Goal: Task Accomplishment & Management: Contribute content

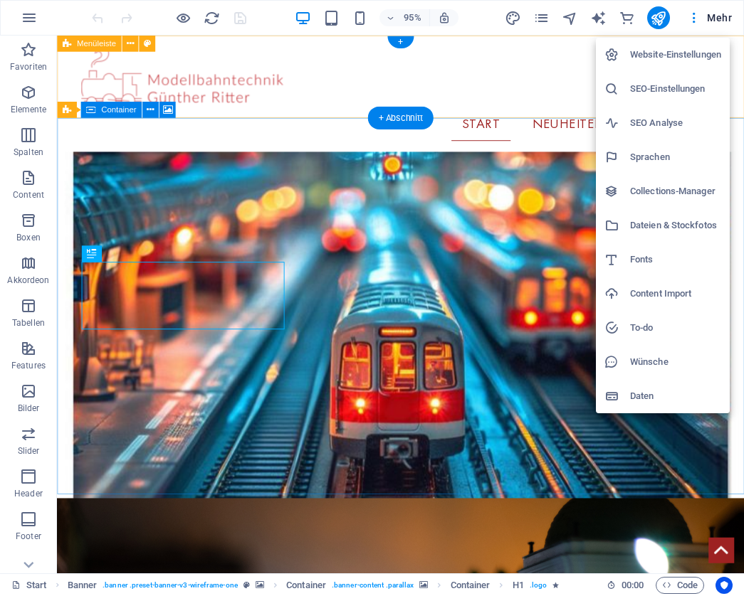
click at [642, 195] on h6 "Collections-Manager" at bounding box center [675, 191] width 91 height 17
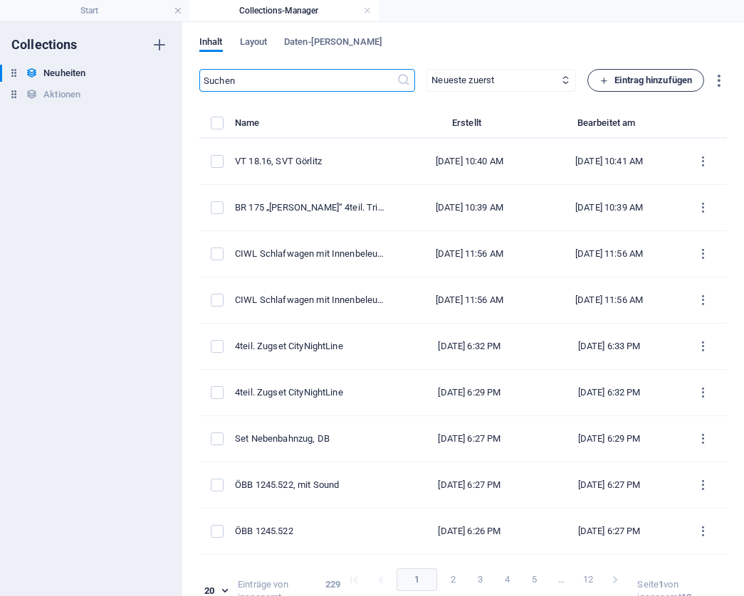
click at [681, 78] on span "Eintrag hinzufügen" at bounding box center [645, 80] width 93 height 17
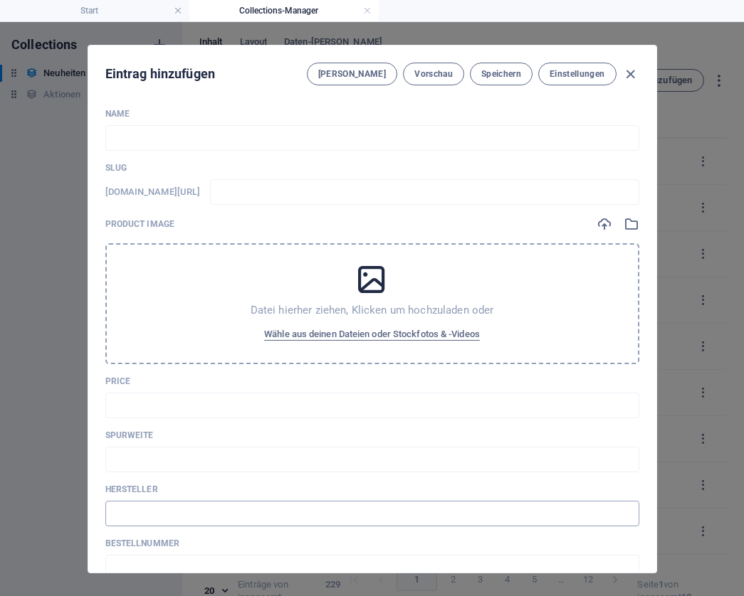
click at [162, 508] on input "text" at bounding box center [372, 514] width 534 height 26
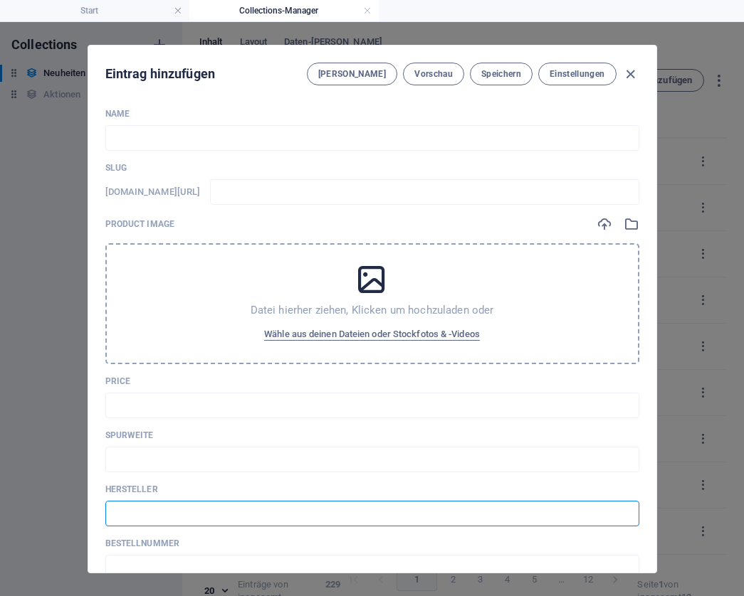
paste input "Sudexpress"
type input "Sudexpress"
click at [170, 141] on input "text" at bounding box center [372, 138] width 534 height 26
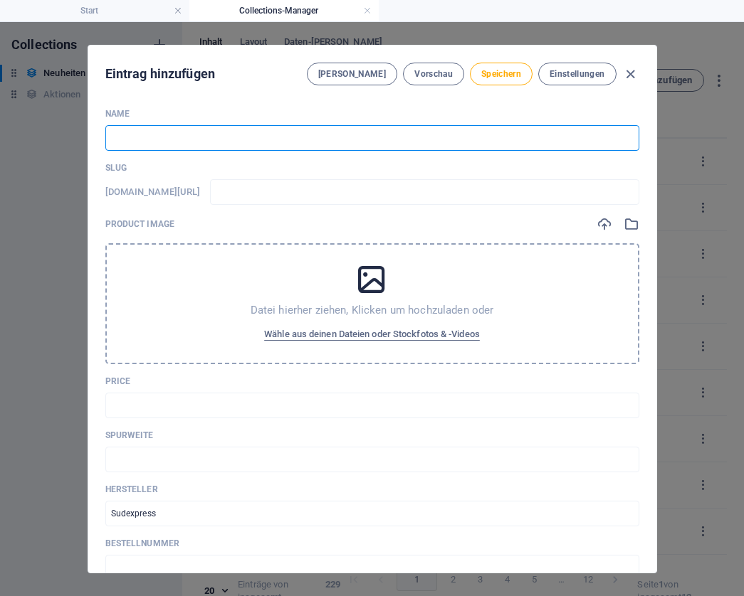
paste input "3teil. Schüttgutwagen-Set „WASCOSA“"
type input "3teil. Schüttgutwagen-Set „WASCOSA“"
type input "3teil-schuettgutwagen-set-wascosa"
type input "3teil. Schüttgutwagen-Set „WASCOSA“"
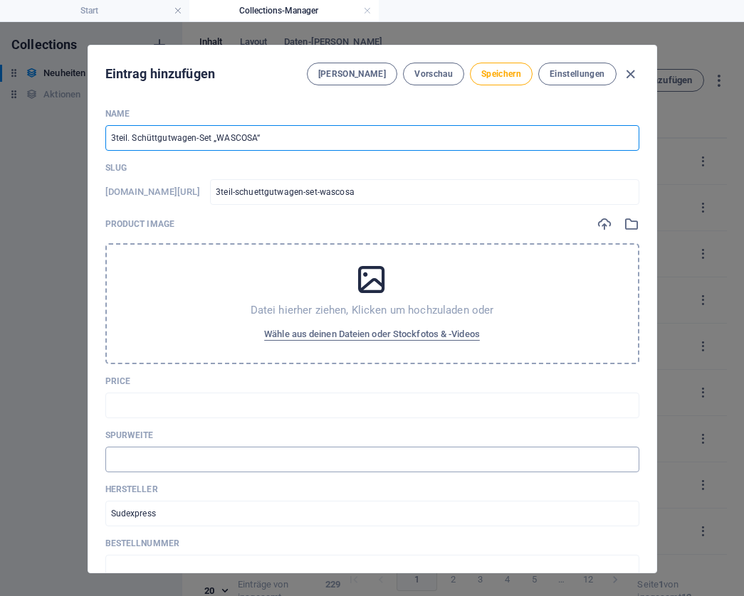
click at [164, 455] on input "text" at bounding box center [372, 460] width 534 height 26
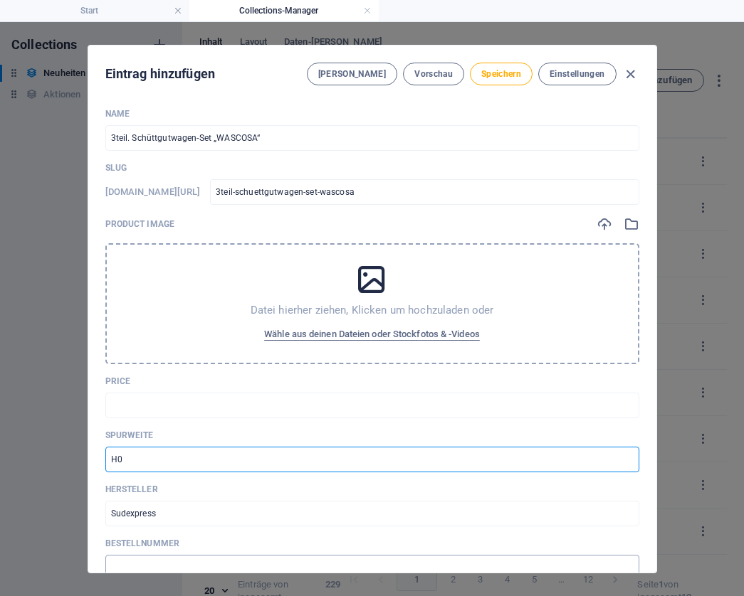
type input "H0"
click at [135, 562] on input "text" at bounding box center [372, 568] width 534 height 26
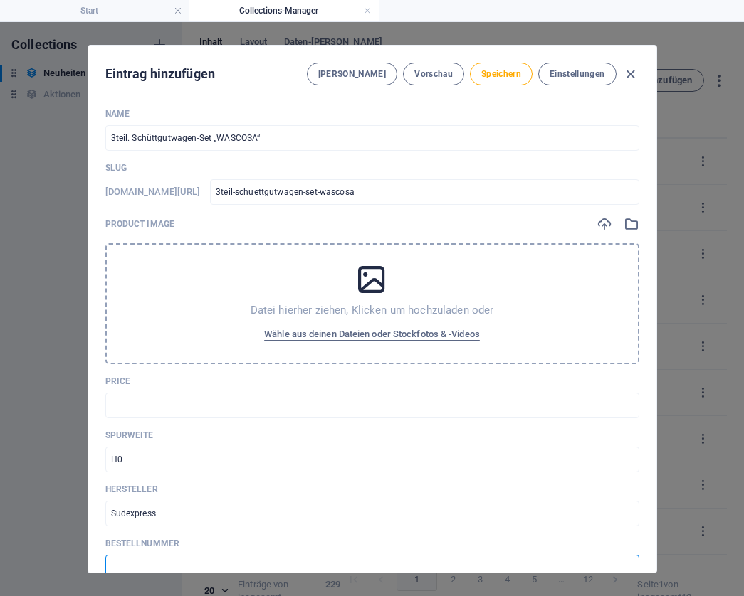
paste input "S659002"
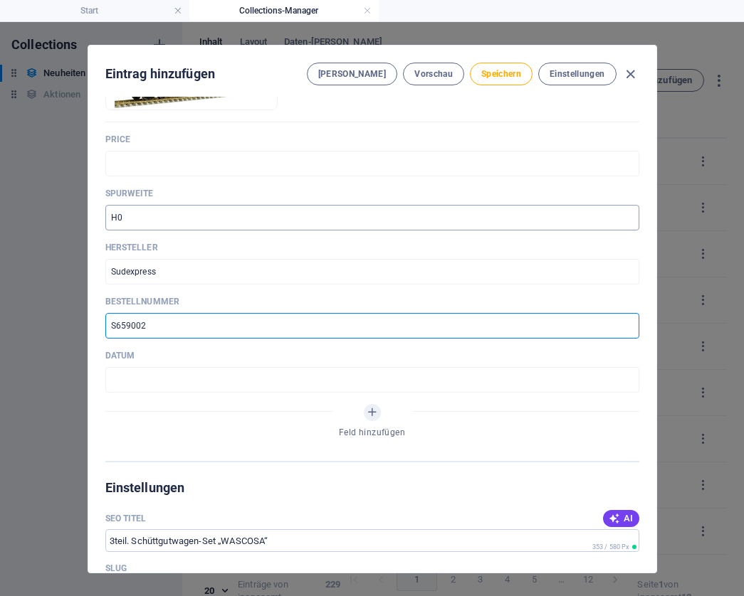
scroll to position [304, 0]
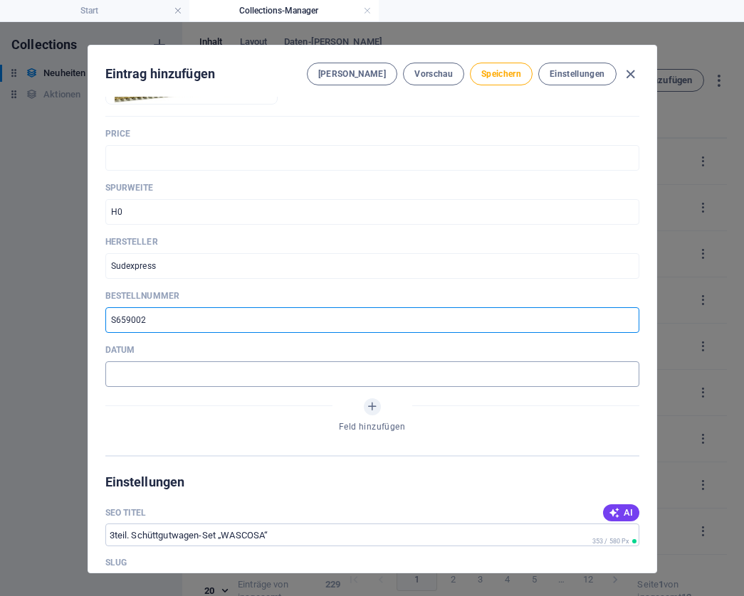
type input "S659002"
click at [160, 369] on input "text" at bounding box center [372, 375] width 534 height 26
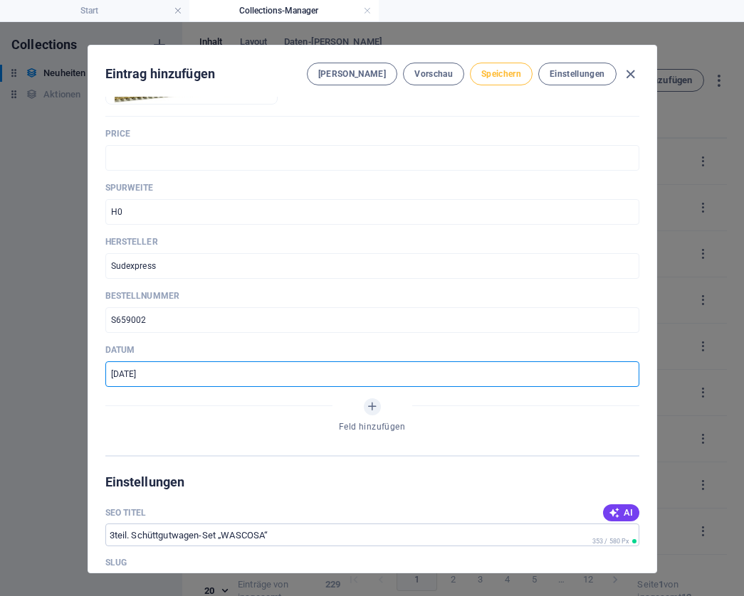
type input "[DATE]"
click at [505, 73] on span "Speichern" at bounding box center [501, 73] width 40 height 11
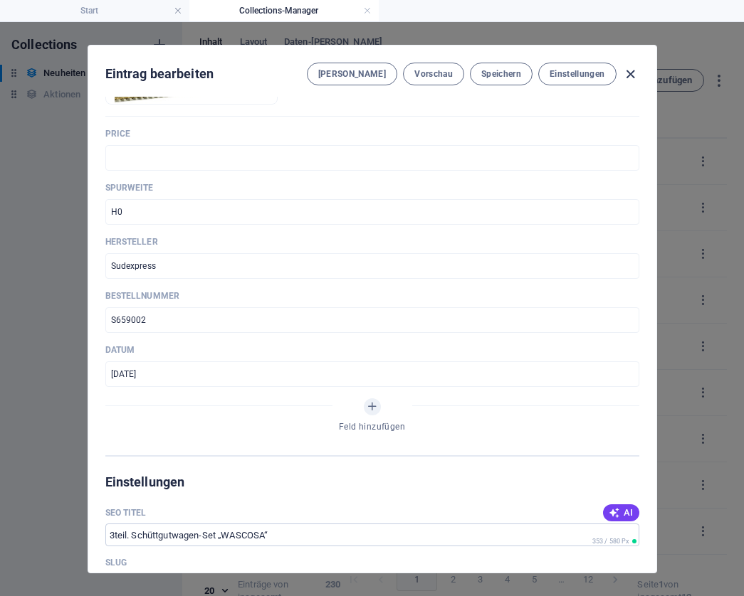
click at [631, 74] on icon "button" at bounding box center [630, 74] width 16 height 16
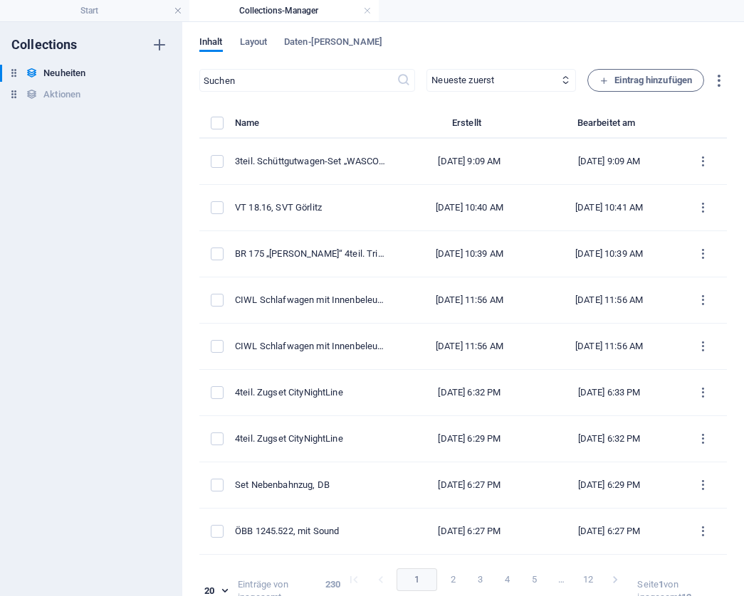
type input "3teil-schuettgutwagen-set-wascosa"
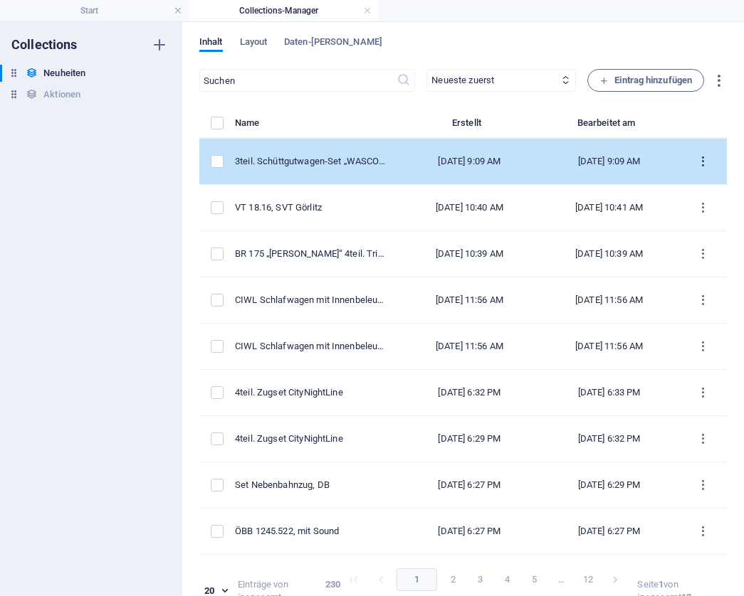
click at [696, 162] on icon "items list" at bounding box center [703, 162] width 14 height 14
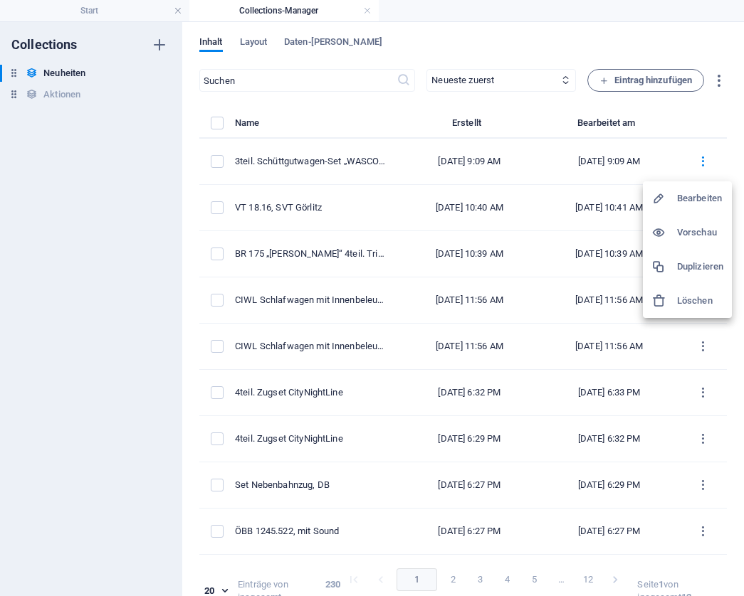
click at [684, 263] on h6 "Duplizieren" at bounding box center [700, 266] width 46 height 17
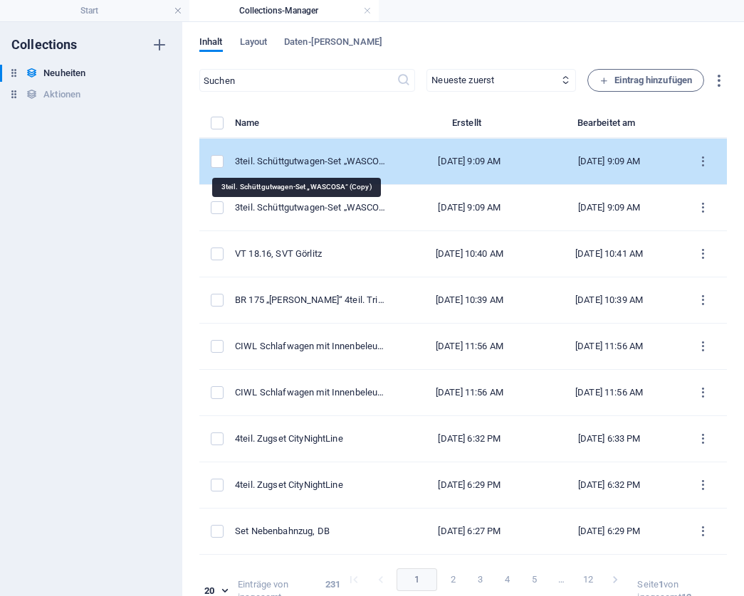
click at [319, 162] on div "3teil. Schüttgutwagen-Set „WASCOSA“ (Copy)" at bounding box center [311, 161] width 153 height 13
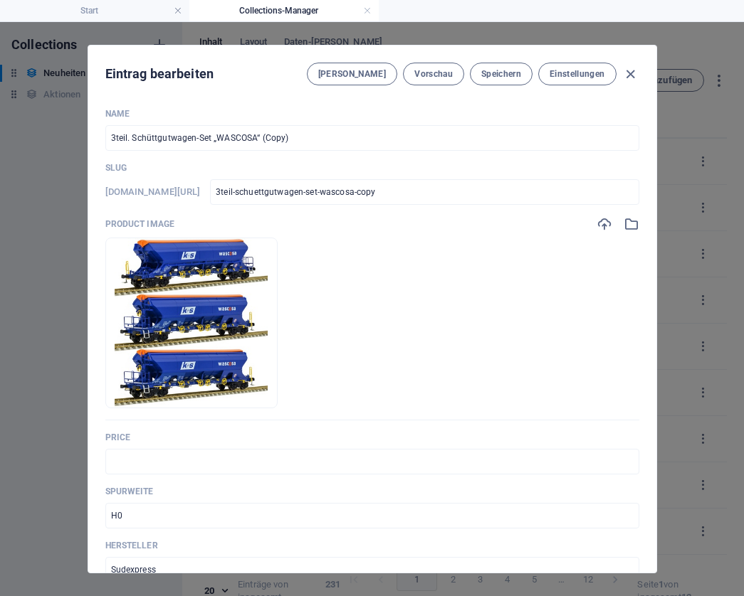
click at [301, 135] on input "3teil. Schüttgutwagen-Set „WASCOSA“ (Copy)" at bounding box center [372, 138] width 534 height 26
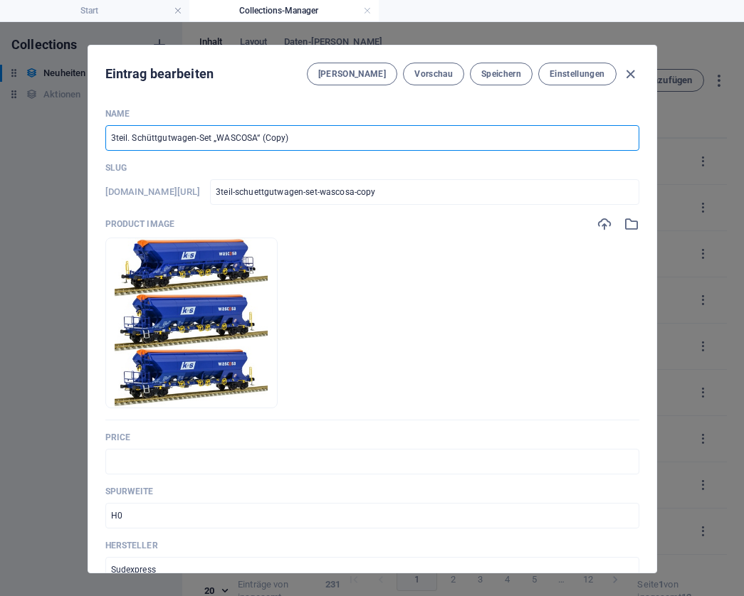
click at [301, 135] on input "3teil. Schüttgutwagen-Set „WASCOSA“ (Copy)" at bounding box center [372, 138] width 534 height 26
paste input "Elektrolok E 44 174w, DB"
type input "Elektrolok E 44 174w, DB"
type input "elektrolok-e-44-174w-db"
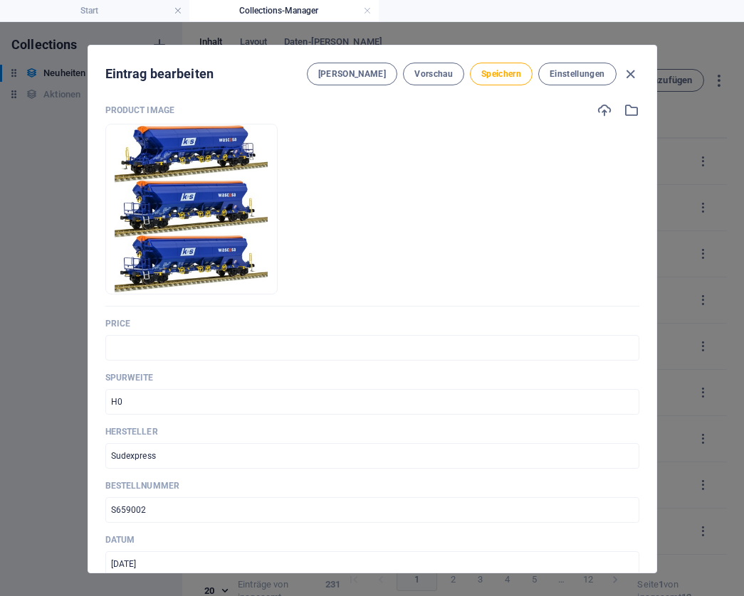
scroll to position [116, 0]
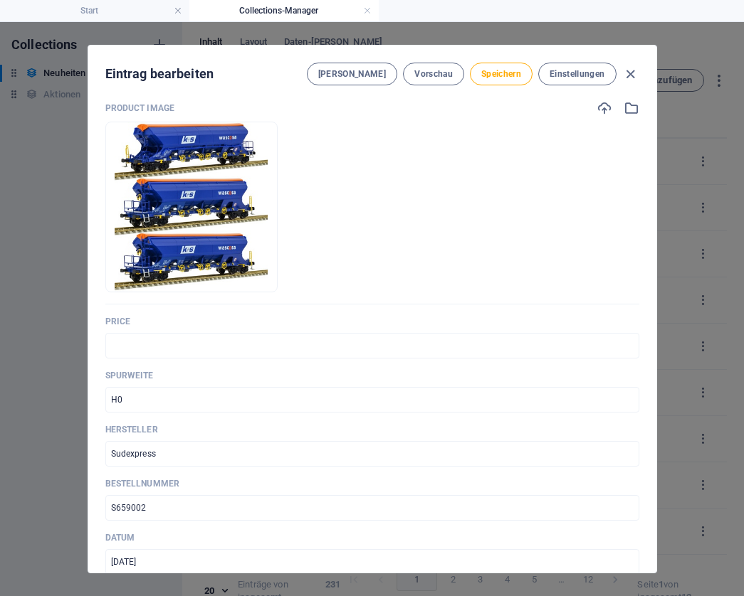
type input "Elektrolok E 44 174w, DB"
click at [146, 453] on input "Sudexpress" at bounding box center [372, 454] width 534 height 26
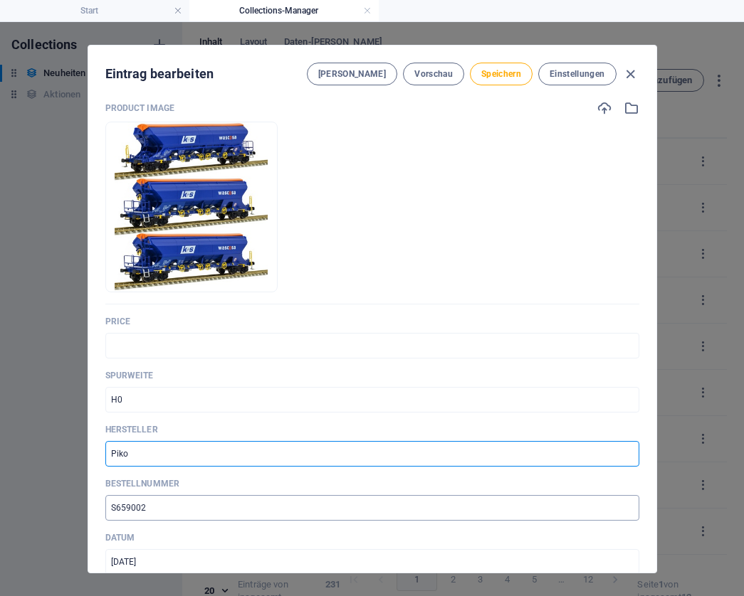
type input "Piko"
click at [138, 505] on input "S659002" at bounding box center [372, 508] width 534 height 26
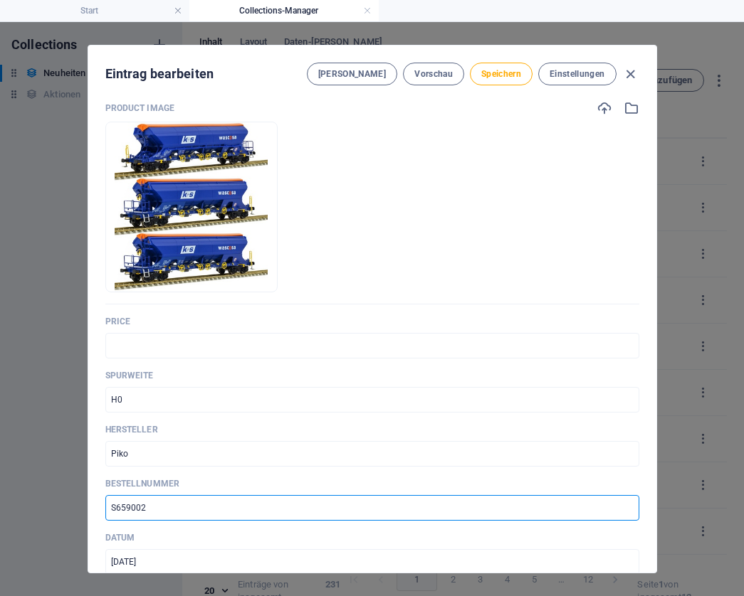
click at [138, 505] on input "S659002" at bounding box center [372, 508] width 534 height 26
paste input "51190"
type input "51190"
click at [147, 345] on input "text" at bounding box center [372, 346] width 534 height 26
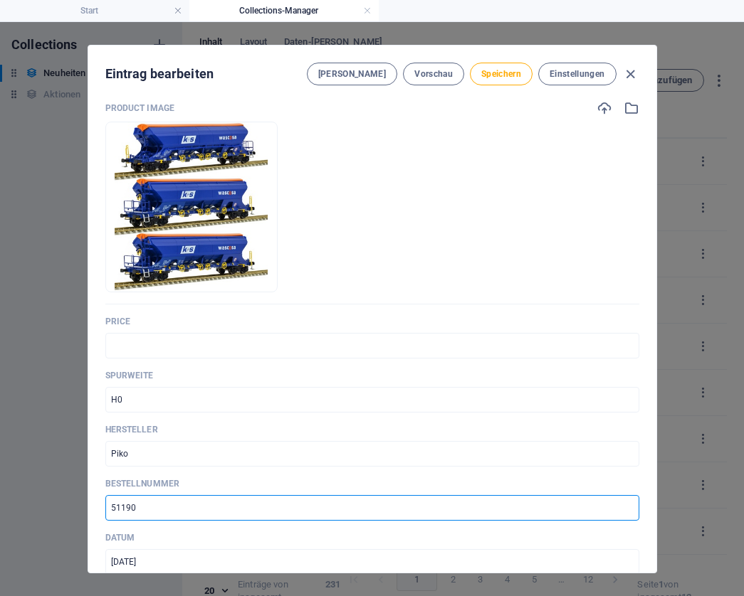
click at [147, 345] on input "text" at bounding box center [372, 346] width 534 height 26
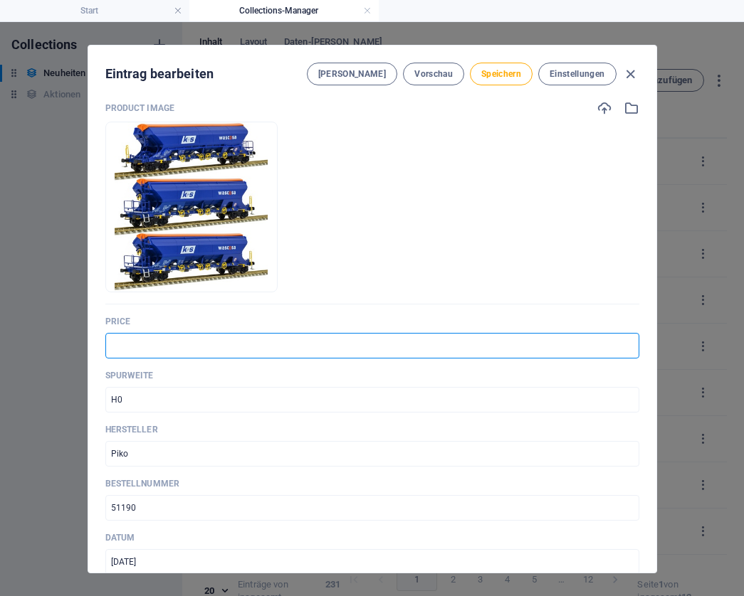
paste input "€228,60"
click at [114, 342] on input "€228,60" at bounding box center [372, 346] width 534 height 26
type input "€ 228,60"
click at [495, 70] on span "Speichern" at bounding box center [501, 73] width 40 height 11
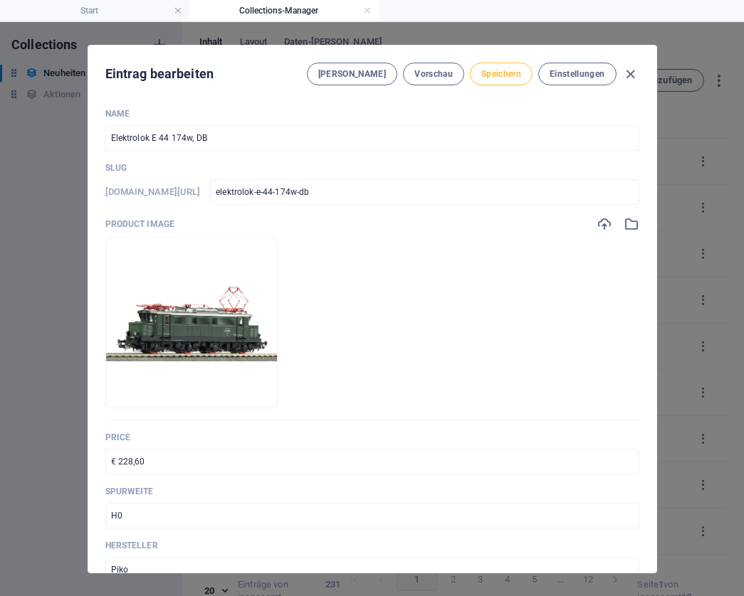
scroll to position [0, 0]
click at [507, 78] on span "Speichern" at bounding box center [501, 73] width 40 height 11
click at [636, 70] on icon "button" at bounding box center [630, 74] width 16 height 16
type input "elektrolok-e-44-174w-db"
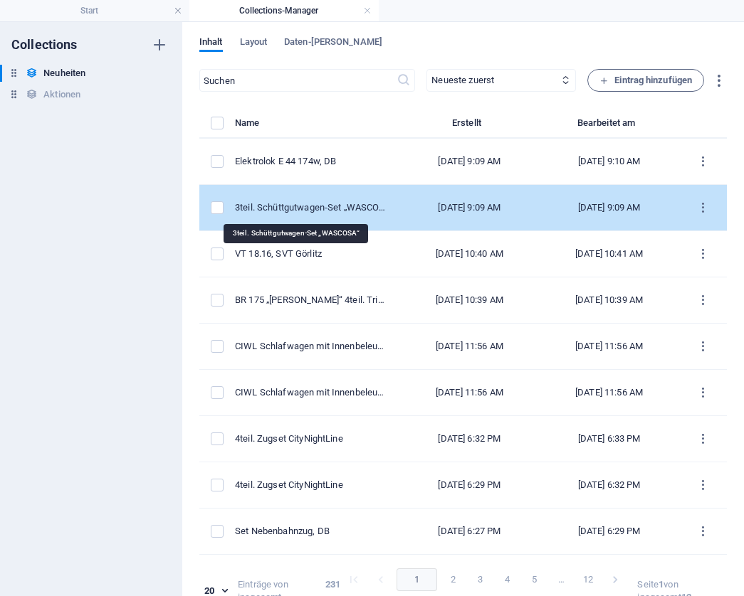
click at [304, 208] on div "3teil. Schüttgutwagen-Set „WASCOSA“" at bounding box center [311, 207] width 153 height 13
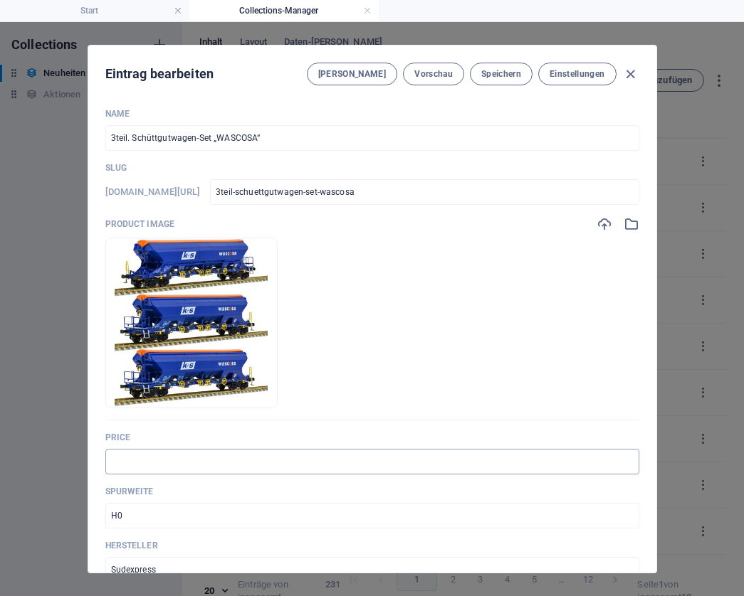
click at [167, 455] on input "text" at bounding box center [372, 462] width 534 height 26
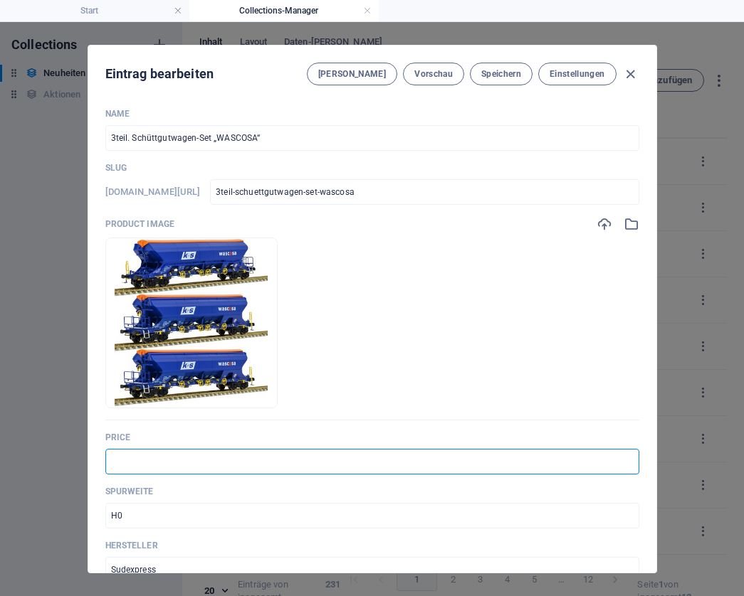
paste input "€179,90"
click at [115, 460] on input "€179,90" at bounding box center [372, 462] width 534 height 26
type input "€ 179,90"
click at [509, 73] on span "Speichern" at bounding box center [501, 73] width 40 height 11
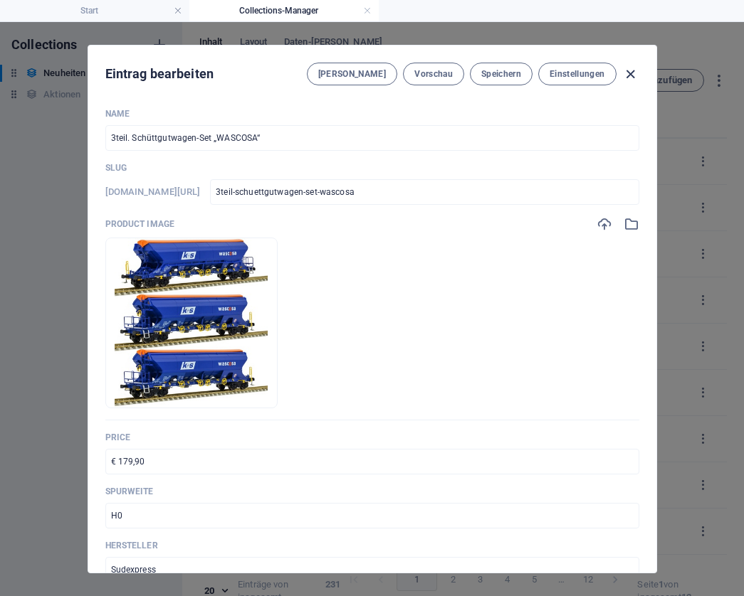
click at [633, 71] on icon "button" at bounding box center [630, 74] width 16 height 16
type input "3teil-schuettgutwagen-set-wascosa"
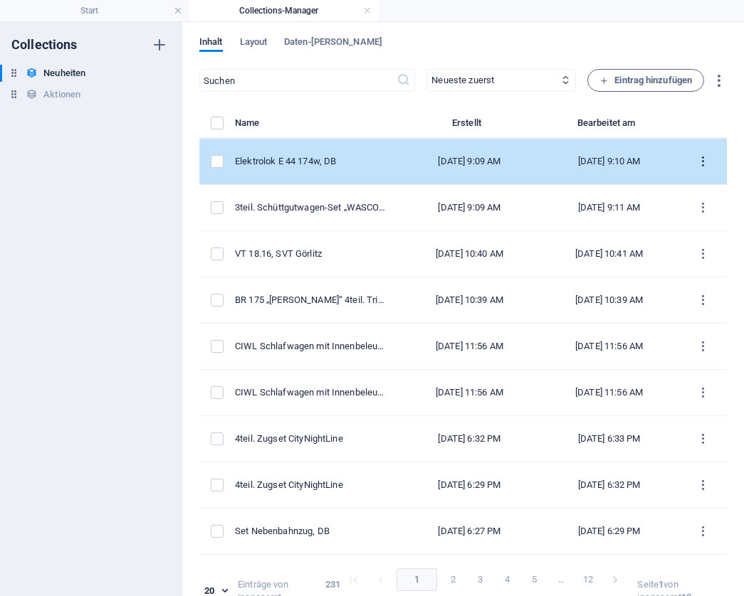
click at [699, 161] on icon "items list" at bounding box center [703, 162] width 14 height 14
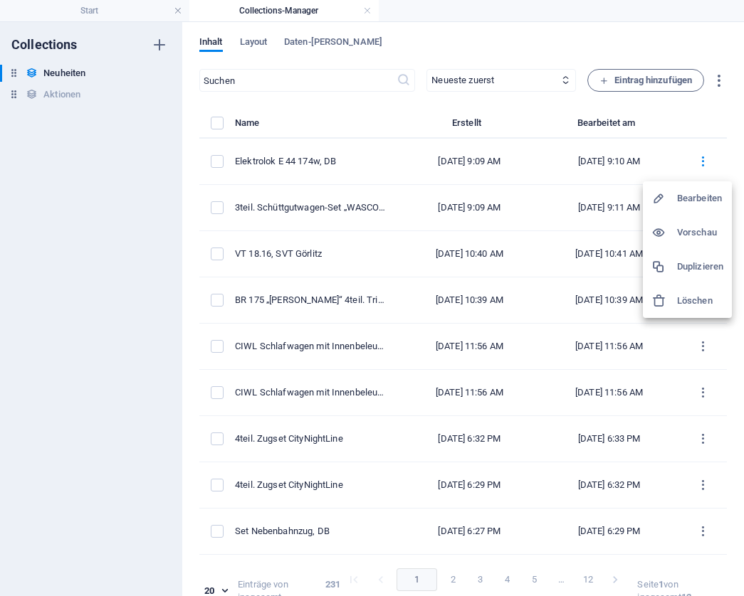
click at [695, 265] on h6 "Duplizieren" at bounding box center [700, 266] width 46 height 17
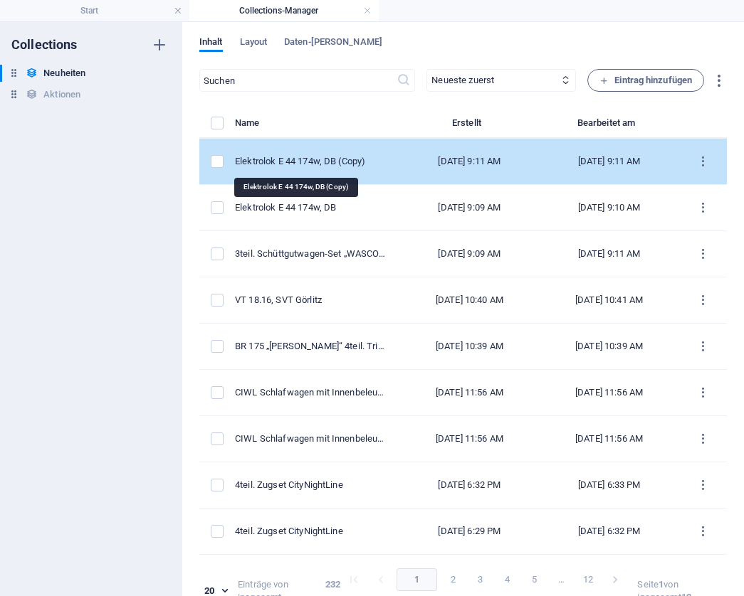
click at [352, 160] on div "Elektrolok E 44 174w, DB (Copy)" at bounding box center [311, 161] width 153 height 13
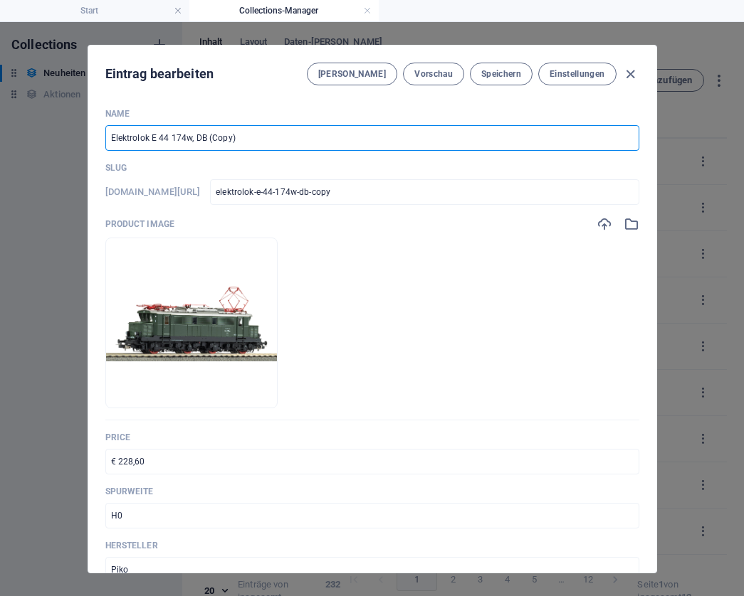
drag, startPoint x: 239, startPoint y: 137, endPoint x: 205, endPoint y: 135, distance: 34.3
click at [205, 135] on input "Elektrolok E 44 174w, DB (Copy)" at bounding box center [372, 138] width 534 height 26
type input "Elektrolok E 44 174w, DB,"
type input "elektrolok-e-44-174w-db"
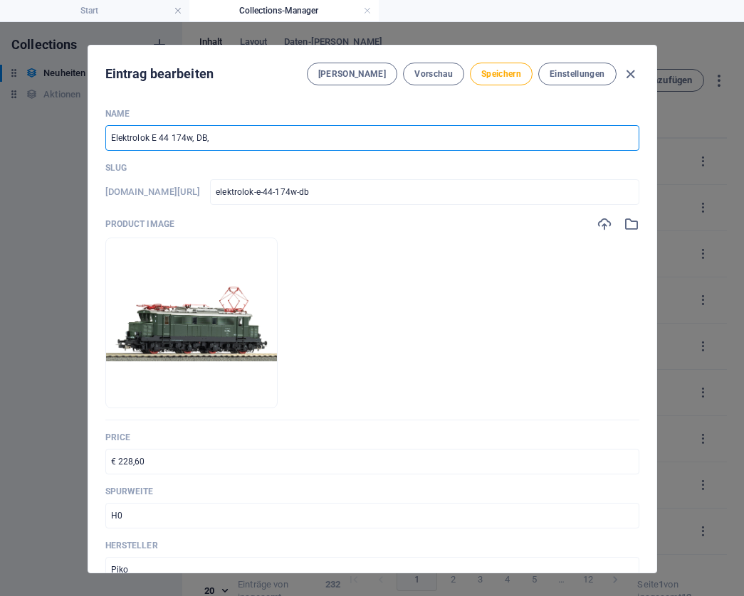
type input "Elektrolok E 44 174w, DB, m"
type input "elektrolok-e-44-174w-db-m"
type input "Elektrolok E 44 174w, DB, mi"
type input "elektrolok-e-44-174w-db-mi"
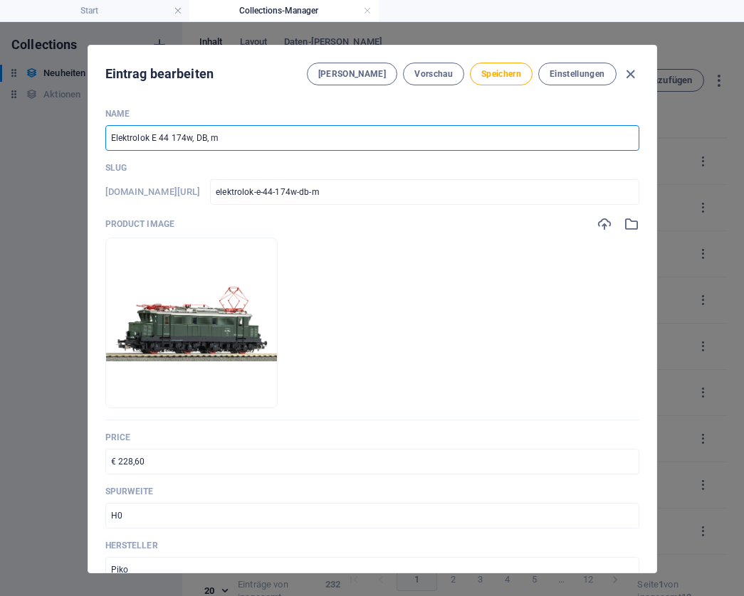
type input "elektrolok-e-44-174w-db-mi"
type input "Elektrolok E 44 174w, DB, mit"
type input "elektrolok-e-44-174w-db-mit"
type input "Elektrolok E 44 174w, DB, mit S"
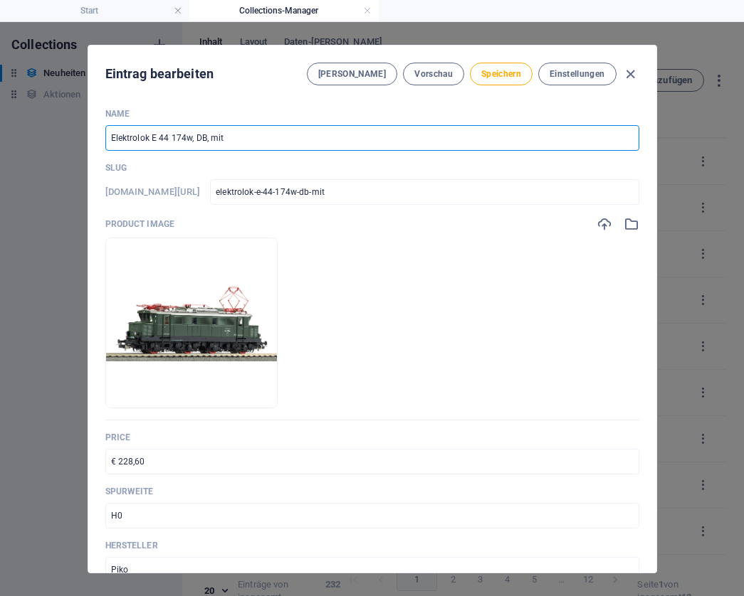
type input "elektrolok-e-44-174w-db-mit-s"
type input "Elektrolok E 44 174w, DB, mit So"
type input "elektrolok-e-44-174w-db-mit-so"
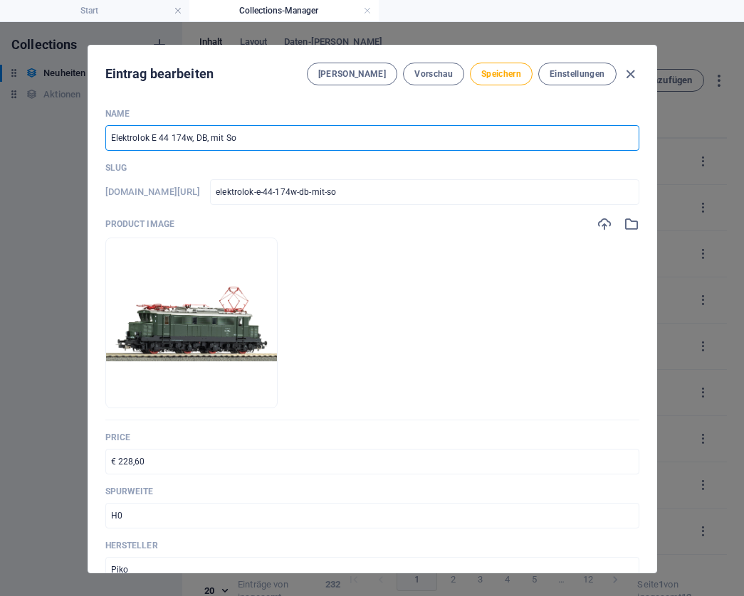
type input "Elektrolok E 44 174w, DB, mit Sou"
type input "elektrolok-e-44-174w-db-mit-sou"
type input "Elektrolok E 44 174w, DB, mit Soun"
type input "elektrolok-e-44-174w-db-mit-soun"
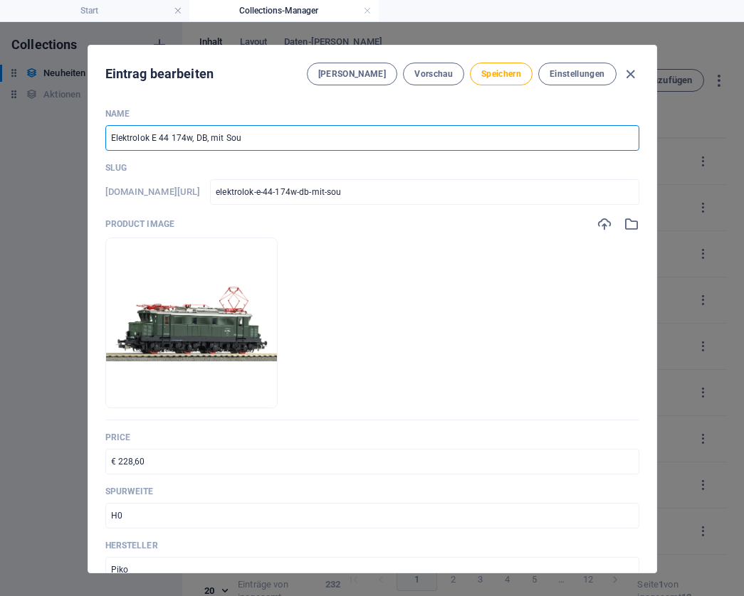
type input "elektrolok-e-44-174w-db-mit-soun"
type input "Elektrolok E 44 174w, DB, mit Sound"
type input "elektrolok-e-44-174w-db-mit-sound"
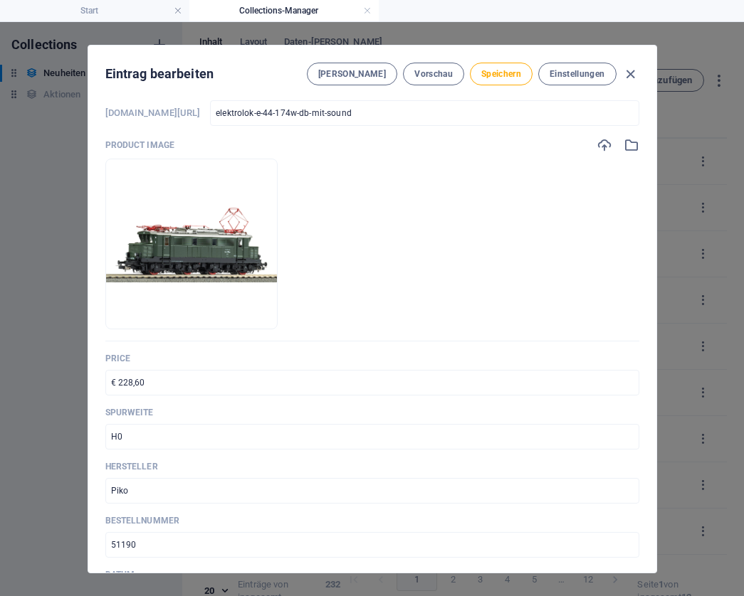
scroll to position [80, 0]
type input "Elektrolok E 44 174w, DB, mit Sound"
click at [122, 381] on input "€ 228,60" at bounding box center [372, 382] width 534 height 26
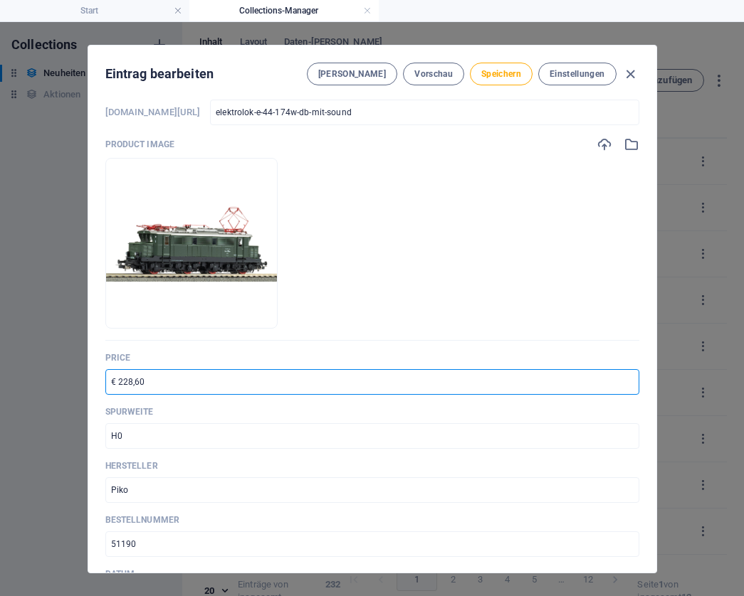
paste input "327"
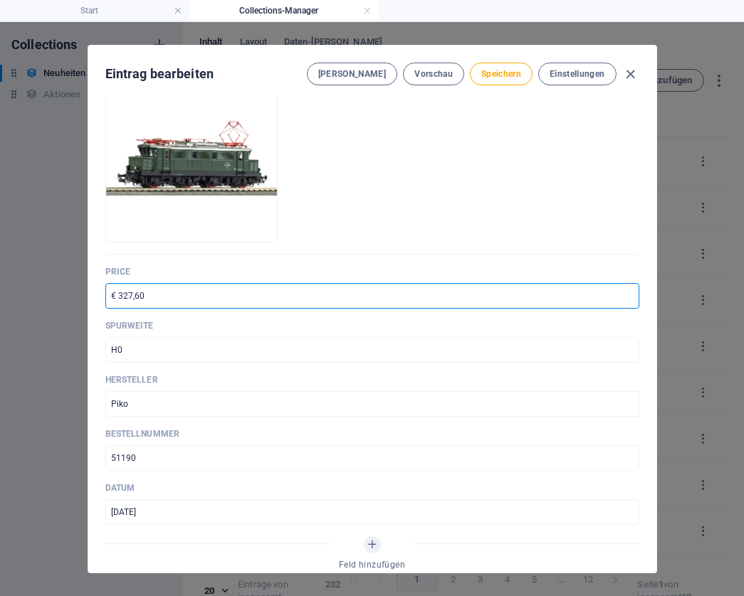
scroll to position [167, 0]
type input "€ 327,60"
click at [155, 455] on input "51190" at bounding box center [372, 458] width 534 height 26
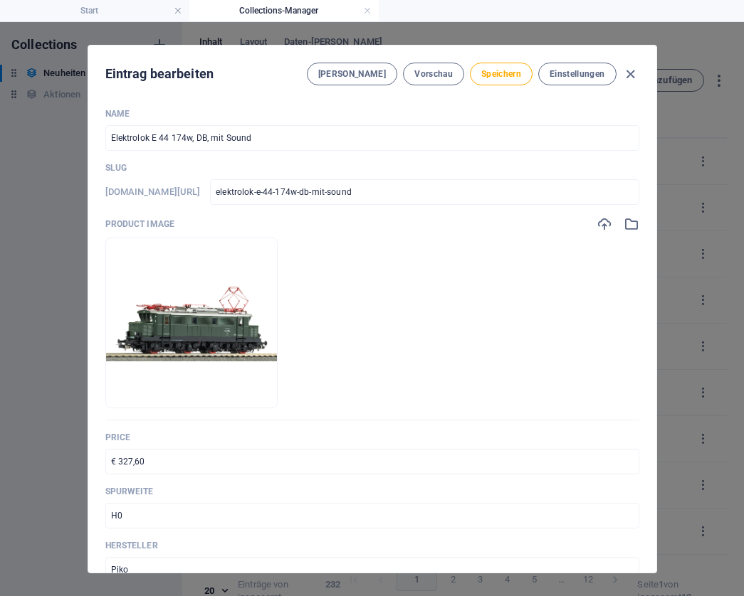
scroll to position [0, 0]
type input "51191"
click at [513, 70] on span "Speichern" at bounding box center [501, 73] width 40 height 11
click at [627, 72] on icon "button" at bounding box center [630, 74] width 16 height 16
type input "elektrolok-e-44-174w-db-mit-sound"
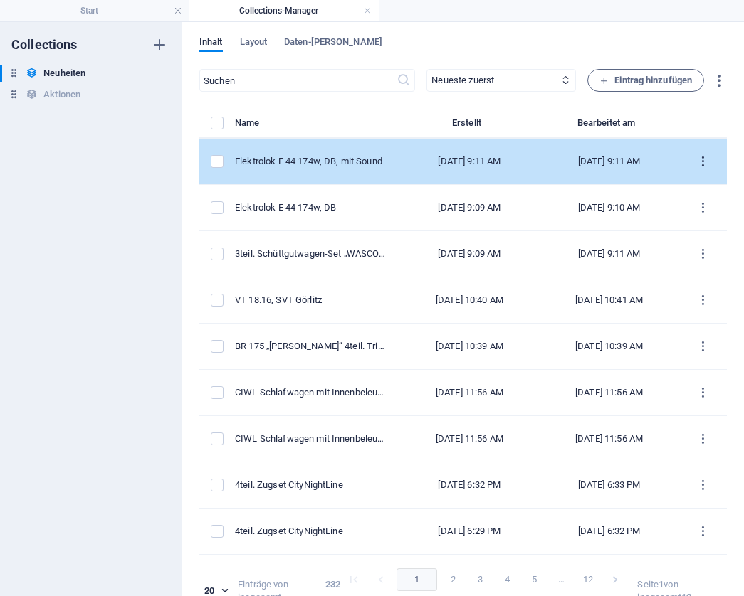
click at [697, 164] on icon "items list" at bounding box center [703, 162] width 14 height 14
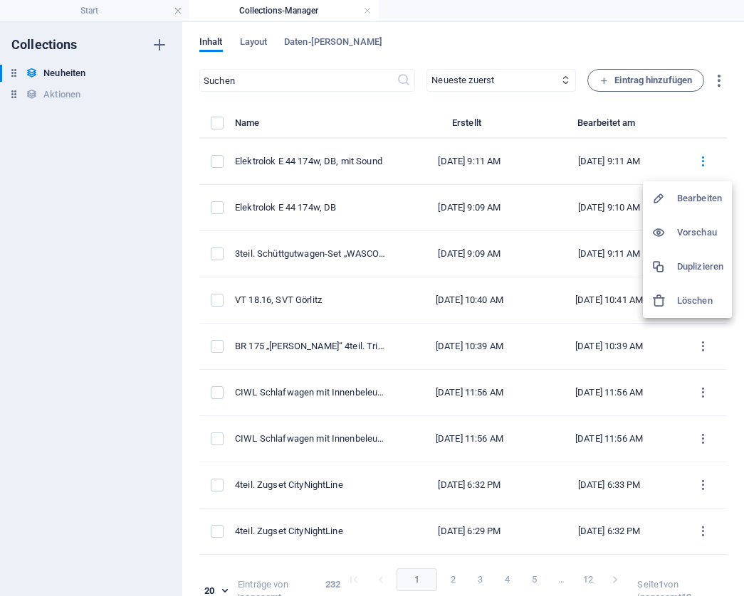
click at [699, 266] on h6 "Duplizieren" at bounding box center [700, 266] width 46 height 17
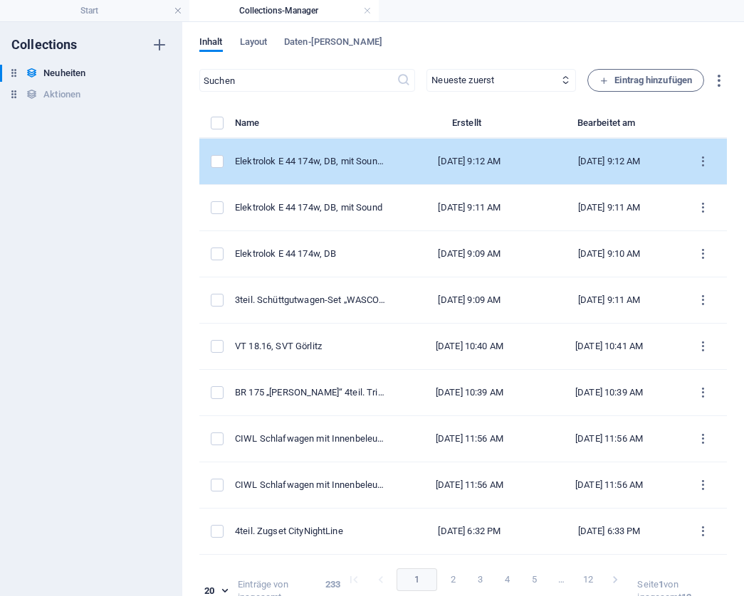
click at [453, 153] on td "[DATE] 9:12 AM" at bounding box center [468, 162] width 139 height 46
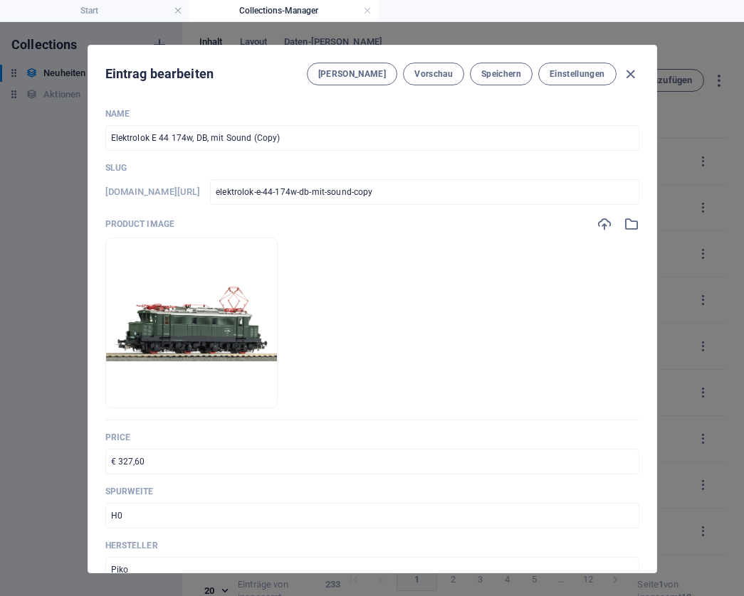
click at [285, 137] on input "Elektrolok E 44 174w, DB, mit Sound (Copy)" at bounding box center [372, 138] width 534 height 26
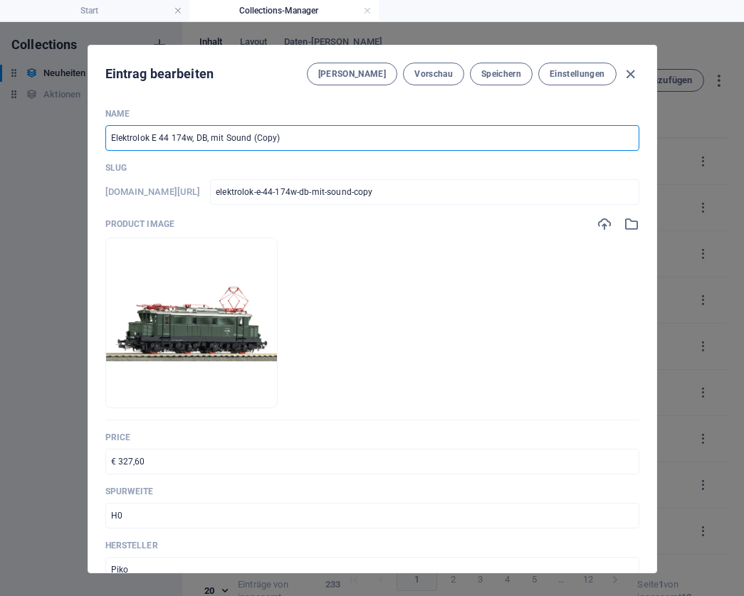
click at [285, 137] on input "Elektrolok E 44 174w, DB, mit Sound (Copy)" at bounding box center [372, 138] width 534 height 26
paste input "BR 187 324-9, WLC"
type input "Elektrolok BR 187 324-9, WLC"
type input "elektrolok-br-187-324-9-wlc"
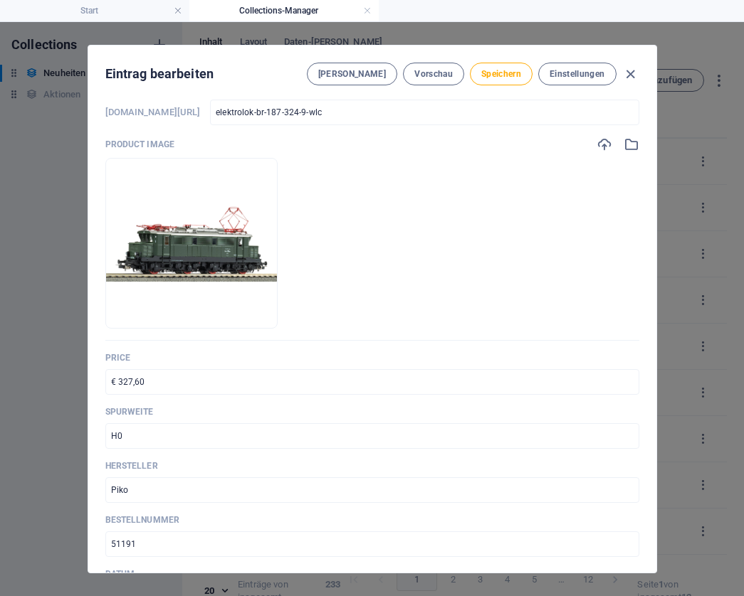
scroll to position [93, 0]
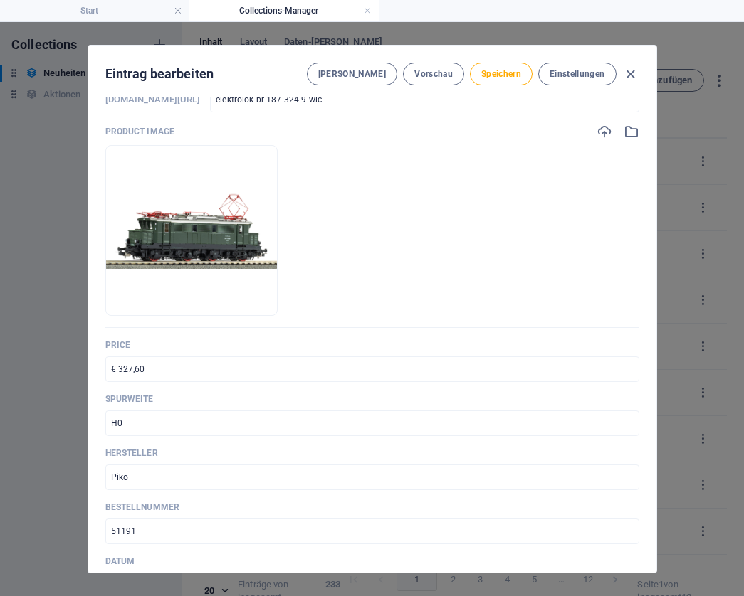
type input "Elektrolok BR 187 324-9, WLC"
click at [157, 530] on input "51191" at bounding box center [372, 532] width 534 height 26
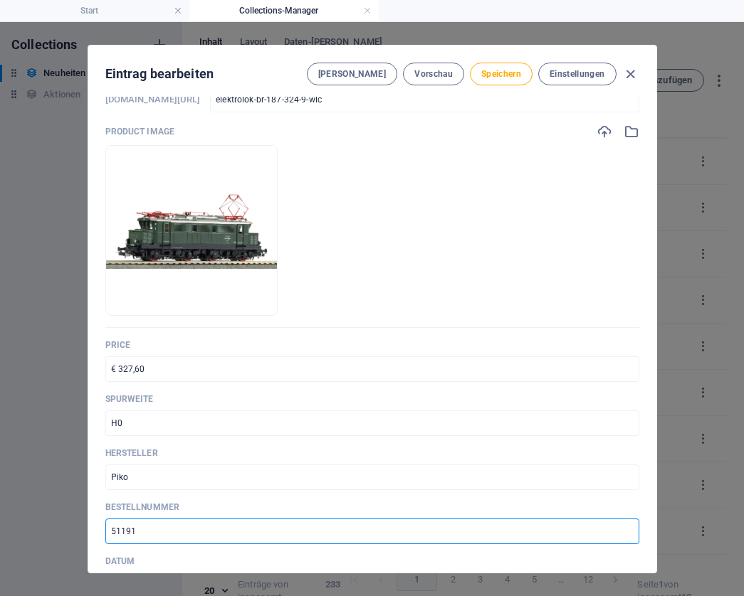
click at [157, 530] on input "51191" at bounding box center [372, 532] width 534 height 26
paste input "179,90"
type input "179,90"
click at [149, 367] on input "€ 327,60" at bounding box center [372, 370] width 534 height 26
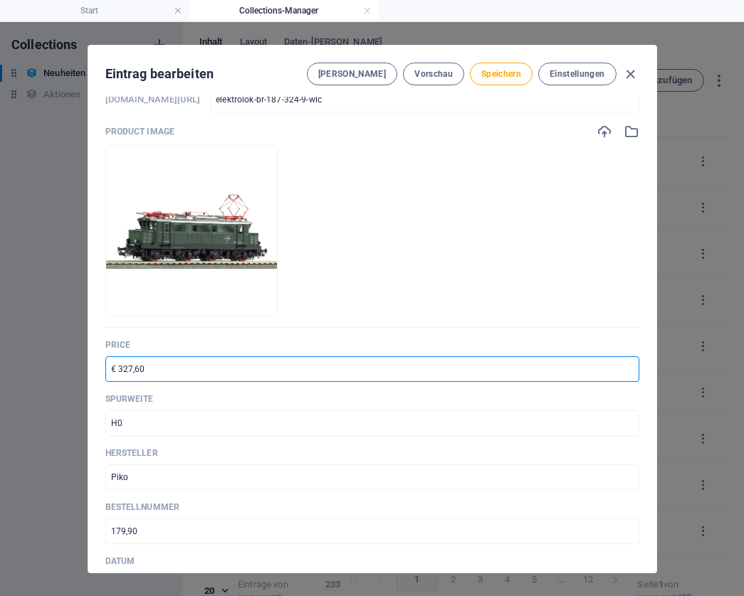
click at [149, 367] on input "€ 327,60" at bounding box center [372, 370] width 534 height 26
paste input "179,9"
type input "€ 179,90"
click at [148, 537] on input "179,90" at bounding box center [372, 532] width 534 height 26
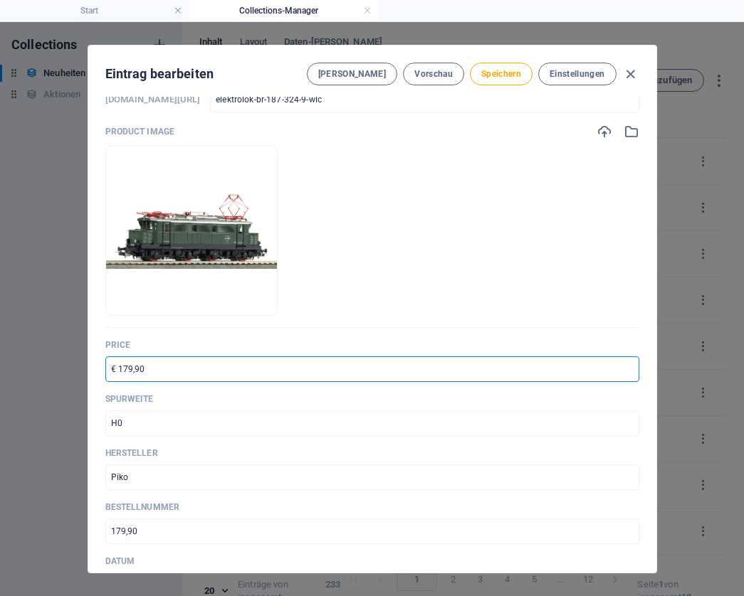
click at [148, 537] on input "179,90" at bounding box center [372, 532] width 534 height 26
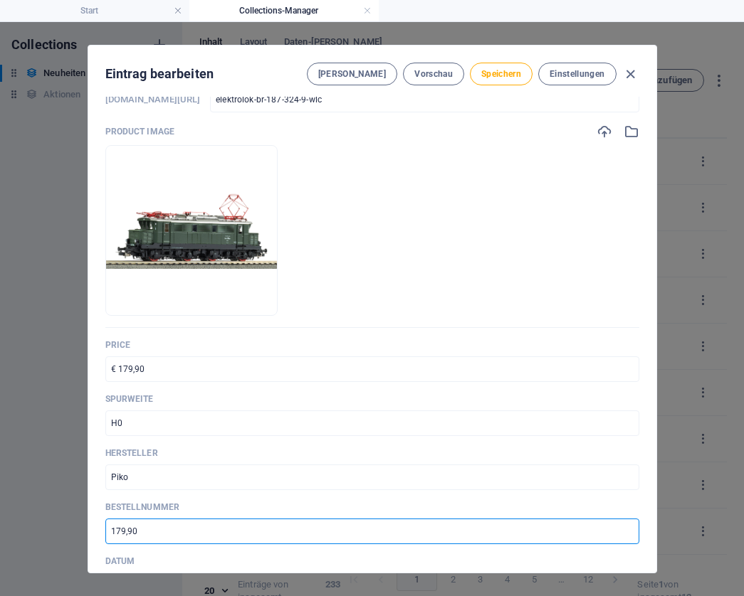
paste input "21731"
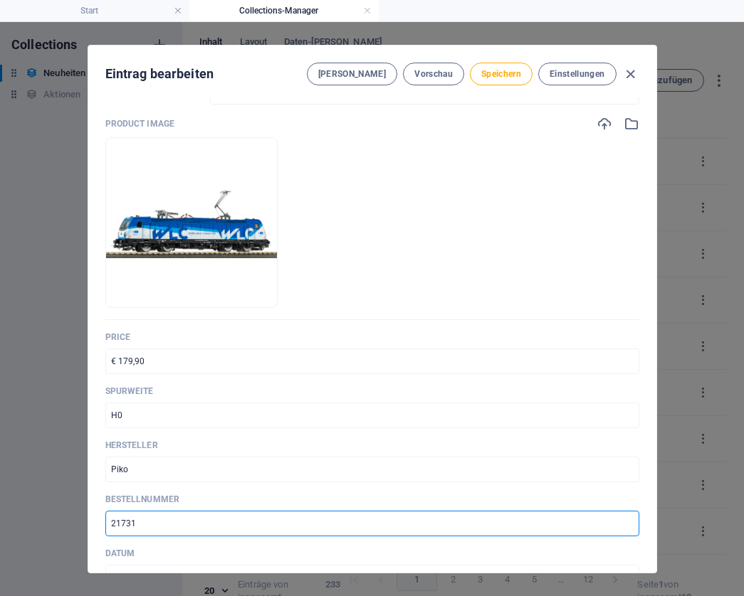
scroll to position [59, 0]
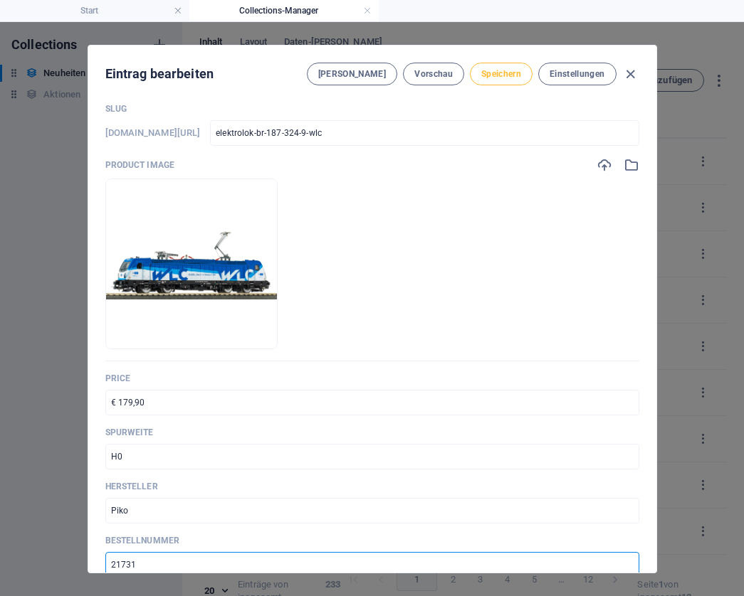
type input "21731"
click at [495, 74] on span "Speichern" at bounding box center [501, 73] width 40 height 11
click at [627, 71] on icon "button" at bounding box center [630, 74] width 16 height 16
type input "elektrolok-br-187-324-9-wlc"
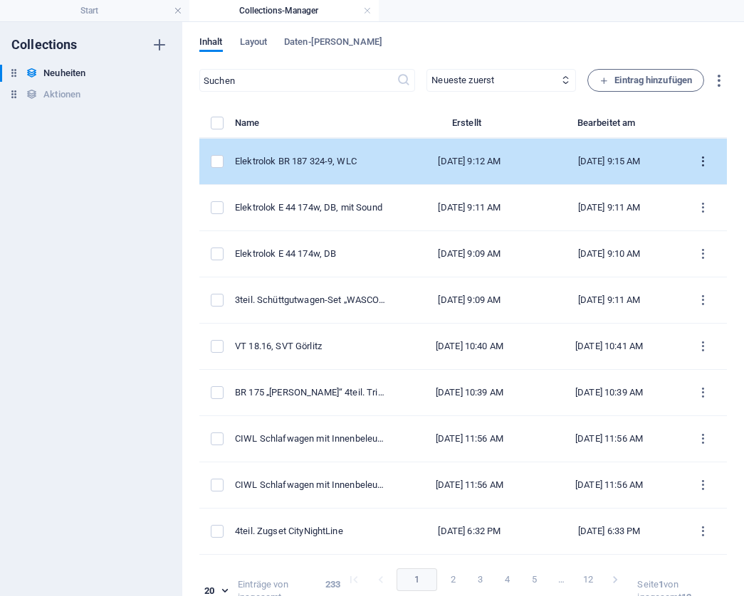
click at [700, 161] on icon "items list" at bounding box center [703, 162] width 14 height 14
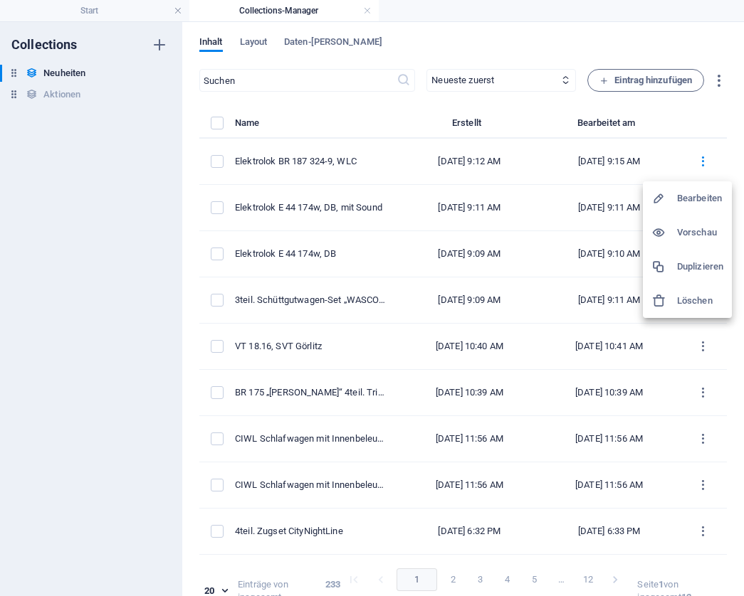
click at [693, 261] on h6 "Duplizieren" at bounding box center [700, 266] width 46 height 17
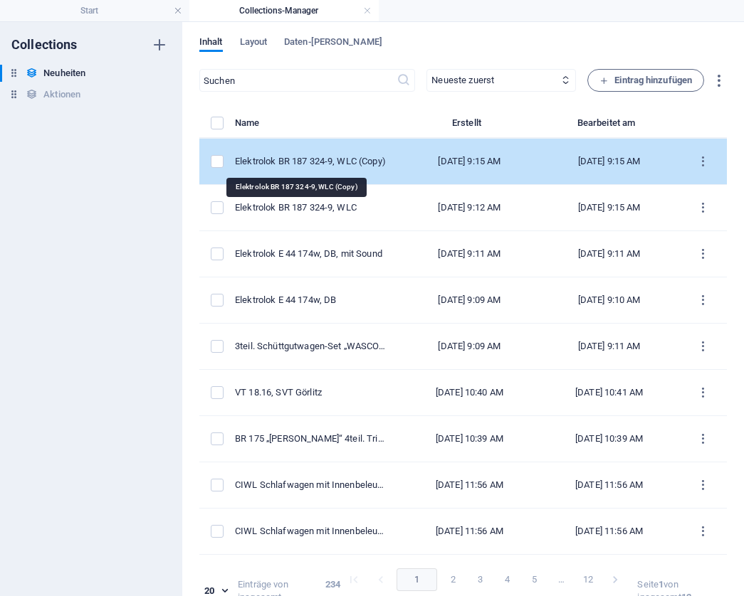
click at [322, 156] on div "Elektrolok BR 187 324-9, WLC (Copy)" at bounding box center [311, 161] width 153 height 13
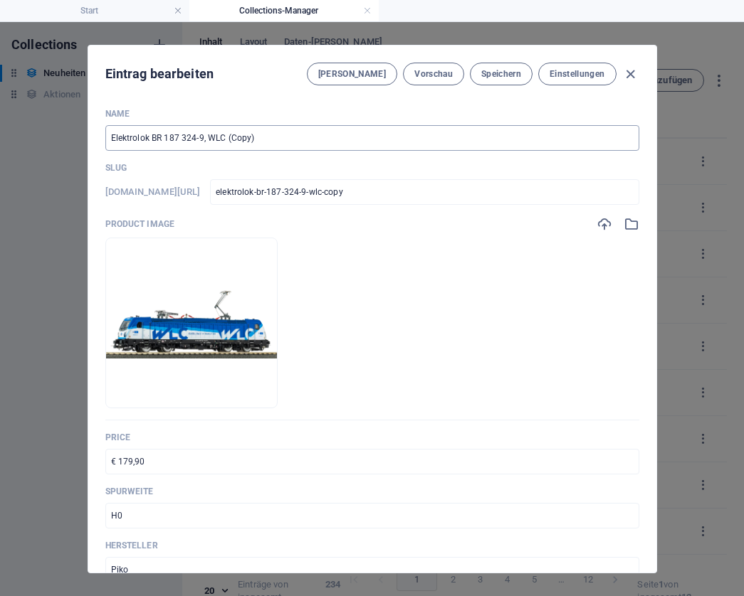
click at [267, 133] on input "Elektrolok BR 187 324-9, WLC (Copy)" at bounding box center [372, 138] width 534 height 26
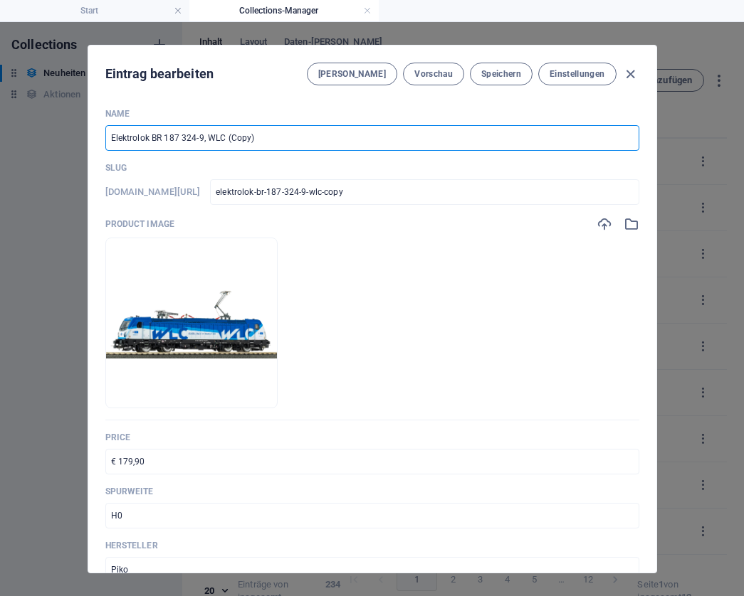
click at [267, 133] on input "Elektrolok BR 187 324-9, WLC (Copy)" at bounding box center [372, 138] width 534 height 26
type input "Elektrolok BR 187 324-9, WLC (Cop"
type input "elektrolok-br-187-324-9-wlc-cop"
type input "Elektrolok BR 187 324-9, WLC (Co"
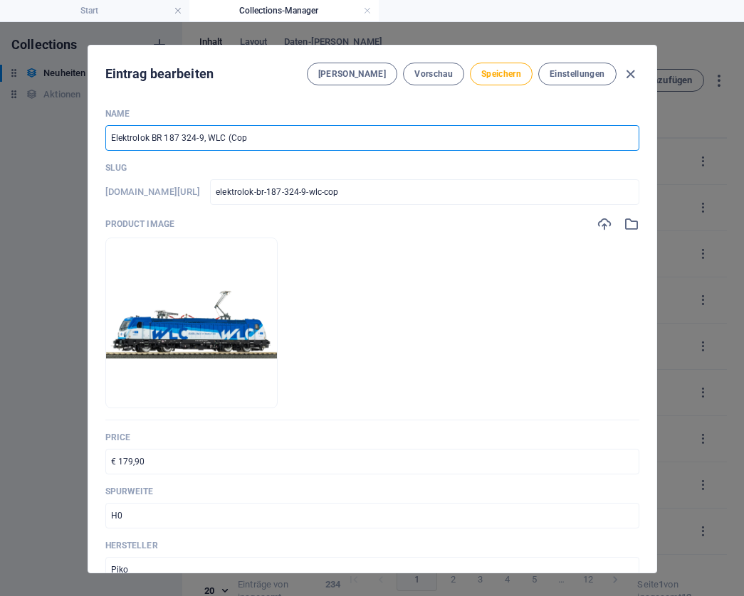
type input "elektrolok-br-187-324-9-wlc-co"
type input "Elektrolok BR 187 324-9, WLC (C"
type input "elektrolok-br-187-324-9-wlc-c"
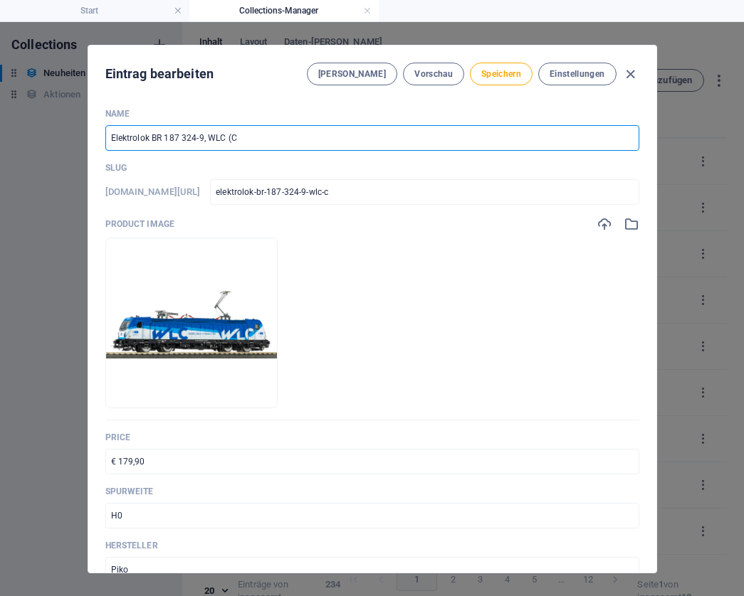
type input "Elektrolok BR 187 324-9, WLC ("
type input "elektrolok-br-187-324-9-wlc"
type input "Elektrolok BR 187 324-9, WLC, m"
type input "elektrolok-br-187-324-9-wlc-m"
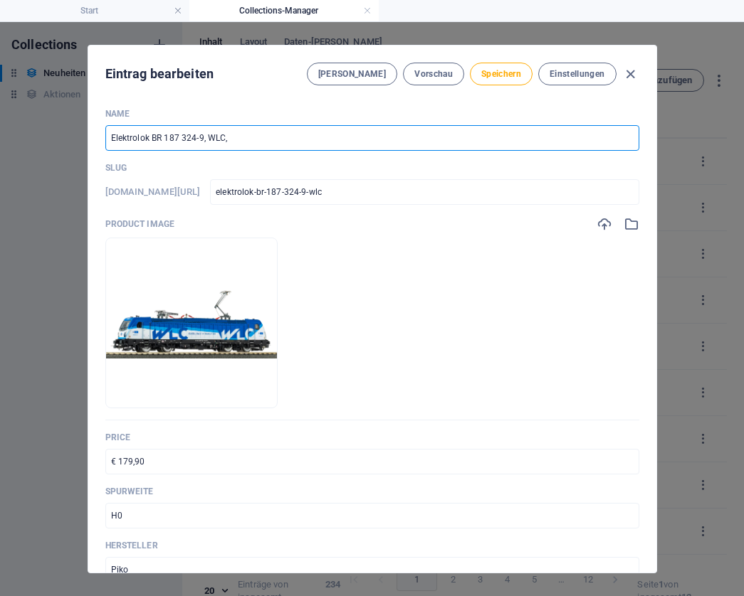
type input "elektrolok-br-187-324-9-wlc-m"
type input "Elektrolok BR 187 324-9, [GEOGRAPHIC_DATA], mi"
type input "elektrolok-br-187-324-9-wlc-mi"
type input "Elektrolok BR 187 324-9, WLC, [GEOGRAPHIC_DATA]"
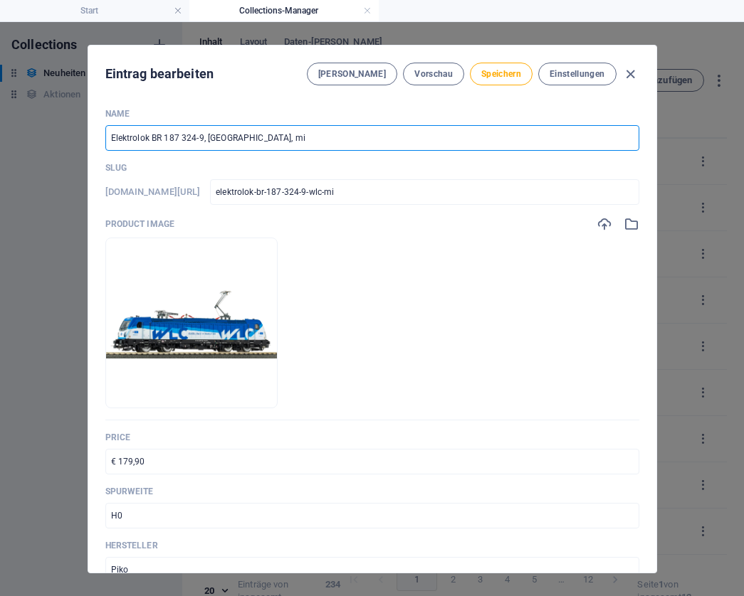
type input "elektrolok-br-187-324-9-wlc-mit"
type input "Elektrolok BR 187 324-9, WLC, mit S"
type input "elektrolok-br-187-324-9-wlc-mit-s"
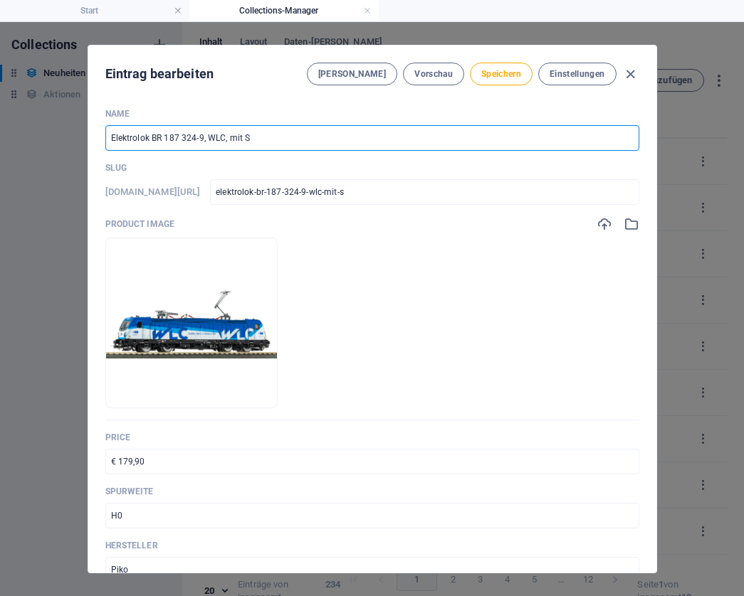
type input "Elektrolok BR 187 324-9, WLC, mit So"
type input "elektrolok-br-187-324-9-wlc-mit-so"
type input "Elektrolok BR 187 324-9, [GEOGRAPHIC_DATA], mit Sou"
type input "elektrolok-br-187-324-9-wlc-mit-sou"
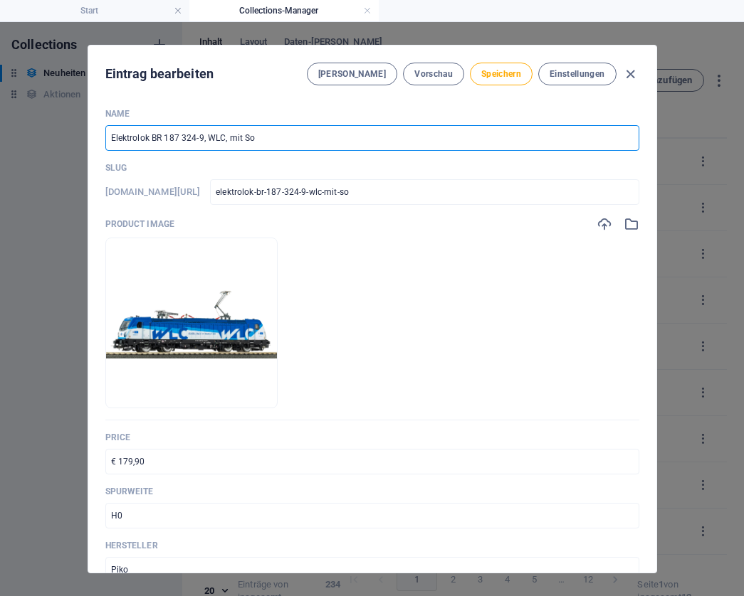
type input "elektrolok-br-187-324-9-wlc-mit-sou"
type input "Elektrolok BR 187 324-9, [GEOGRAPHIC_DATA], mit Soun"
type input "elektrolok-br-187-324-9-wlc-mit-soun"
type input "Elektrolok BR 187 324-9, WLC, mit Sound"
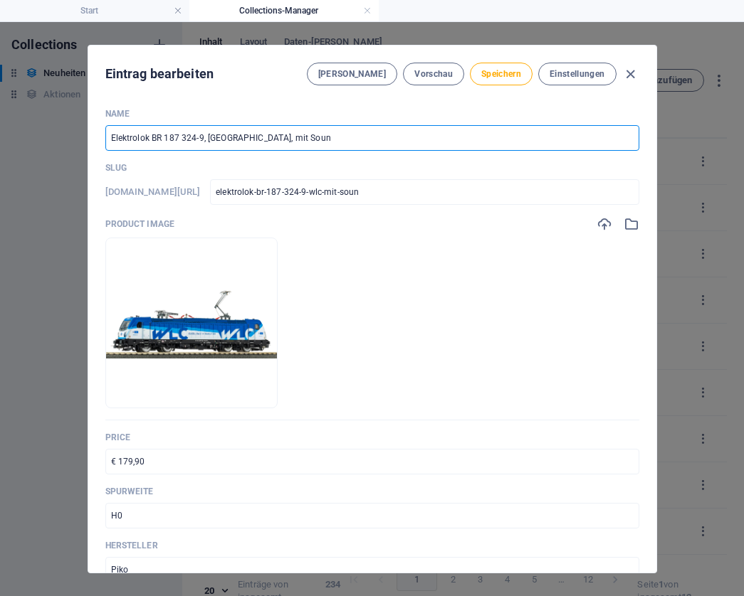
type input "elektrolok-br-187-324-9-wlc-mit-sound"
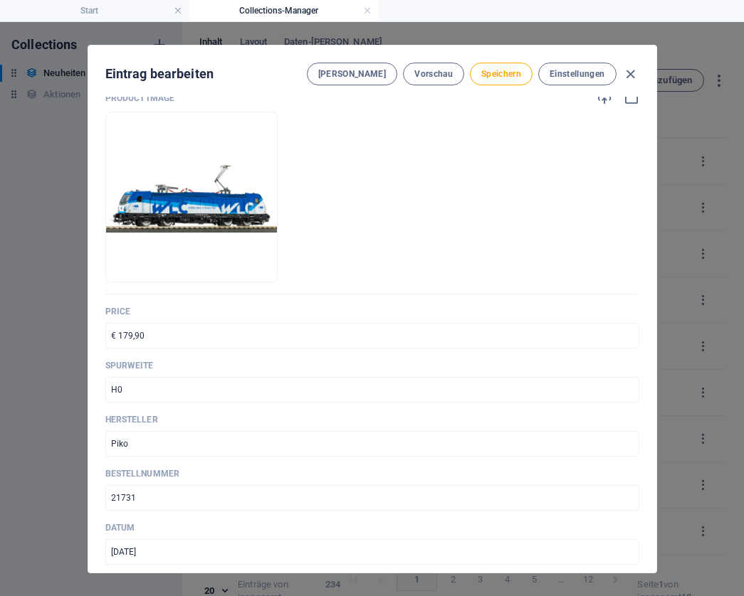
scroll to position [127, 0]
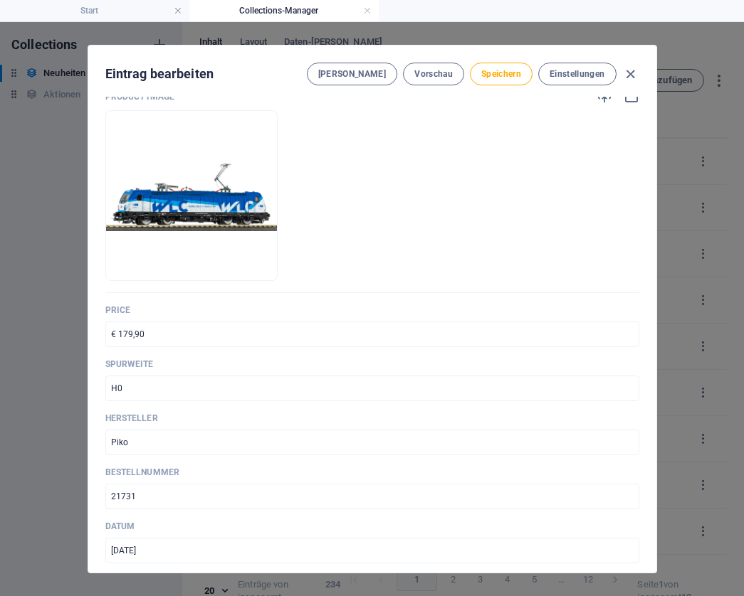
type input "Elektrolok BR 187 324-9, WLC, mit Sound"
click at [162, 338] on input "€ 179,90" at bounding box center [372, 335] width 534 height 26
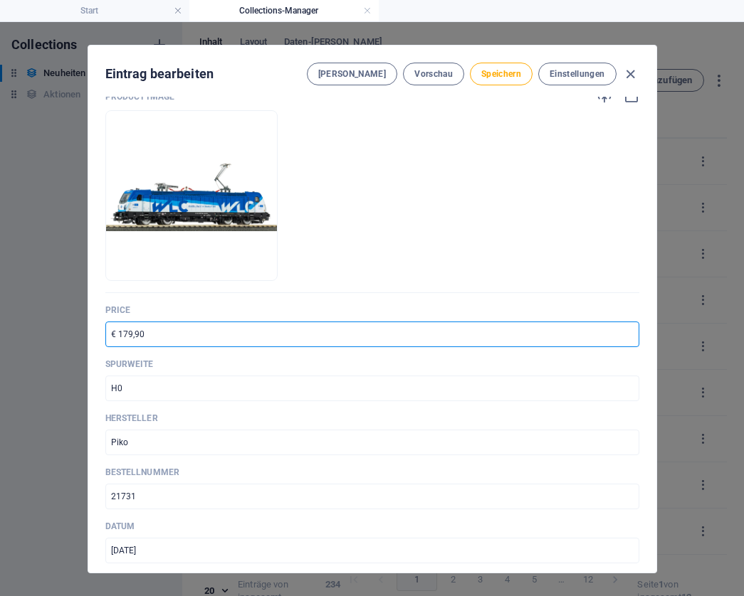
paste input "26"
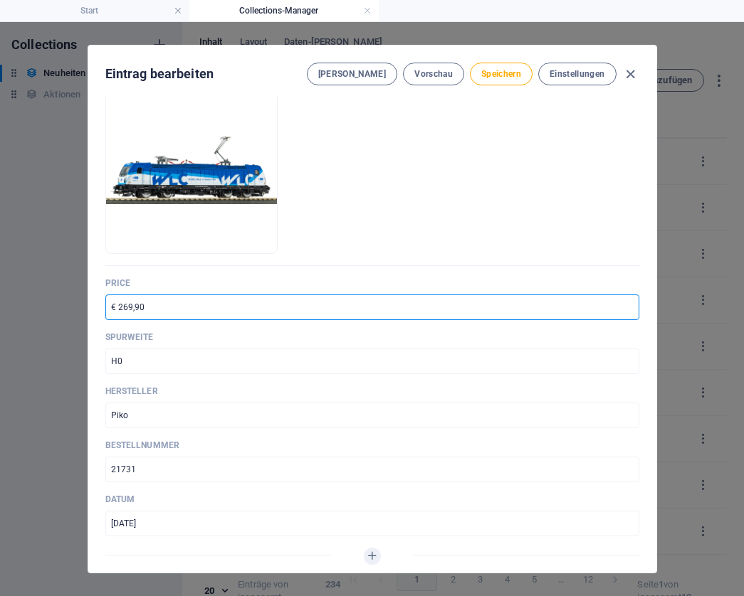
scroll to position [168, 0]
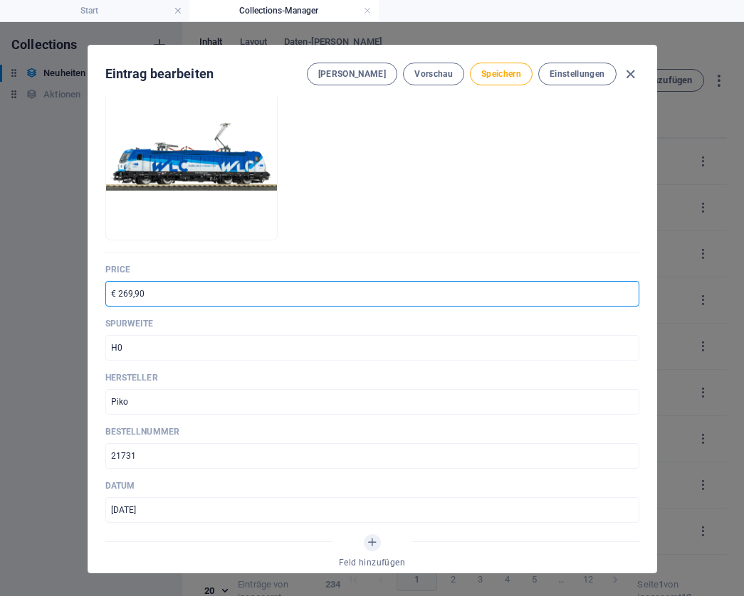
type input "€ 269,90"
click at [149, 455] on input "21731" at bounding box center [372, 456] width 534 height 26
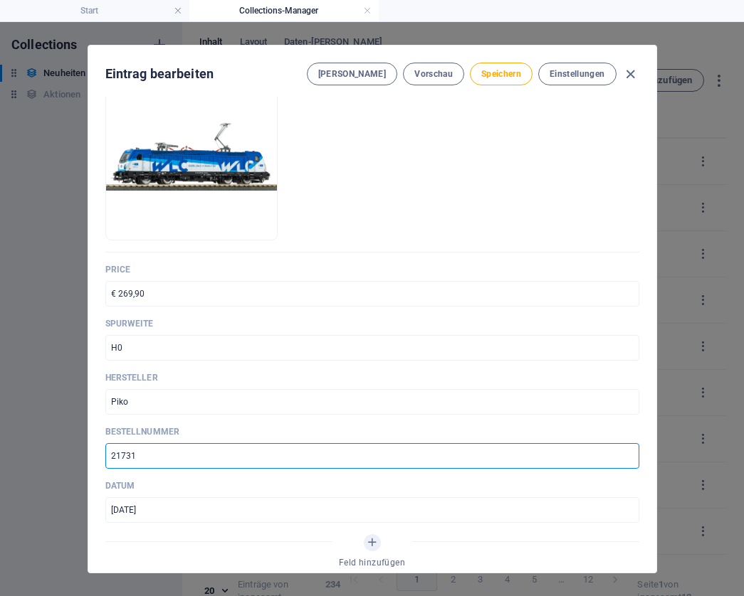
paste input "2"
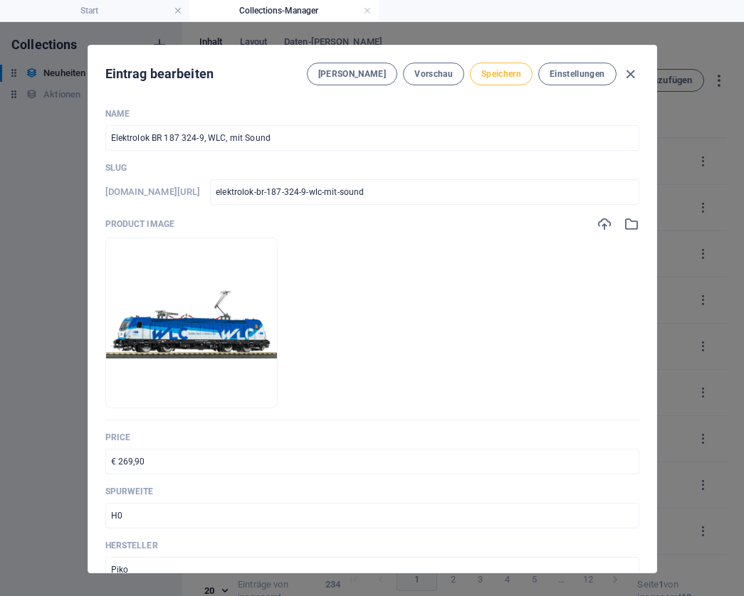
scroll to position [0, 0]
type input "21732"
click at [498, 68] on button "Speichern" at bounding box center [501, 74] width 63 height 23
click at [631, 70] on icon "button" at bounding box center [630, 74] width 16 height 16
type input "elektrolok-br-187-324-9-wlc-mit-sound"
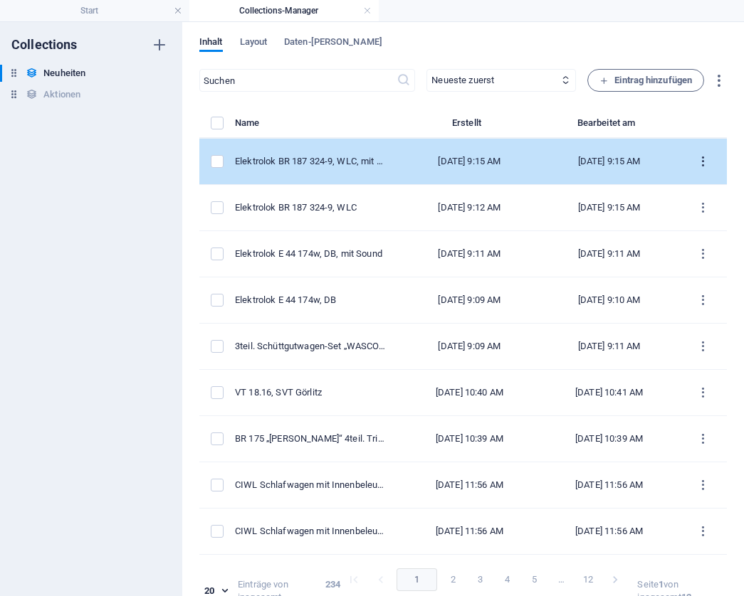
click at [697, 160] on icon "items list" at bounding box center [703, 162] width 14 height 14
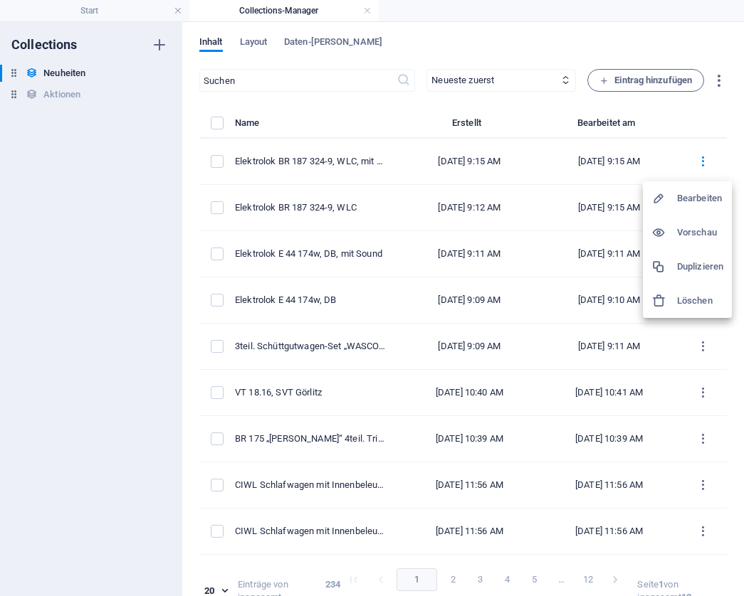
click at [692, 260] on h6 "Duplizieren" at bounding box center [700, 266] width 46 height 17
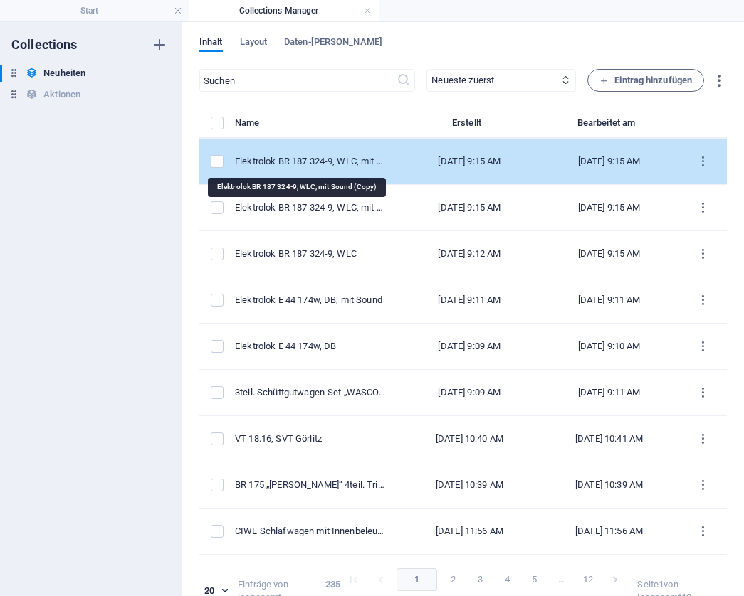
click at [332, 156] on div "Elektrolok BR 187 324-9, WLC, mit Sound (Copy)" at bounding box center [311, 161] width 153 height 13
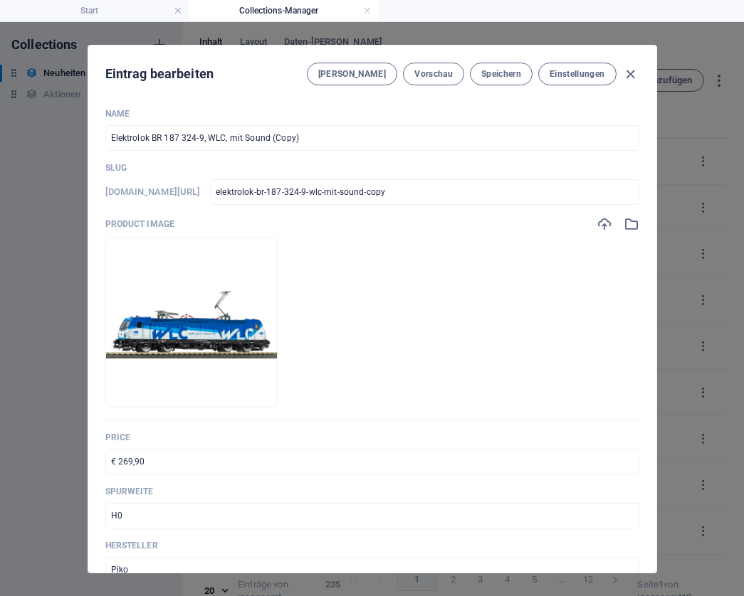
click at [300, 139] on input "Elektrolok BR 187 324-9, WLC, mit Sound (Copy)" at bounding box center [372, 138] width 534 height 26
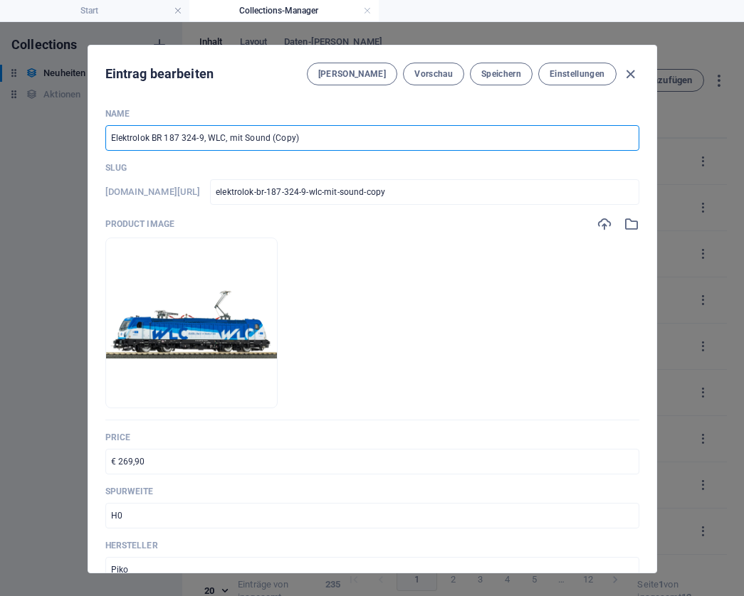
click at [300, 139] on input "Elektrolok BR 187 324-9, WLC, mit Sound (Copy)" at bounding box center [372, 138] width 534 height 26
paste input "Mitteleistiegswagen, DR"
type input "Mitteleistiegswagen, DR"
type input "mitteleistiegswagen-dr"
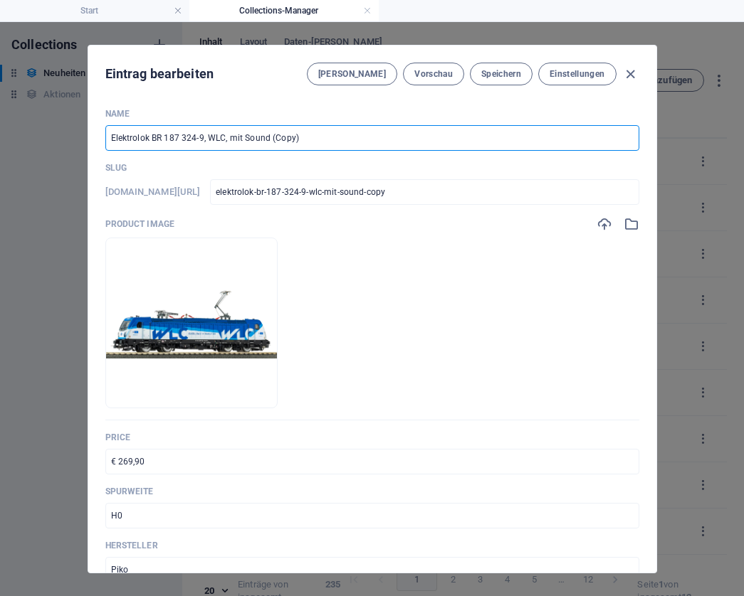
type input "mitteleistiegswagen-dr"
click at [140, 138] on input "Mitteleistiegswagen, DR" at bounding box center [372, 138] width 534 height 26
type input "Mitteleinstiegswagen, DR"
type input "mitteleinstiegswagen-dr"
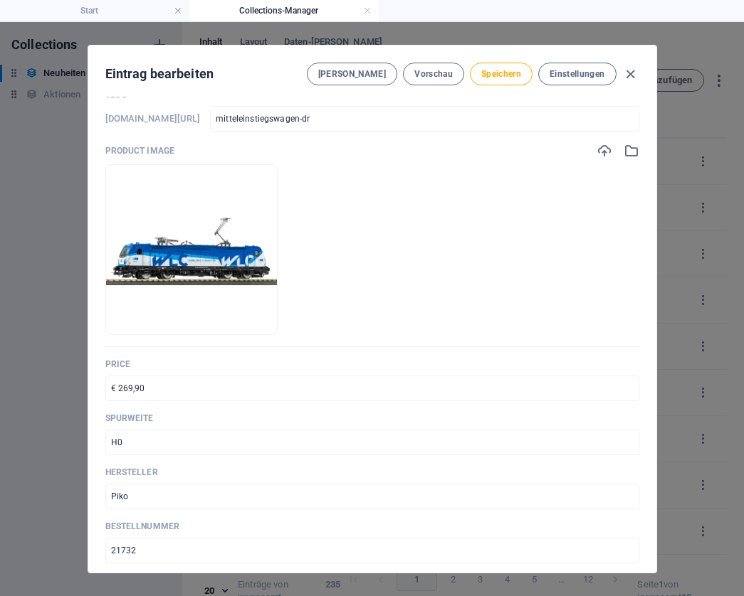
scroll to position [86, 0]
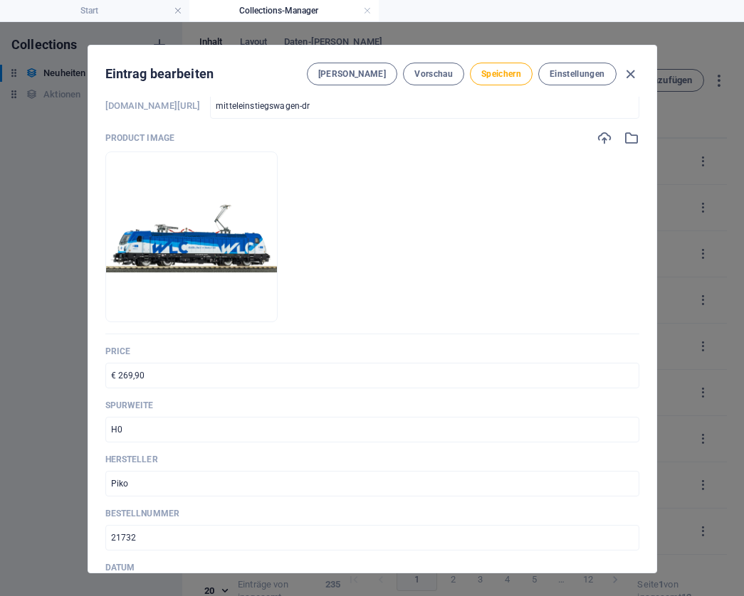
type input "Mitteleinstiegswagen, DR"
click at [134, 374] on input "€ 269,90" at bounding box center [372, 376] width 534 height 26
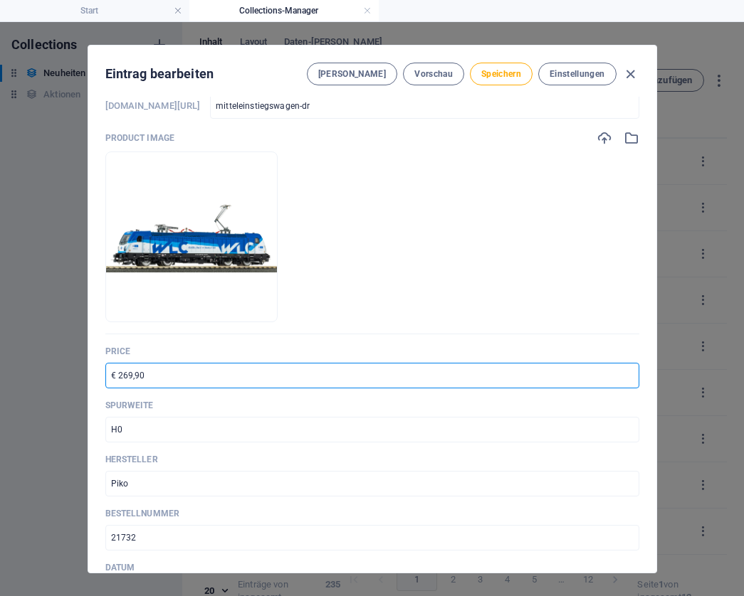
paste input "62"
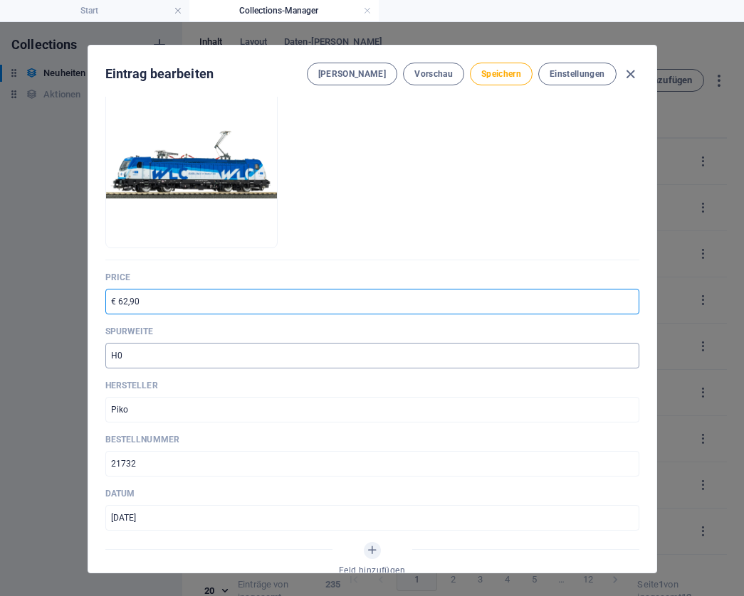
scroll to position [160, 0]
type input "€ 62,90"
click at [149, 465] on input "21732" at bounding box center [372, 464] width 534 height 26
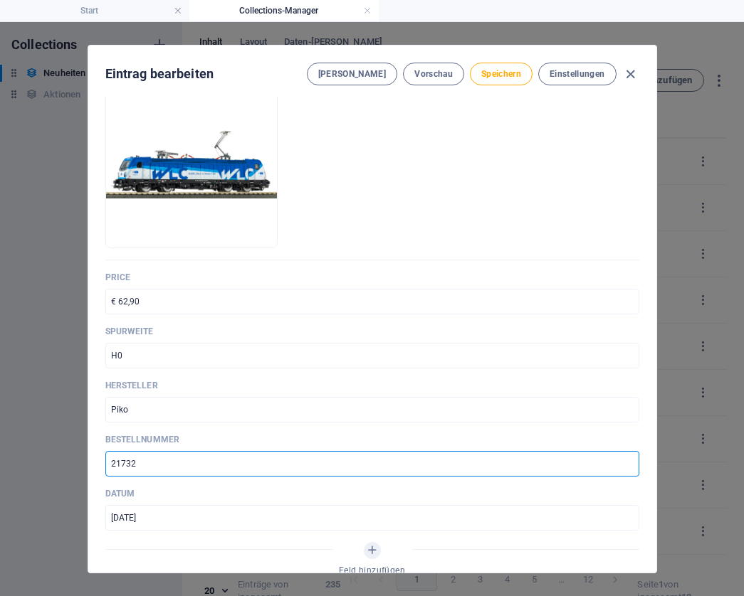
paste input "8004"
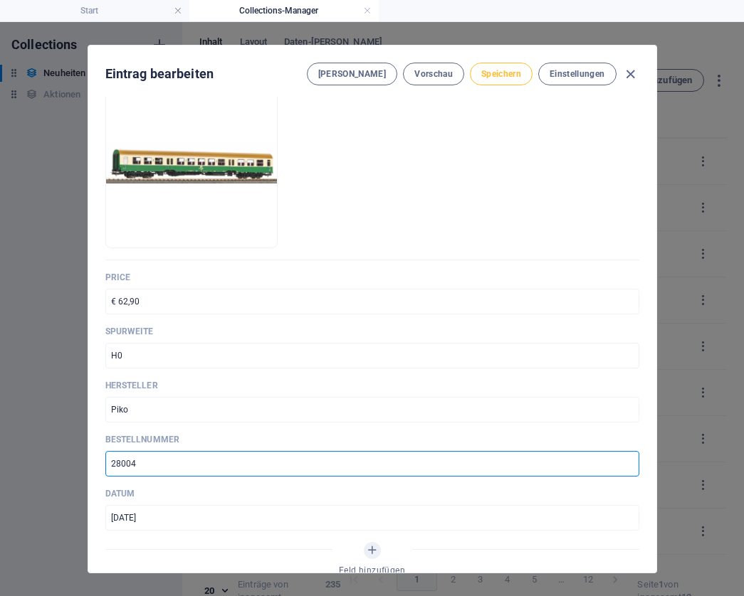
type input "28004"
click at [514, 74] on span "Speichern" at bounding box center [501, 73] width 40 height 11
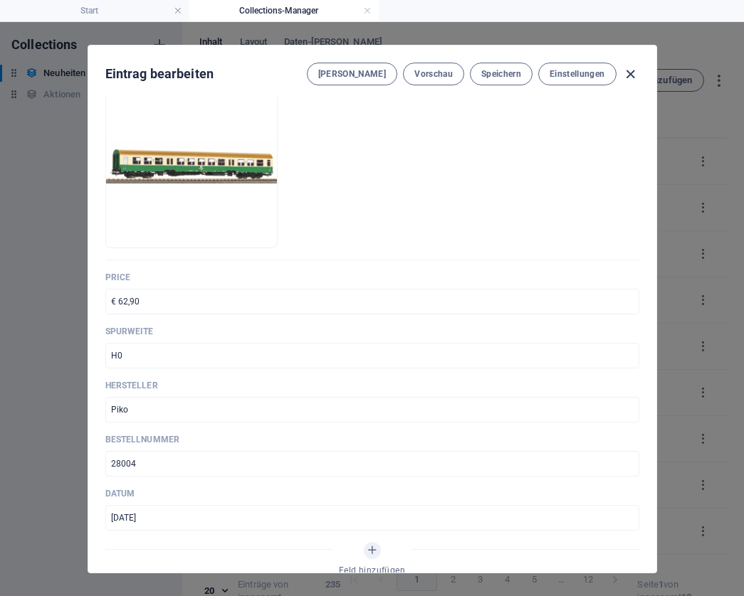
click at [625, 77] on icon "button" at bounding box center [630, 74] width 16 height 16
type input "mitteleinstiegswagen-dr"
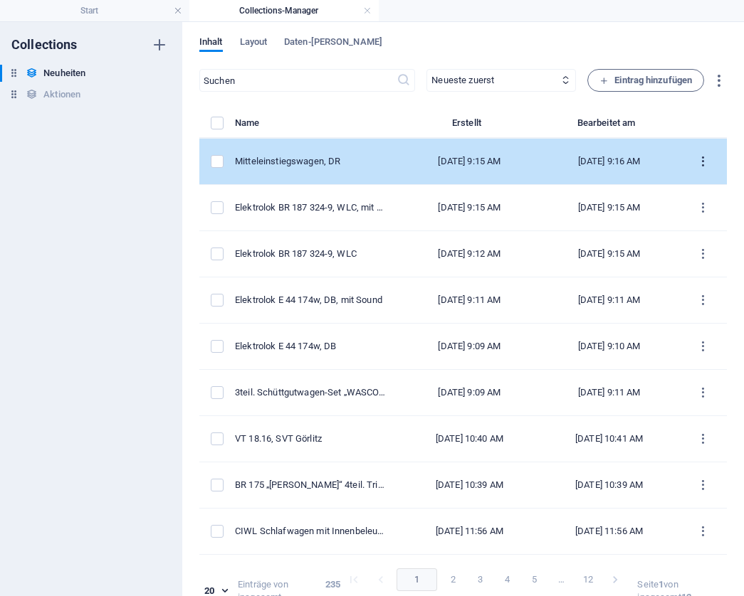
click at [696, 162] on icon "items list" at bounding box center [703, 162] width 14 height 14
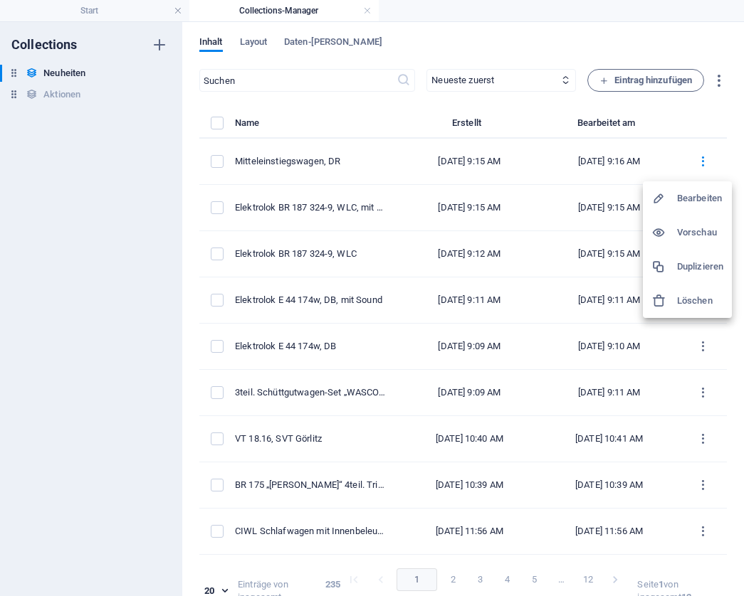
click at [688, 263] on h6 "Duplizieren" at bounding box center [700, 266] width 46 height 17
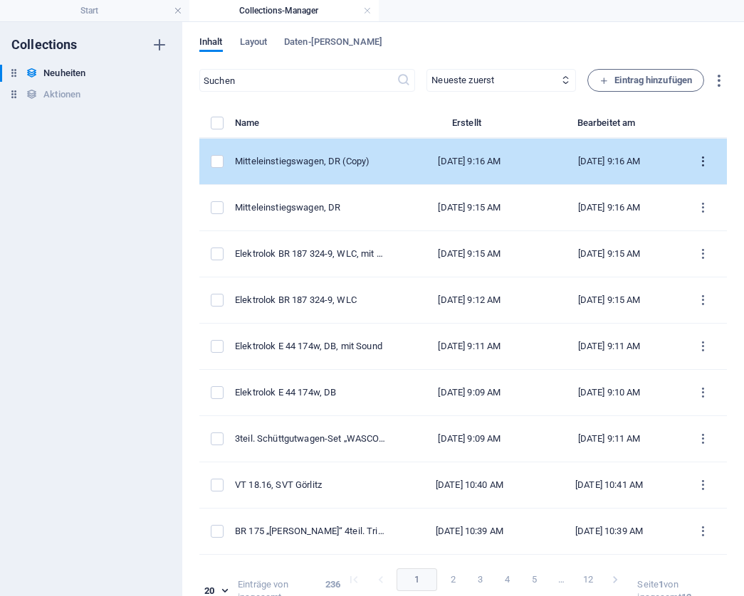
click at [699, 165] on icon "items list" at bounding box center [703, 162] width 14 height 14
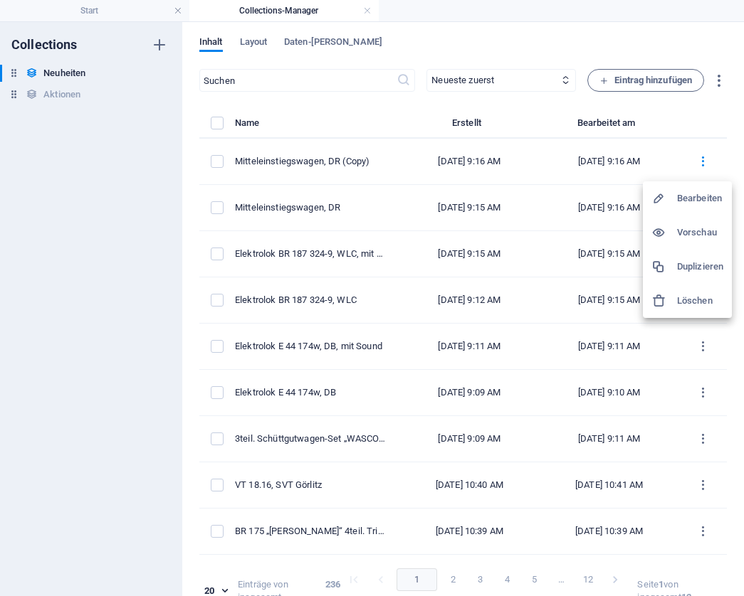
click at [337, 154] on div at bounding box center [372, 298] width 744 height 596
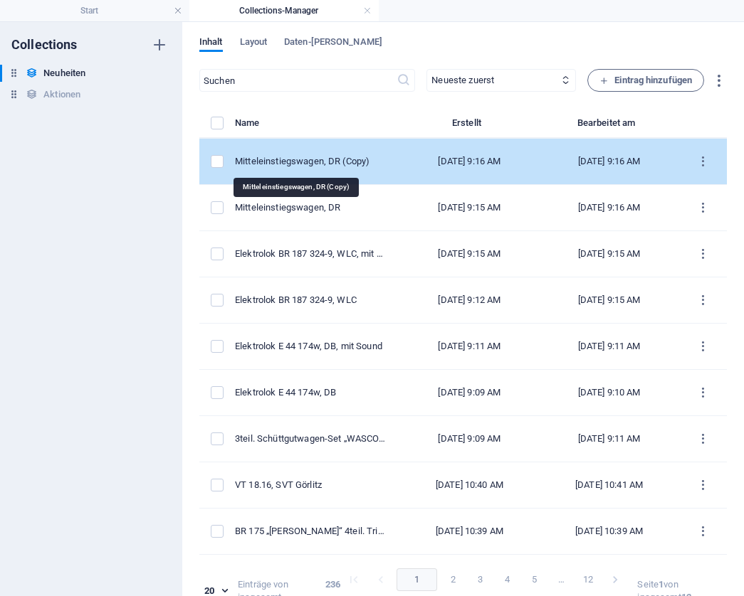
click at [317, 162] on div "Mitteleinstiegswagen, DR (Copy)" at bounding box center [311, 161] width 153 height 13
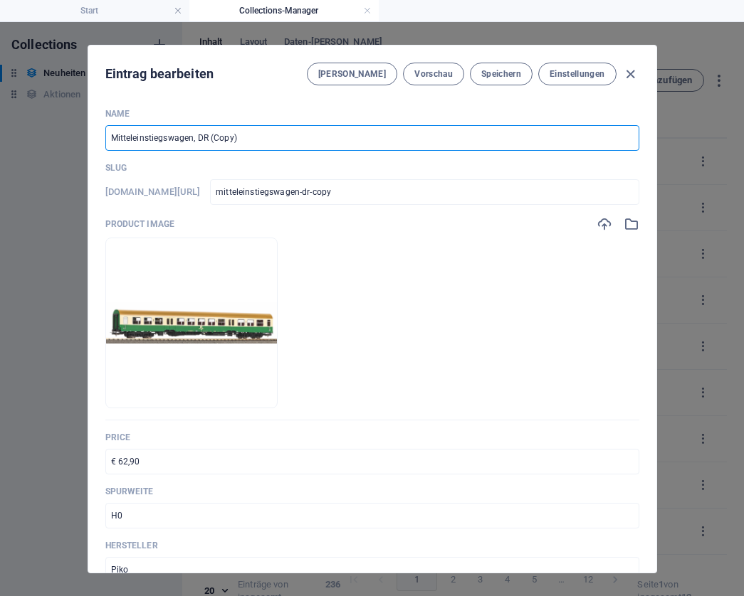
drag, startPoint x: 247, startPoint y: 133, endPoint x: 207, endPoint y: 134, distance: 39.9
click at [207, 134] on input "Mitteleinstiegswagen, DR (Copy)" at bounding box center [372, 138] width 534 height 26
type input "Mitteleinstiegswagen, DR"
type input "mitteleinstiegswagen-dr"
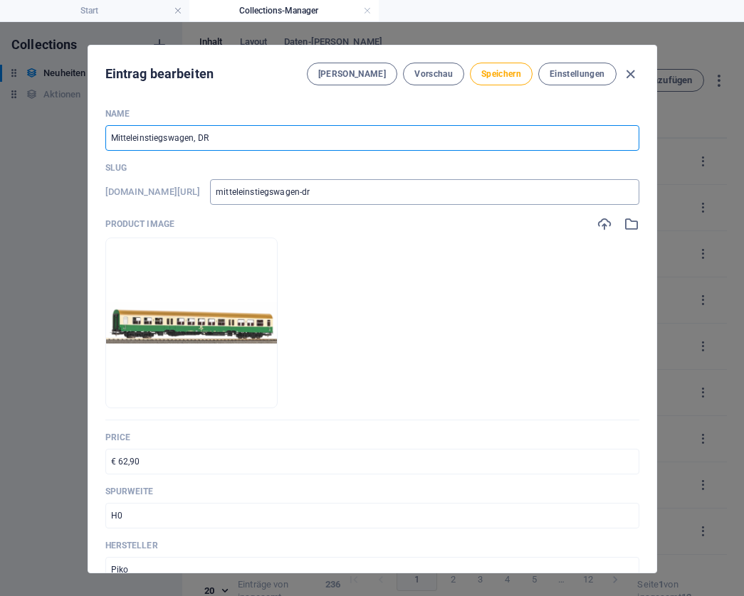
type input "Mitteleinstiegswagen, DR"
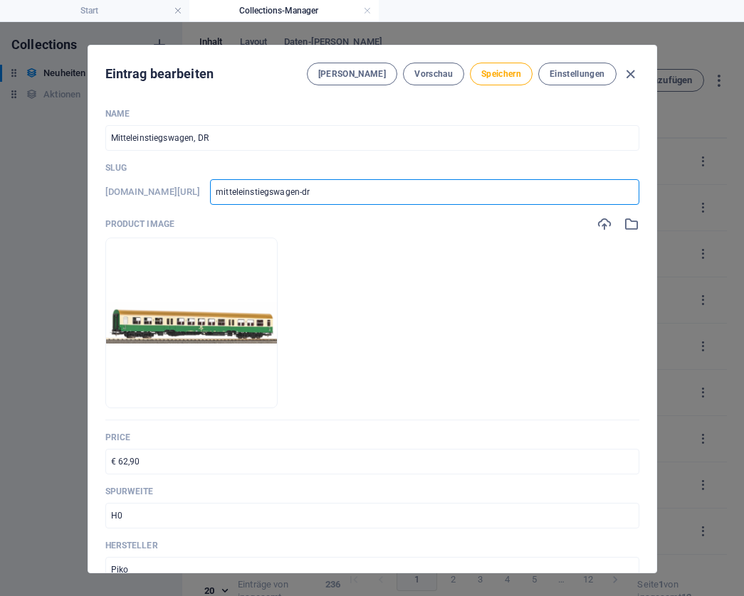
click at [423, 189] on input "mitteleinstiegswagen-dr" at bounding box center [424, 192] width 428 height 26
type input "mitteleinstiegswagen-dr-"
type input "mitteleinstiegswagen-dr-2"
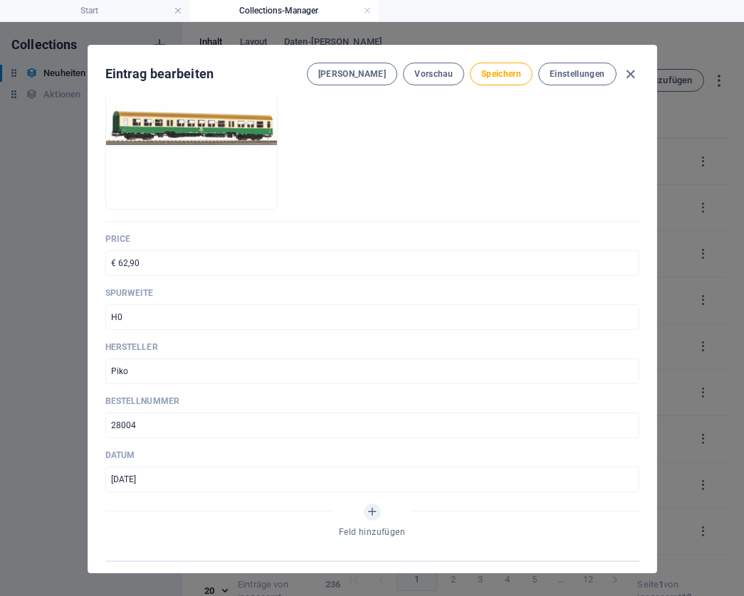
scroll to position [210, 0]
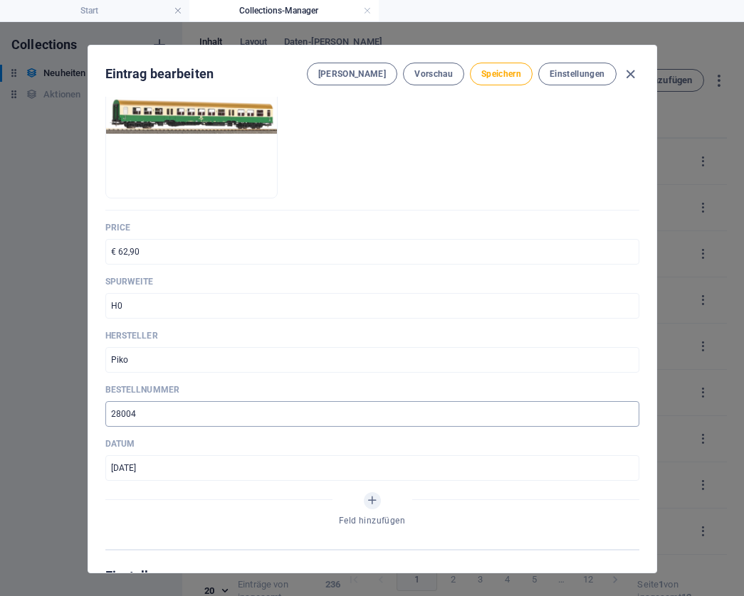
type input "mitteleinstiegswagen-dr-2"
click at [186, 417] on input "28004" at bounding box center [372, 414] width 534 height 26
click at [140, 413] on input "28005" at bounding box center [372, 414] width 534 height 26
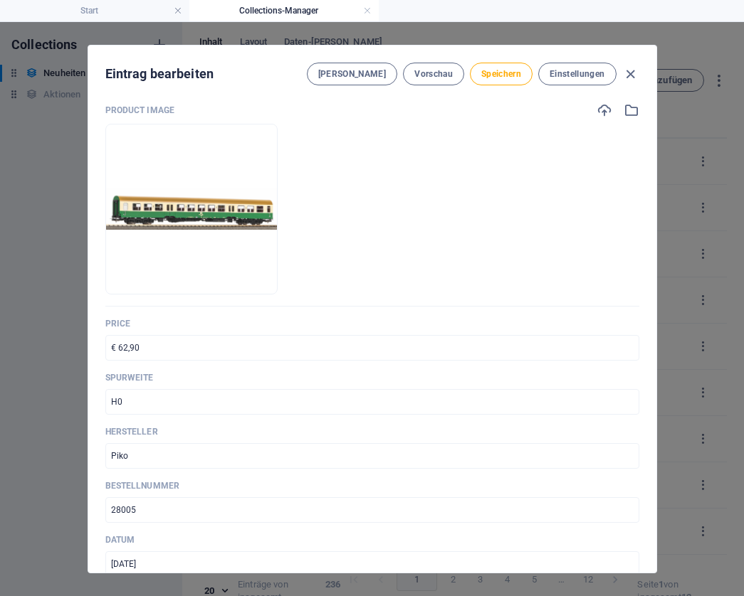
scroll to position [115, 0]
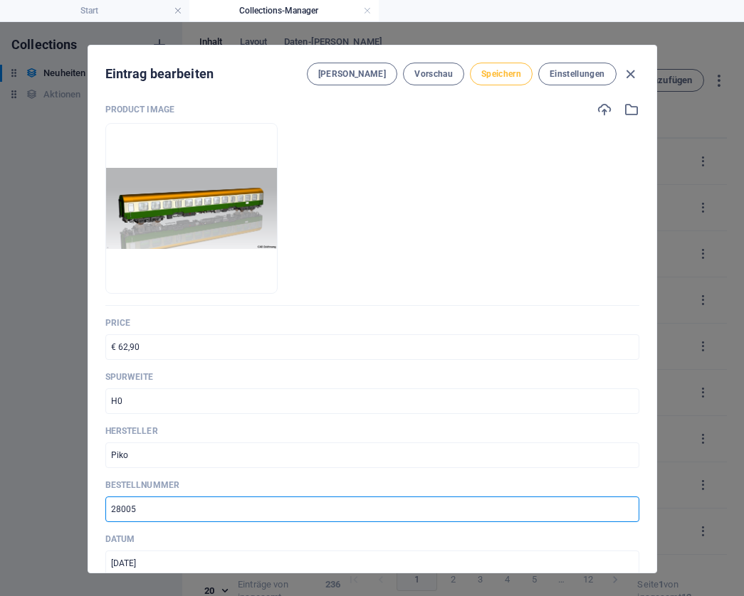
type input "28005"
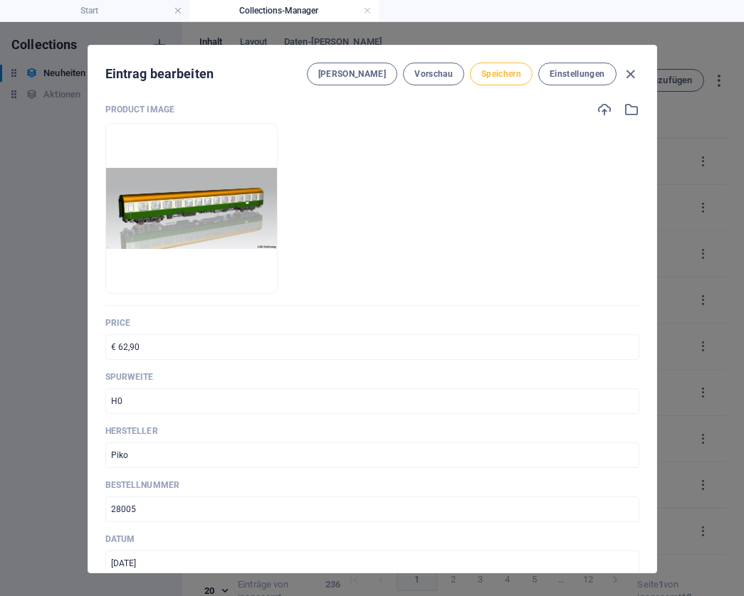
click at [505, 75] on span "Speichern" at bounding box center [501, 73] width 40 height 11
type input "mitteleinstiegswagen-dr-2"
click at [633, 74] on icon "button" at bounding box center [630, 74] width 16 height 16
type input "mitteleinstiegswagen-dr"
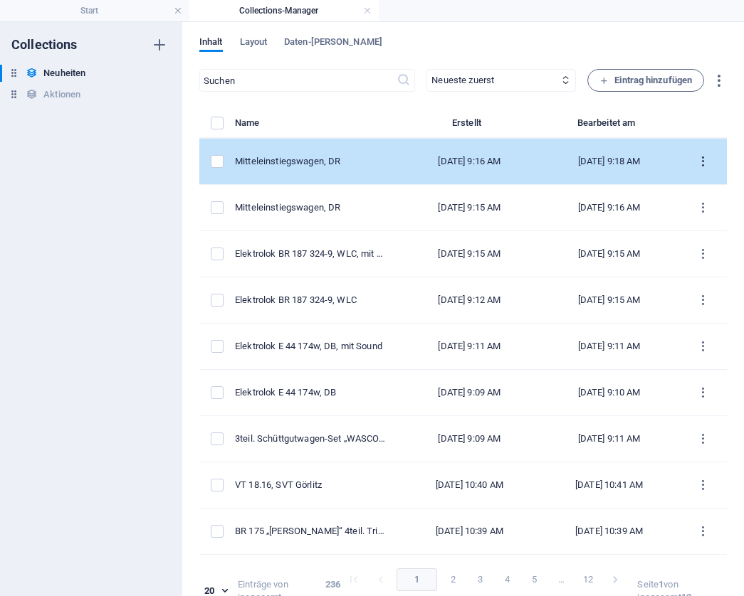
click at [698, 162] on icon "items list" at bounding box center [703, 162] width 14 height 14
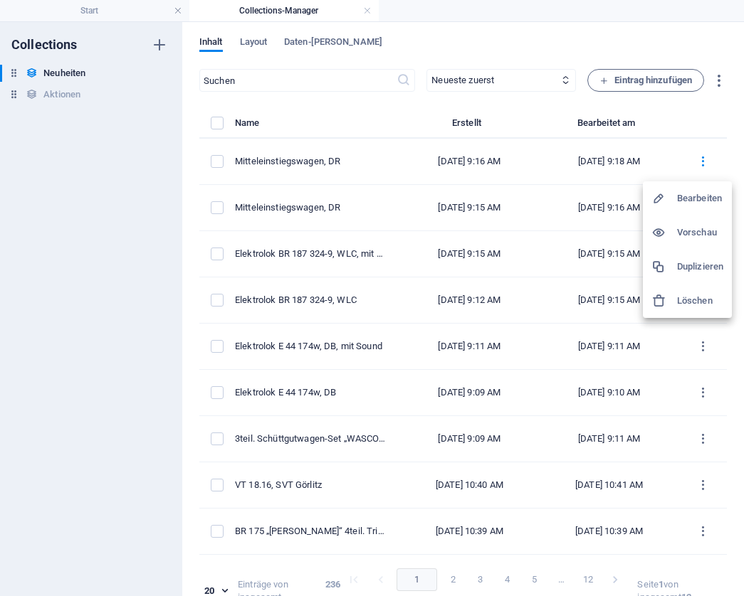
click at [697, 266] on h6 "Duplizieren" at bounding box center [700, 266] width 46 height 17
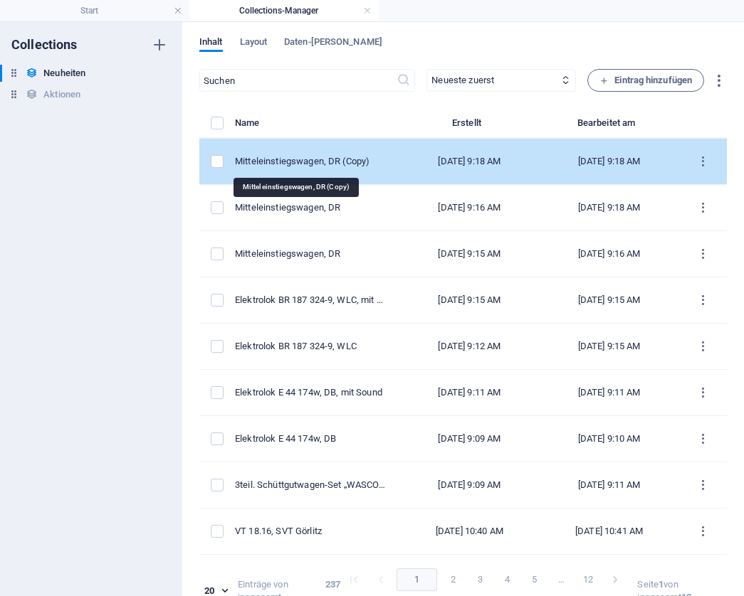
click at [344, 164] on div "Mitteleinstiegswagen, DR (Copy)" at bounding box center [311, 161] width 153 height 13
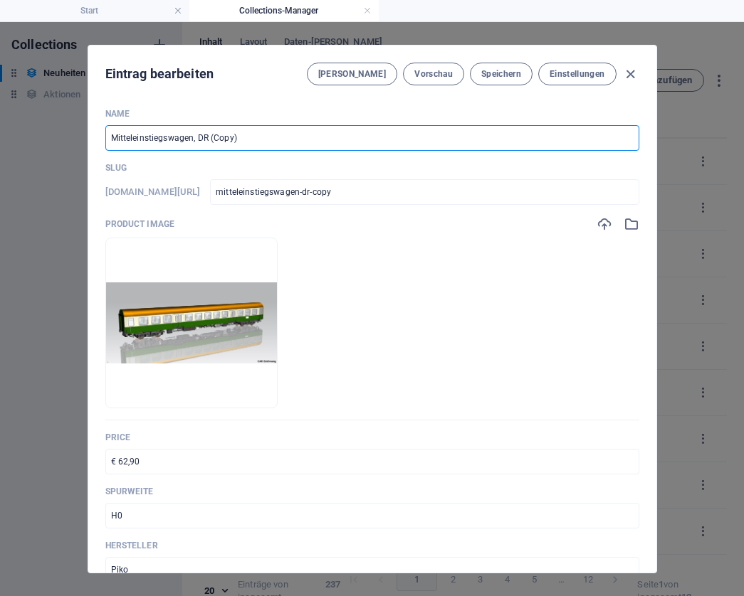
click at [254, 143] on input "Mitteleinstiegswagen, DR (Copy)" at bounding box center [372, 138] width 534 height 26
paste input "B AG"
type input "Mitteleinstiegswagen, DB AG"
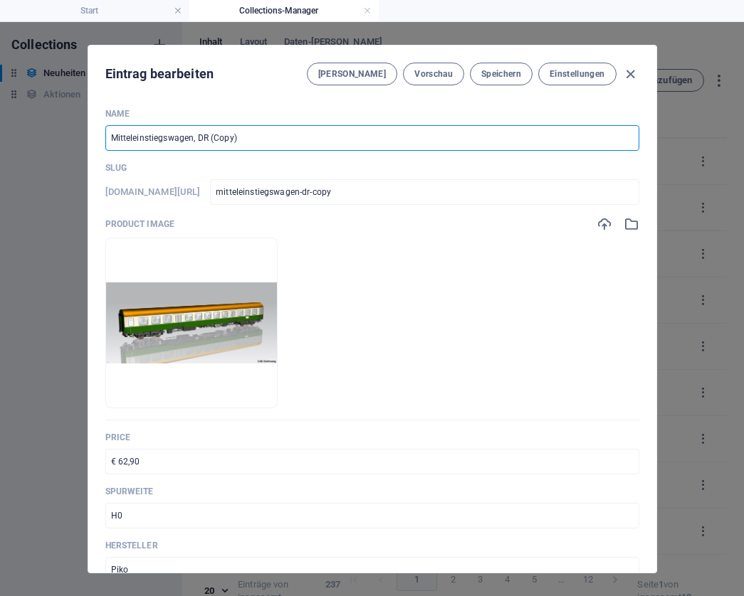
type input "mitteleinstiegswagen-db-ag"
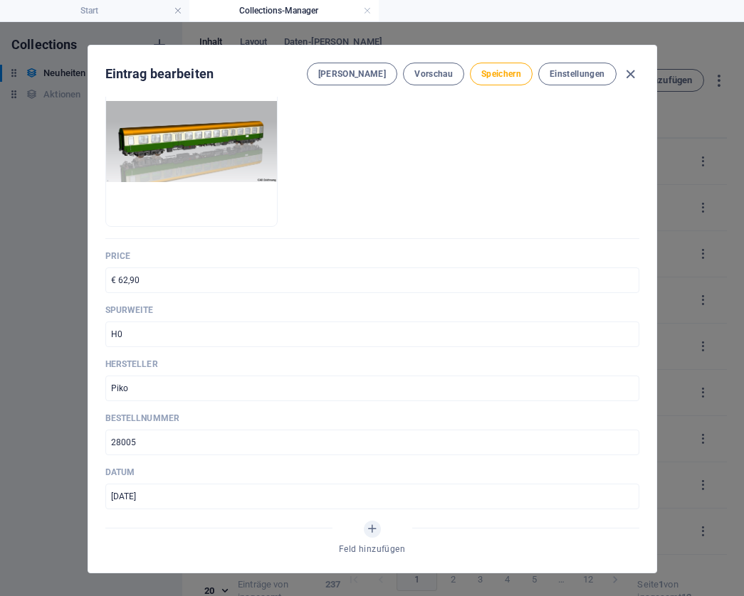
scroll to position [187, 0]
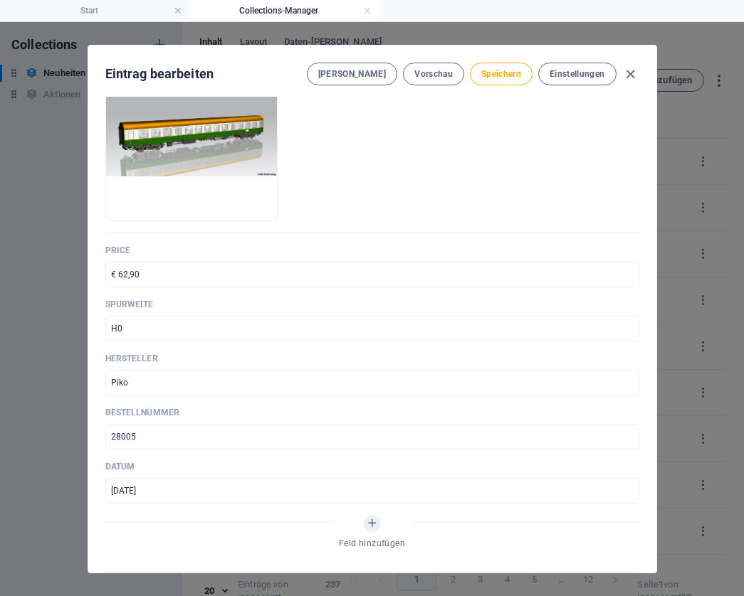
type input "Mitteleinstiegswagen, DB AG"
click at [149, 438] on input "28005" at bounding box center [372, 437] width 534 height 26
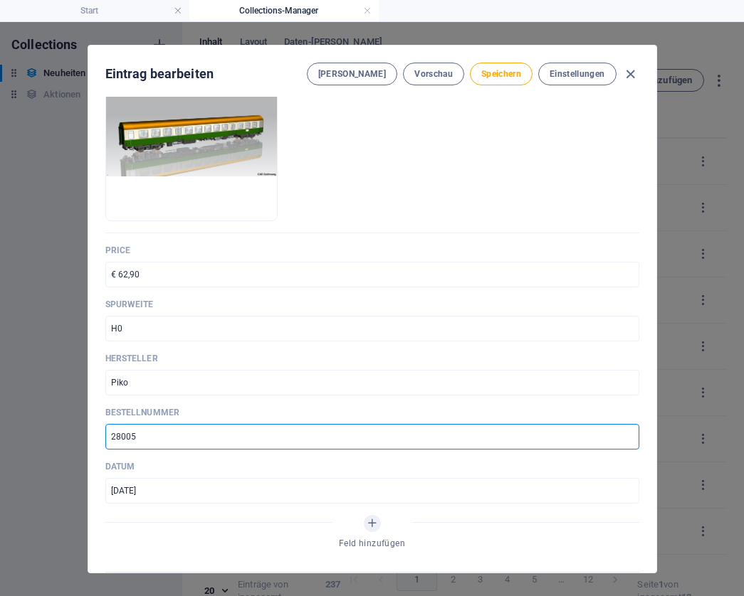
paste input "6"
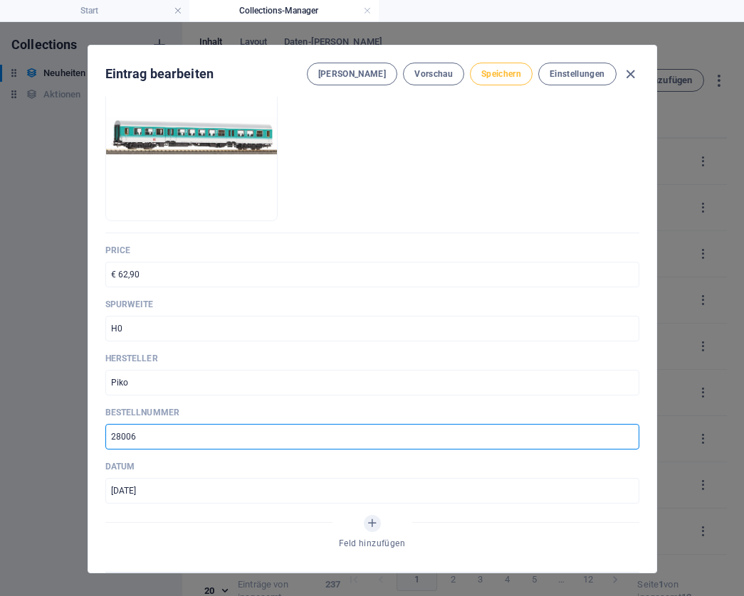
type input "28006"
click at [500, 75] on span "Speichern" at bounding box center [501, 73] width 40 height 11
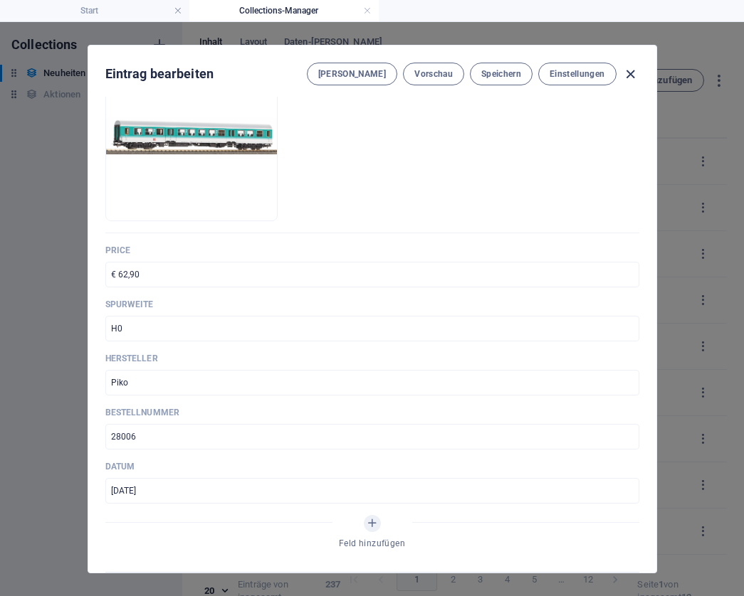
click at [632, 74] on icon "button" at bounding box center [630, 74] width 16 height 16
type input "mitteleinstiegswagen-db-ag"
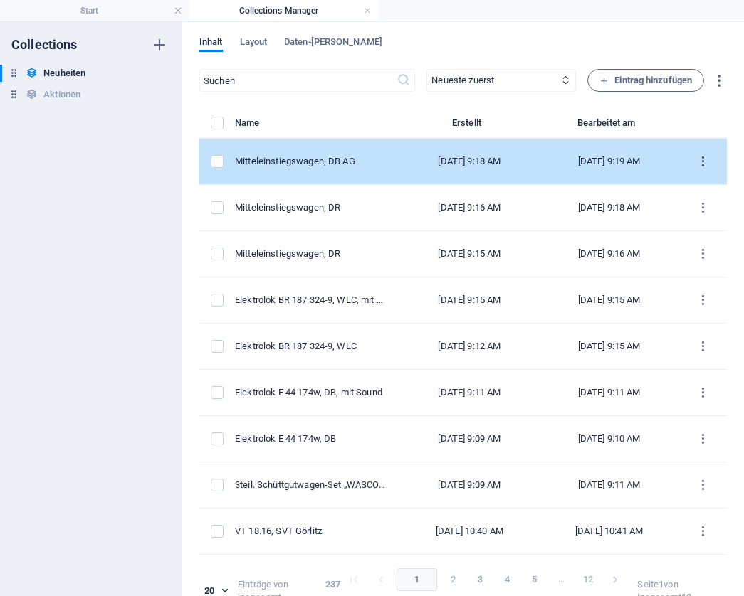
click at [699, 159] on icon "items list" at bounding box center [703, 162] width 14 height 14
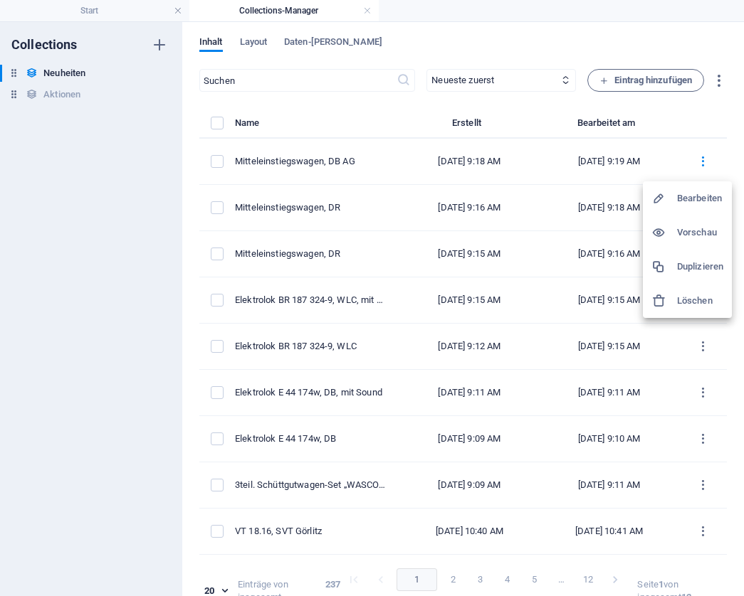
click at [706, 263] on h6 "Duplizieren" at bounding box center [700, 266] width 46 height 17
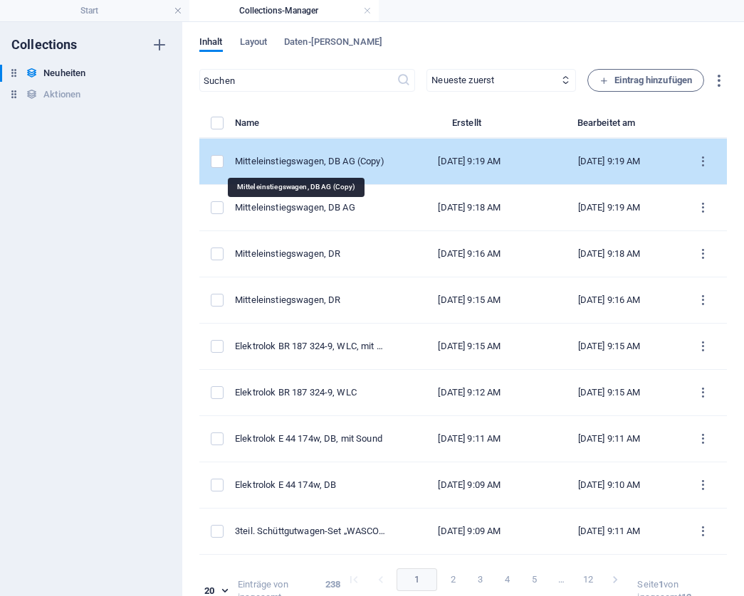
click at [335, 160] on div "Mitteleinstiegswagen, DB AG (Copy)" at bounding box center [311, 161] width 153 height 13
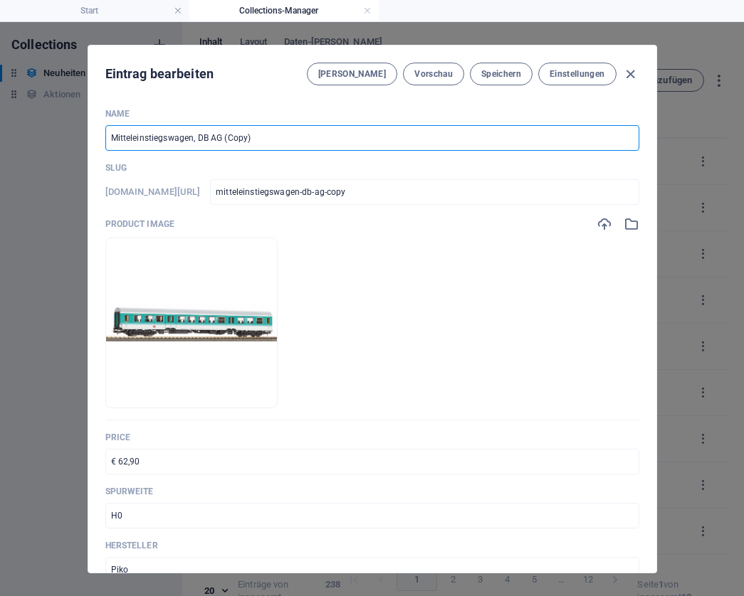
drag, startPoint x: 259, startPoint y: 142, endPoint x: 221, endPoint y: 134, distance: 38.7
click at [221, 134] on input "Mitteleinstiegswagen, DB AG (Copy)" at bounding box center [372, 138] width 534 height 26
type input "Mitteleinstiegswagen, DB AG"
type input "mitteleinstiegswagen-db-ag"
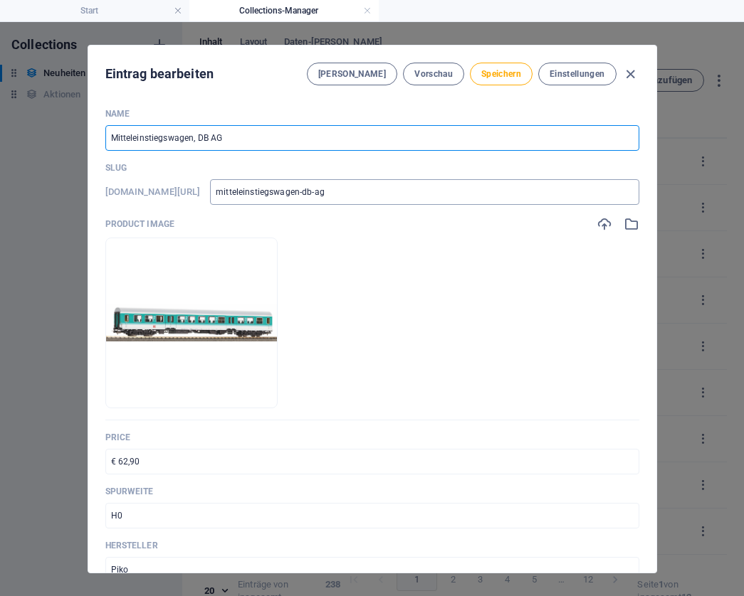
type input "Mitteleinstiegswagen, DB AG"
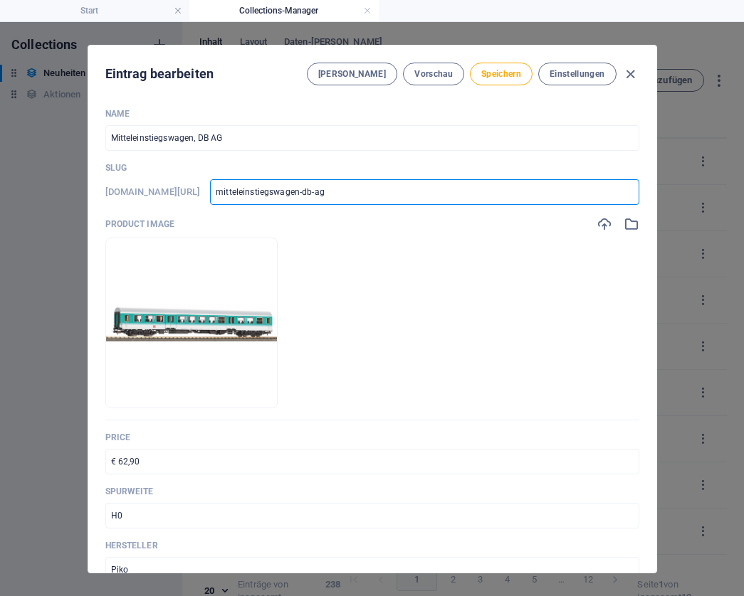
click at [402, 195] on input "mitteleinstiegswagen-db-ag" at bounding box center [424, 192] width 428 height 26
type input "mitteleinstiegswagen-db-ag-"
type input "mitteleinstiegswagen-db-ag-2"
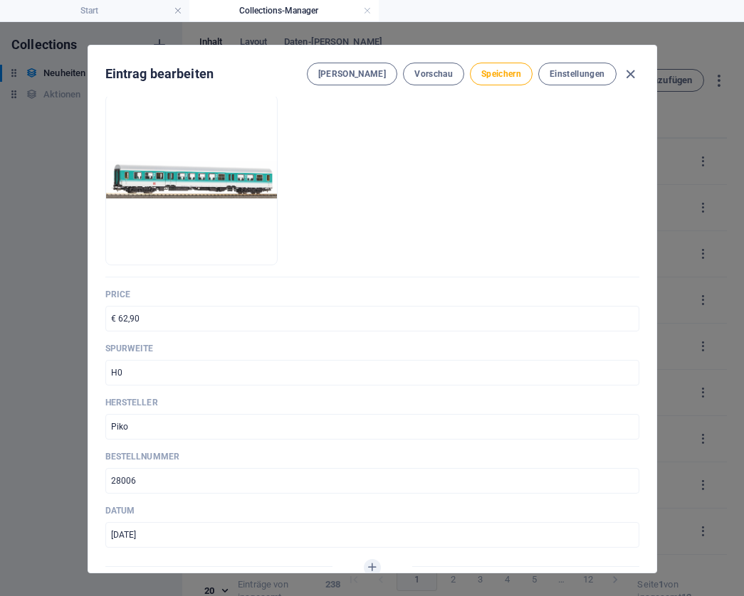
scroll to position [146, 0]
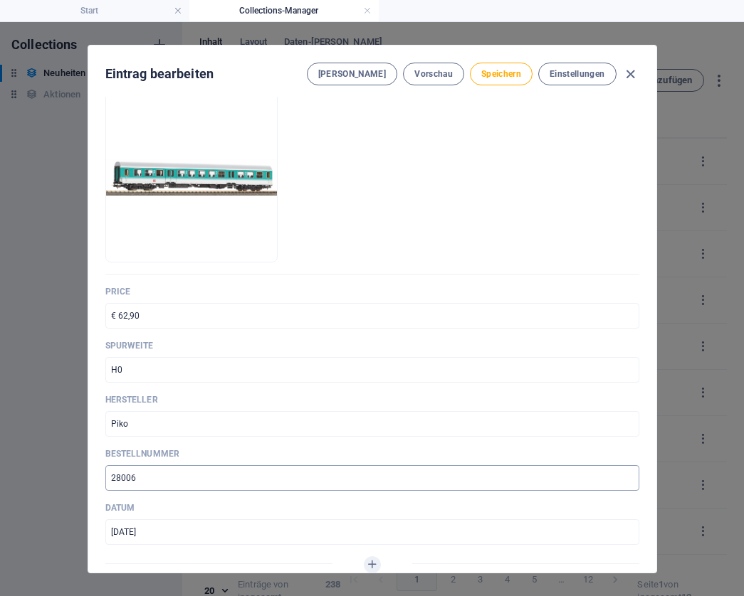
type input "mitteleinstiegswagen-db-ag-2"
click at [176, 480] on input "28006" at bounding box center [372, 478] width 534 height 26
click at [145, 479] on input "28007" at bounding box center [372, 478] width 534 height 26
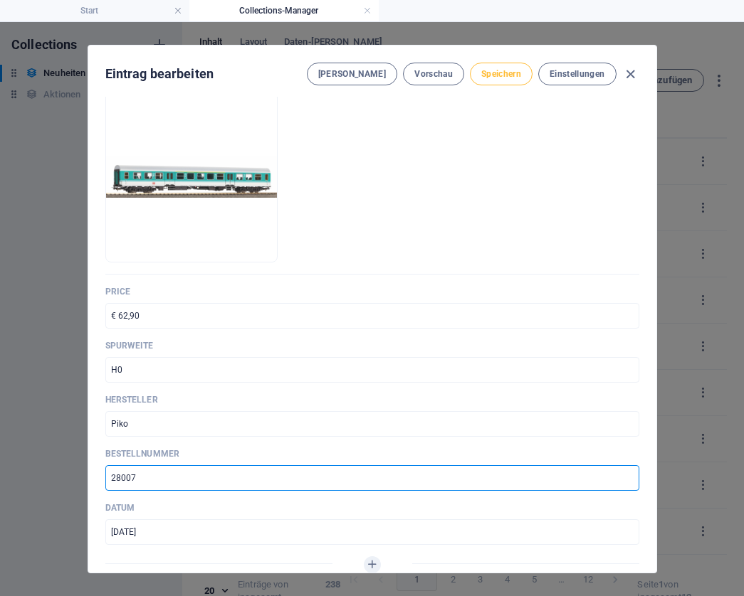
type input "28007"
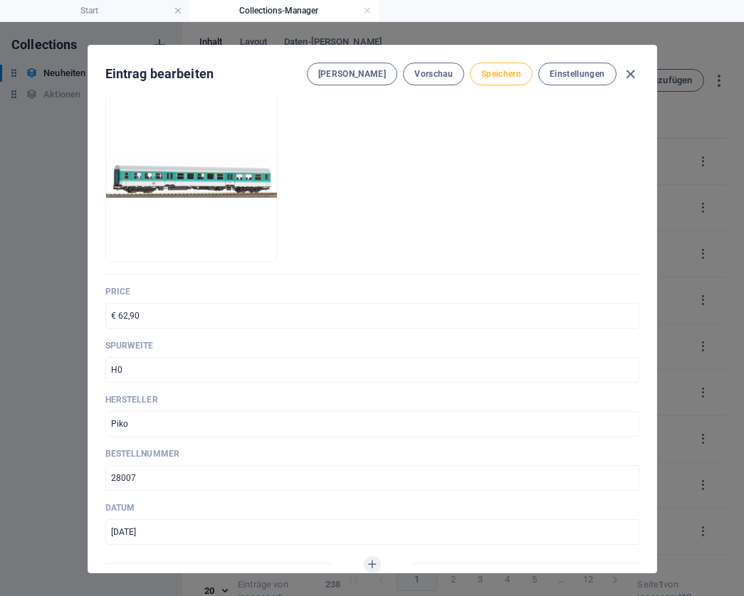
click at [507, 75] on span "Speichern" at bounding box center [501, 73] width 40 height 11
type input "mitteleinstiegswagen-db-ag-2"
click at [626, 78] on icon "button" at bounding box center [630, 74] width 16 height 16
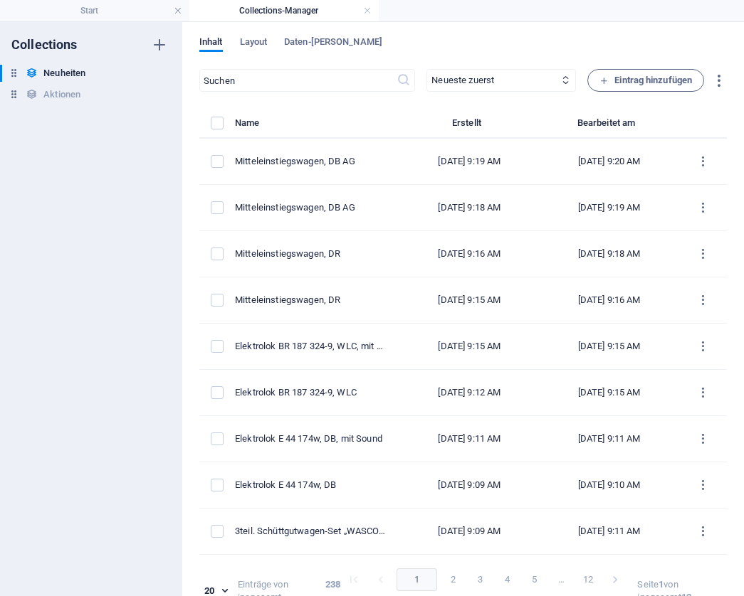
type input "mitteleinstiegswagen-db-ag"
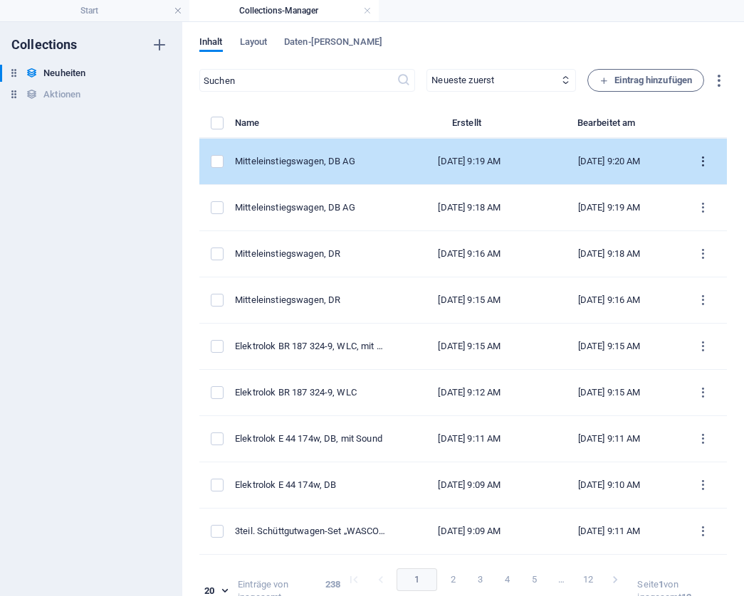
click at [698, 162] on icon "items list" at bounding box center [703, 162] width 14 height 14
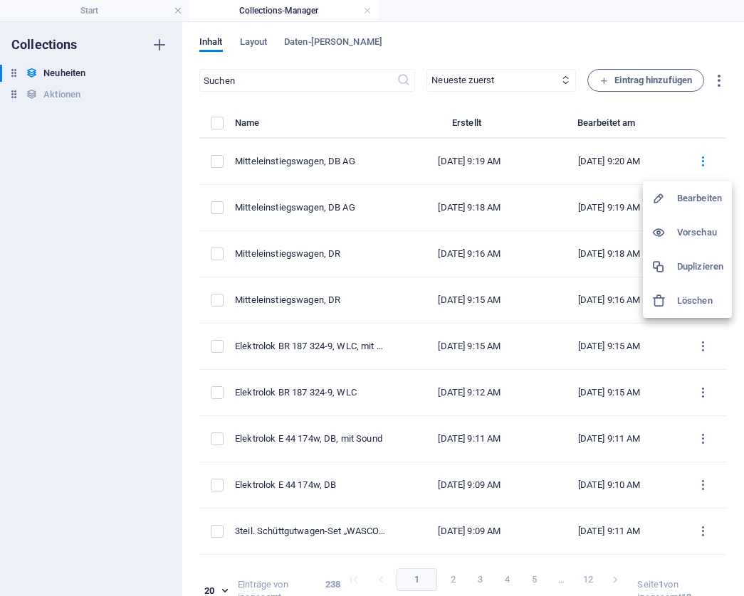
click at [692, 260] on h6 "Duplizieren" at bounding box center [700, 266] width 46 height 17
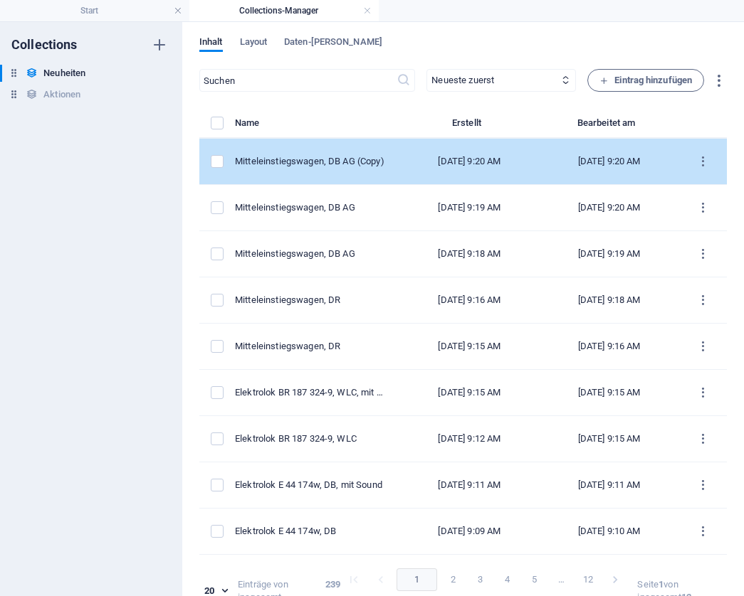
click at [347, 159] on div "Mitteleinstiegswagen, DB AG (Copy)" at bounding box center [311, 161] width 153 height 13
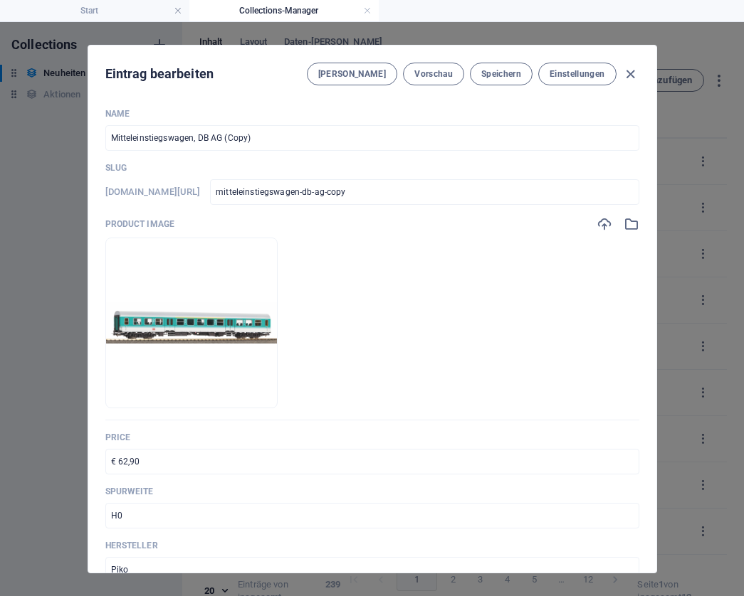
click at [258, 137] on input "Mitteleinstiegswagen, DB AG (Copy)" at bounding box center [372, 138] width 534 height 26
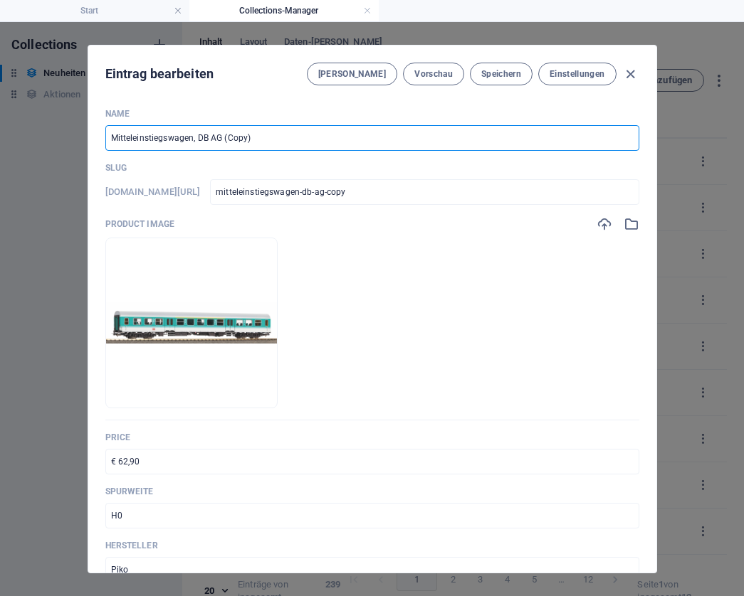
paste input "Steuerwagen, DB AG"
type input "Steuerwagen, DB AG"
type input "steuerwagen-db-ag"
type input "Steuerwagen, DB AG"
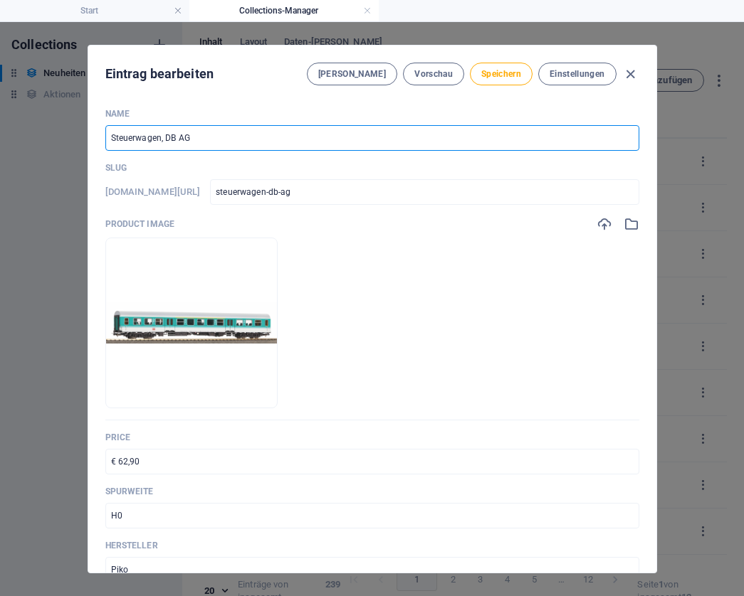
click at [157, 459] on input "€ 62,90" at bounding box center [372, 462] width 534 height 26
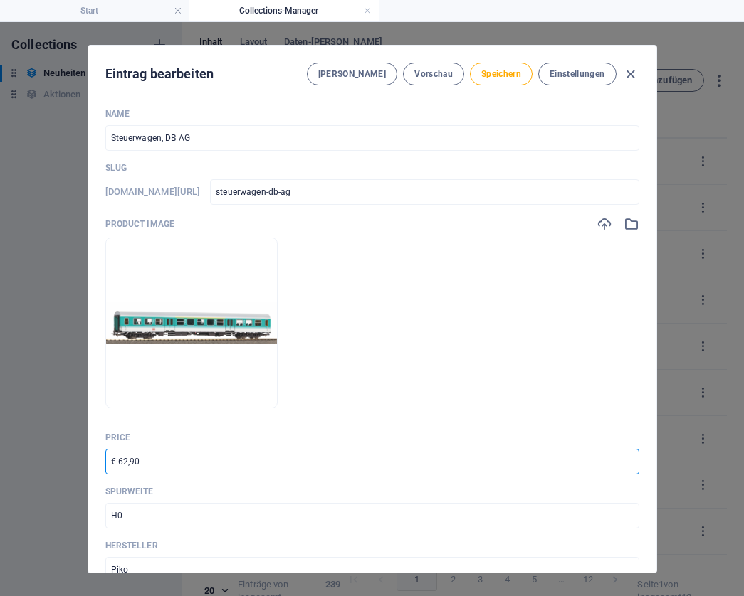
paste input "117,0"
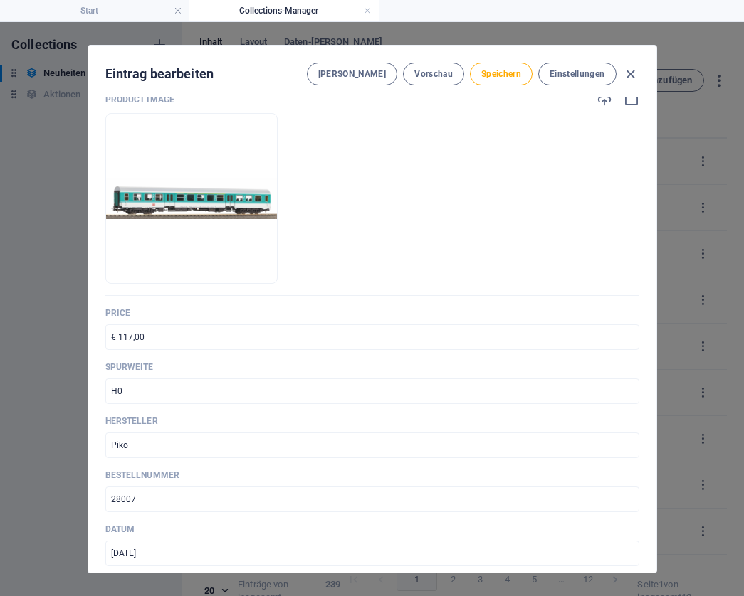
scroll to position [126, 0]
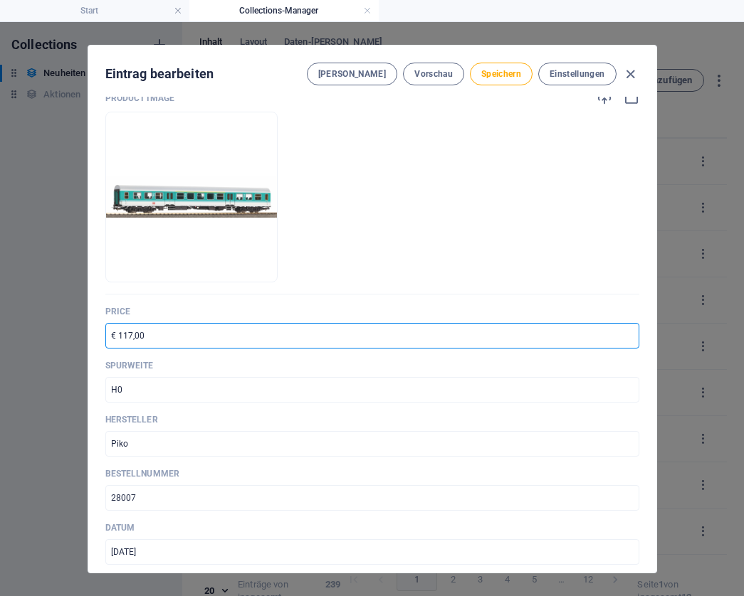
type input "€ 117,00"
click at [149, 497] on input "28007" at bounding box center [372, 498] width 534 height 26
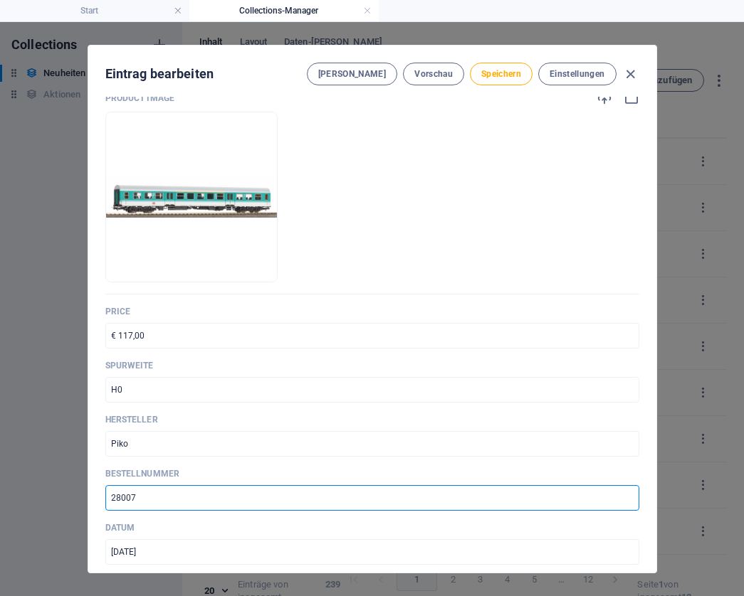
paste input "24"
type input "28024"
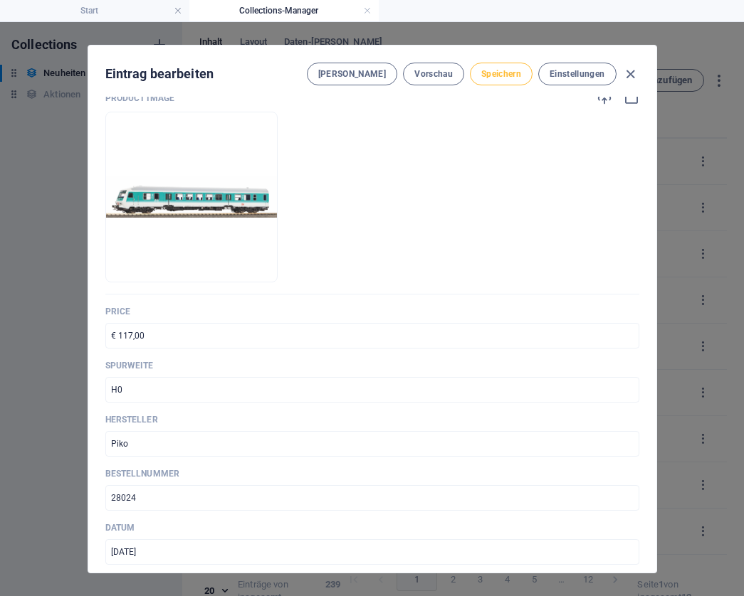
click at [492, 73] on span "Speichern" at bounding box center [501, 73] width 40 height 11
click at [626, 78] on icon "button" at bounding box center [630, 74] width 16 height 16
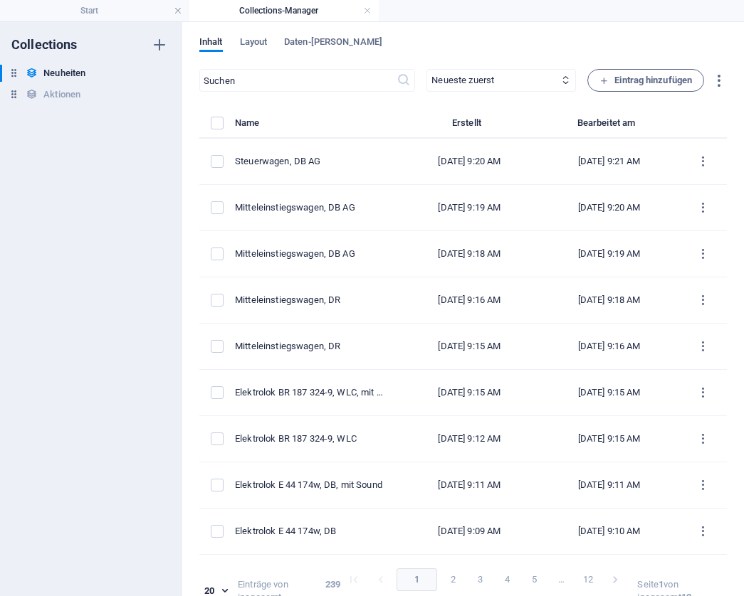
type input "steuerwagen-db-ag"
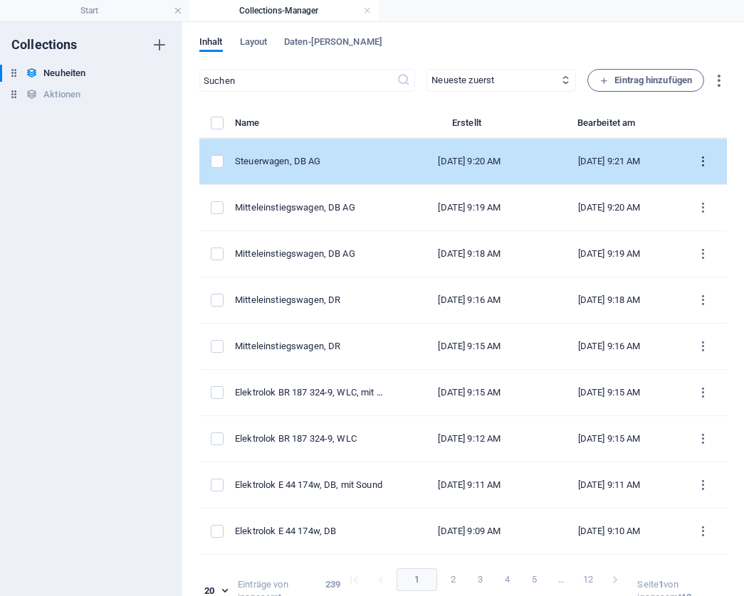
click at [698, 165] on icon "items list" at bounding box center [703, 162] width 14 height 14
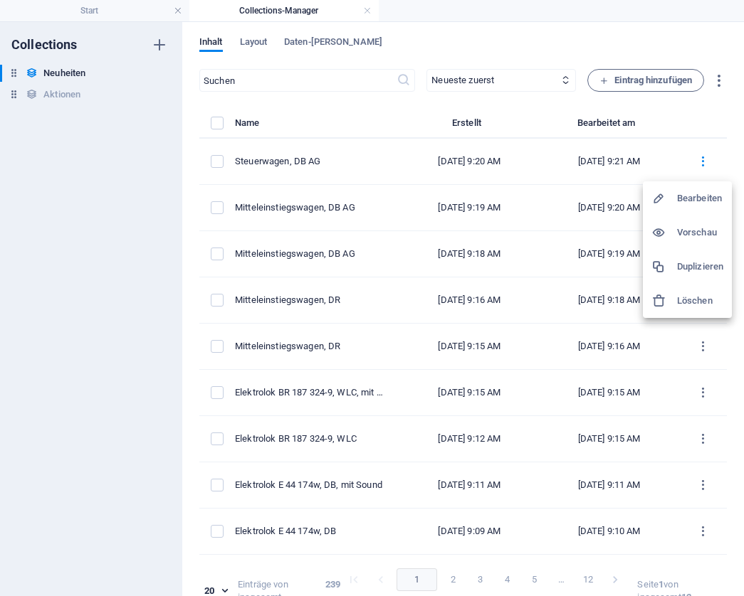
click at [687, 262] on h6 "Duplizieren" at bounding box center [700, 266] width 46 height 17
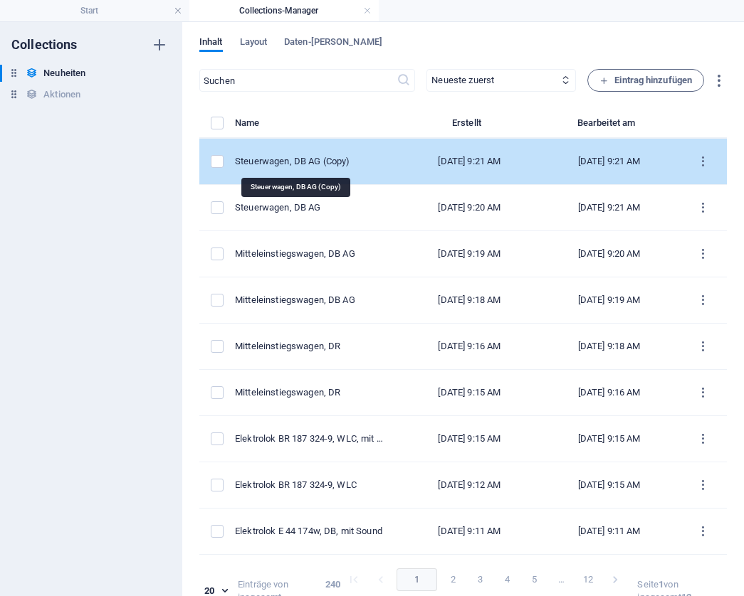
click at [316, 162] on div "Steuerwagen, DB AG (Copy)" at bounding box center [311, 161] width 153 height 13
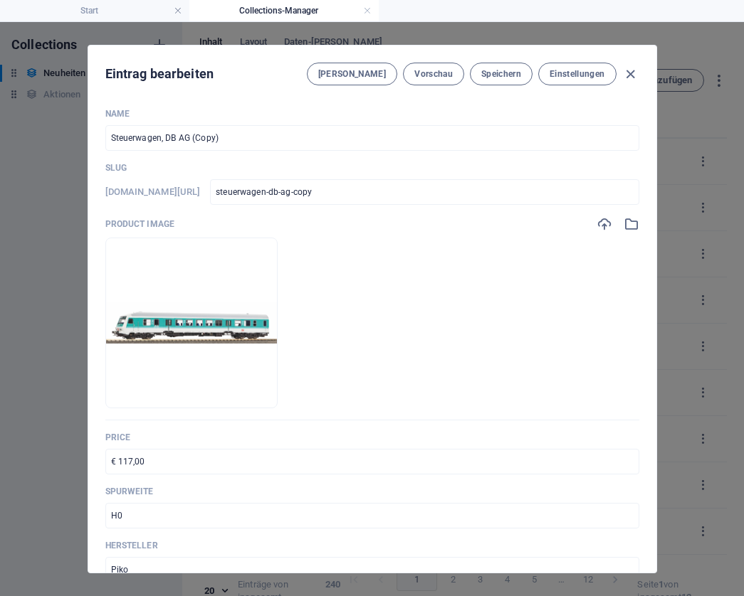
click at [248, 137] on input "Steuerwagen, DB AG (Copy)" at bounding box center [372, 138] width 534 height 26
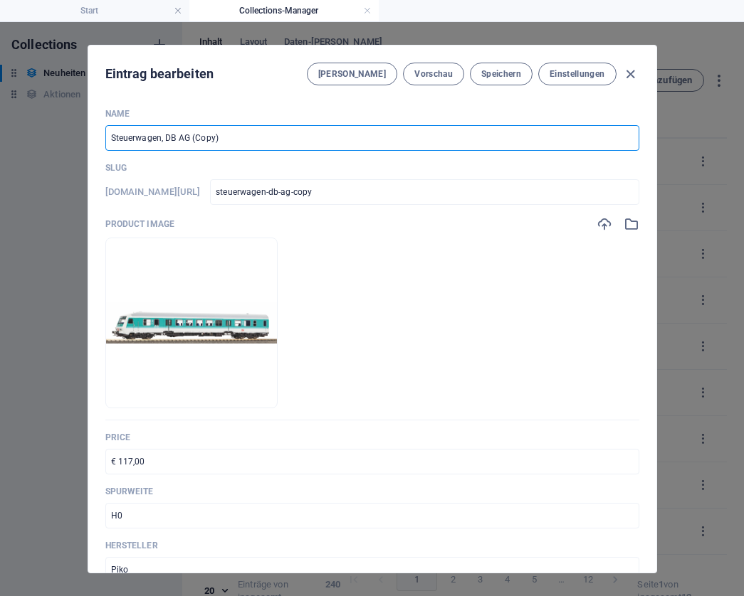
click at [248, 137] on input "Steuerwagen, DB AG (Copy)" at bounding box center [372, 138] width 534 height 26
paste input "Elektrolok BR 25500, SNCF"
type input "Elektrolok BR 25500, SNCF"
type input "elektrolok-br-25500-sncf"
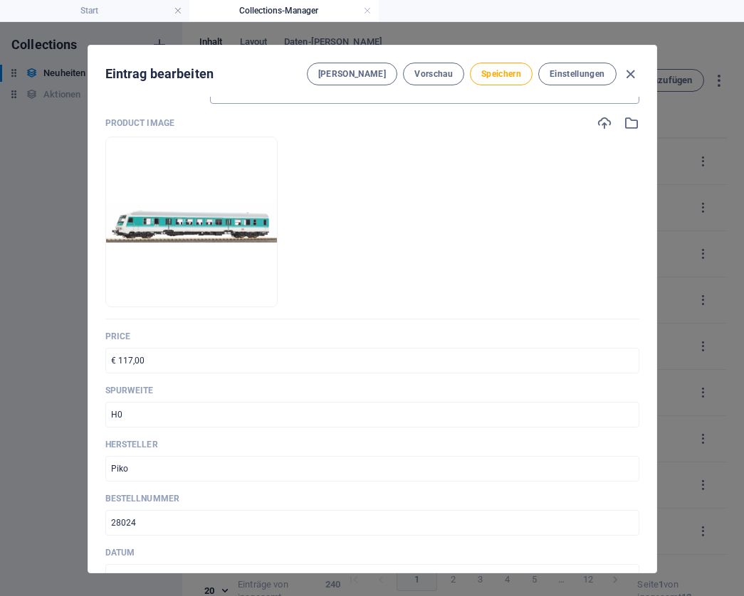
scroll to position [102, 0]
type input "Elektrolok BR 25500, SNCF"
click at [184, 359] on input "€ 117,00" at bounding box center [372, 360] width 534 height 26
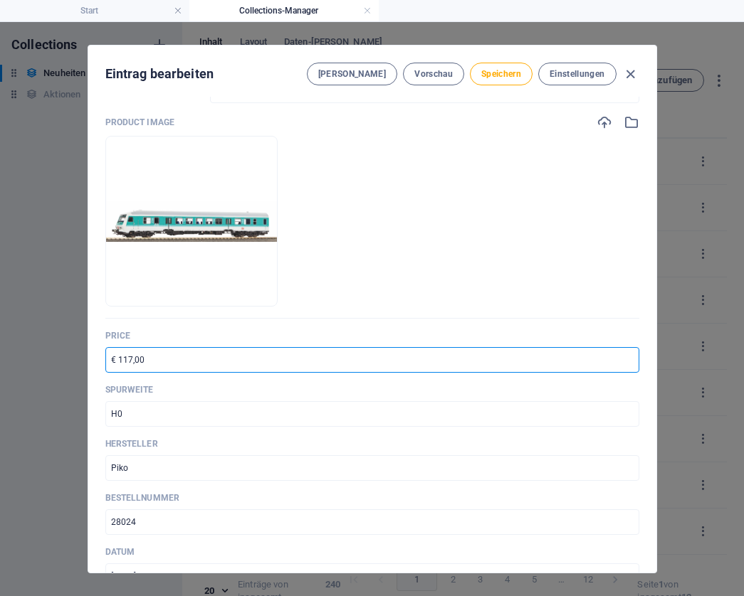
paste input "269,9"
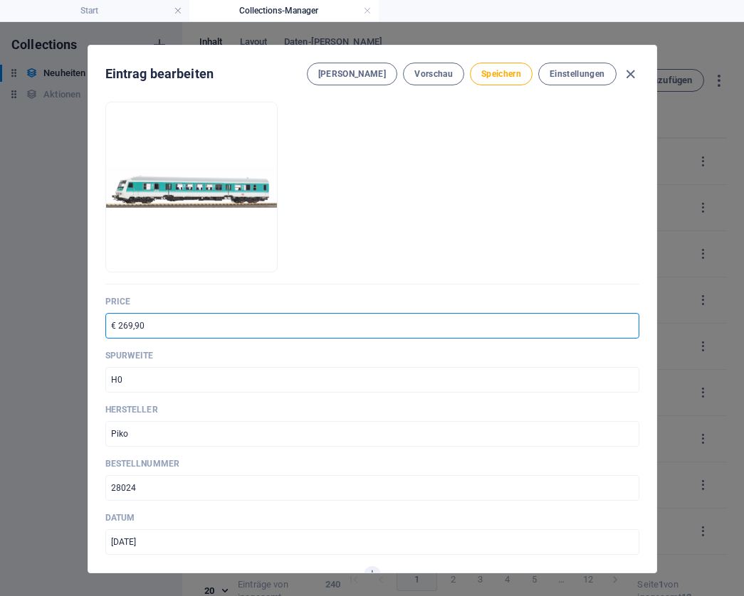
scroll to position [137, 0]
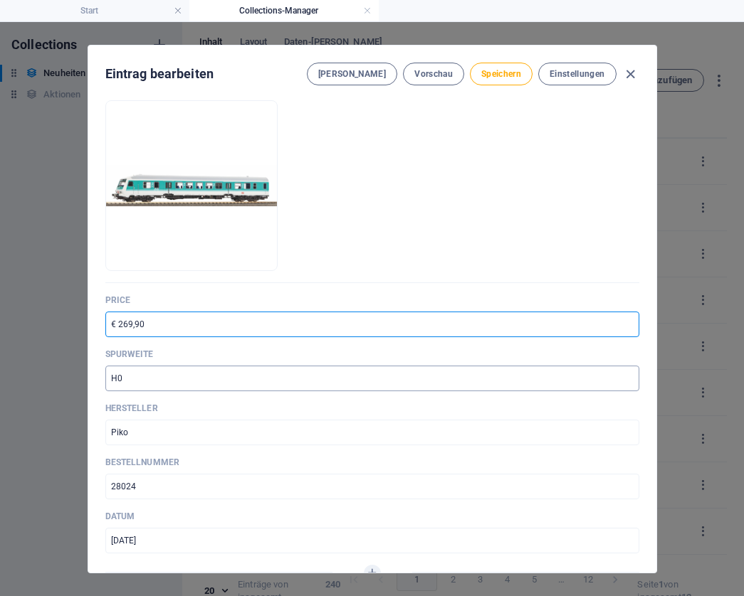
type input "€ 269,90"
click at [155, 379] on input "H0" at bounding box center [372, 379] width 534 height 26
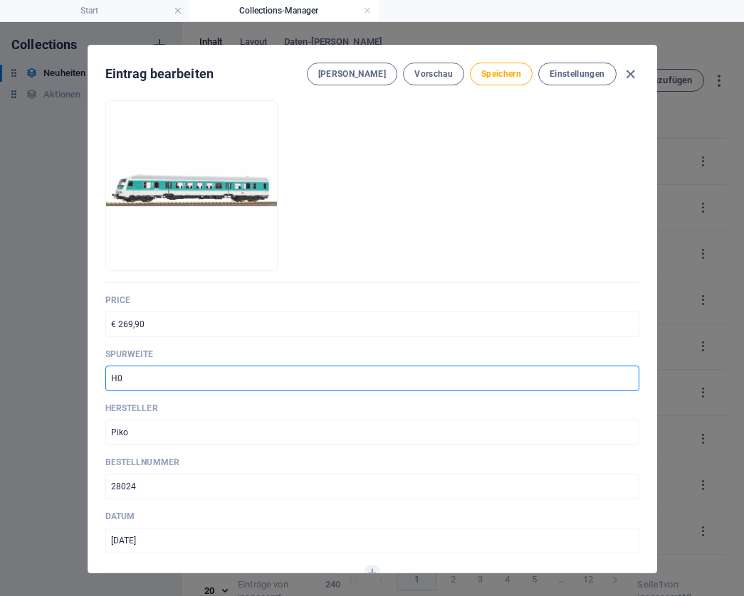
type input "H"
type input "N"
click at [162, 490] on input "28024" at bounding box center [372, 487] width 534 height 26
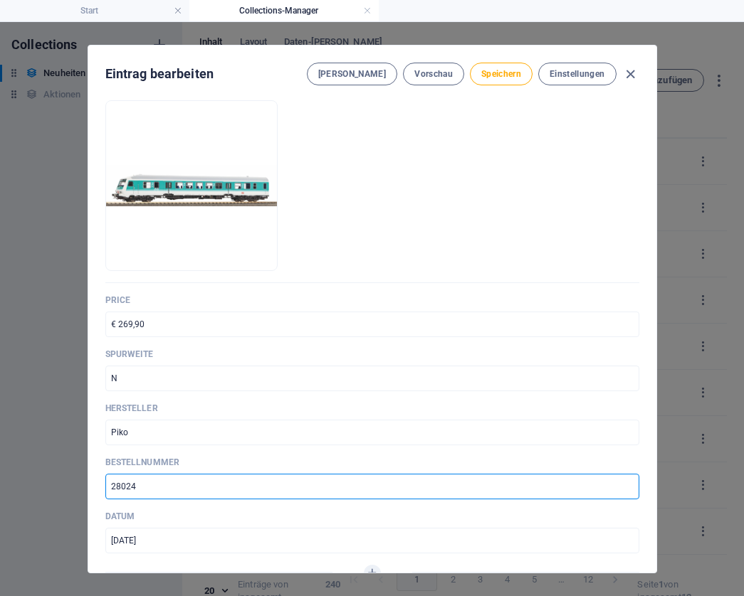
paste input "94210"
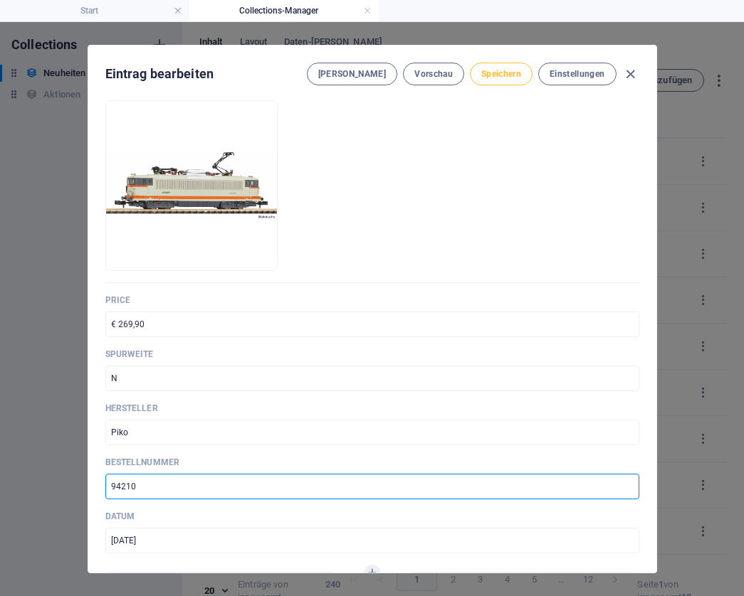
type input "94210"
click at [497, 75] on span "Speichern" at bounding box center [501, 73] width 40 height 11
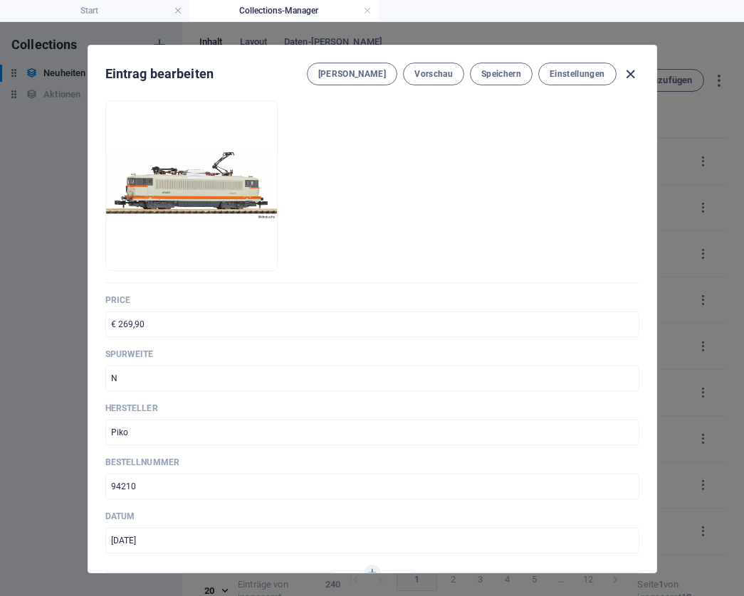
click at [631, 74] on icon "button" at bounding box center [630, 74] width 16 height 16
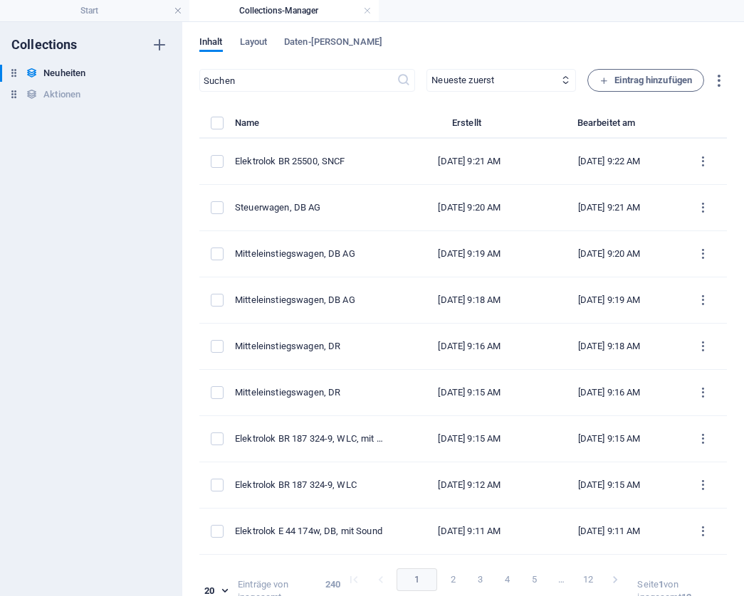
type input "elektrolok-br-25500-sncf"
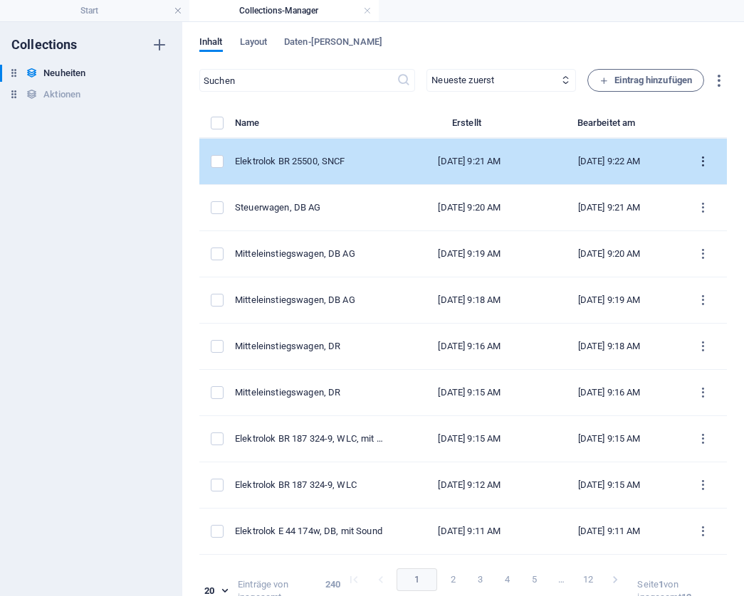
click at [696, 159] on icon "items list" at bounding box center [703, 162] width 14 height 14
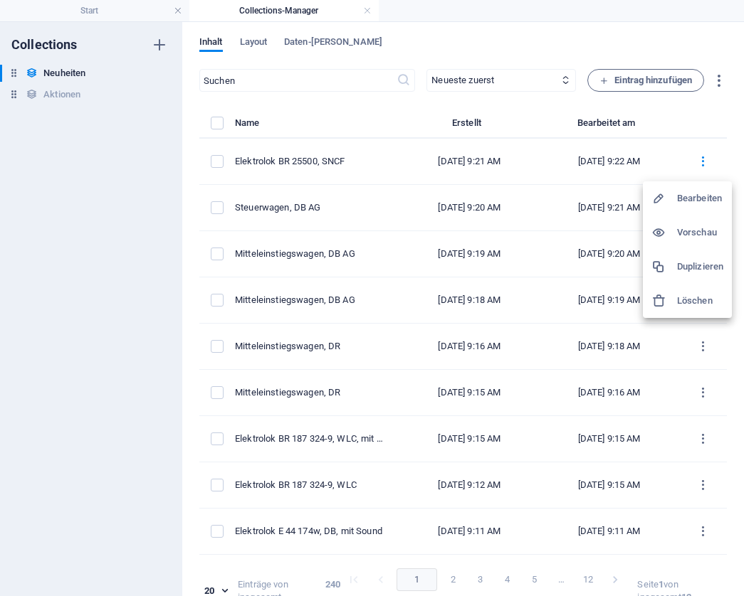
click at [687, 271] on h6 "Duplizieren" at bounding box center [700, 266] width 46 height 17
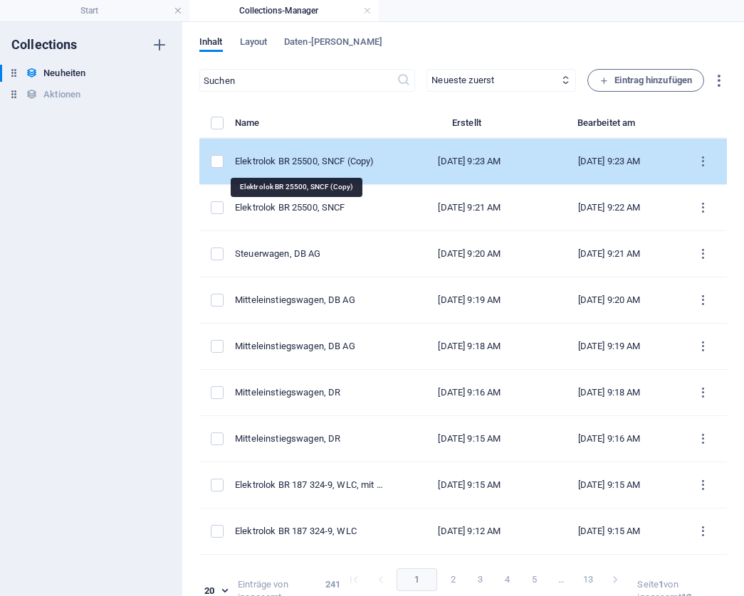
click at [282, 157] on div "Elektrolok BR 25500, SNCF (Copy)" at bounding box center [311, 161] width 153 height 13
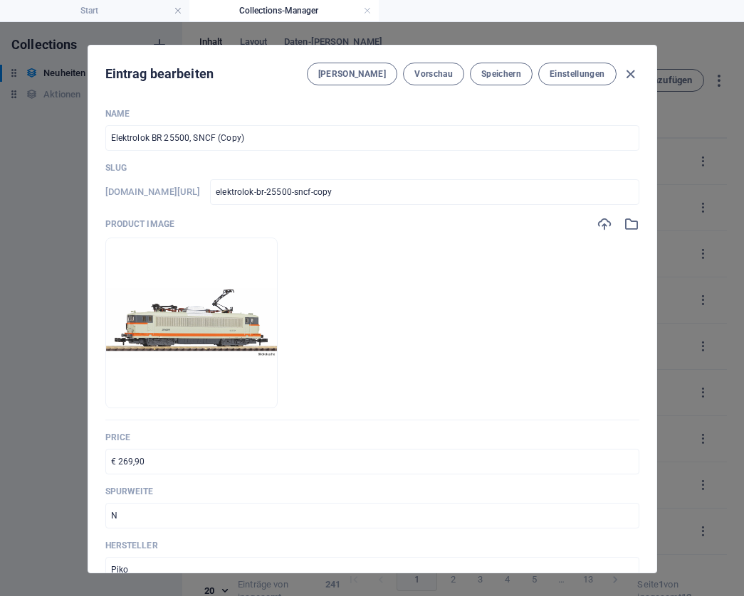
click at [260, 140] on input "Elektrolok BR 25500, SNCF (Copy)" at bounding box center [372, 138] width 534 height 26
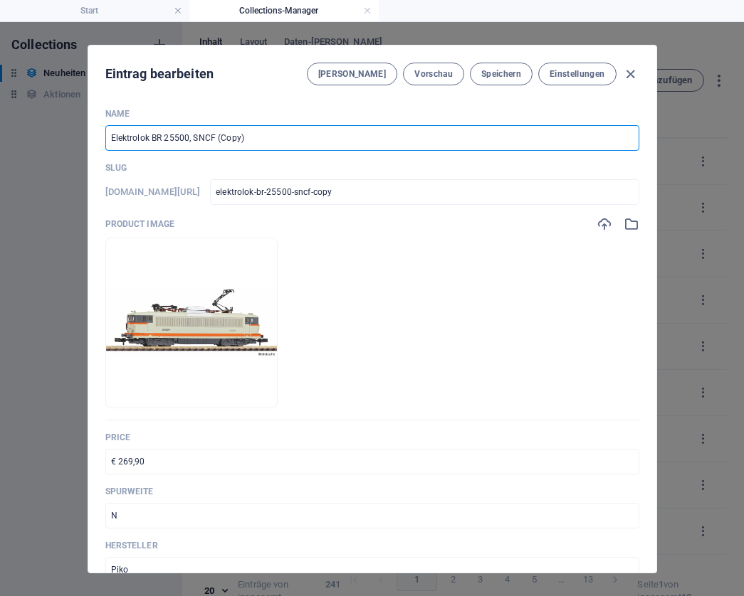
paste input "2teil. Kesselwagen-Set „ÖMV“, ÖBB"
type input "2teil. Kesselwagen-Set „ÖMV“, ÖBB"
type input "2teil-kesselwagen-set-oemv-obb"
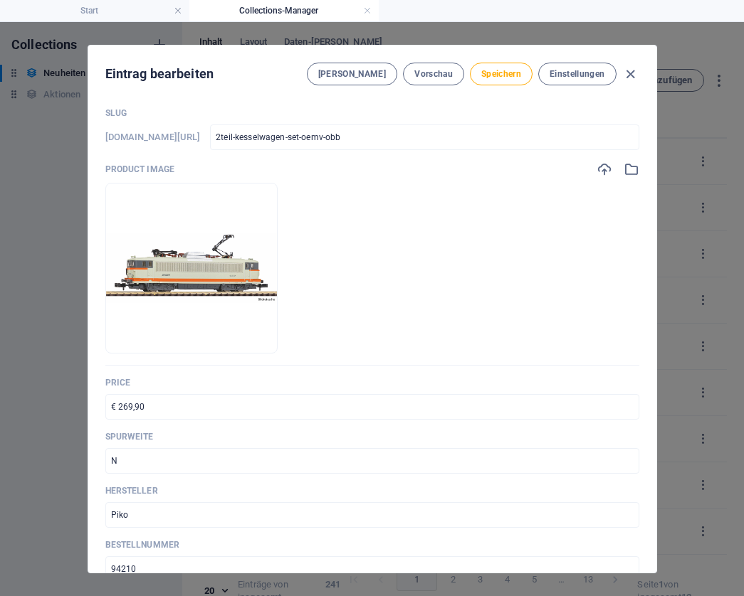
scroll to position [58, 0]
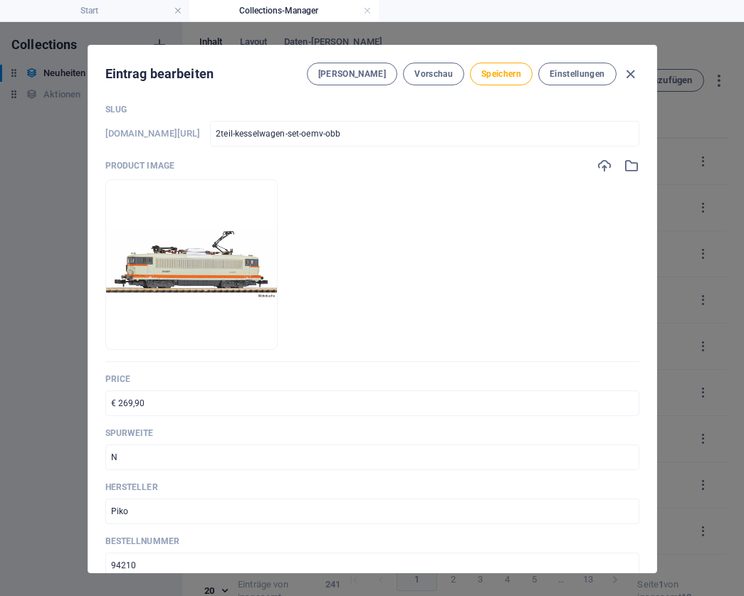
type input "2teil. Kesselwagen-Set „ÖMV“, ÖBB"
click at [149, 404] on input "€ 269,90" at bounding box center [372, 404] width 534 height 26
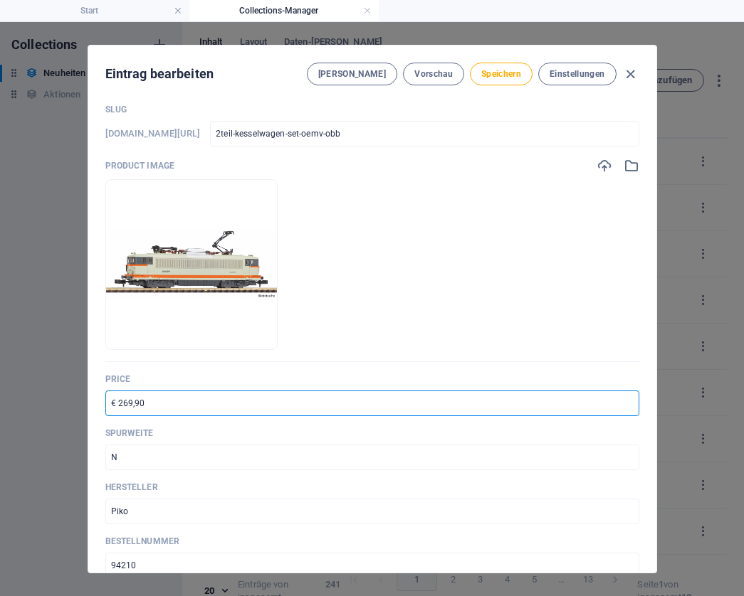
paste input "65,6"
type input "€ 65,60"
click at [127, 454] on input "N" at bounding box center [372, 458] width 534 height 26
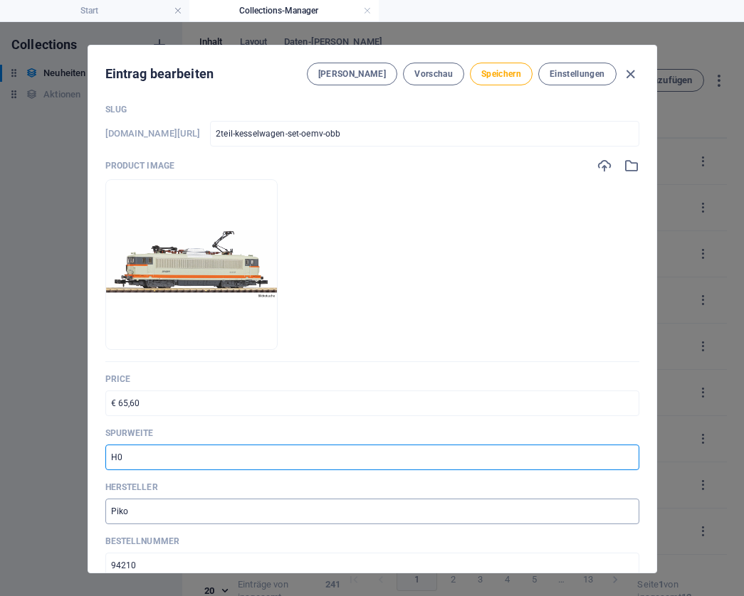
type input "H0"
click at [120, 511] on input "Piko" at bounding box center [372, 512] width 534 height 26
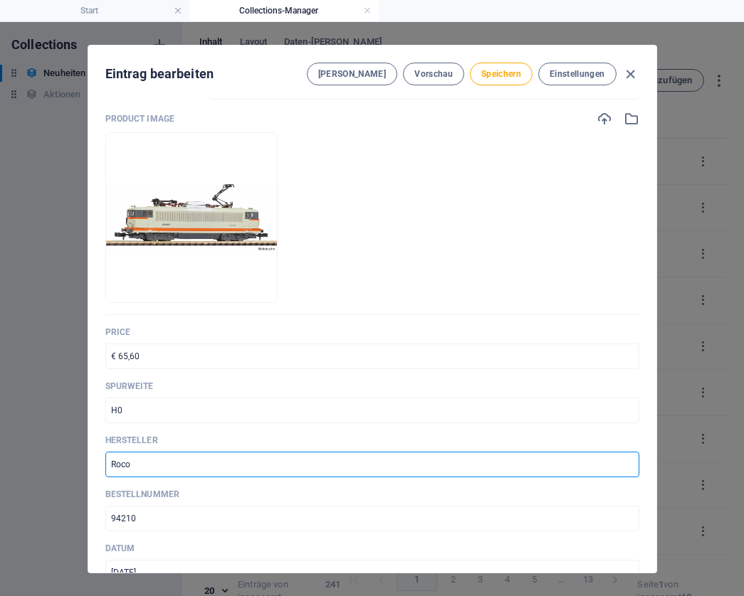
scroll to position [108, 0]
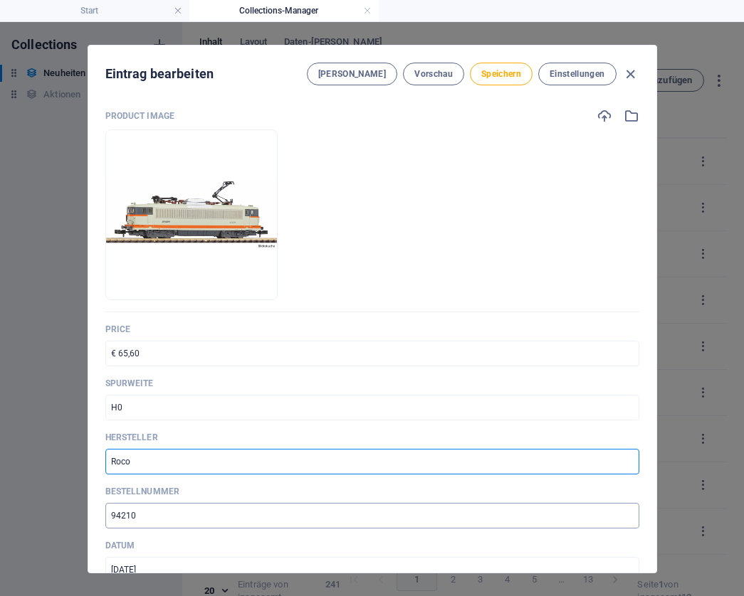
type input "Roco"
click at [144, 513] on input "94210" at bounding box center [372, 516] width 534 height 26
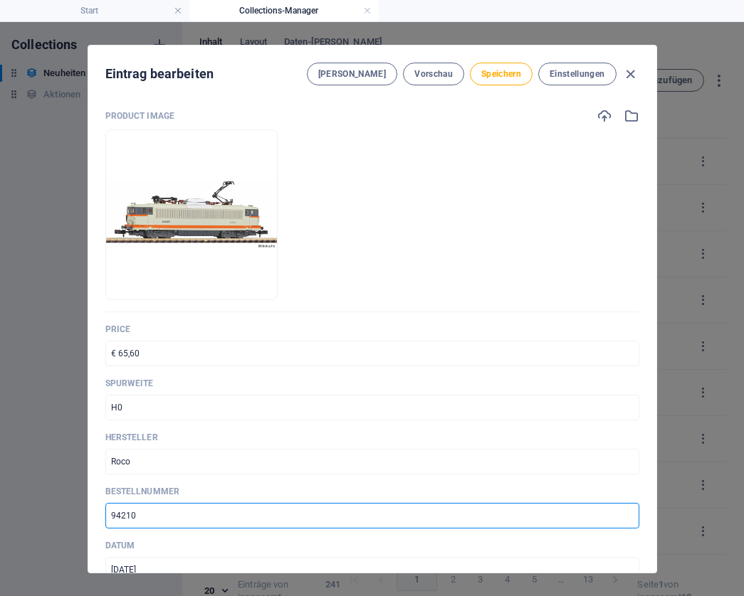
paste input "6600163"
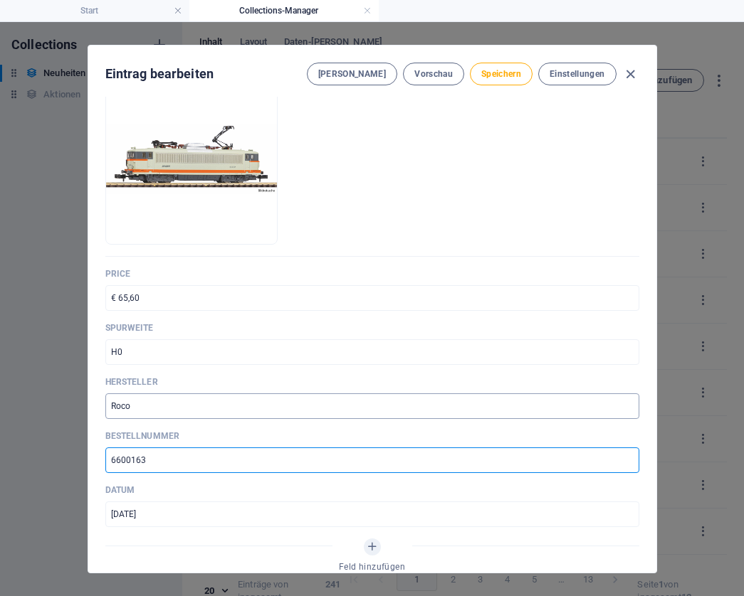
scroll to position [164, 0]
type input "6600163"
click at [114, 515] on input "[DATE]" at bounding box center [372, 514] width 534 height 26
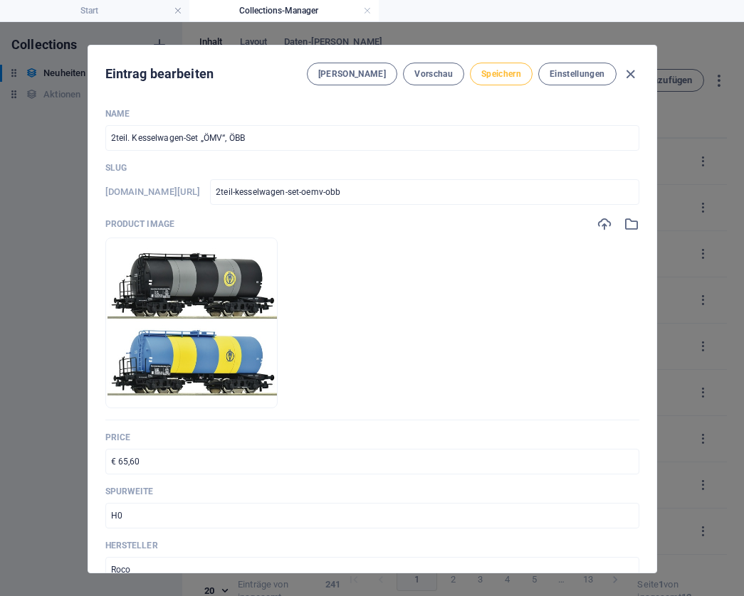
scroll to position [0, 0]
type input "[DATE]"
click at [499, 72] on span "Speichern" at bounding box center [501, 73] width 40 height 11
click at [628, 73] on icon "button" at bounding box center [630, 74] width 16 height 16
type input "2teil-kesselwagen-set-oemv-obb"
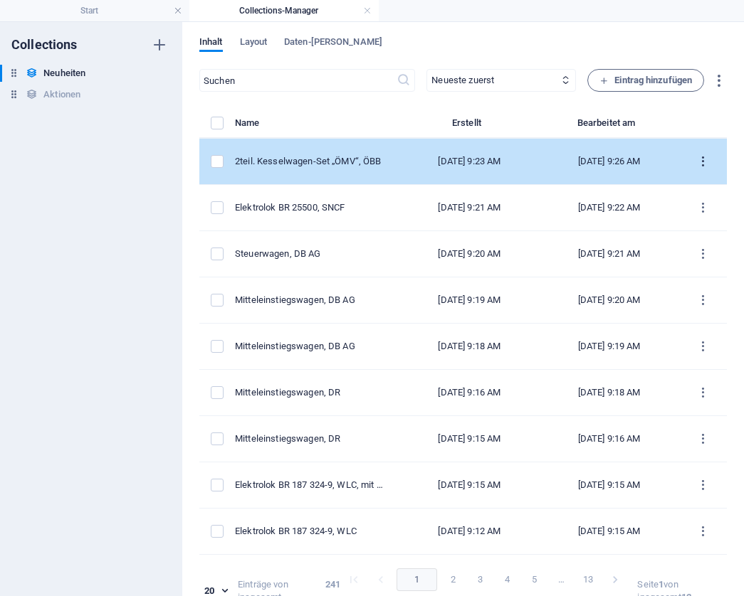
click at [697, 161] on icon "items list" at bounding box center [703, 162] width 14 height 14
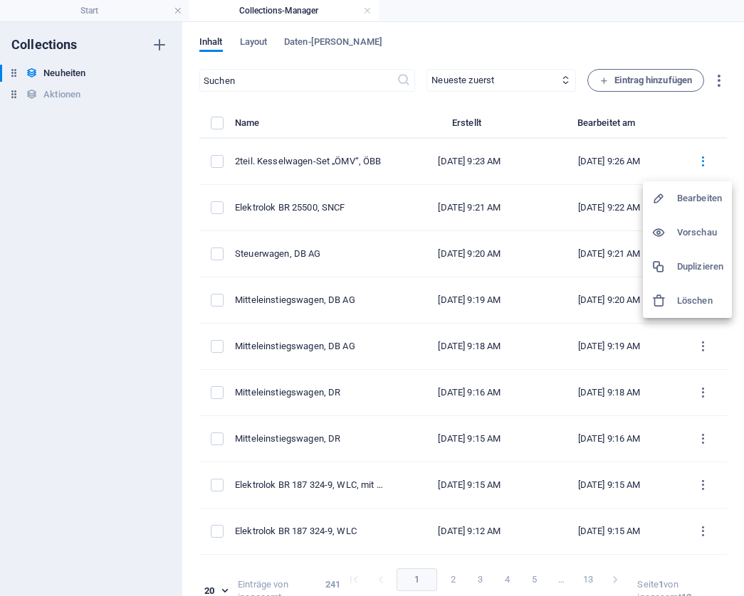
click at [693, 262] on h6 "Duplizieren" at bounding box center [700, 266] width 46 height 17
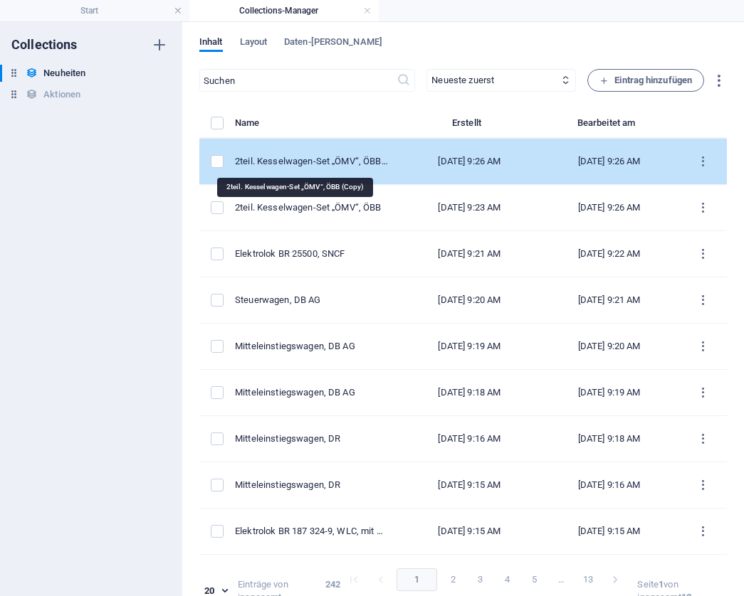
click at [305, 162] on div "2teil. Kesselwagen-Set „ÖMV“, ÖBB (Copy)" at bounding box center [311, 161] width 153 height 13
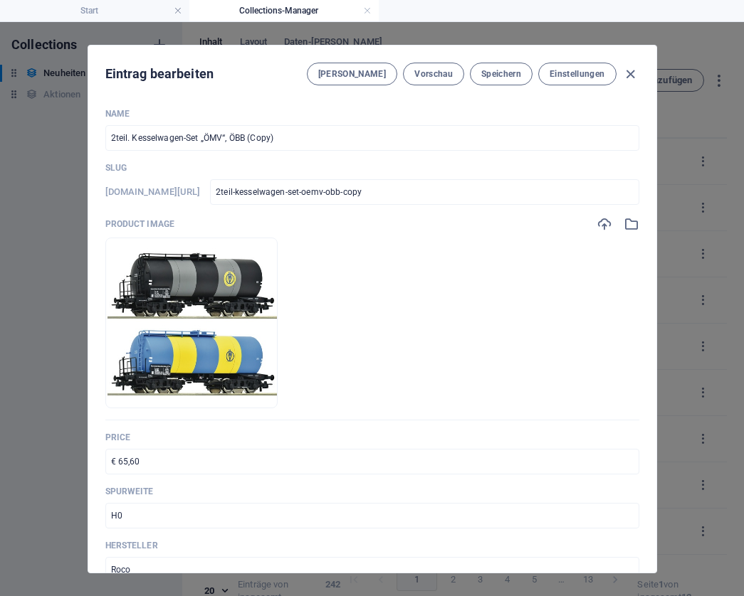
click at [286, 137] on input "2teil. Kesselwagen-Set „ÖMV“, ÖBB (Copy)" at bounding box center [372, 138] width 534 height 26
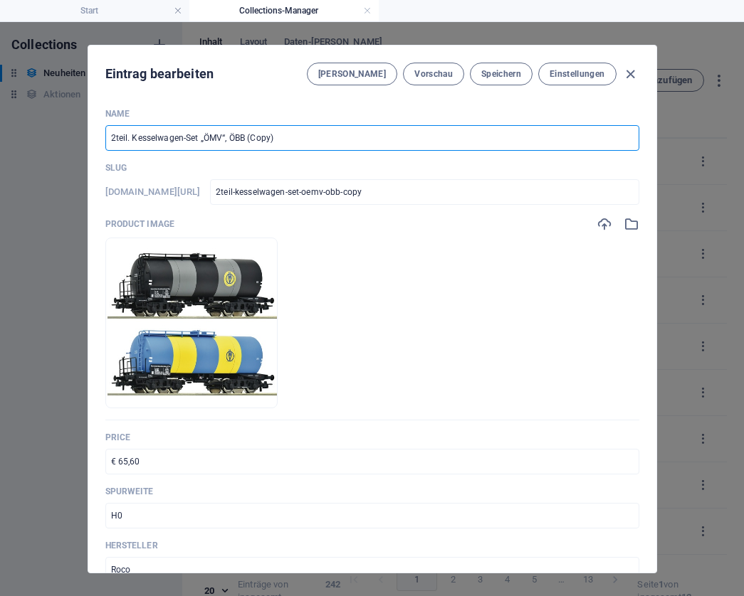
paste input "3teil. Personenwagen-Set, ÖBB"
type input "3teil. Personenwagen-Set, ÖBB"
type input "3teil-personenwagen-set-oebb"
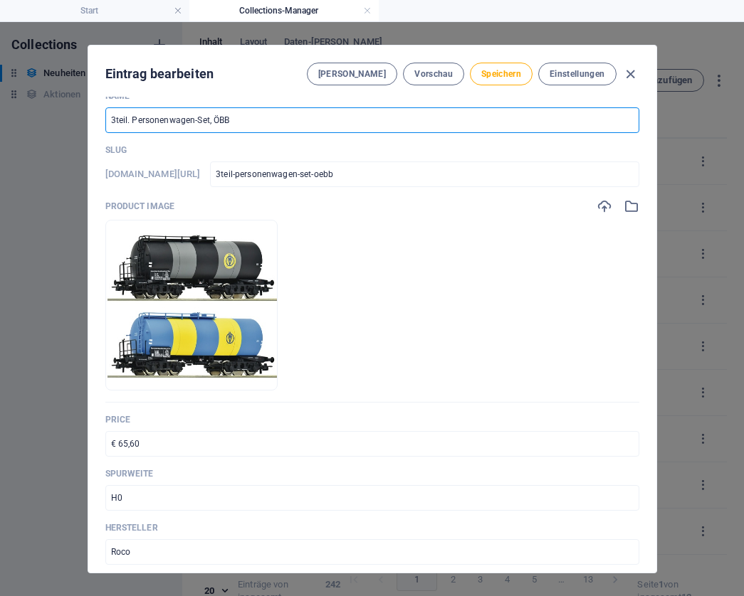
scroll to position [19, 0]
type input "3teil. Personenwagen-Set, ÖBB"
click at [169, 505] on input "H0" at bounding box center [372, 498] width 534 height 26
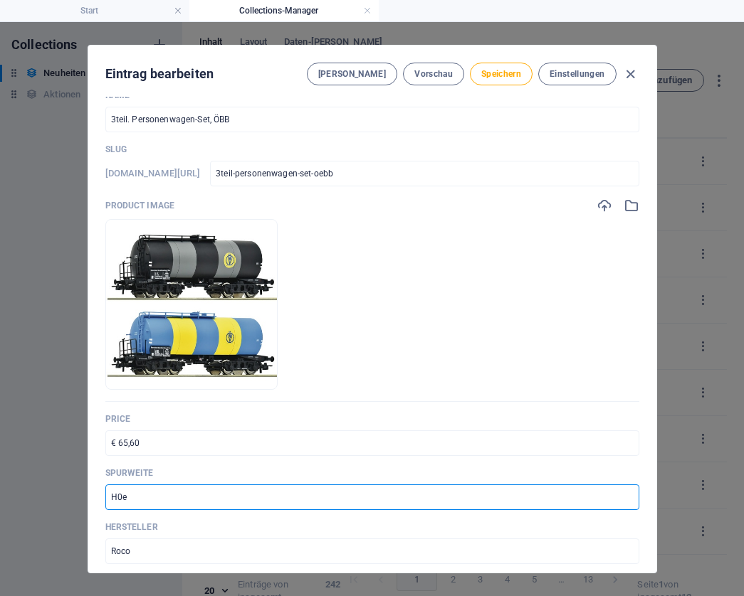
type input "H0e"
click at [154, 450] on input "€ 65,60" at bounding box center [372, 444] width 534 height 26
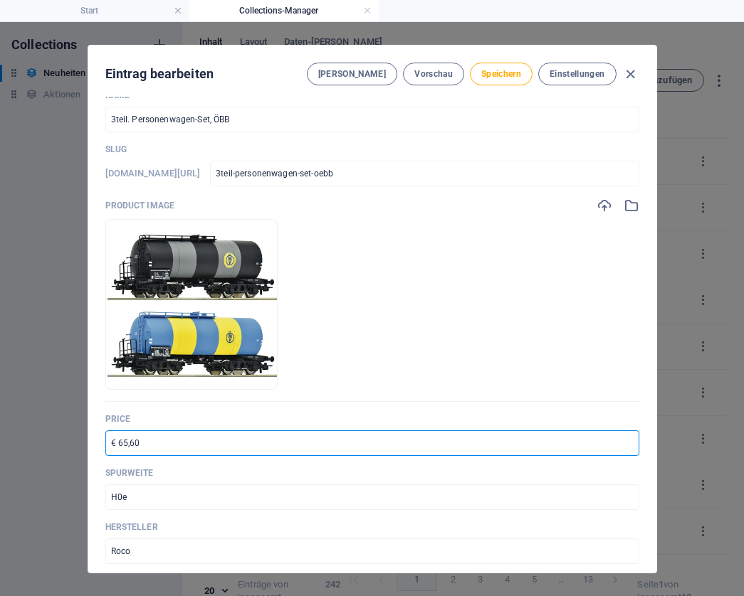
paste input "121,4"
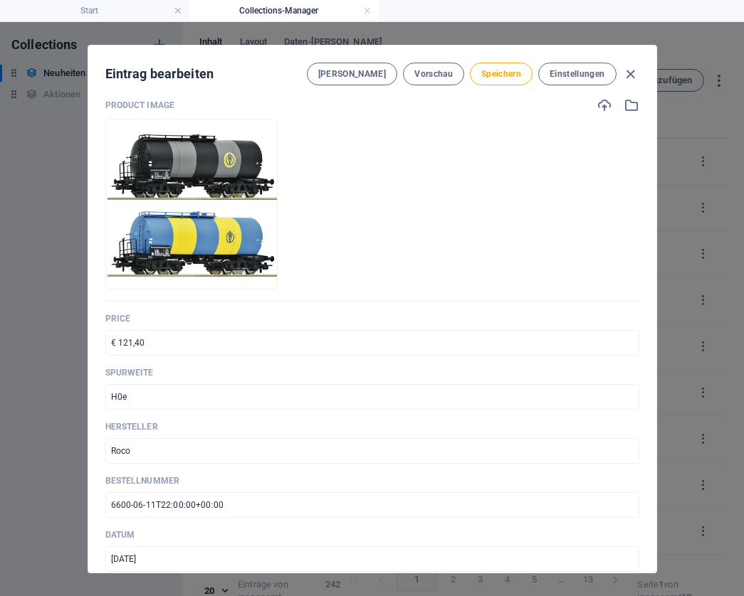
scroll to position [134, 0]
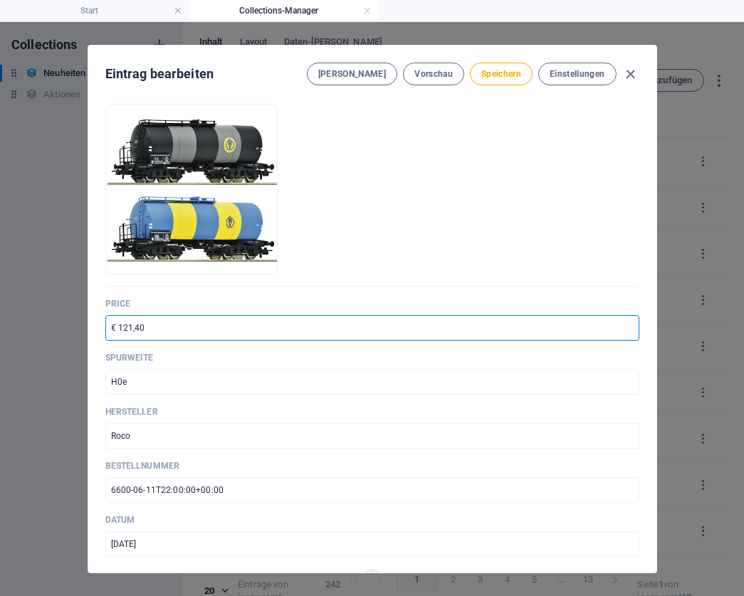
type input "€ 121,40"
click at [229, 486] on input "6600-06-11T22:00:00+00:00" at bounding box center [372, 491] width 534 height 26
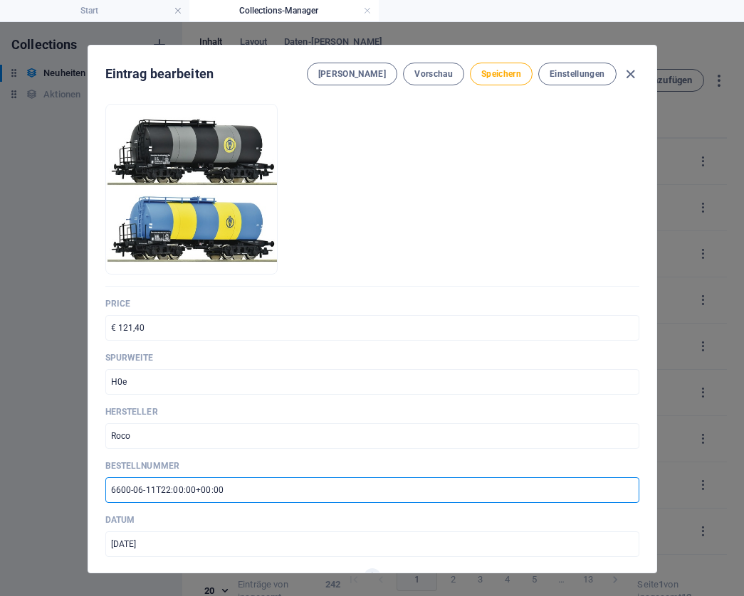
paste input "240004"
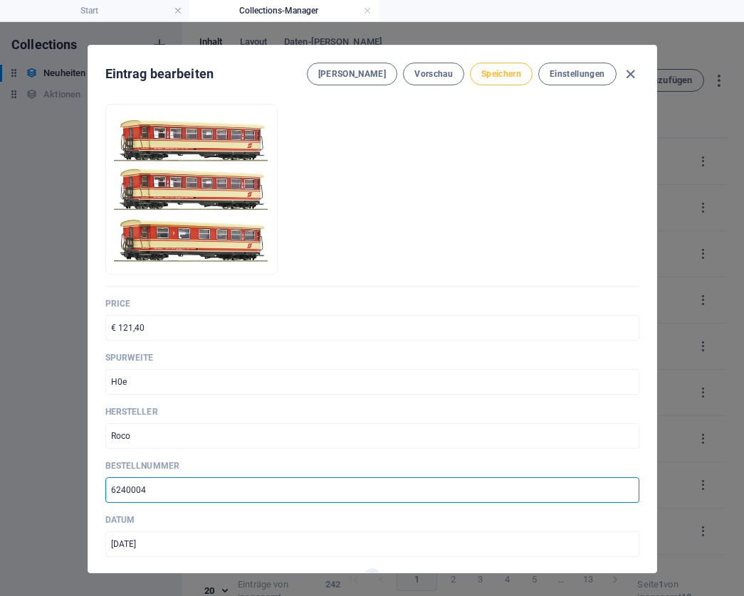
type input "6240004"
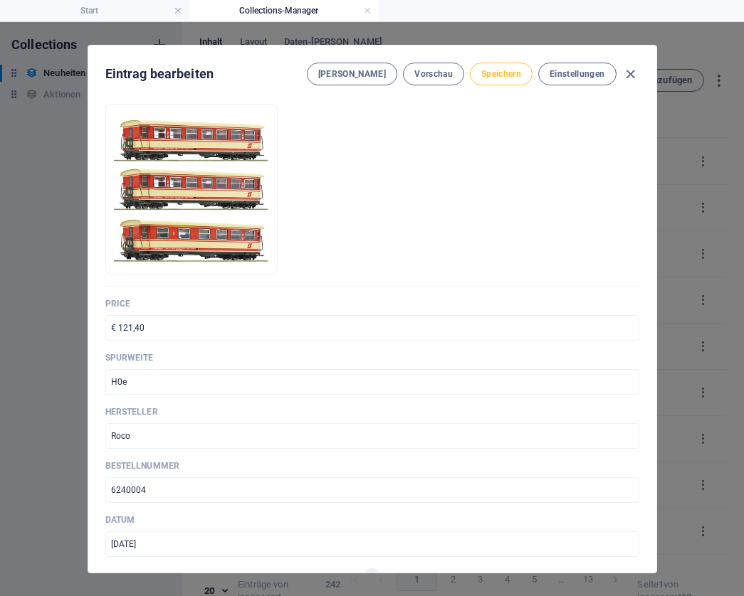
click at [503, 73] on span "Speichern" at bounding box center [501, 73] width 40 height 11
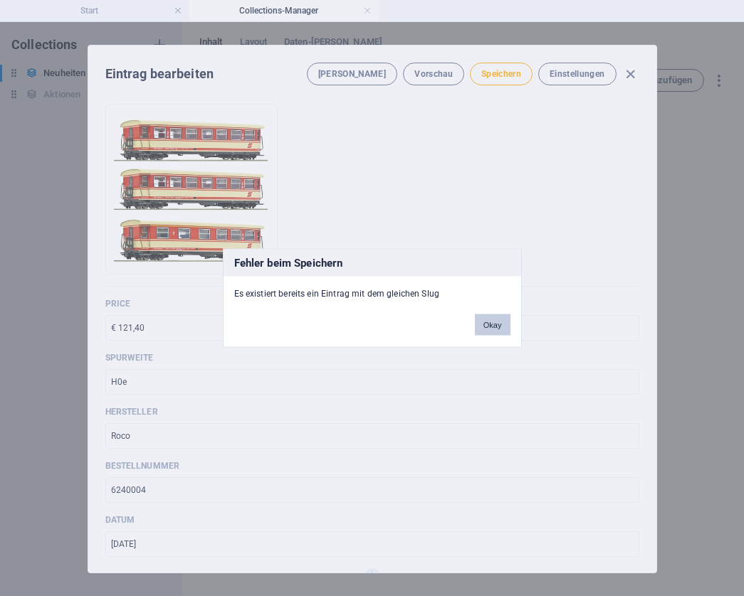
click at [486, 322] on button "Okay" at bounding box center [493, 325] width 36 height 21
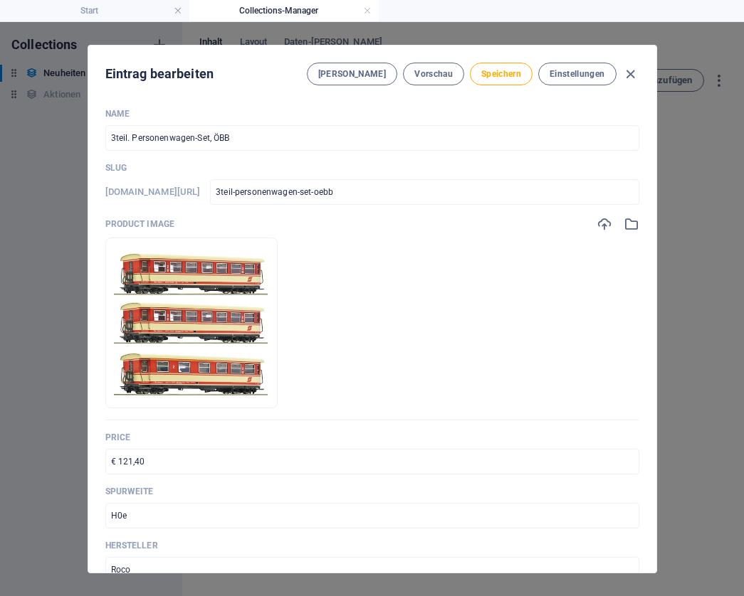
scroll to position [0, 0]
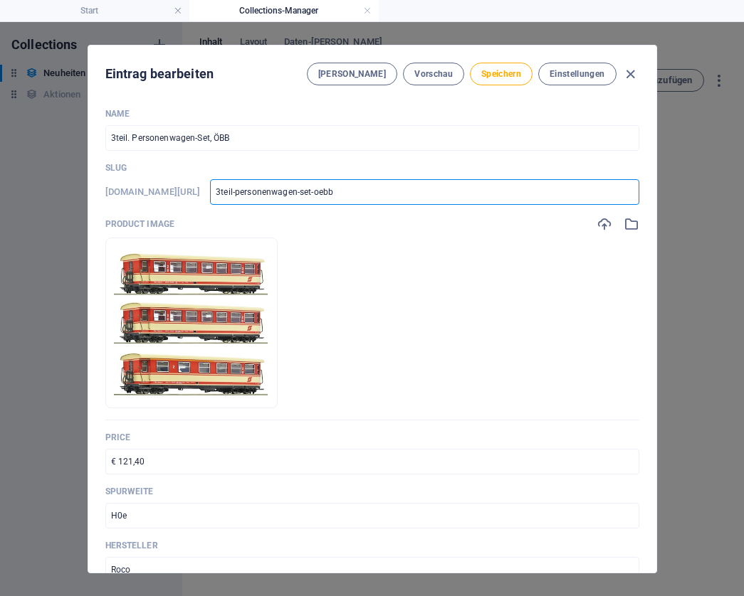
click at [436, 196] on input "3teil-personenwagen-set-oebb" at bounding box center [424, 192] width 428 height 26
type input "3teil-personenwagen-set-oebb-"
type input "3teil-personenwagen-set-oebb-2"
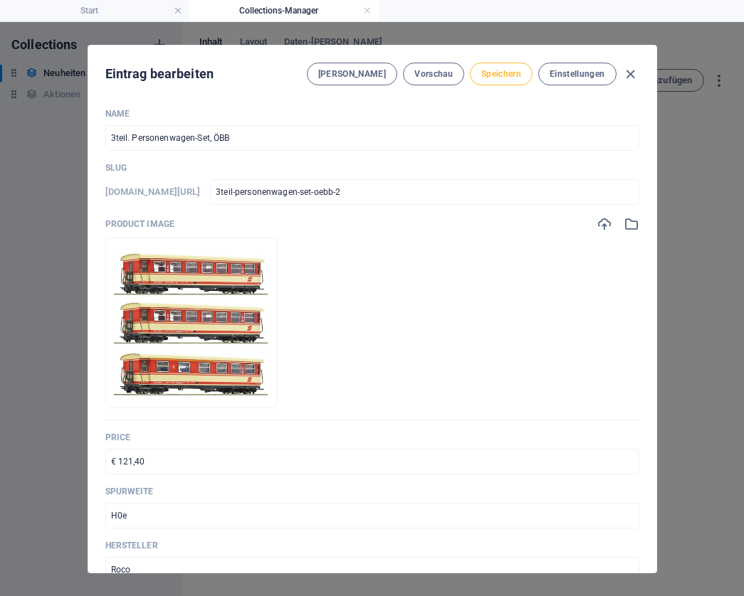
click at [518, 77] on span "Speichern" at bounding box center [501, 73] width 40 height 11
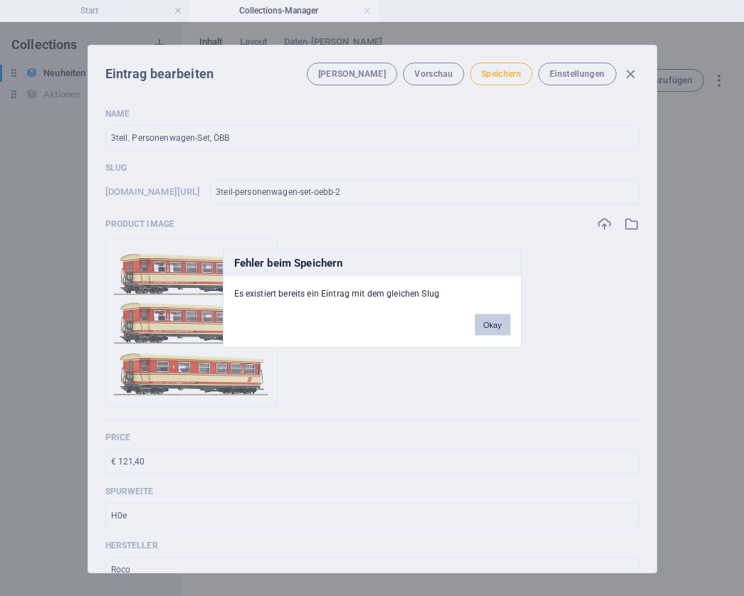
click at [482, 322] on button "Okay" at bounding box center [493, 325] width 36 height 21
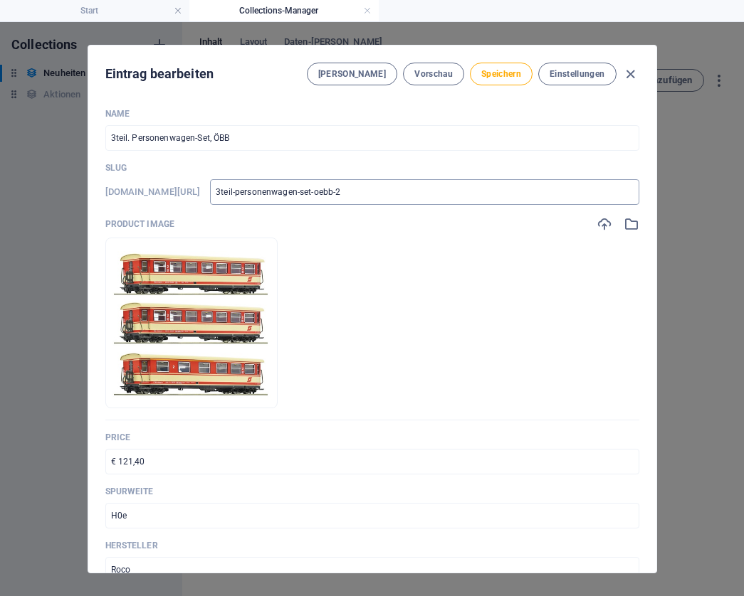
click at [411, 191] on input "3teil-personenwagen-set-oebb-2" at bounding box center [424, 192] width 428 height 26
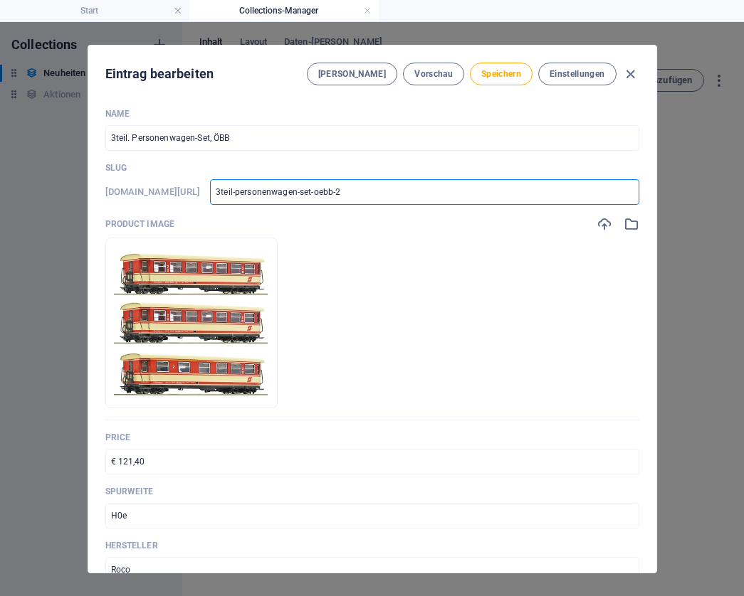
type input "3teil-personenwagen-set-oebb-"
type input "3teil-personenwagen-set-oebb-h"
type input "3teil-personenwagen-set-oebb-h0"
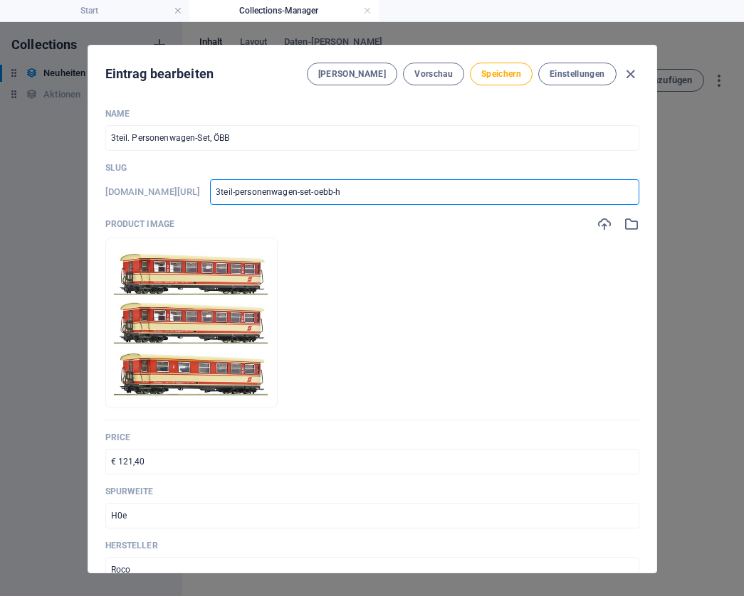
type input "3teil-personenwagen-set-oebb-h0"
type input "3teil-personenwagen-set-oebb-h0e"
click at [514, 70] on span "Speichern" at bounding box center [501, 73] width 40 height 11
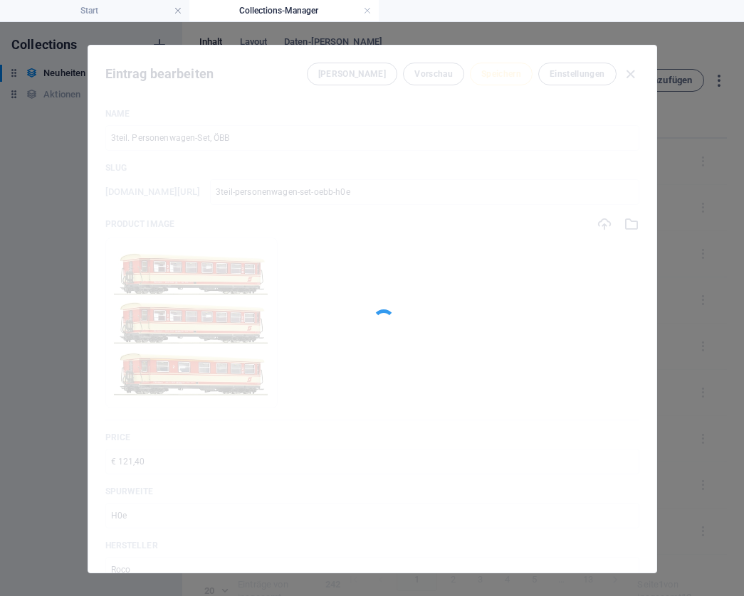
type input "3teil-personenwagen-set-oebb-h0e"
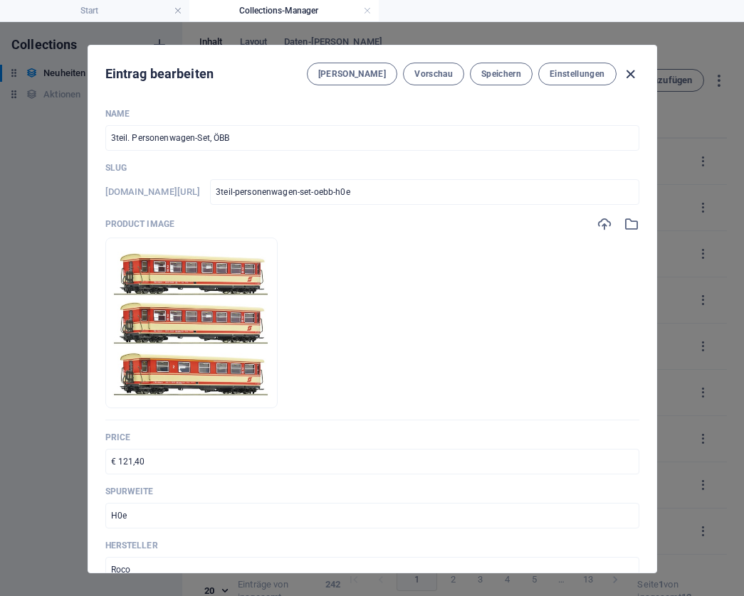
click at [629, 73] on icon "button" at bounding box center [630, 74] width 16 height 16
type input "3teil-personenwagen-set-oebb"
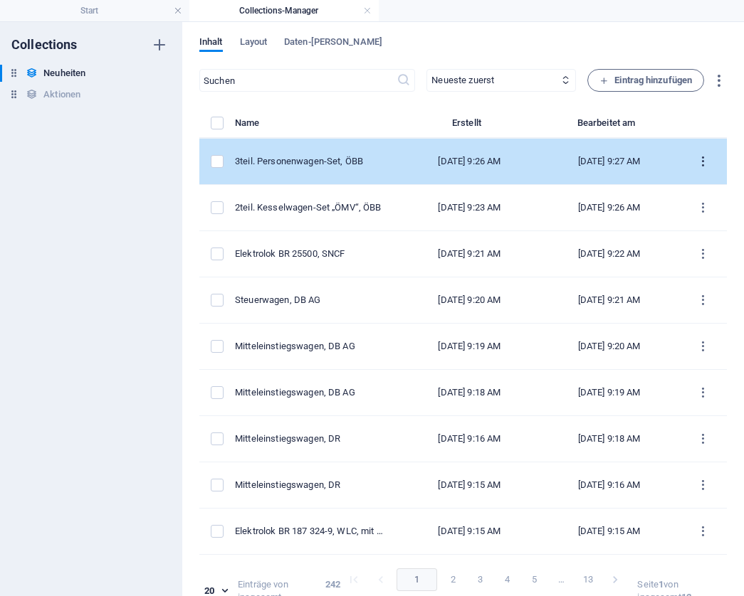
click at [697, 162] on icon "items list" at bounding box center [703, 162] width 14 height 14
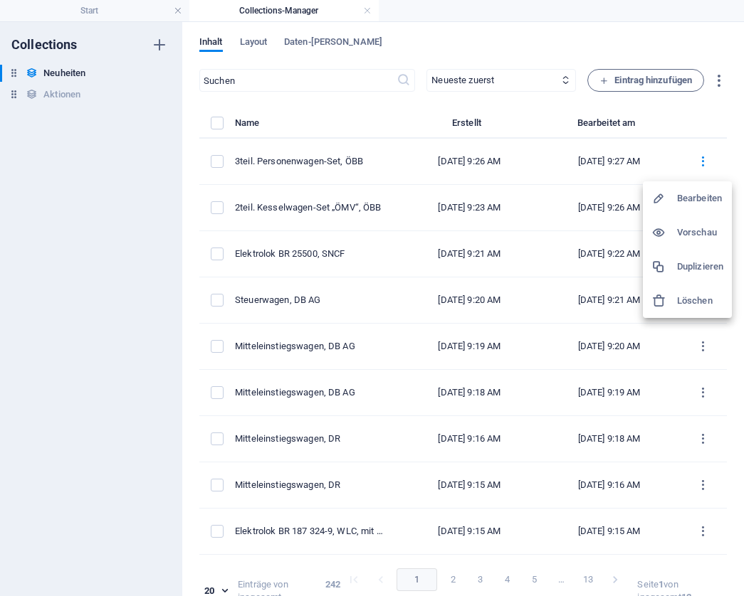
click at [693, 269] on h6 "Duplizieren" at bounding box center [700, 266] width 46 height 17
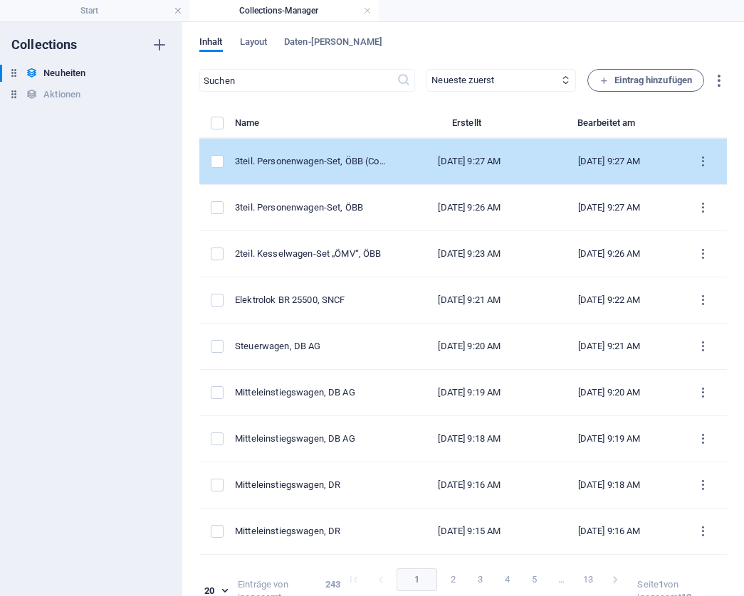
click at [463, 164] on div "[DATE] 9:27 AM" at bounding box center [469, 161] width 117 height 13
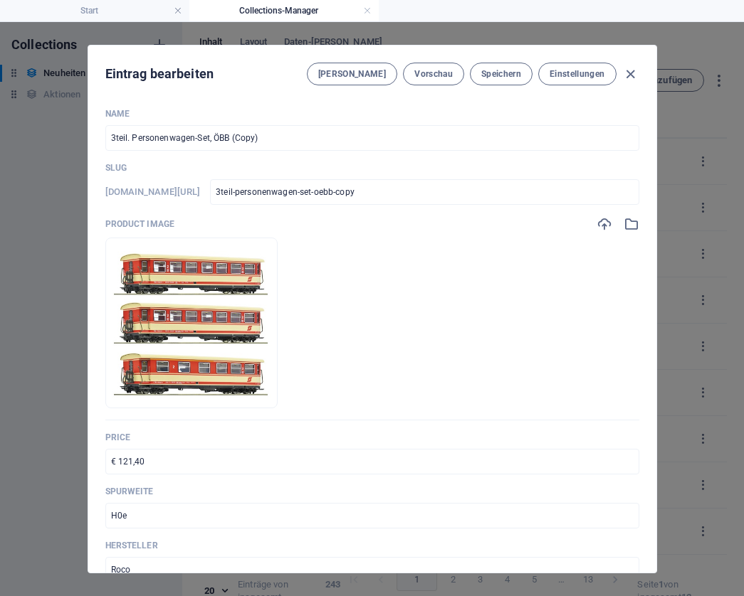
click at [272, 130] on input "3teil. Personenwagen-Set, ÖBB (Copy)" at bounding box center [372, 138] width 534 height 26
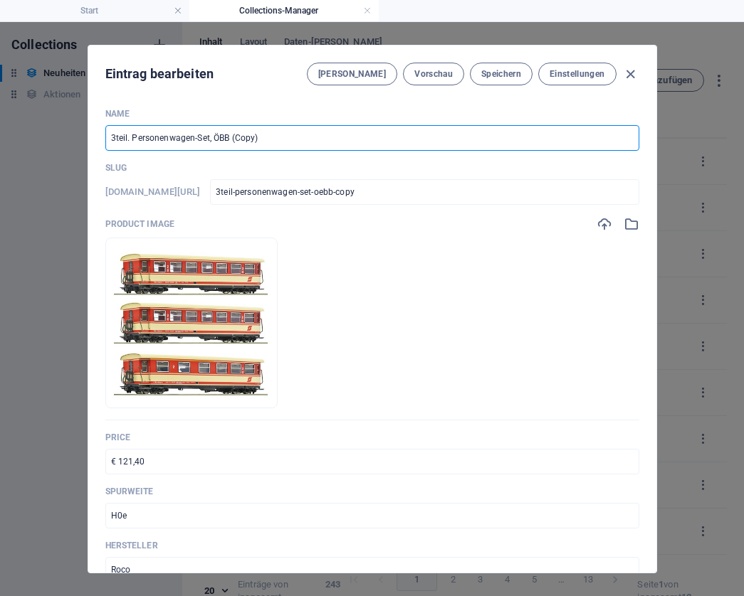
click at [272, 130] on input "3teil. Personenwagen-Set, ÖBB (Copy)" at bounding box center [372, 138] width 534 height 26
paste input "2teil. Set offene Güterwagen, ÖBB"
type input "2teil. Set offene Güterwagen, ÖBB"
type input "2teil-set-offene-gueterwagen-oebb"
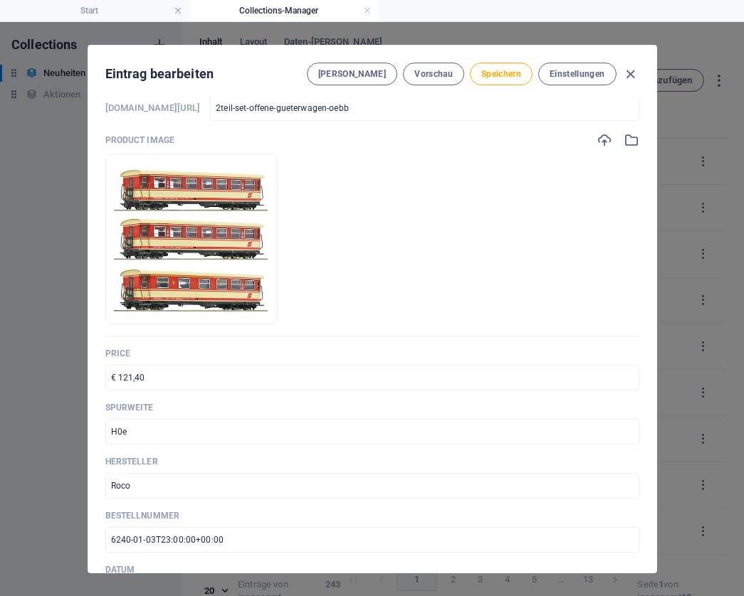
scroll to position [85, 0]
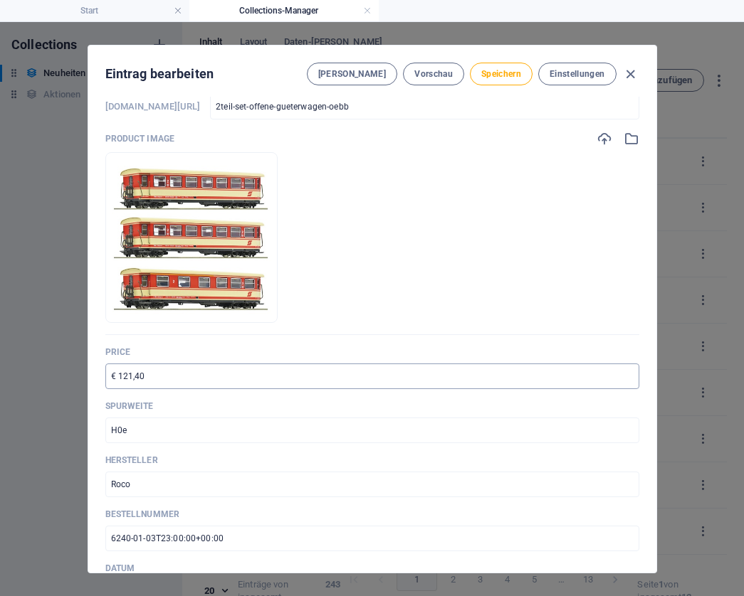
type input "2teil. Set offene Güterwagen, ÖBB"
click at [152, 376] on input "€ 121,40" at bounding box center [372, 377] width 534 height 26
paste input "67"
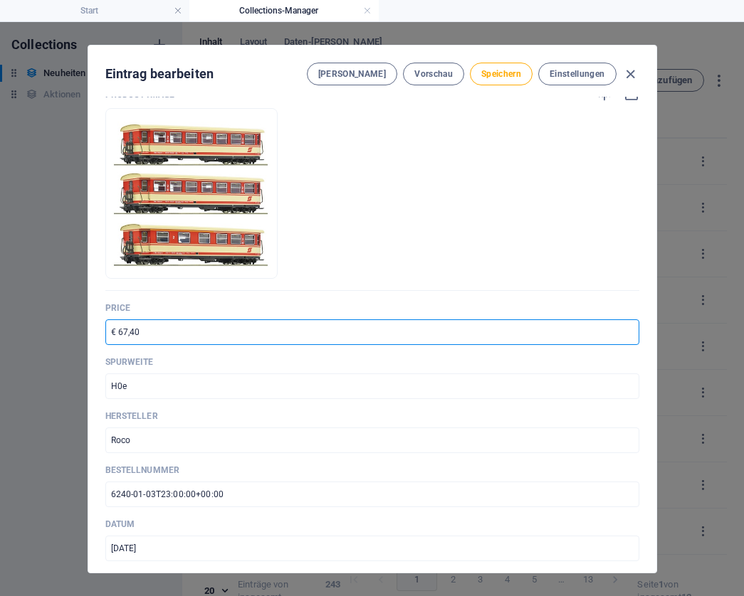
scroll to position [132, 0]
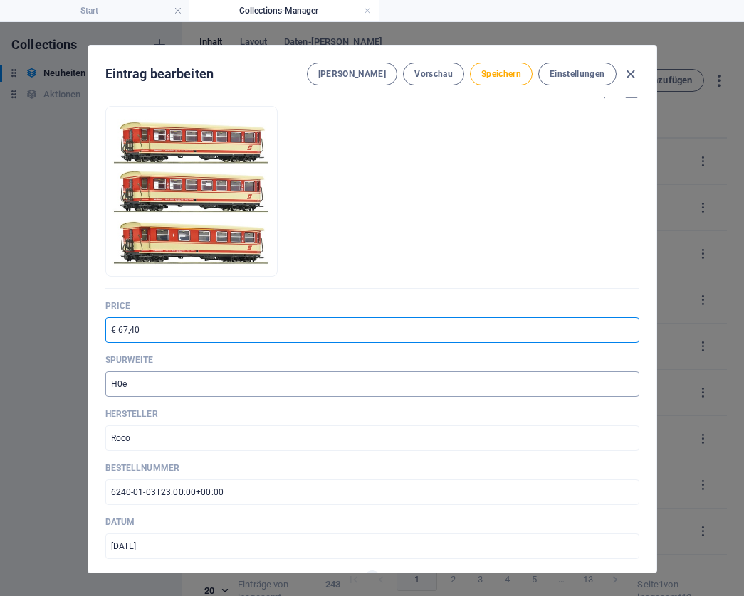
type input "€ 67,40"
click at [175, 385] on input "H0e" at bounding box center [372, 384] width 534 height 26
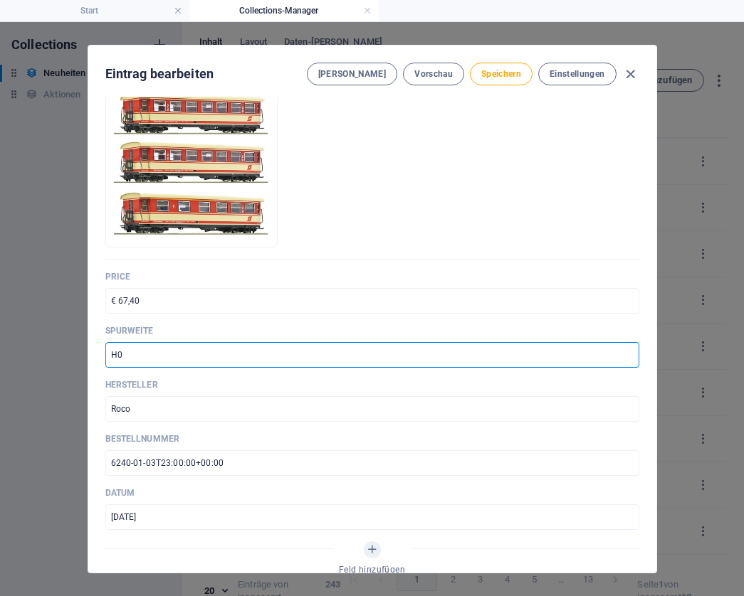
scroll to position [164, 0]
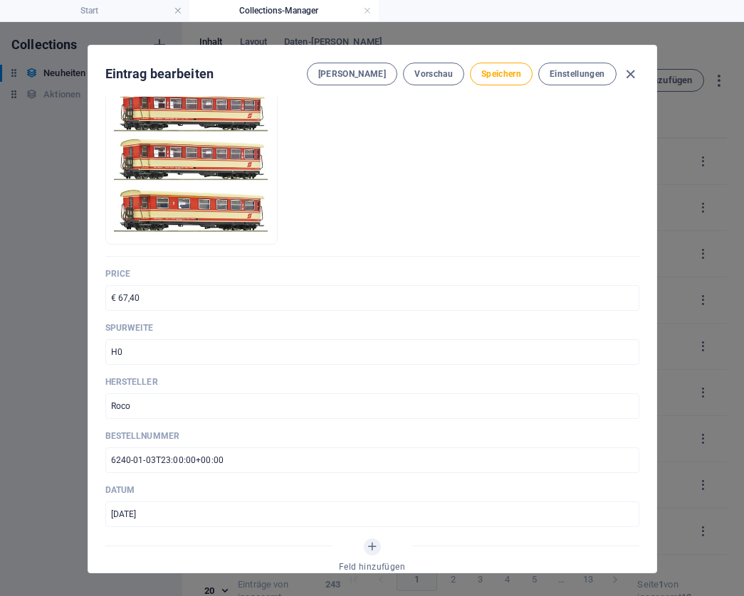
type input "H0"
click at [220, 460] on input "6240-01-03T23:00:00+00:00" at bounding box center [372, 461] width 534 height 26
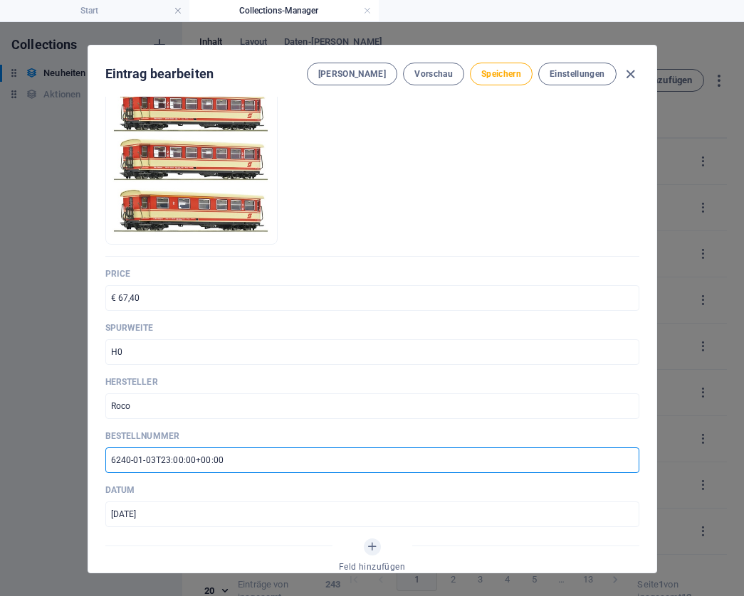
click at [220, 460] on input "6240-01-03T23:00:00+00:00" at bounding box center [372, 461] width 534 height 26
paste input "600123"
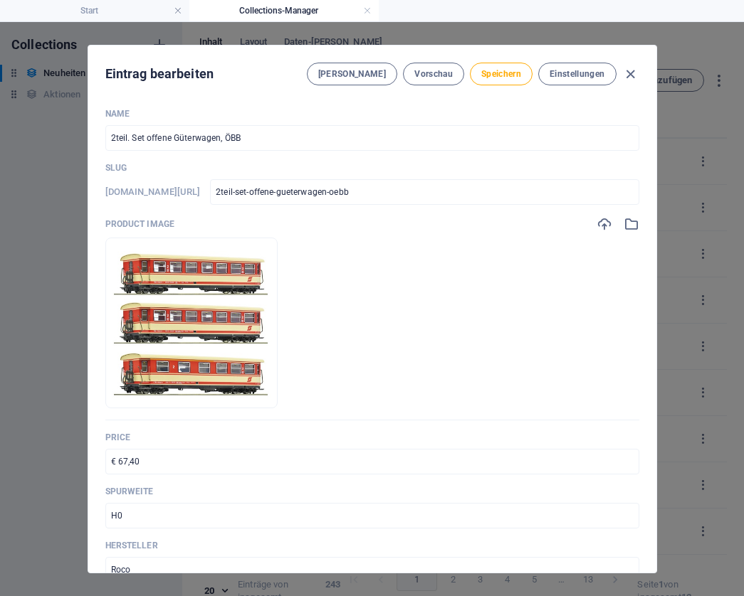
scroll to position [0, 0]
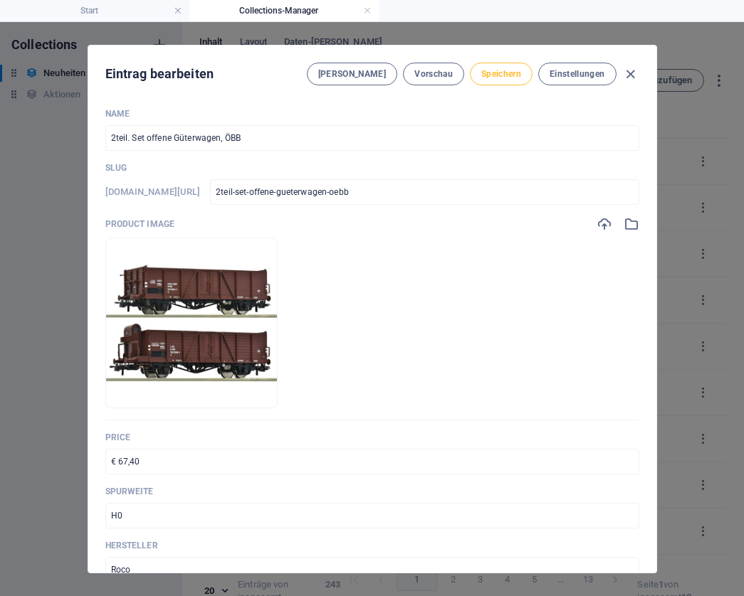
type input "6600123"
click at [495, 72] on span "Speichern" at bounding box center [501, 73] width 40 height 11
click at [626, 74] on icon "button" at bounding box center [630, 74] width 16 height 16
type input "2teil-set-offene-gueterwagen-oebb"
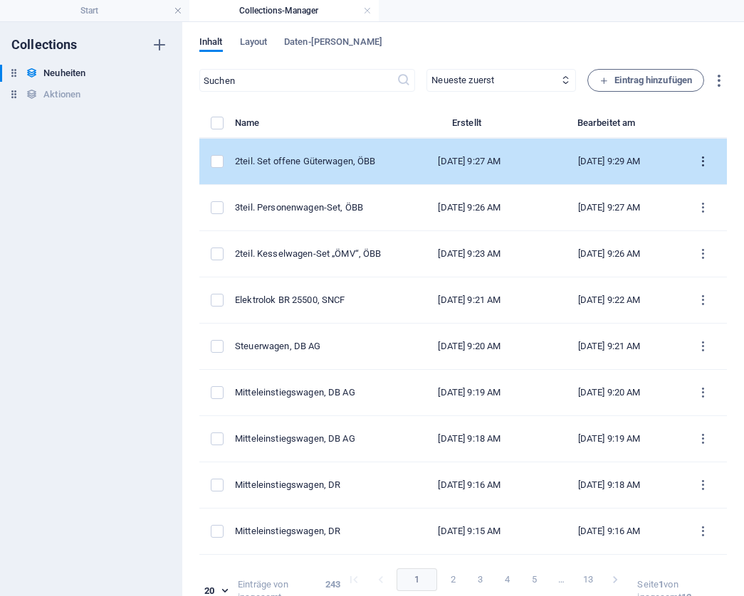
click at [696, 159] on icon "items list" at bounding box center [703, 162] width 14 height 14
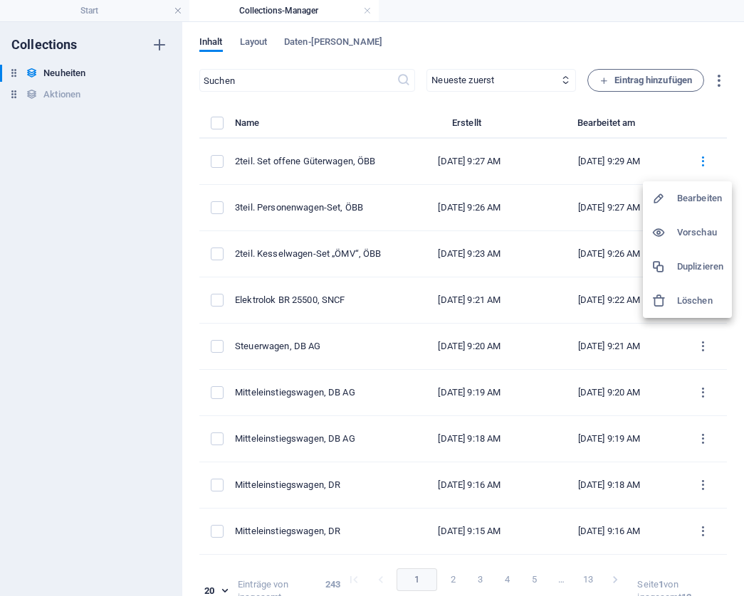
click at [690, 263] on h6 "Duplizieren" at bounding box center [700, 266] width 46 height 17
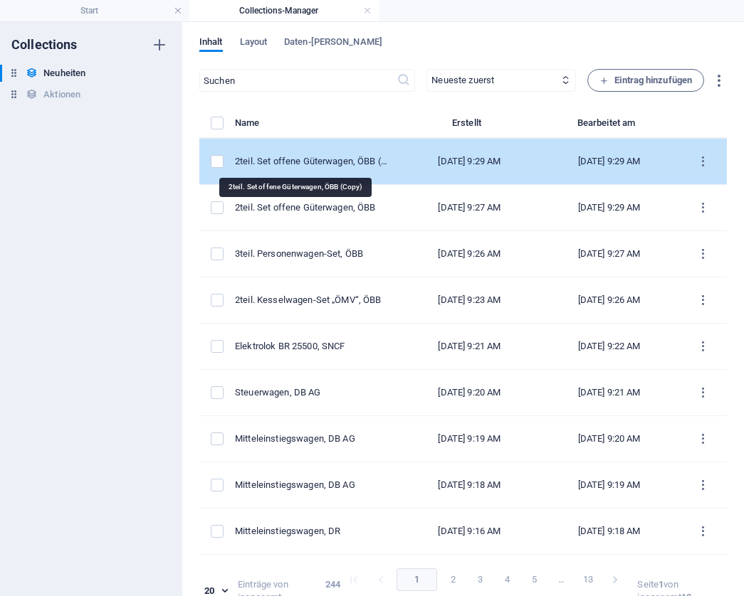
click at [258, 159] on div "2teil. Set offene Güterwagen, ÖBB (Copy)" at bounding box center [311, 161] width 153 height 13
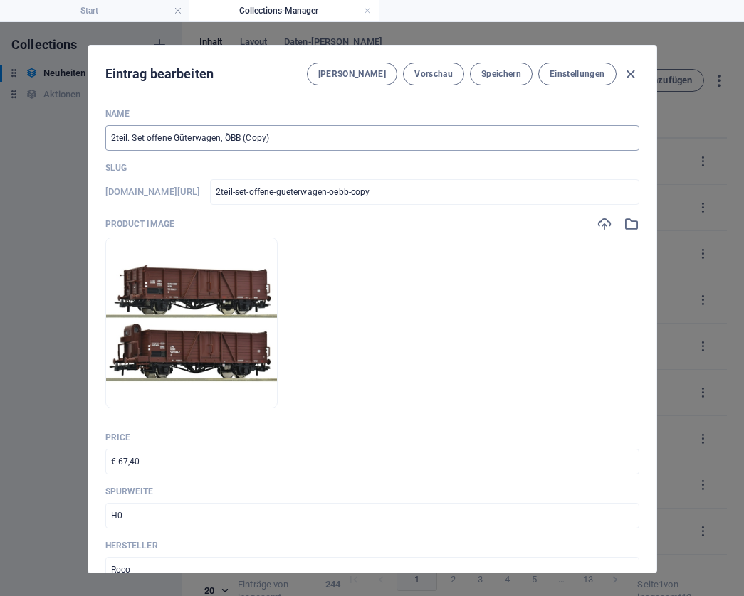
click at [334, 131] on input "2teil. Set offene Güterwagen, ÖBB (Copy)" at bounding box center [372, 138] width 534 height 26
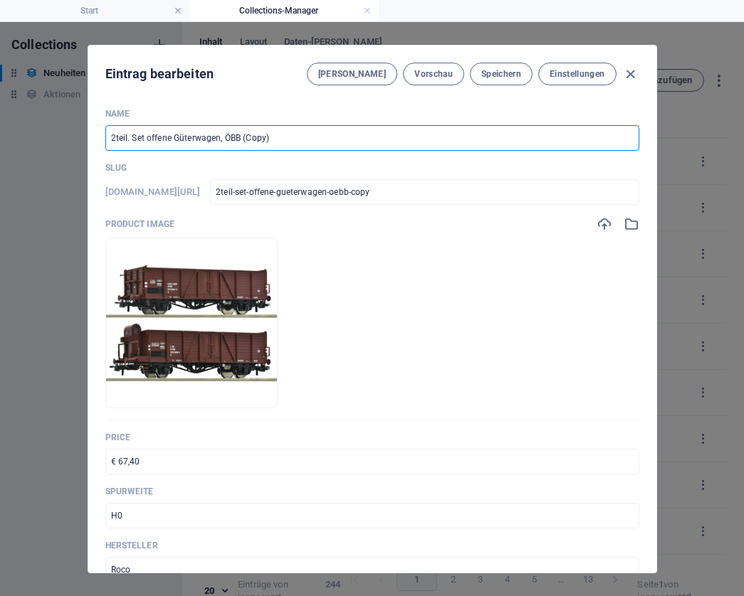
click at [334, 131] on input "2teil. Set offene Güterwagen, ÖBB (Copy)" at bounding box center [372, 138] width 534 height 26
paste input "Schiebewandwagen, RaiCargoAustria"
type input "Schiebewandwagen, RaiCargoAustria"
type input "schiebewandwagen-raicargoaustria"
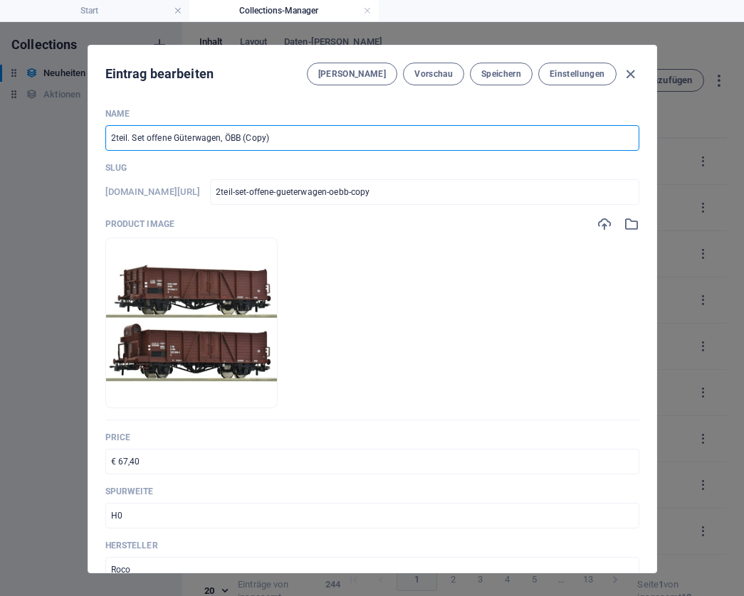
type input "schiebewandwagen-raicargoaustria"
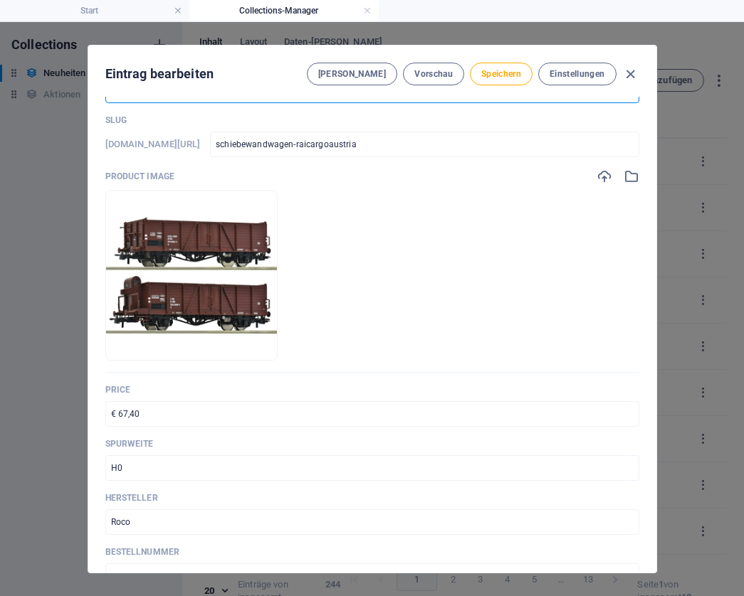
scroll to position [48, 0]
click at [181, 413] on input "€ 67,40" at bounding box center [372, 414] width 534 height 26
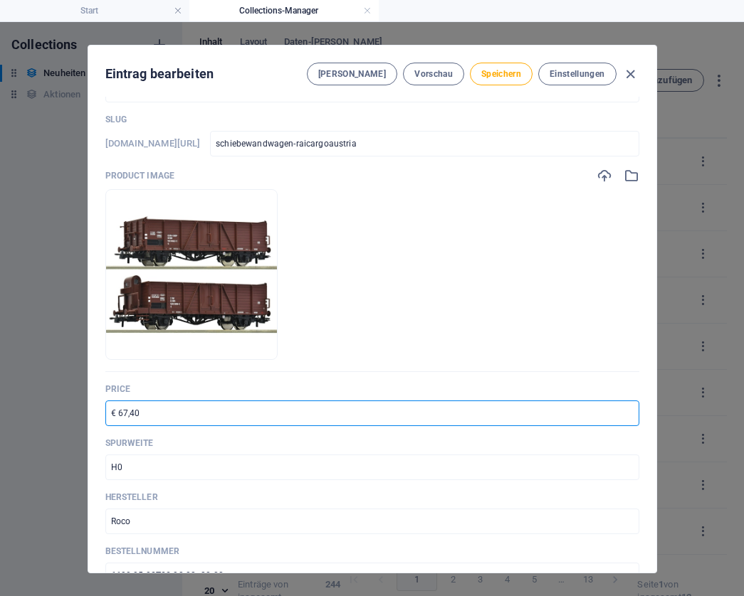
paste input "43,1"
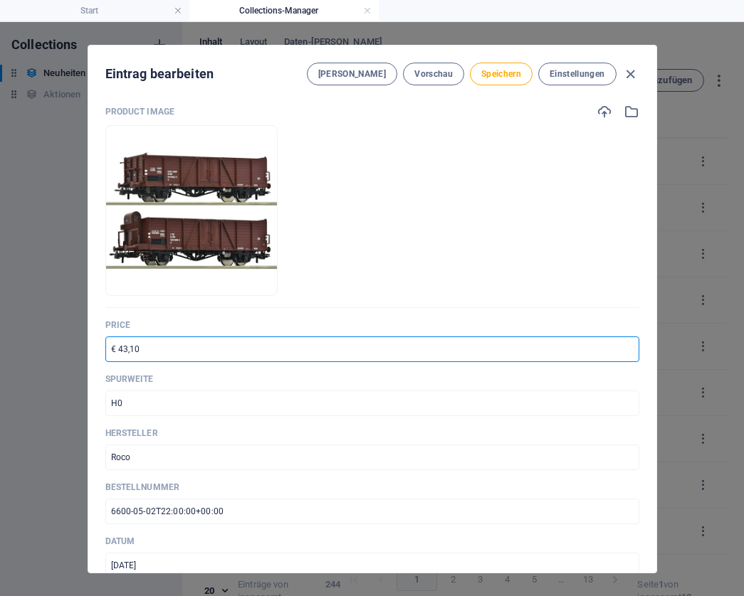
scroll to position [113, 0]
click at [234, 507] on input "6600-05-02T22:00:00+00:00" at bounding box center [372, 511] width 534 height 26
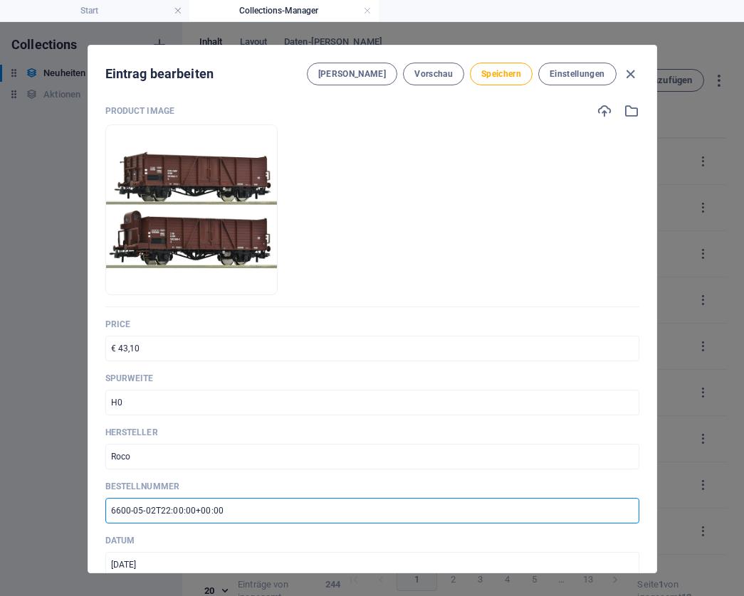
click at [234, 507] on input "6600-05-02T22:00:00+00:00" at bounding box center [372, 511] width 534 height 26
paste input "164"
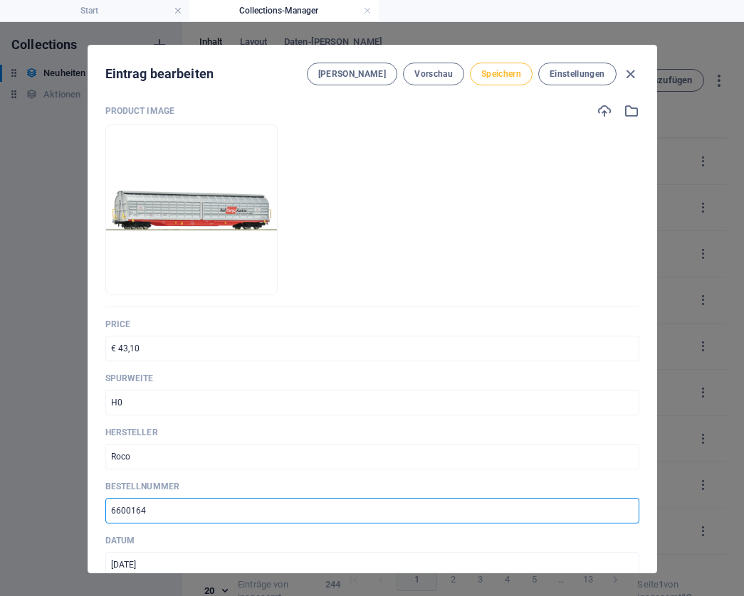
click at [501, 78] on span "Speichern" at bounding box center [501, 73] width 40 height 11
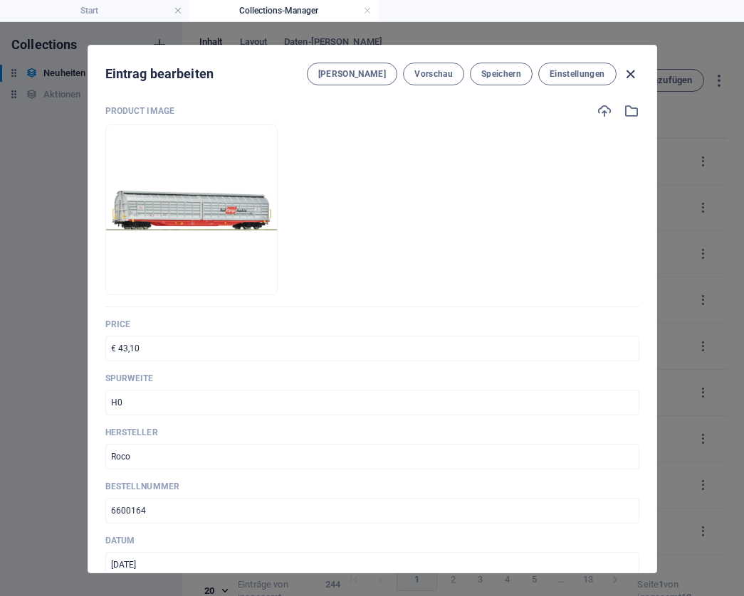
click at [630, 72] on icon "button" at bounding box center [630, 74] width 16 height 16
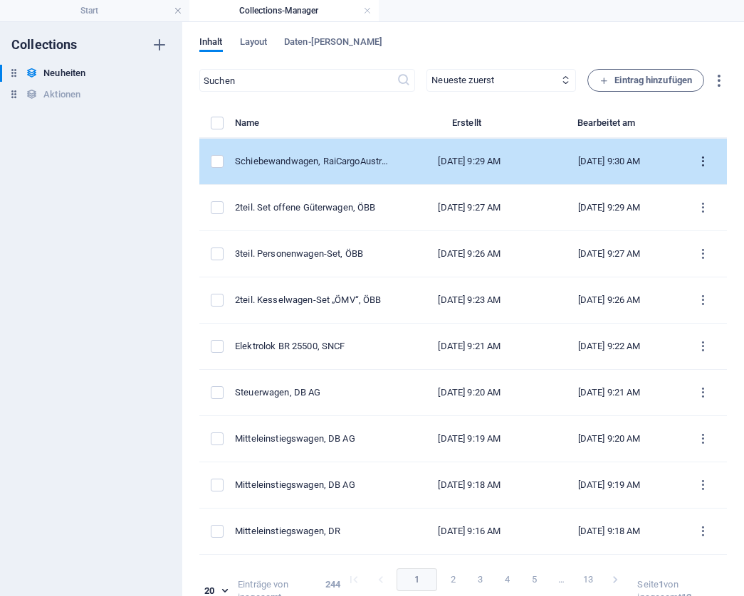
click at [696, 162] on icon "items list" at bounding box center [703, 162] width 14 height 14
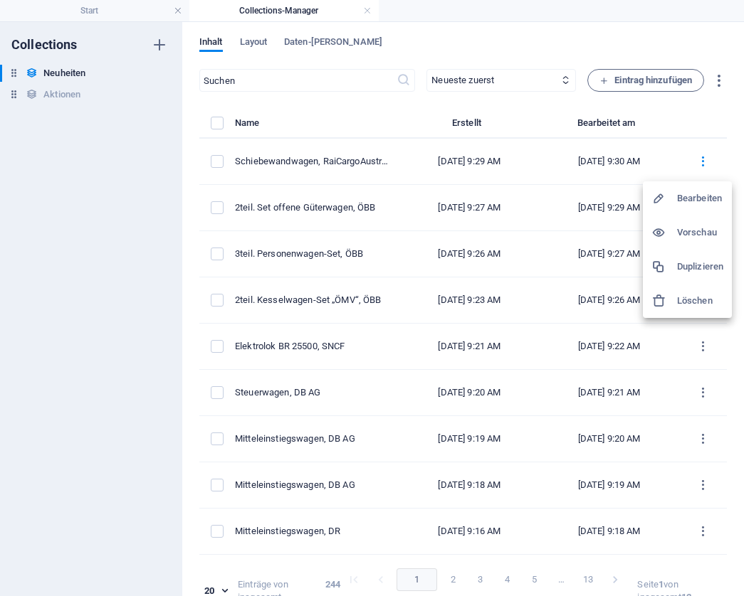
click at [692, 265] on h6 "Duplizieren" at bounding box center [700, 266] width 46 height 17
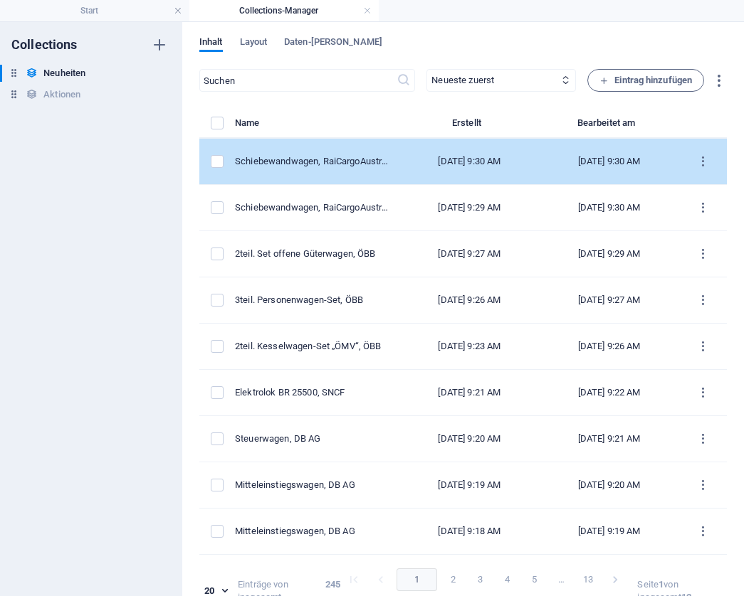
click at [615, 157] on div "[DATE] 9:30 AM" at bounding box center [609, 161] width 117 height 13
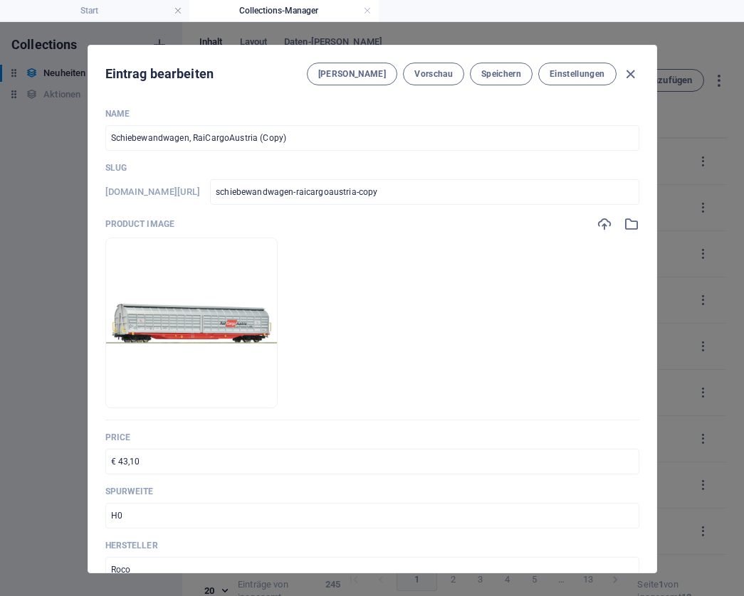
click at [288, 135] on input "Schiebewandwagen, RaiCargoAustria (Copy)" at bounding box center [372, 138] width 534 height 26
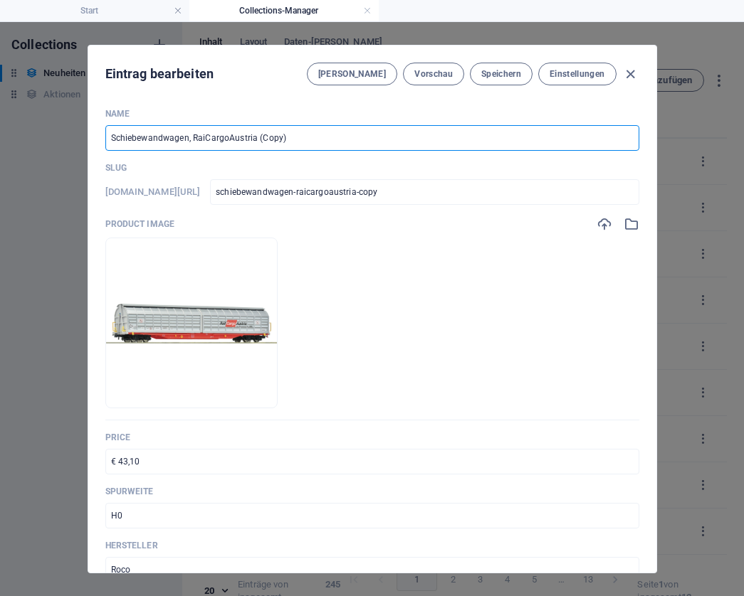
paste input "Taschenwagen , HUPAC"
click at [174, 458] on input "€ 43,10" at bounding box center [372, 462] width 534 height 26
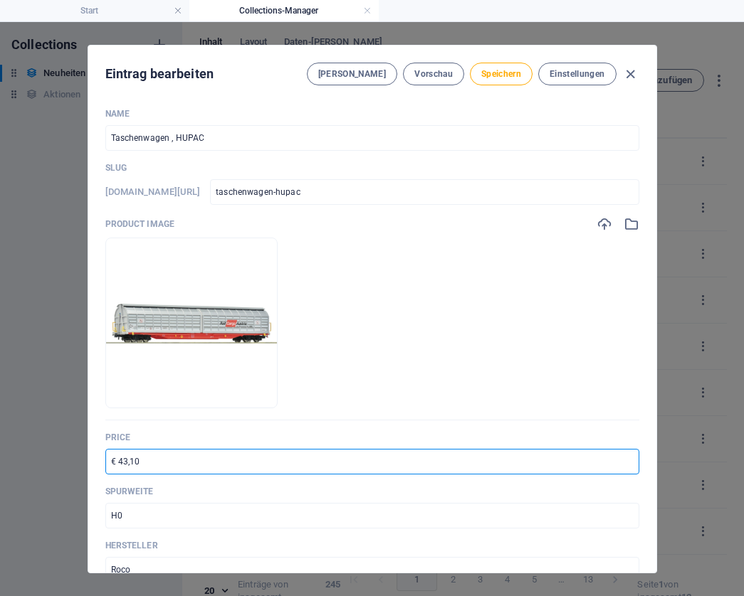
paste input "76,4"
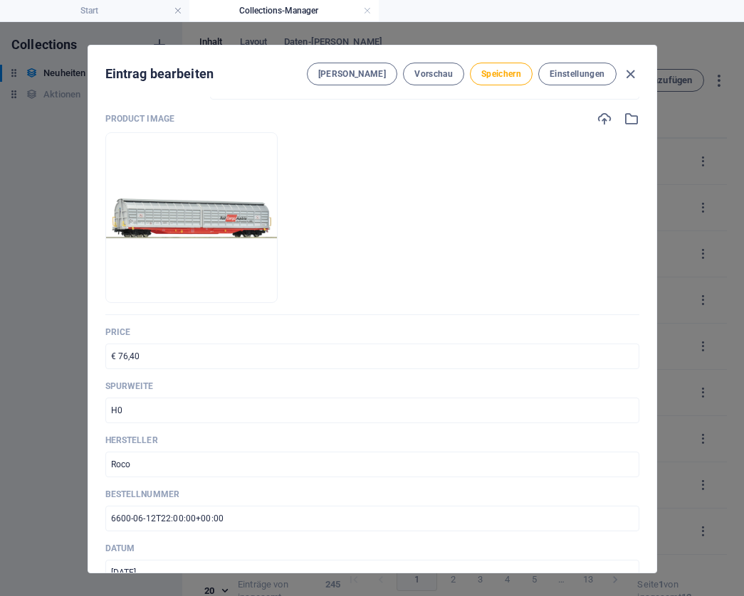
scroll to position [112, 0]
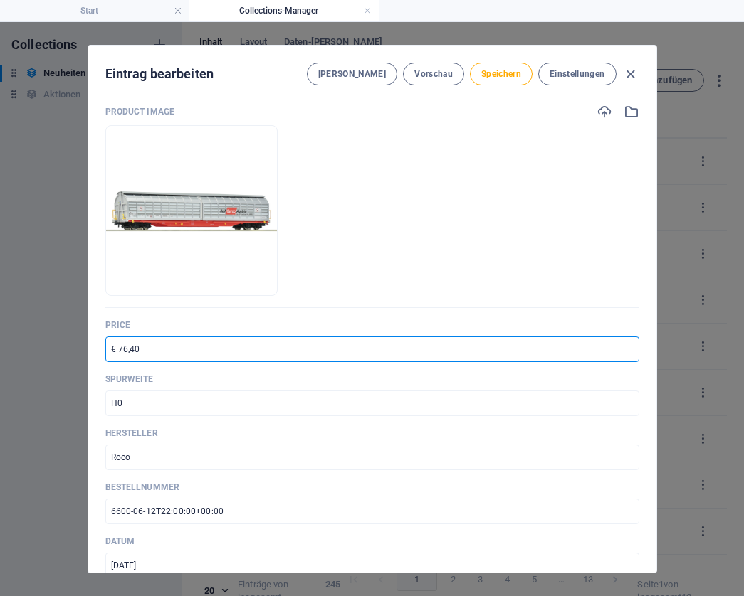
click at [198, 510] on input "6600-06-12T22:00:00+00:00" at bounding box center [372, 512] width 534 height 26
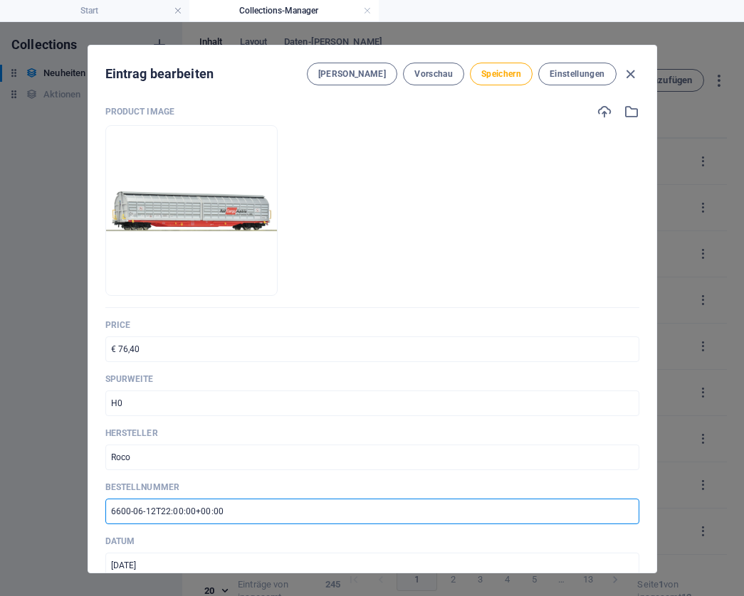
paste input "066"
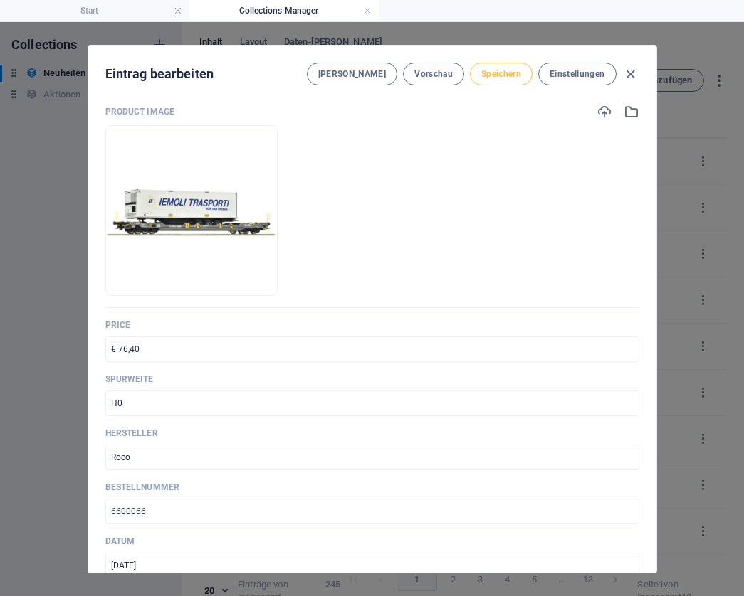
click at [497, 76] on span "Speichern" at bounding box center [501, 73] width 40 height 11
click at [628, 75] on icon "button" at bounding box center [630, 74] width 16 height 16
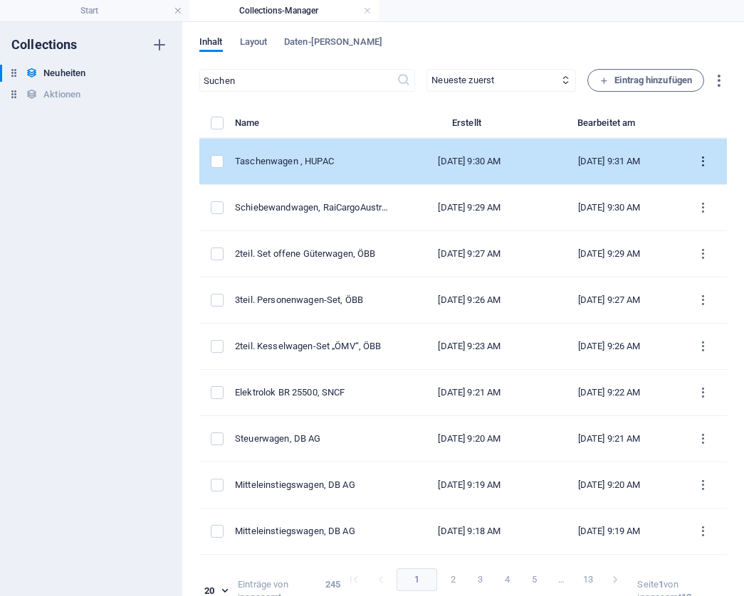
click at [699, 158] on icon "items list" at bounding box center [703, 162] width 14 height 14
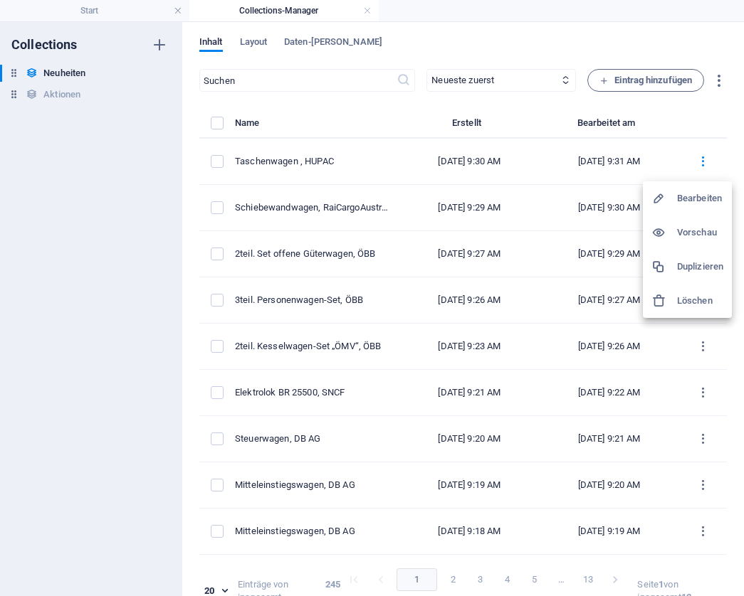
click at [692, 269] on h6 "Duplizieren" at bounding box center [700, 266] width 46 height 17
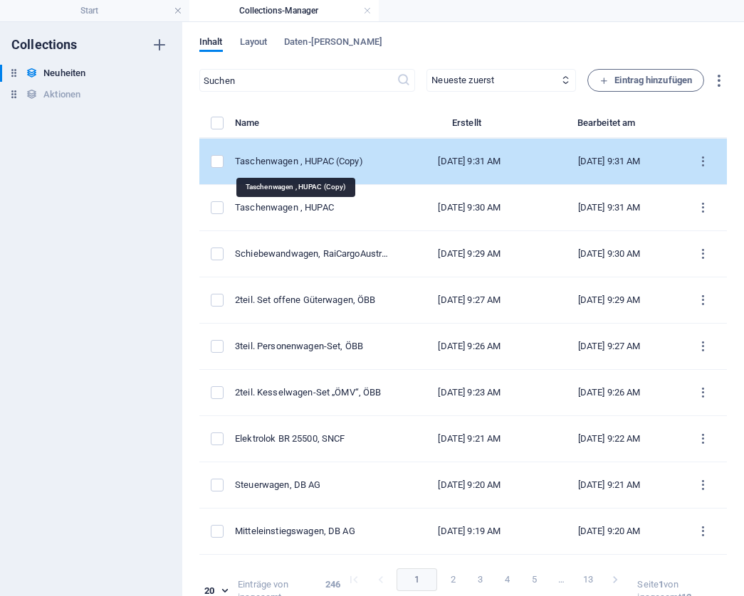
click at [315, 161] on div "Taschenwagen , HUPAC (Copy)" at bounding box center [311, 161] width 153 height 13
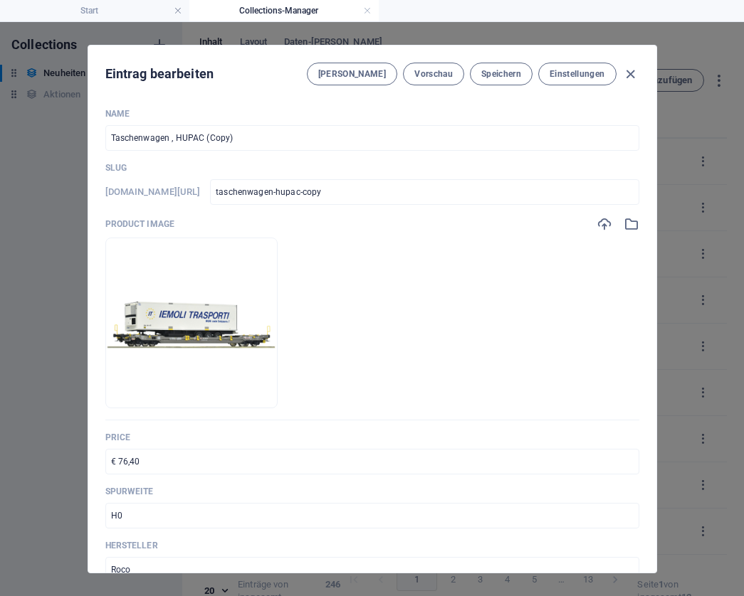
click at [246, 135] on input "Taschenwagen , HUPAC (Copy)" at bounding box center [372, 138] width 534 height 26
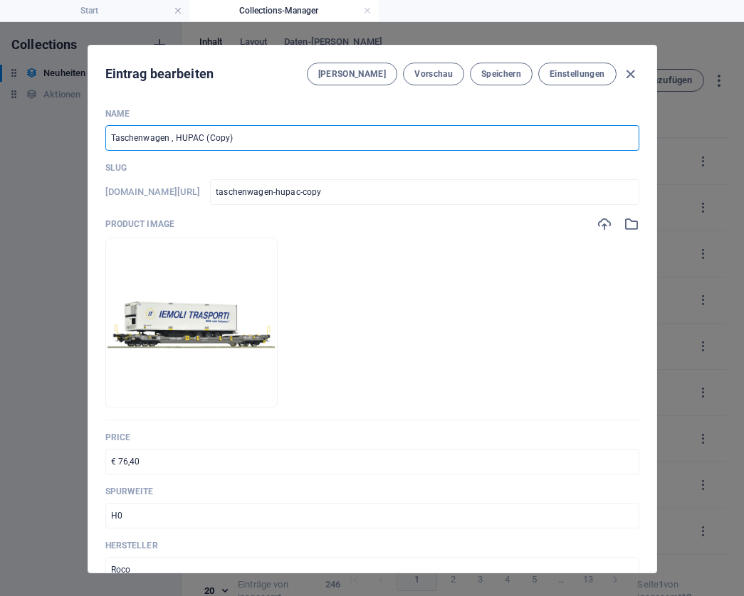
click at [246, 135] on input "Taschenwagen , HUPAC (Copy)" at bounding box center [372, 138] width 534 height 26
paste input "2teil. Taschenwagen-Set LKW Walter, WASCOSA"
click at [181, 455] on input "€ 76,40" at bounding box center [372, 462] width 534 height 26
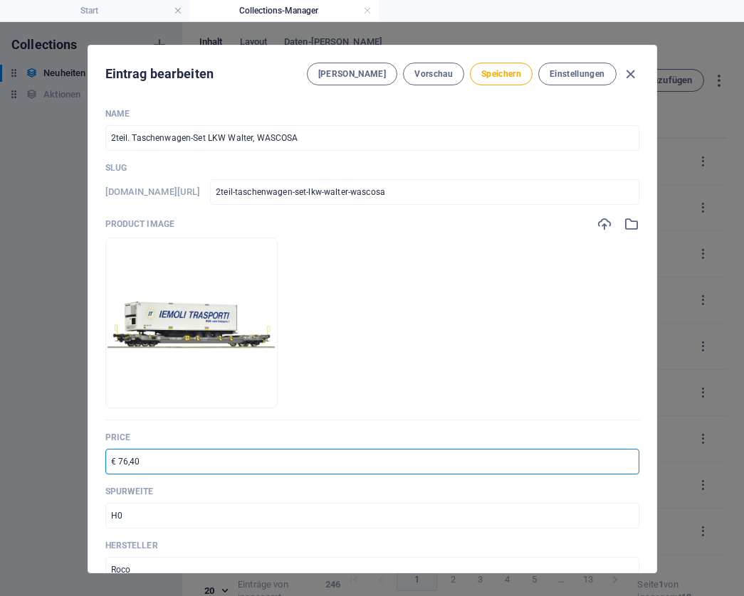
click at [184, 458] on input "€ 76,40" at bounding box center [372, 462] width 534 height 26
paste input "152,9"
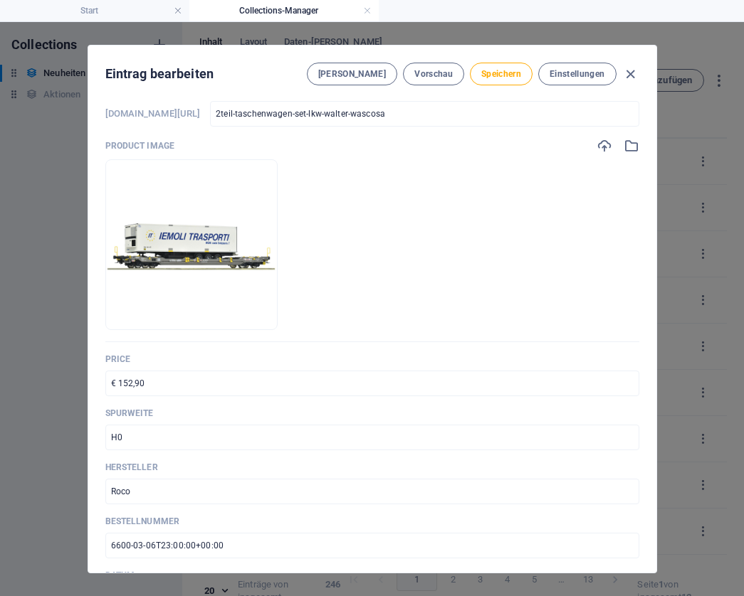
scroll to position [79, 0]
click at [243, 544] on input "6600-03-06T23:00:00+00:00" at bounding box center [372, 545] width 534 height 26
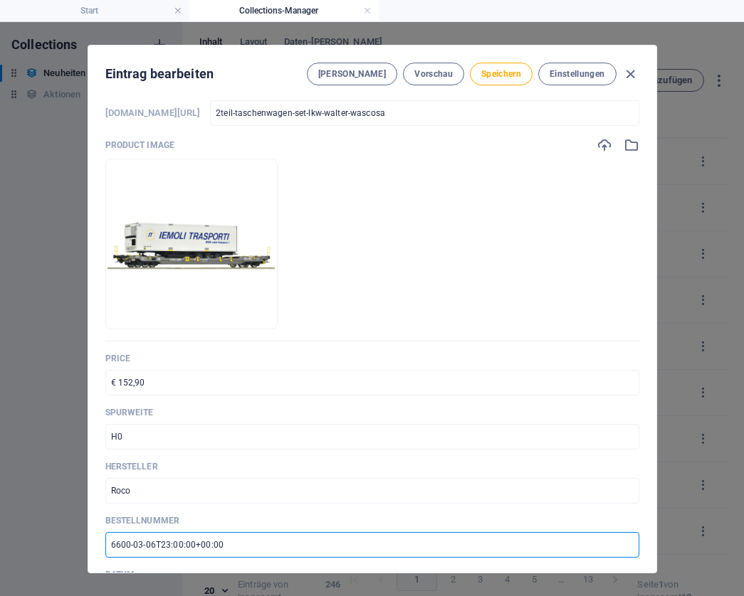
click at [243, 544] on input "6600-03-06T23:00:00+00:00" at bounding box center [372, 545] width 534 height 26
paste input "064"
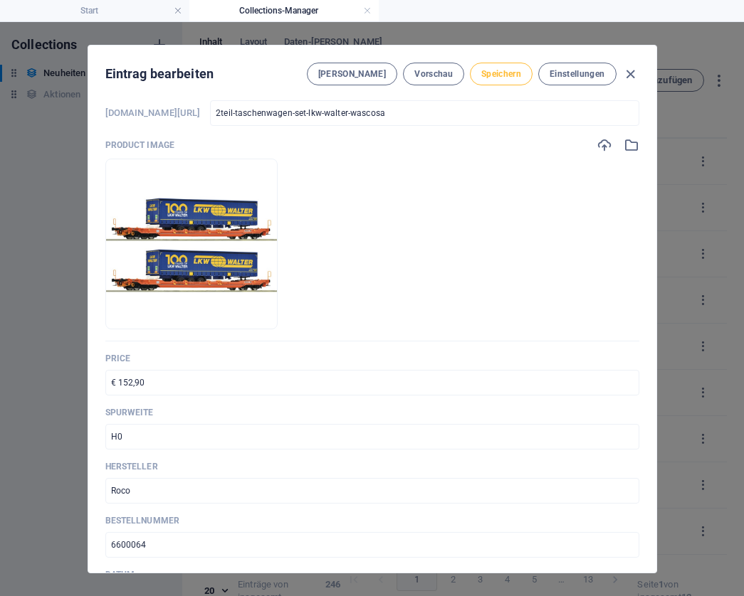
click at [501, 75] on span "Speichern" at bounding box center [501, 73] width 40 height 11
click at [628, 73] on icon "button" at bounding box center [630, 74] width 16 height 16
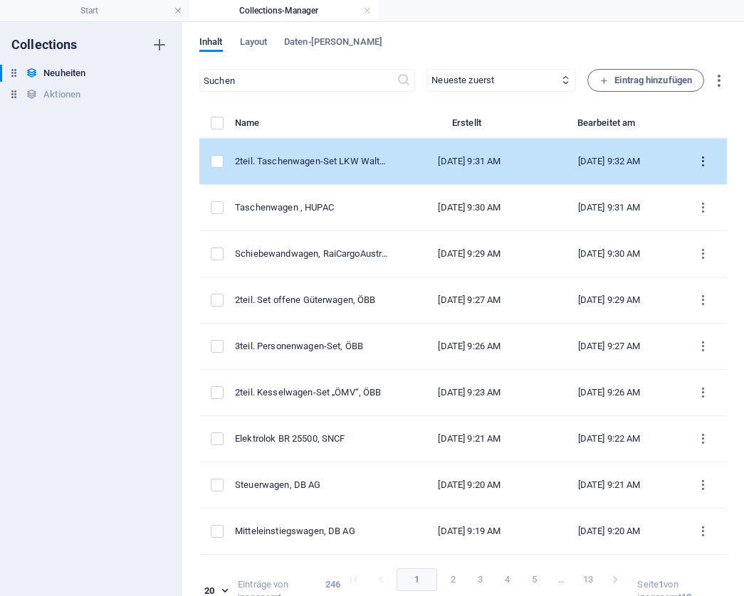
click at [696, 162] on icon "items list" at bounding box center [703, 162] width 14 height 14
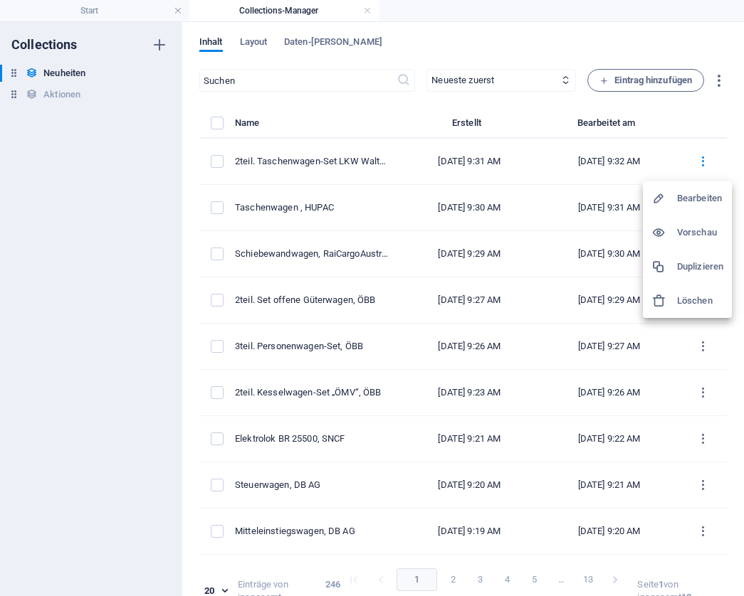
click at [683, 263] on h6 "Duplizieren" at bounding box center [700, 266] width 46 height 17
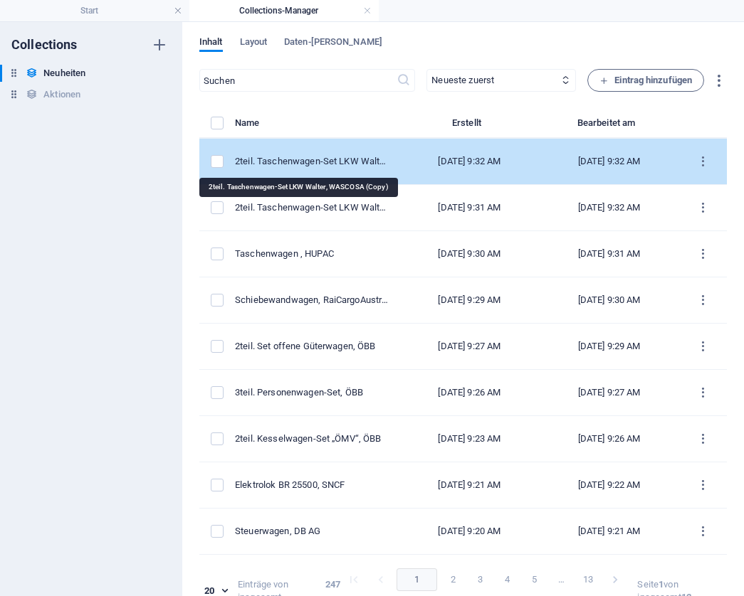
click at [311, 158] on div "2teil. Taschenwagen-Set LKW Walter, WASCOSA (Copy)" at bounding box center [311, 161] width 153 height 13
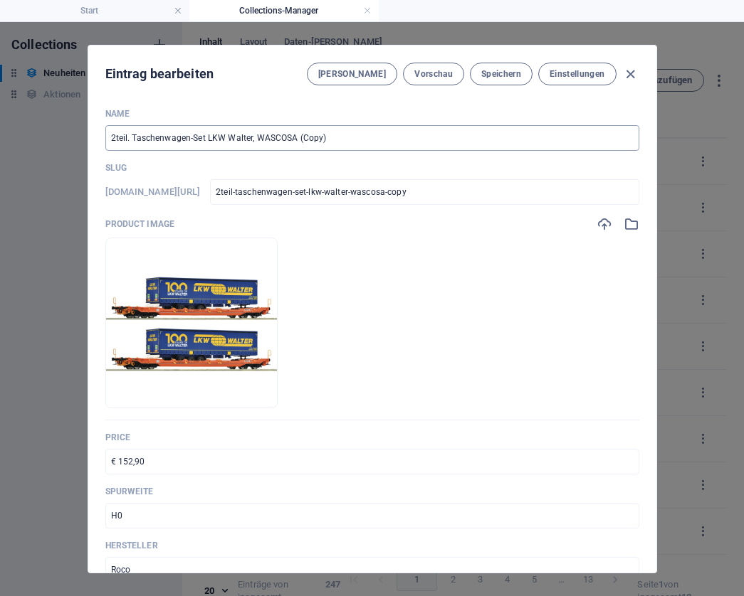
click at [389, 142] on input "2teil. Taschenwagen-Set LKW Walter, WASCOSA (Copy)" at bounding box center [372, 138] width 534 height 26
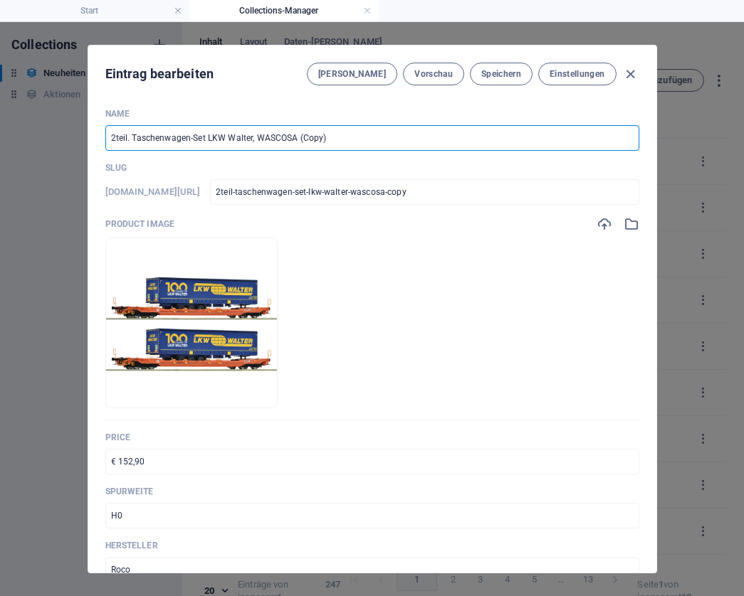
click at [389, 142] on input "2teil. Taschenwagen-Set LKW Walter, WASCOSA (Copy)" at bounding box center [372, 138] width 534 height 26
paste input "ÖBB 2067.82 Diesellok"
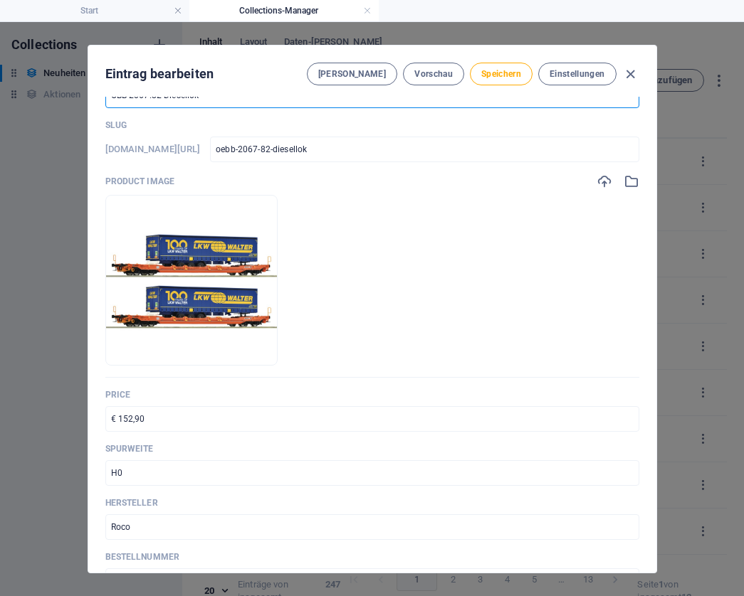
scroll to position [45, 0]
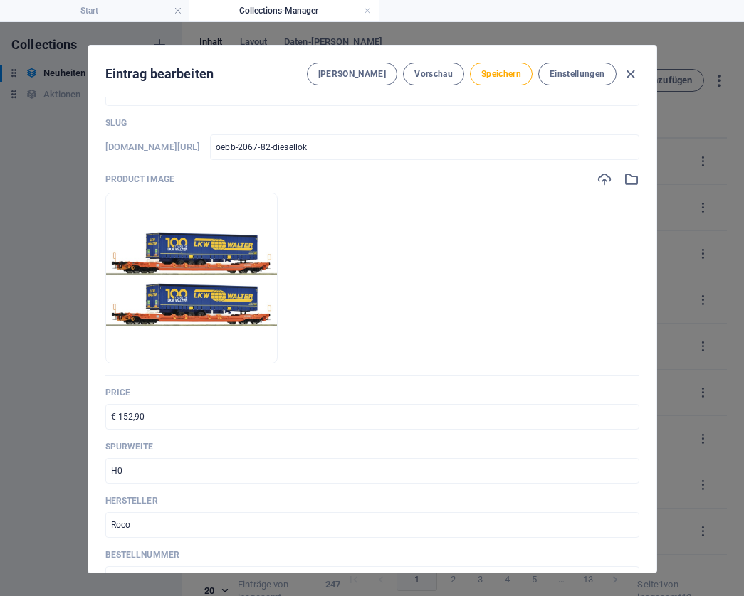
click at [170, 415] on input "€ 152,90" at bounding box center [372, 417] width 534 height 26
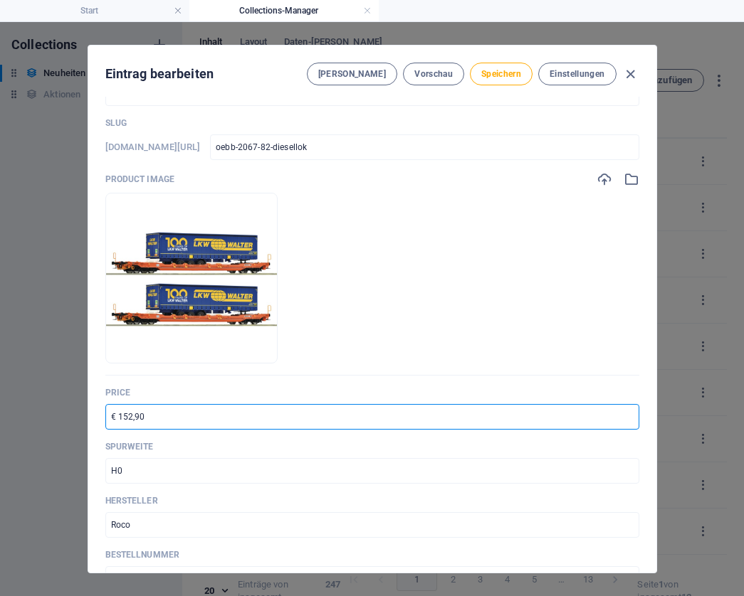
paste input "215"
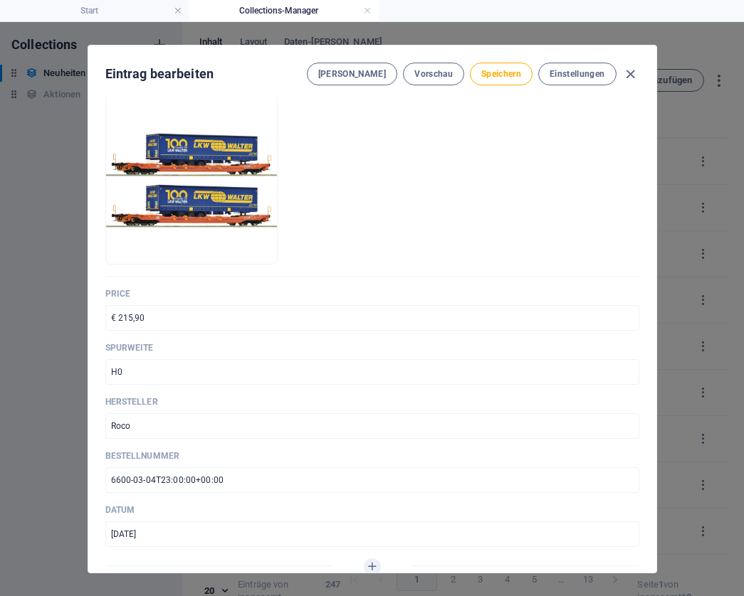
scroll to position [145, 0]
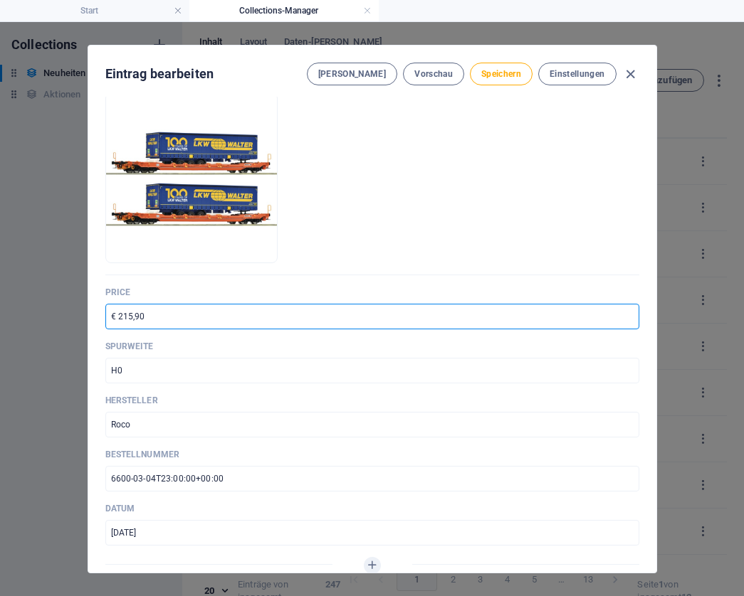
click at [242, 479] on input "6600-03-04T23:00:00+00:00" at bounding box center [372, 479] width 534 height 26
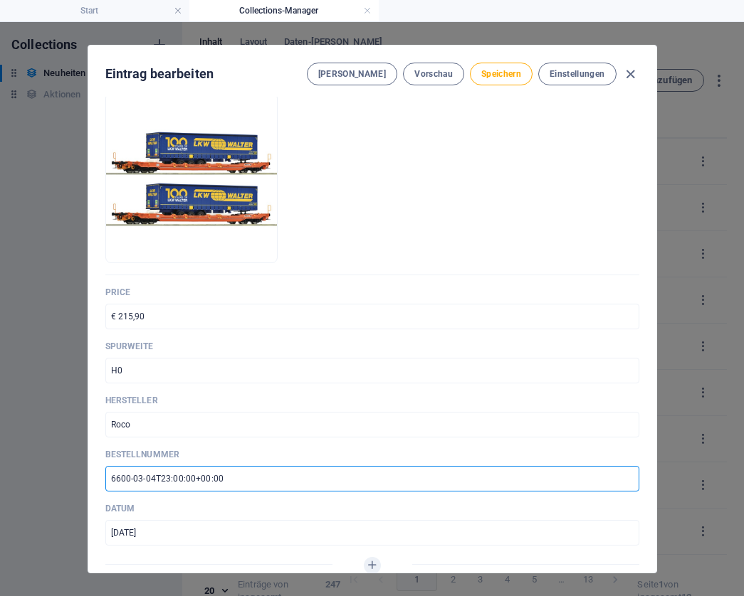
click at [242, 479] on input "6600-03-04T23:00:00+00:00" at bounding box center [372, 479] width 534 height 26
paste input "7300064"
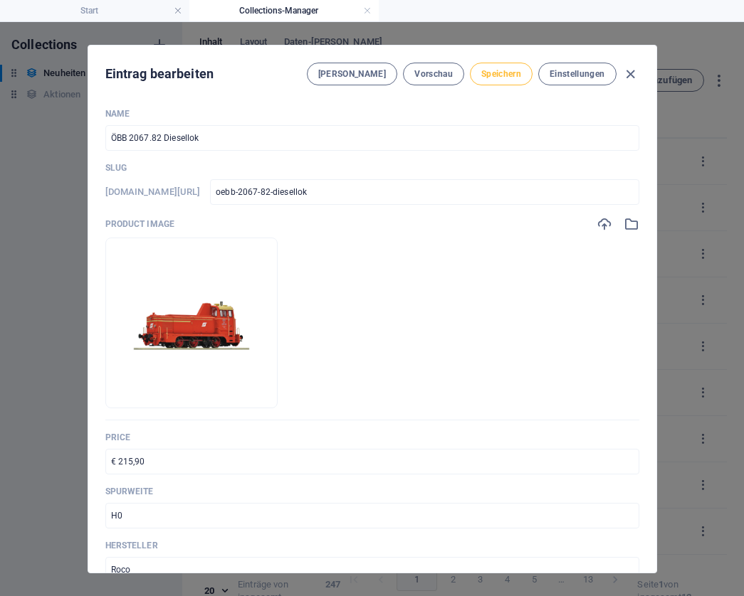
scroll to position [0, 0]
click at [513, 68] on span "Speichern" at bounding box center [501, 73] width 40 height 11
click at [628, 75] on icon "button" at bounding box center [630, 74] width 16 height 16
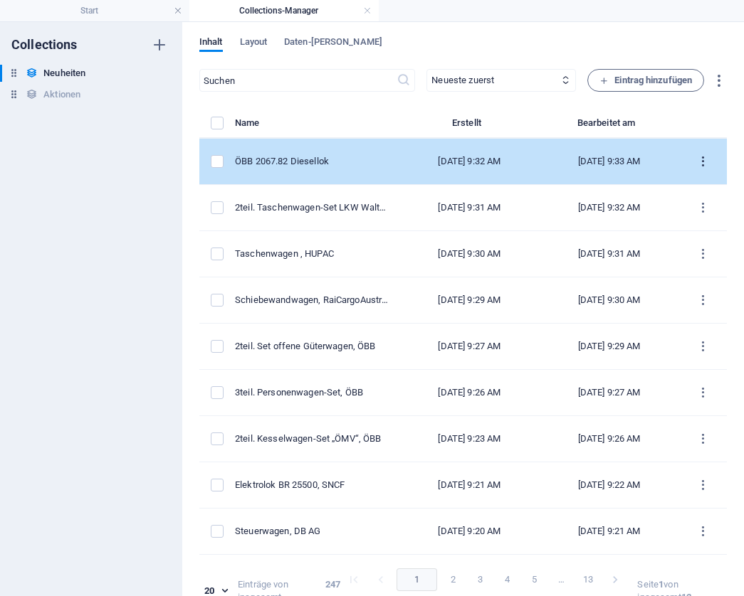
click at [696, 163] on icon "items list" at bounding box center [703, 162] width 14 height 14
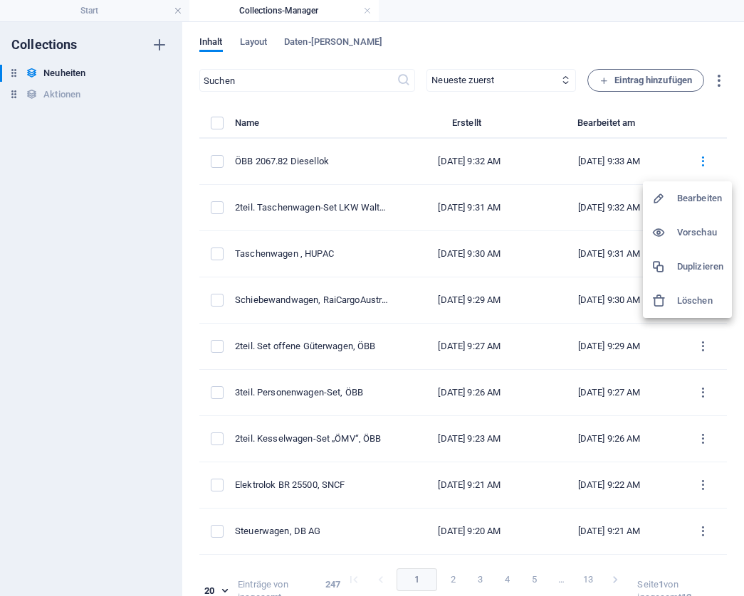
click at [691, 268] on h6 "Duplizieren" at bounding box center [700, 266] width 46 height 17
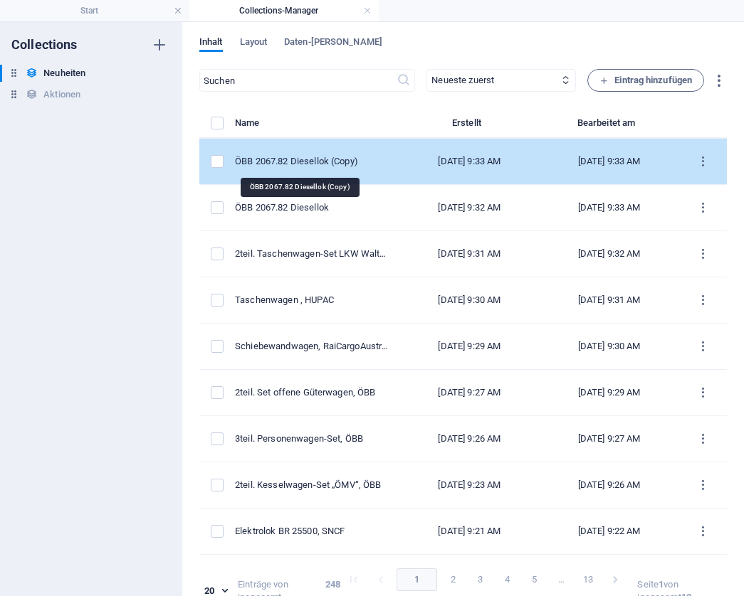
click at [312, 163] on div "ÖBB 2067.82 Diesellok (Copy)" at bounding box center [311, 161] width 153 height 13
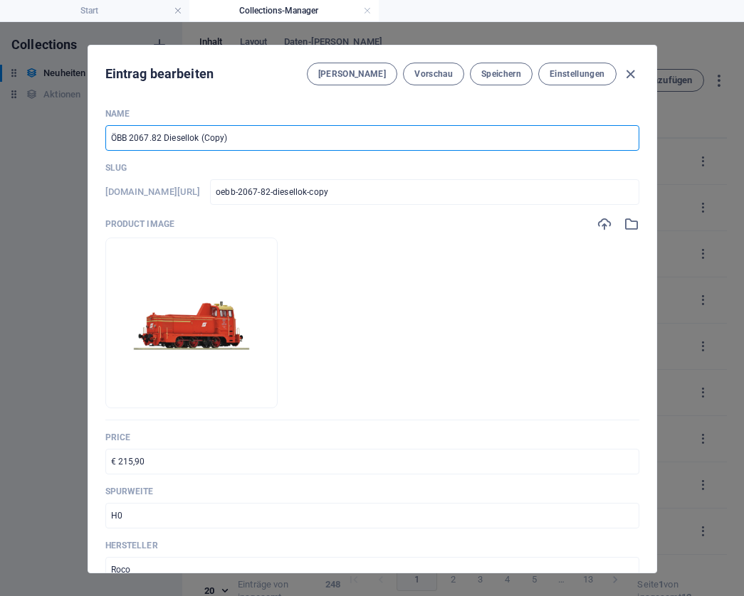
drag, startPoint x: 238, startPoint y: 138, endPoint x: 196, endPoint y: 138, distance: 42.0
click at [196, 138] on input "ÖBB 2067.82 Diesellok (Copy)" at bounding box center [372, 138] width 534 height 26
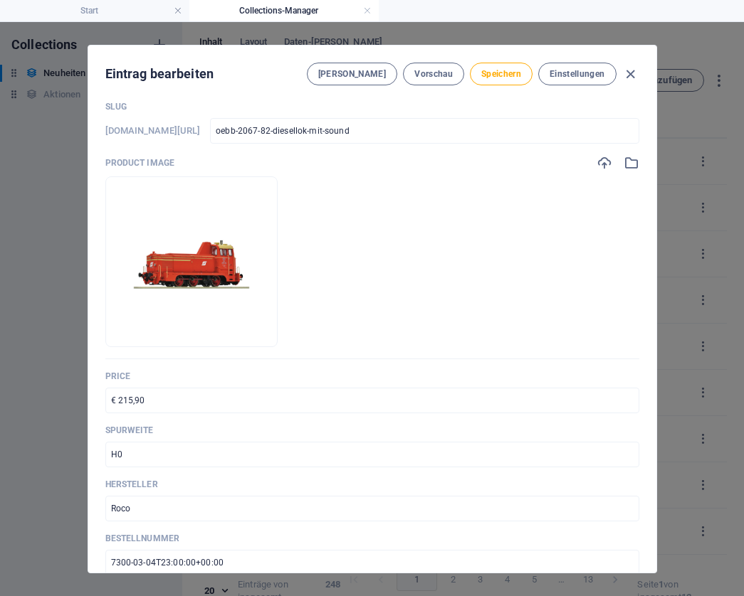
scroll to position [63, 0]
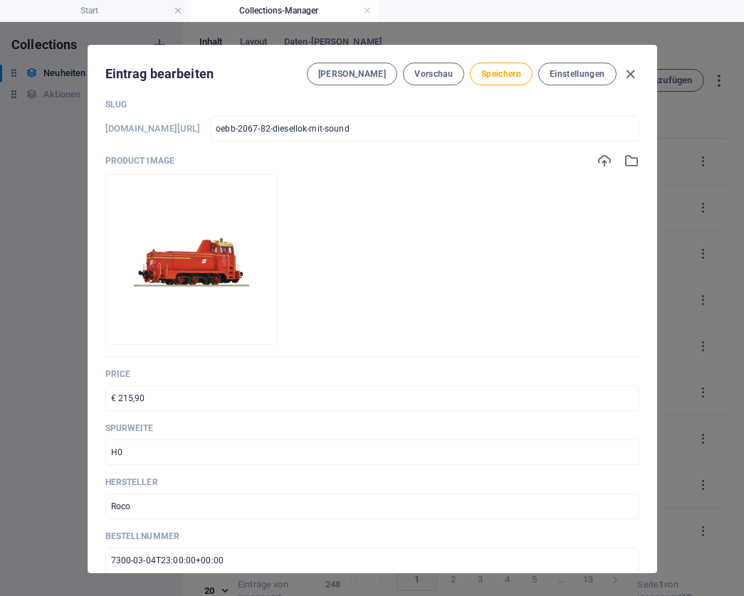
click at [164, 401] on input "€ 215,90" at bounding box center [372, 399] width 534 height 26
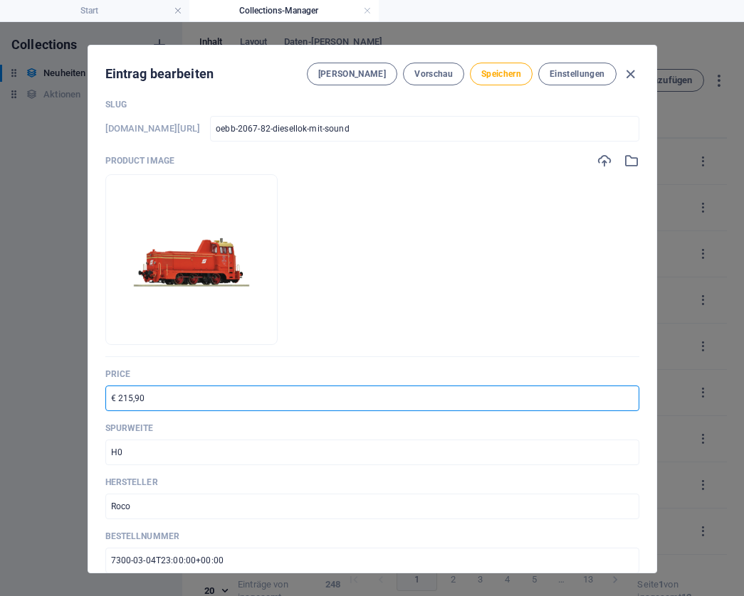
paste input "30"
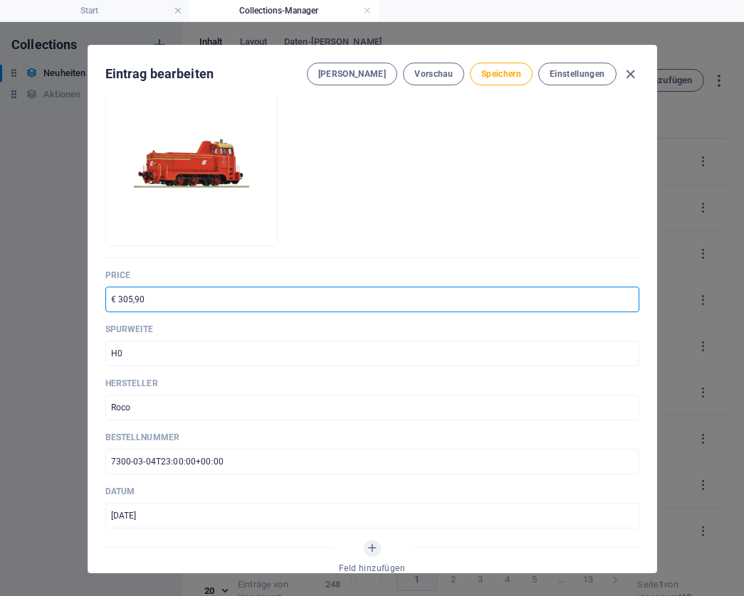
scroll to position [175, 0]
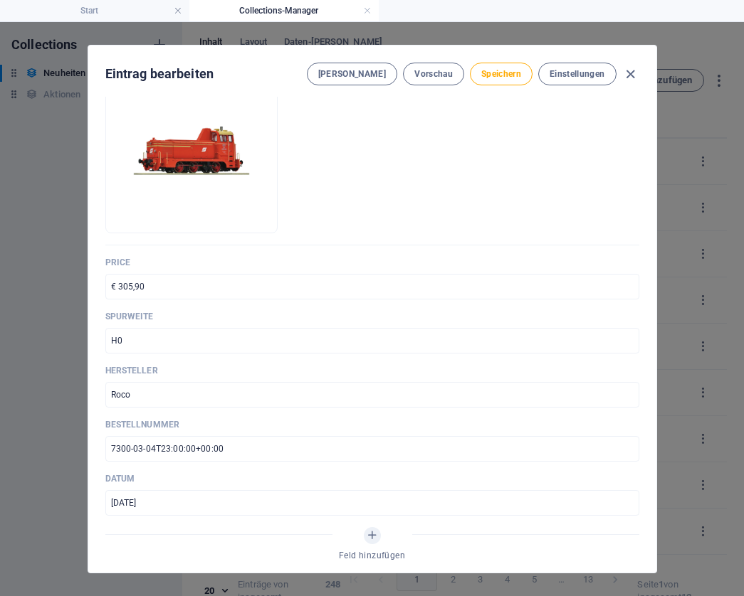
click at [251, 450] on input "7300-03-04T23:00:00+00:00" at bounding box center [372, 449] width 534 height 26
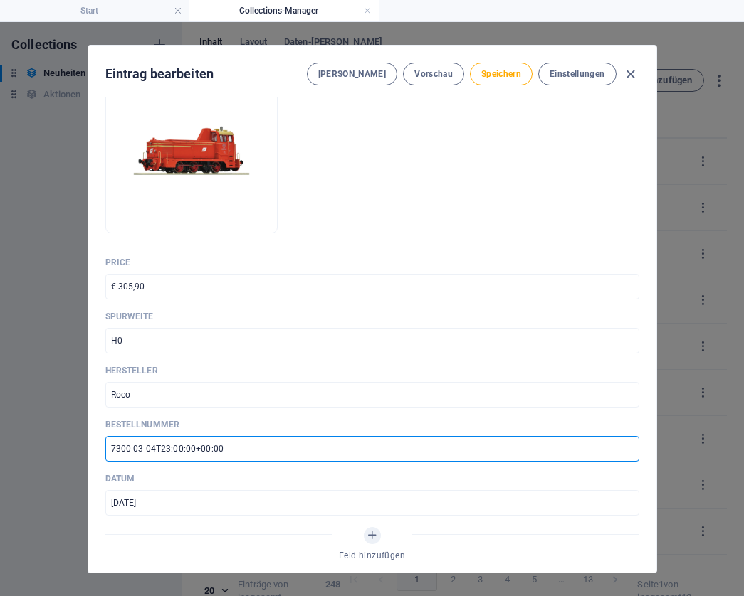
click at [251, 450] on input "7300-03-04T23:00:00+00:00" at bounding box center [372, 449] width 534 height 26
paste input "10064"
click at [505, 79] on span "Speichern" at bounding box center [501, 73] width 40 height 11
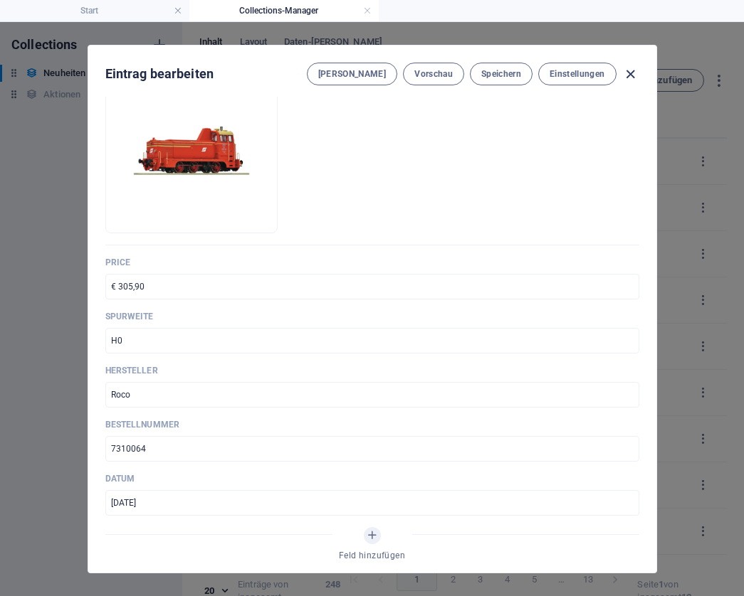
click at [631, 75] on icon "button" at bounding box center [630, 74] width 16 height 16
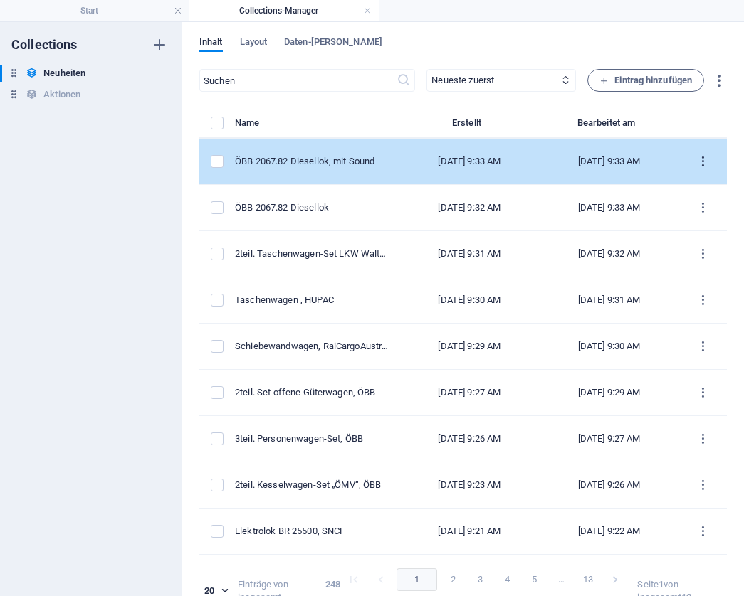
click at [696, 159] on icon "items list" at bounding box center [703, 162] width 14 height 14
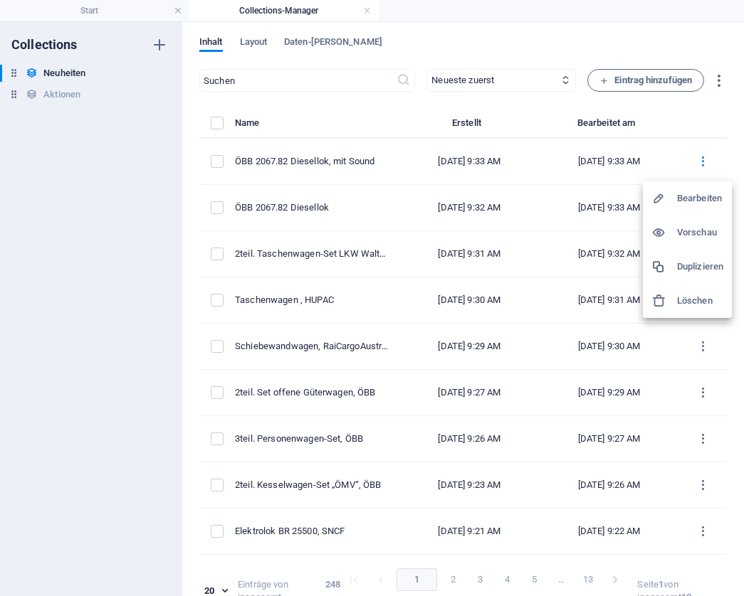
click at [695, 265] on h6 "Duplizieren" at bounding box center [700, 266] width 46 height 17
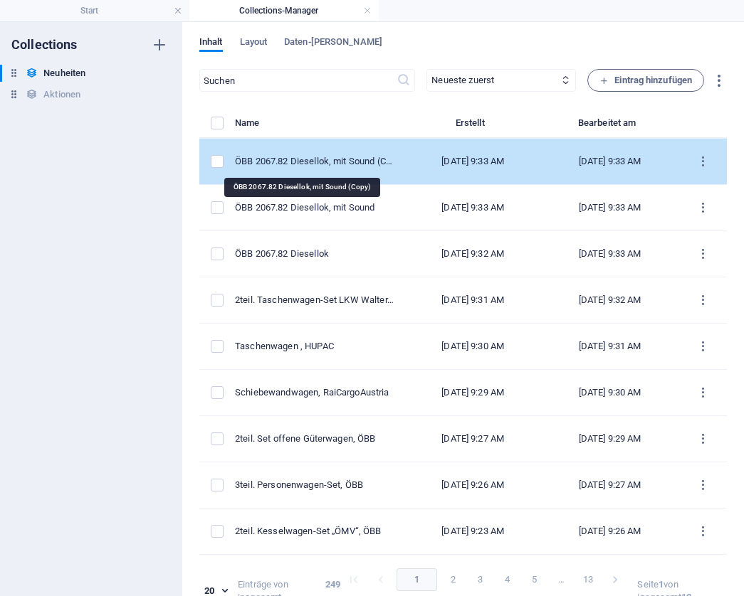
click at [348, 160] on div "ÖBB 2067.82 Diesellok, mit Sound (Copy)" at bounding box center [314, 161] width 159 height 13
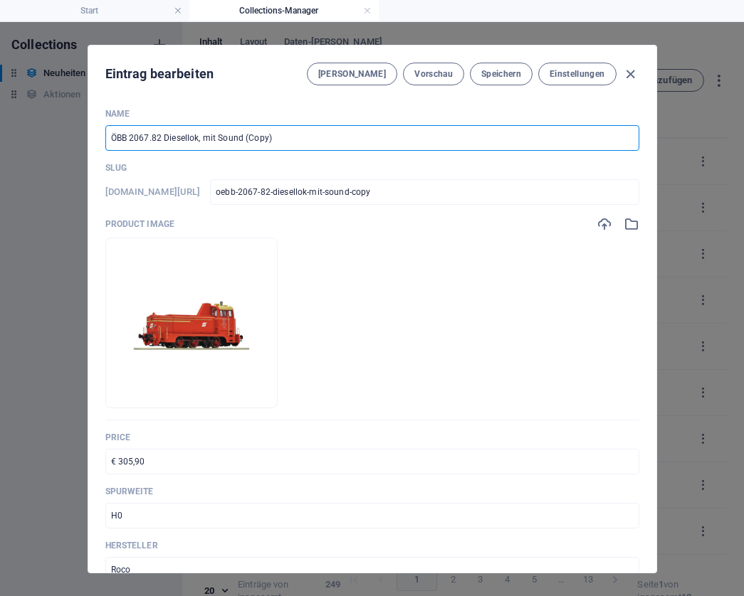
click at [201, 138] on input "ÖBB 2067.82 Diesellok, mit Sound (Copy)" at bounding box center [372, 138] width 534 height 26
drag, startPoint x: 297, startPoint y: 136, endPoint x: 259, endPoint y: 136, distance: 38.4
click at [259, 136] on input "ÖBB 2067.82 Diesellok, AC, mit Sound (Copy)" at bounding box center [372, 138] width 534 height 26
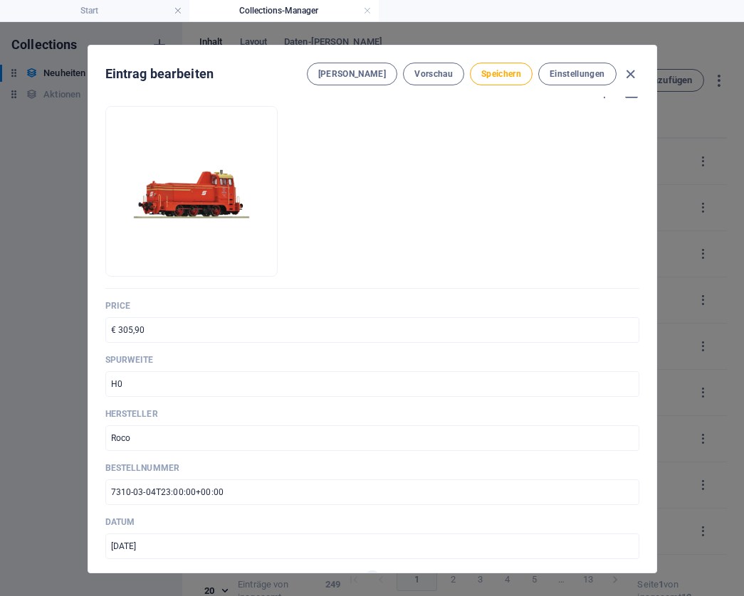
scroll to position [140, 0]
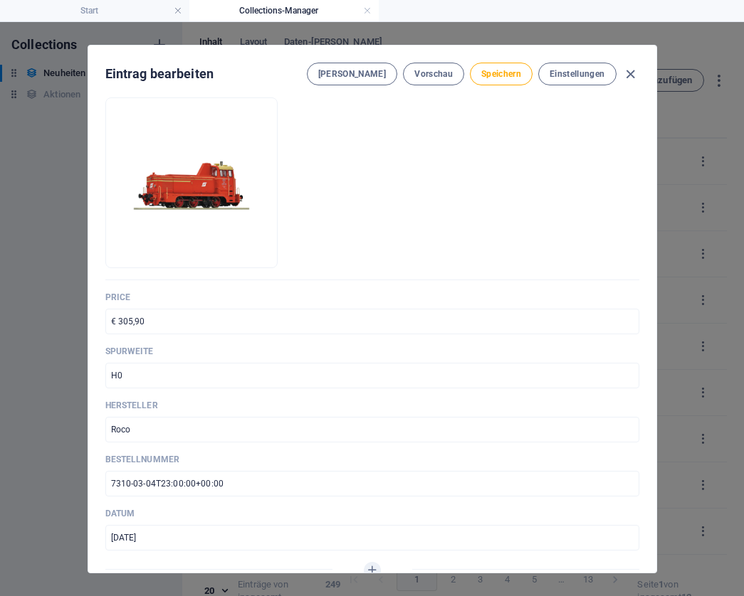
click at [273, 484] on input "7310-03-04T23:00:00+00:00" at bounding box center [372, 484] width 534 height 26
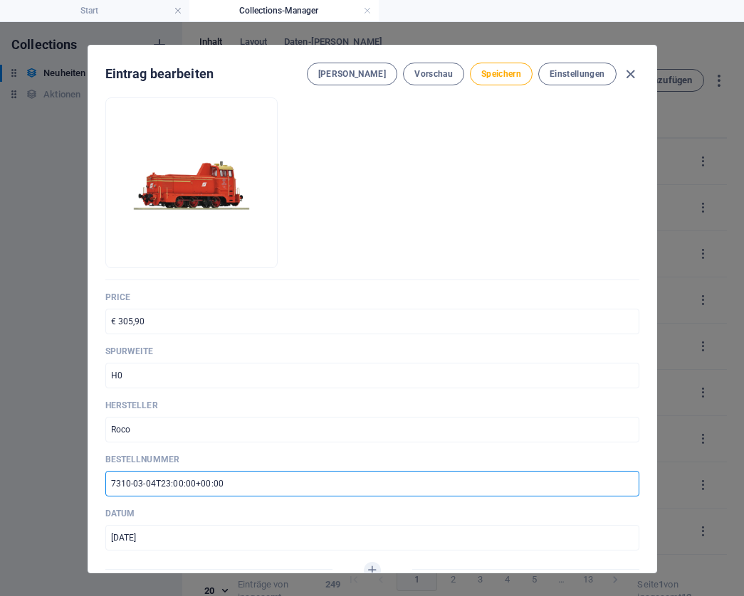
click at [273, 484] on input "7310-03-04T23:00:00+00:00" at bounding box center [372, 484] width 534 height 26
paste input "20064"
click at [508, 75] on span "Speichern" at bounding box center [501, 73] width 40 height 11
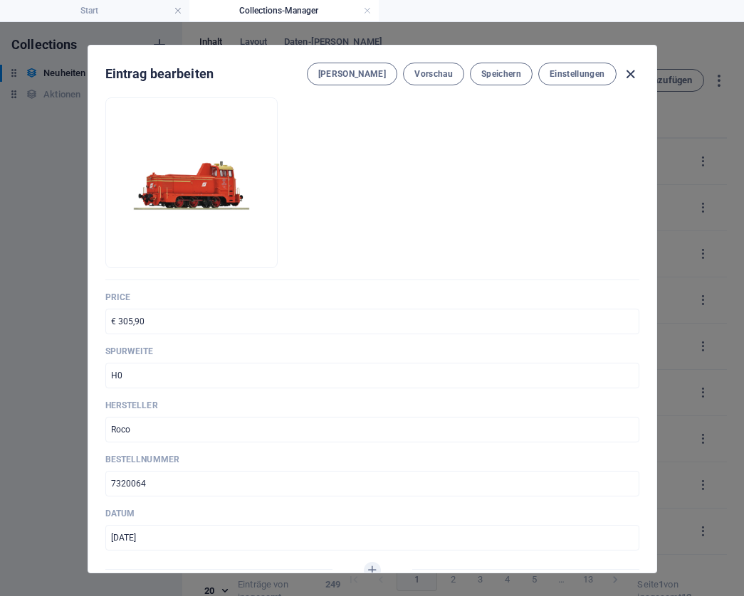
click at [626, 72] on icon "button" at bounding box center [630, 74] width 16 height 16
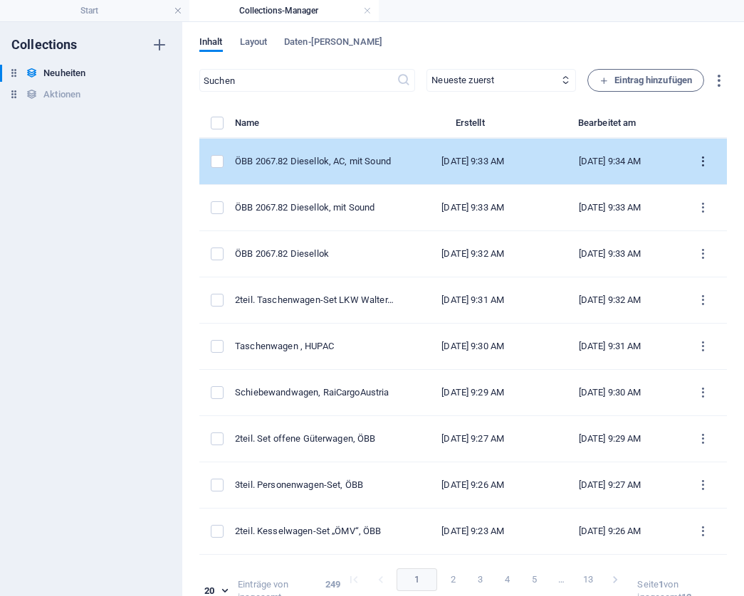
click at [698, 159] on icon "items list" at bounding box center [703, 162] width 14 height 14
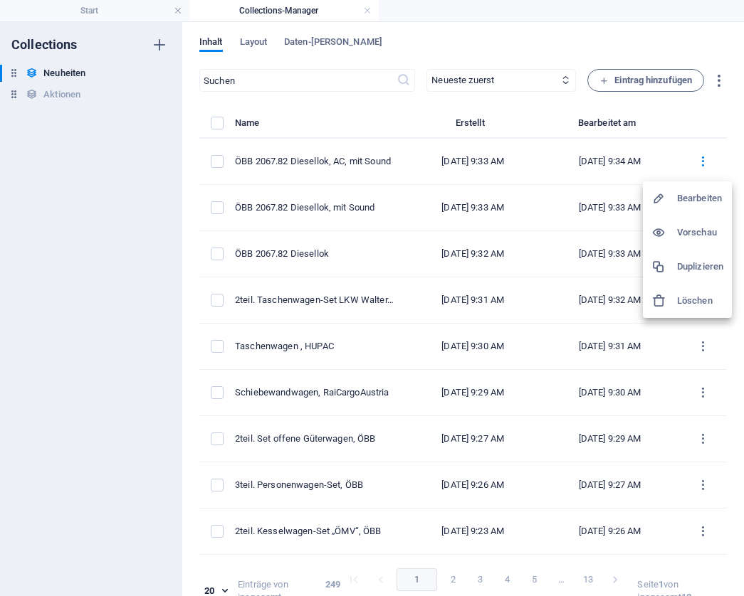
click at [694, 268] on h6 "Duplizieren" at bounding box center [700, 266] width 46 height 17
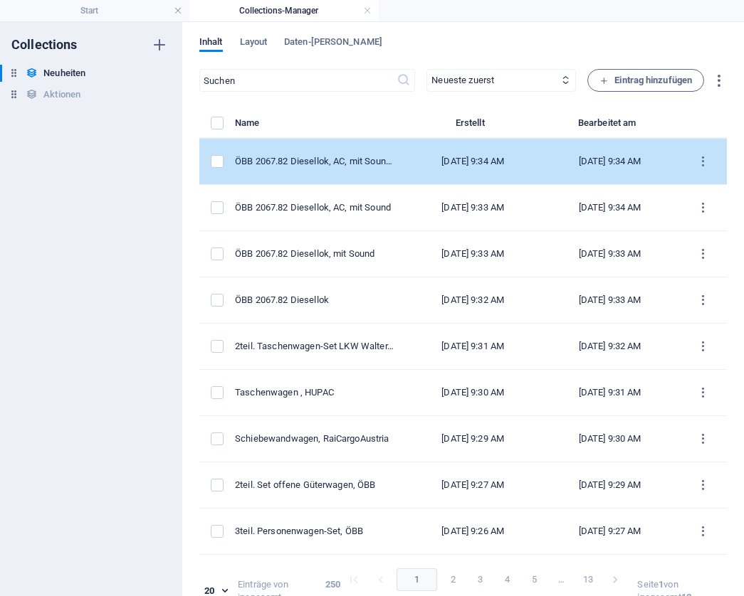
click at [405, 160] on td "[DATE] 9:34 AM" at bounding box center [473, 162] width 136 height 46
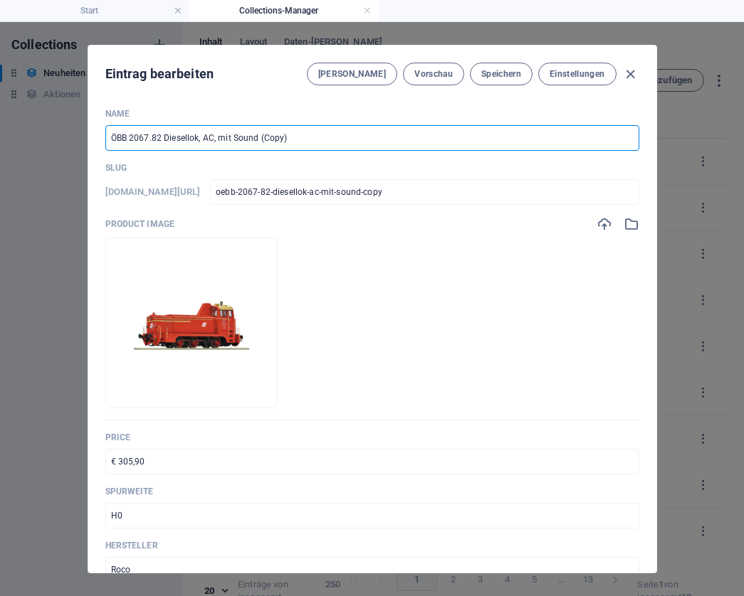
click at [296, 134] on input "ÖBB 2067.82 Diesellok, AC, mit Sound (Copy)" at bounding box center [372, 138] width 534 height 26
paste input "3teil. Set offene Güterwagen, ÖBB"
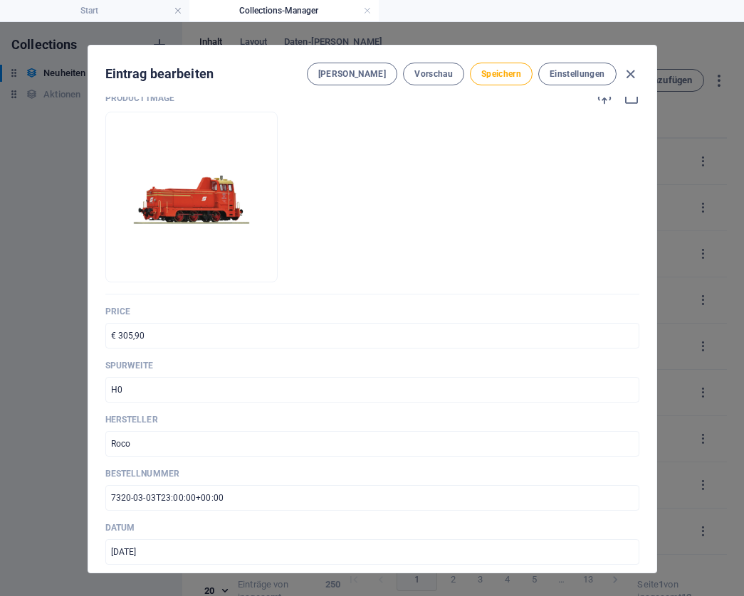
scroll to position [128, 0]
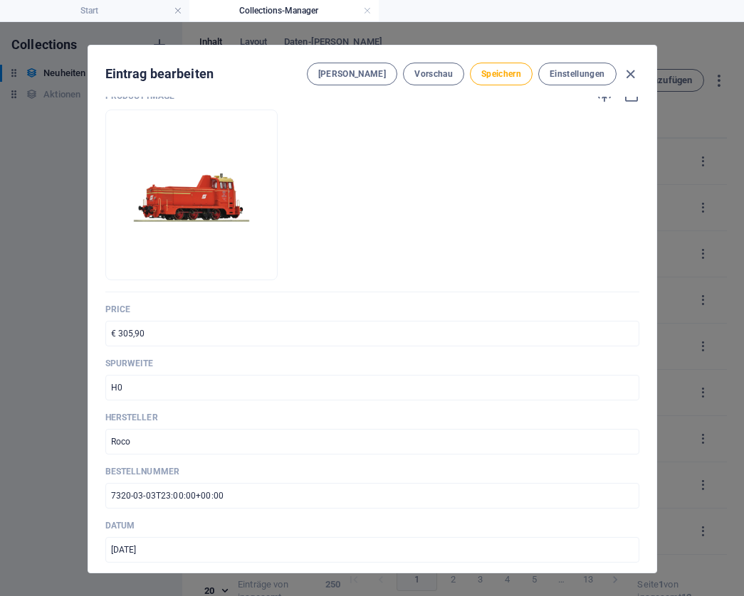
click at [177, 331] on input "€ 305,90" at bounding box center [372, 334] width 534 height 26
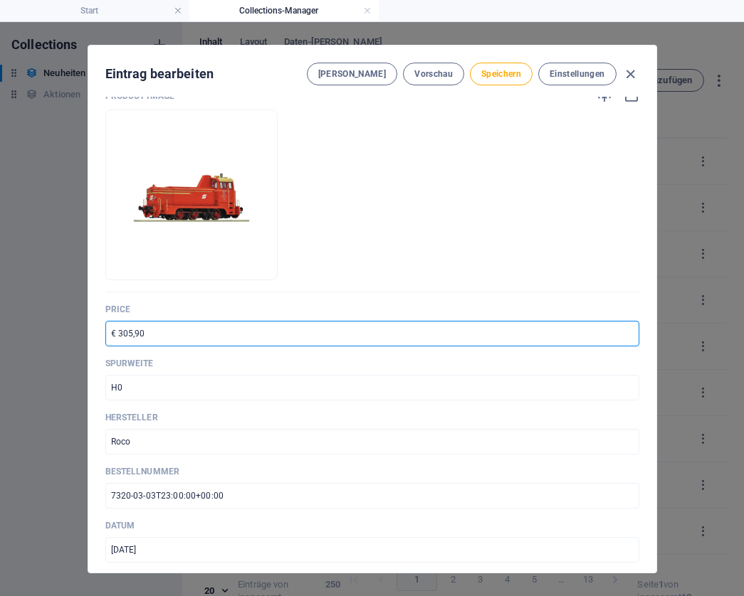
paste input "93,5"
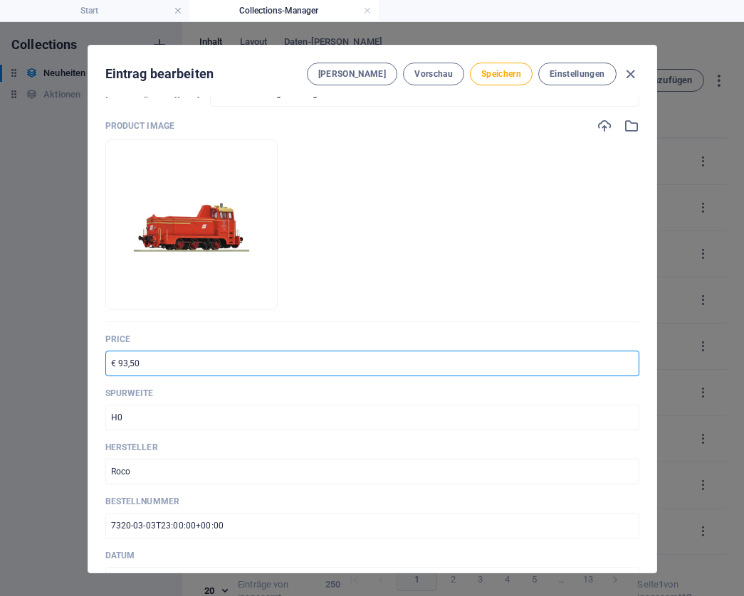
scroll to position [190, 0]
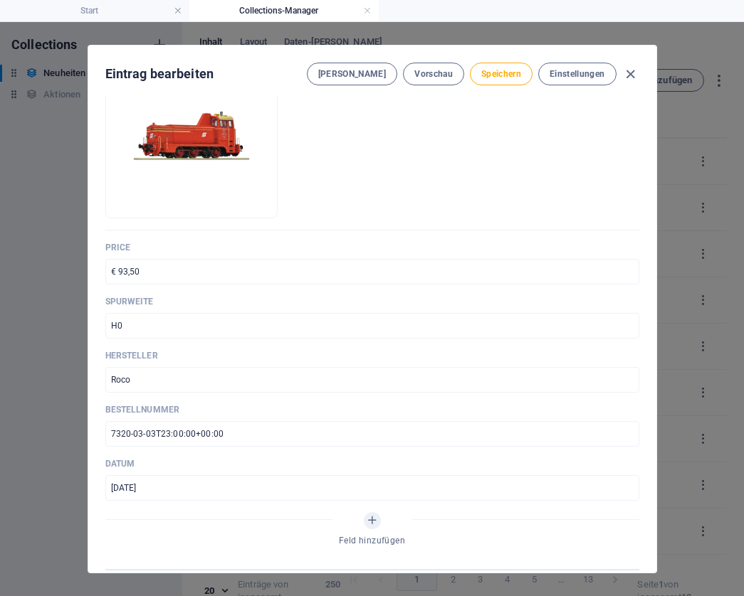
click at [235, 431] on input "7320-03-03T23:00:00+00:00" at bounding box center [372, 434] width 534 height 26
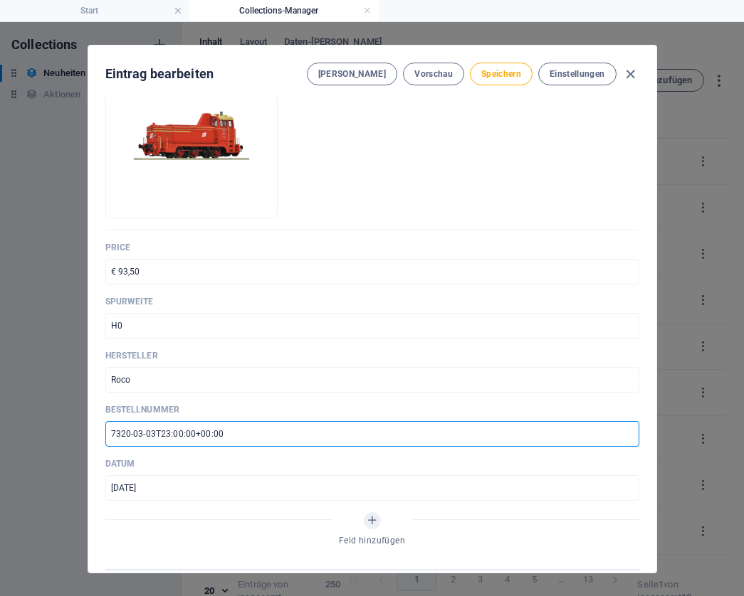
click at [235, 431] on input "7320-03-03T23:00:00+00:00" at bounding box center [372, 434] width 534 height 26
paste input "6660074"
click at [193, 371] on input "Roco" at bounding box center [372, 380] width 534 height 26
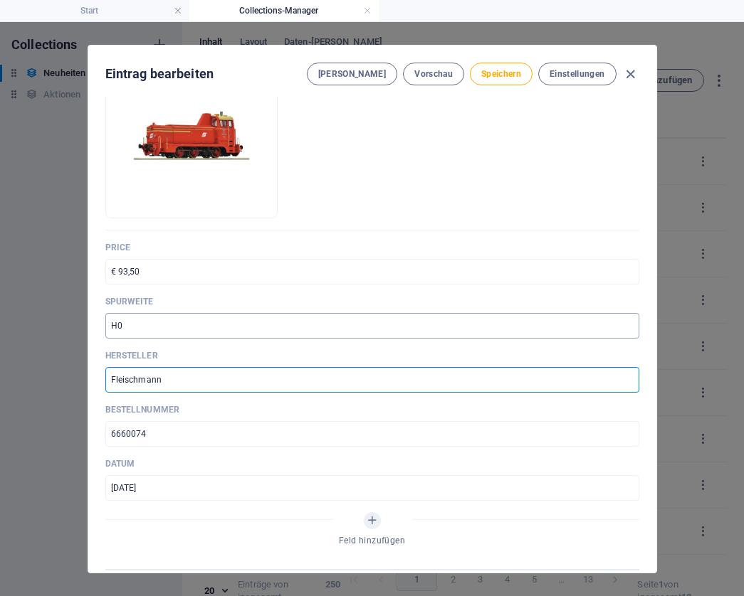
click at [197, 327] on input "H0" at bounding box center [372, 326] width 534 height 26
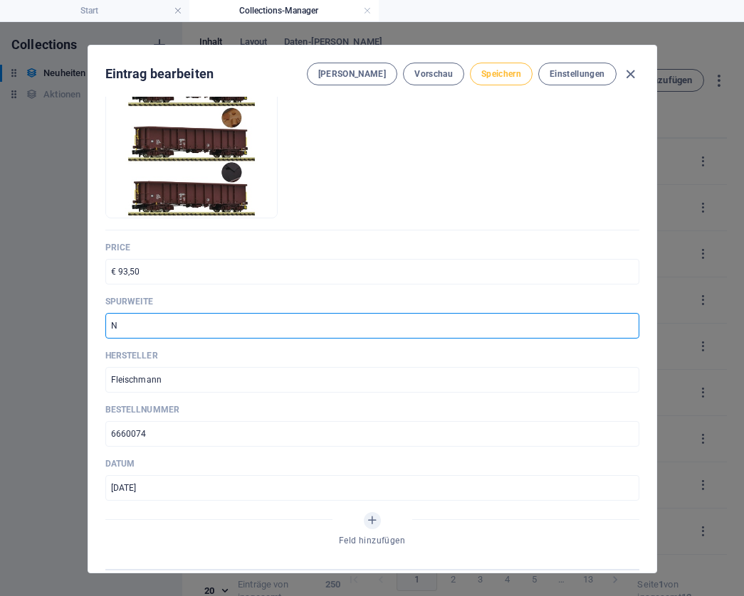
click at [510, 71] on span "Speichern" at bounding box center [501, 73] width 40 height 11
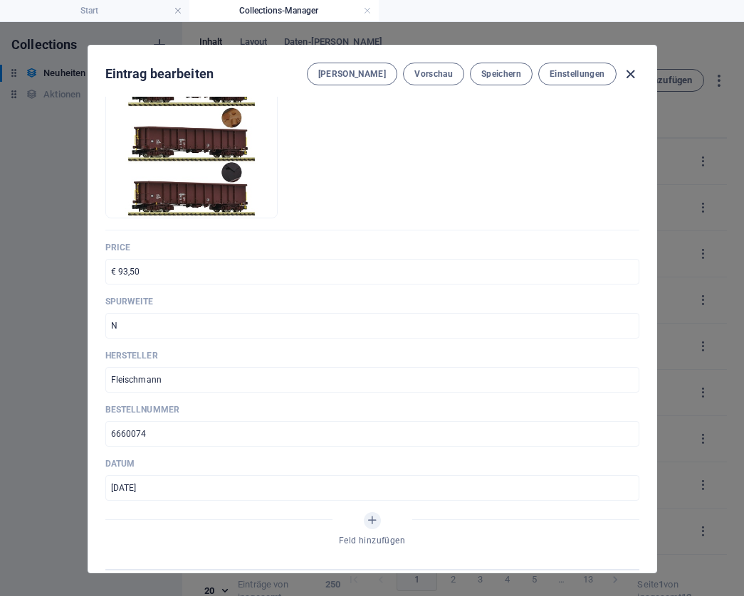
click at [627, 70] on icon "button" at bounding box center [630, 74] width 16 height 16
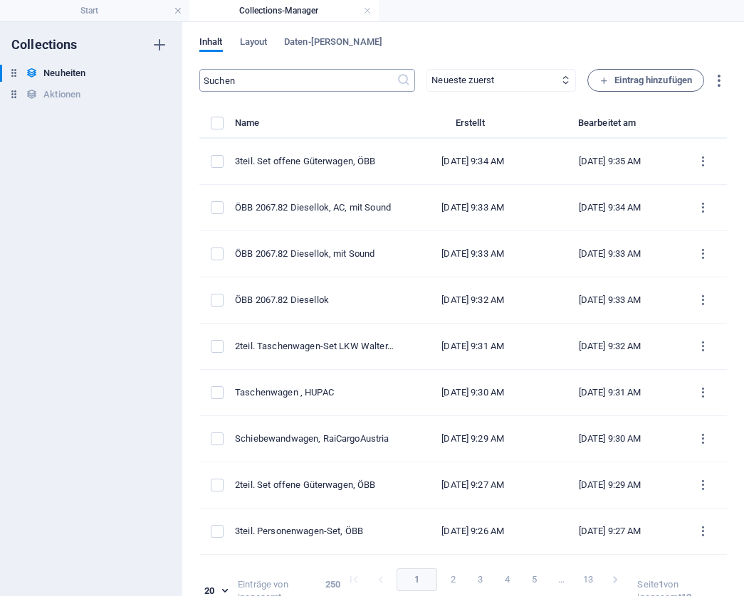
click at [253, 80] on input "text" at bounding box center [297, 80] width 197 height 23
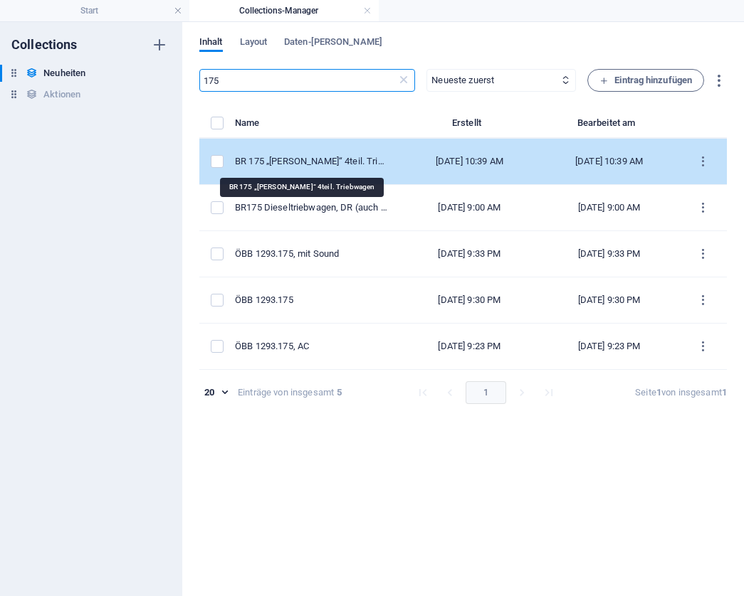
click at [330, 157] on div "BR 175 „[PERSON_NAME]“ 4teil. Triebwagen" at bounding box center [311, 161] width 153 height 13
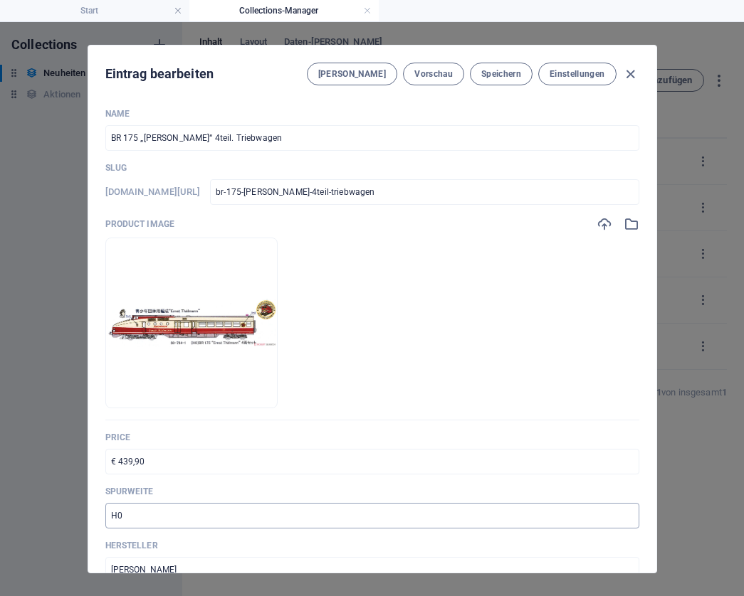
click at [131, 515] on input "H0" at bounding box center [372, 516] width 534 height 26
click at [494, 71] on span "Speichern" at bounding box center [501, 73] width 40 height 11
click at [626, 75] on icon "button" at bounding box center [630, 74] width 16 height 16
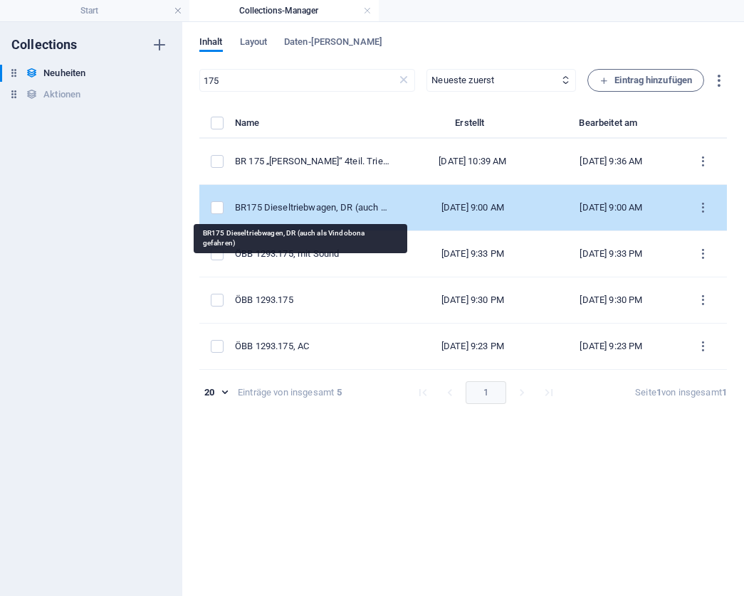
click at [320, 211] on div "BR175 Dieseltriebwagen, DR (auch als Vindobona gefahren)" at bounding box center [312, 207] width 155 height 13
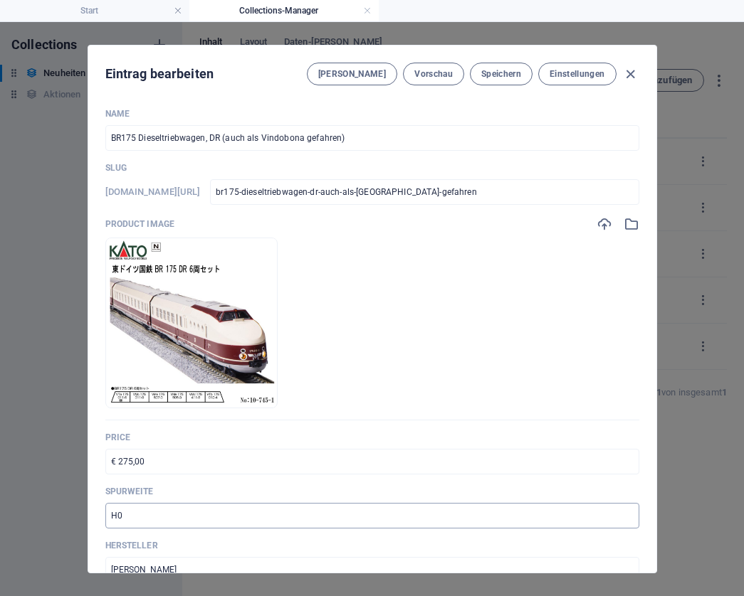
click at [131, 513] on input "H0" at bounding box center [372, 516] width 534 height 26
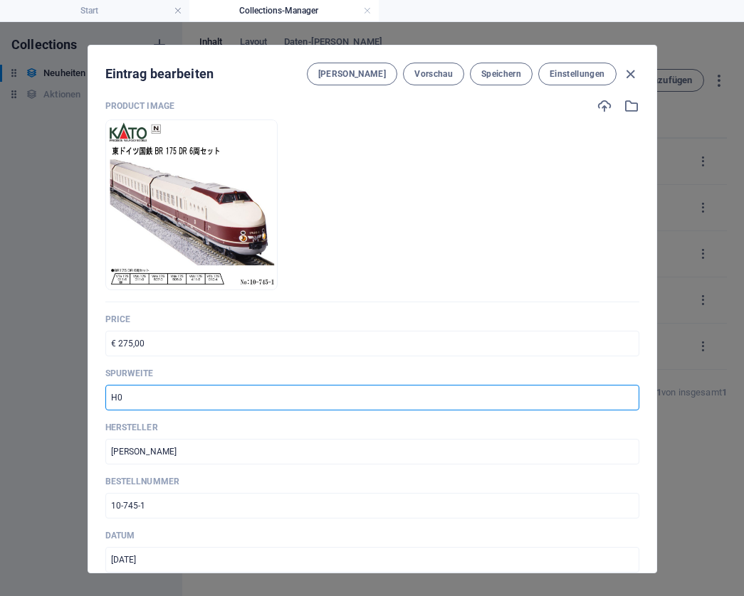
scroll to position [108, 0]
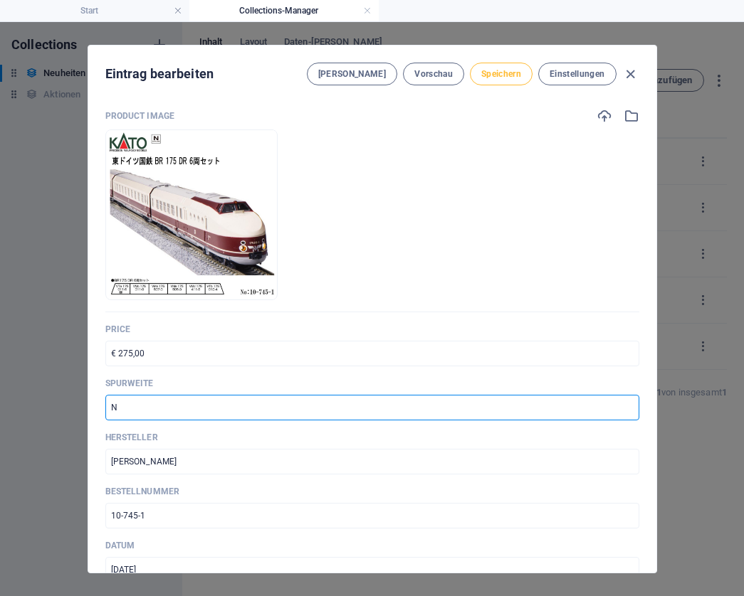
click at [496, 74] on span "Speichern" at bounding box center [501, 73] width 40 height 11
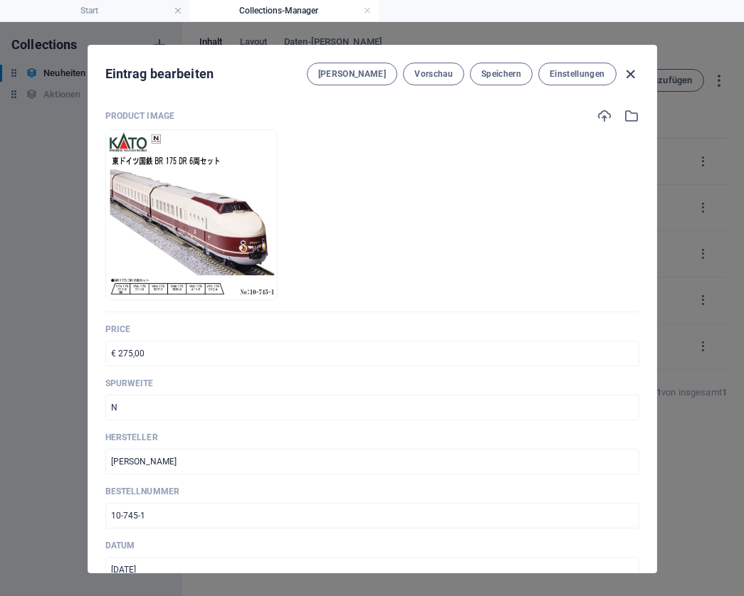
click at [628, 73] on icon "button" at bounding box center [630, 74] width 16 height 16
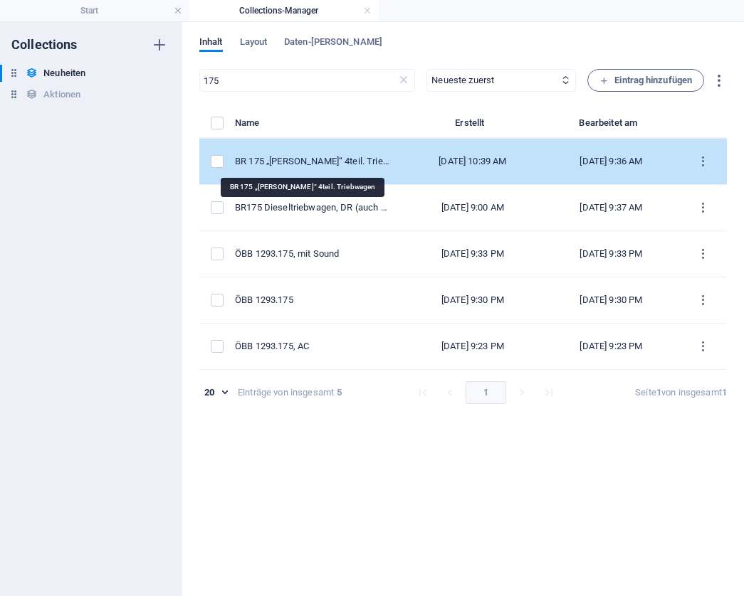
click at [301, 158] on div "BR 175 „[PERSON_NAME]“ 4teil. Triebwagen" at bounding box center [312, 161] width 155 height 13
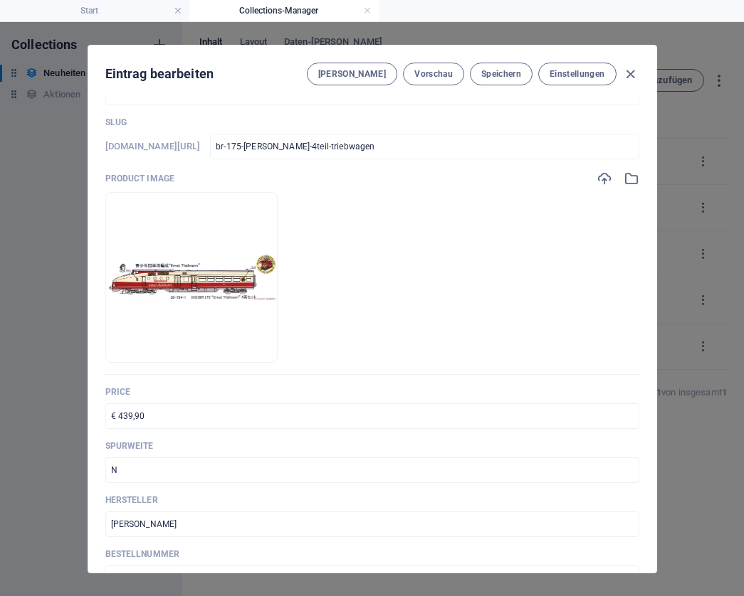
scroll to position [46, 0]
click at [137, 471] on input "N" at bounding box center [372, 470] width 534 height 26
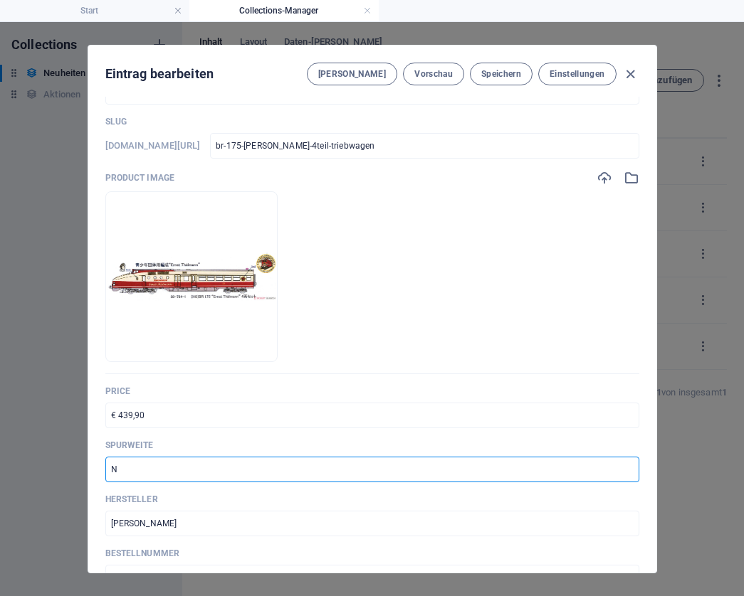
click at [137, 471] on input "N" at bounding box center [372, 470] width 534 height 26
click at [506, 73] on span "Speichern" at bounding box center [501, 73] width 40 height 11
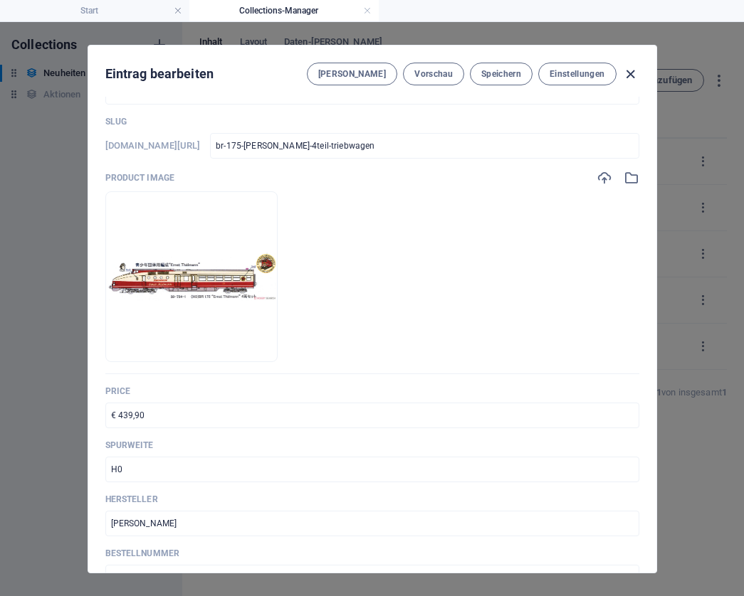
click at [626, 78] on icon "button" at bounding box center [630, 74] width 16 height 16
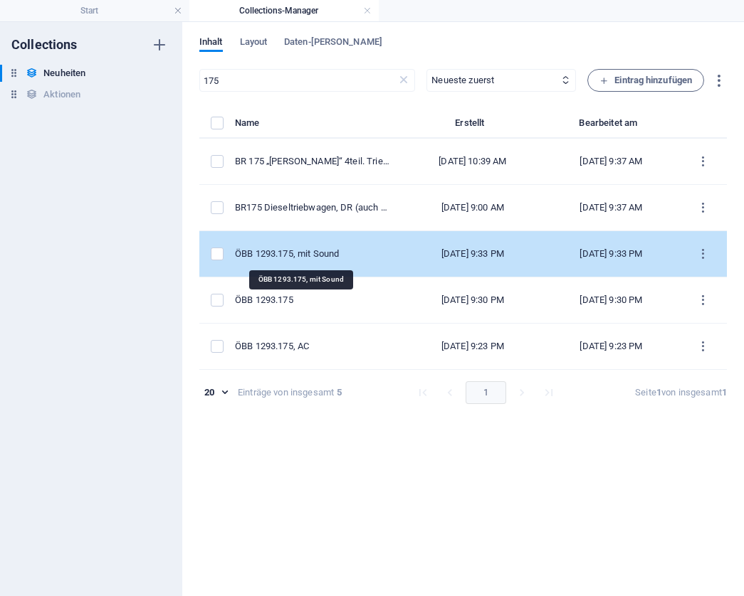
click at [302, 252] on div "ÖBB 1293.175, mit Sound" at bounding box center [312, 254] width 155 height 13
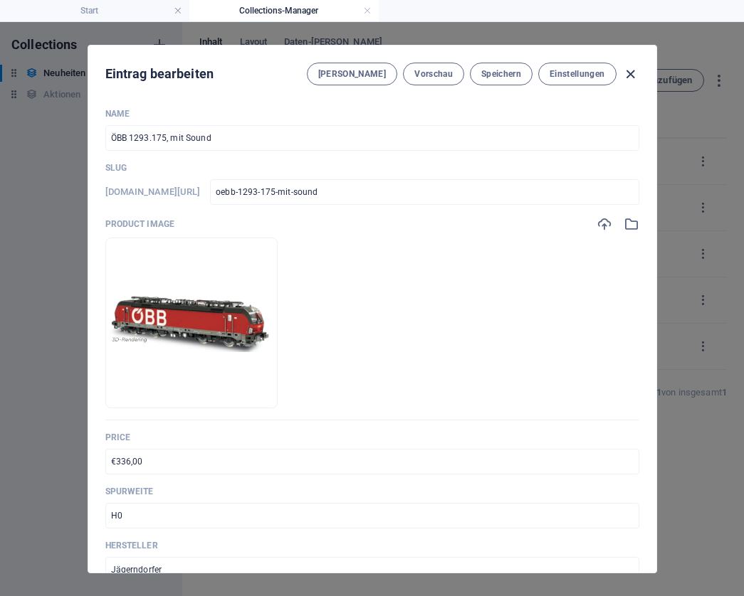
click at [631, 72] on icon "button" at bounding box center [630, 74] width 16 height 16
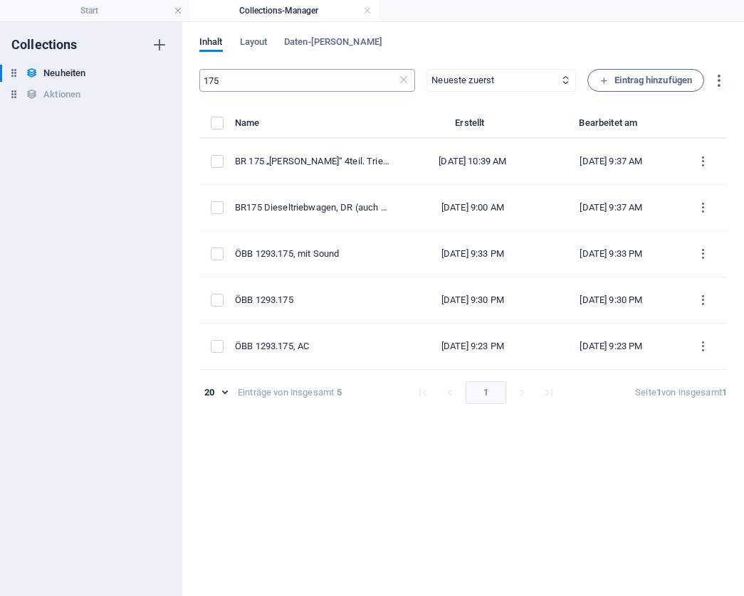
click at [266, 81] on input "175" at bounding box center [297, 80] width 197 height 23
click at [404, 80] on icon at bounding box center [403, 80] width 14 height 14
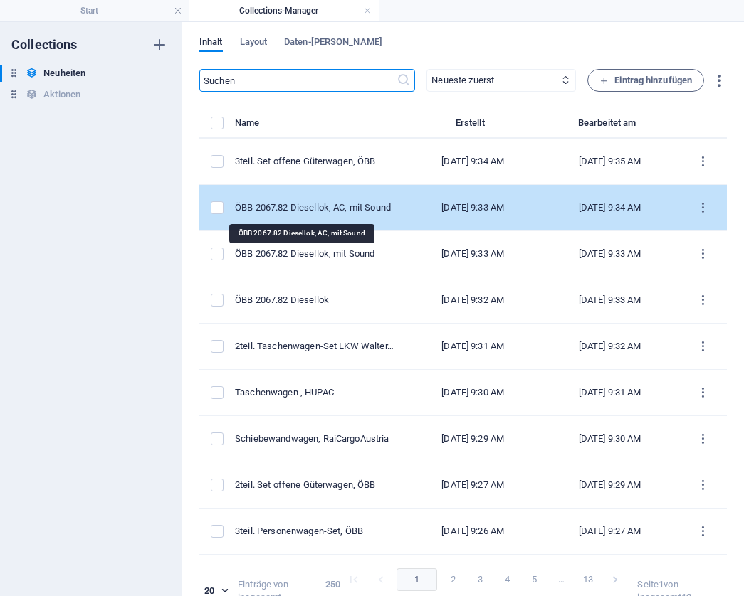
click at [330, 203] on div "ÖBB 2067.82 Diesellok, AC, mit Sound" at bounding box center [314, 207] width 159 height 13
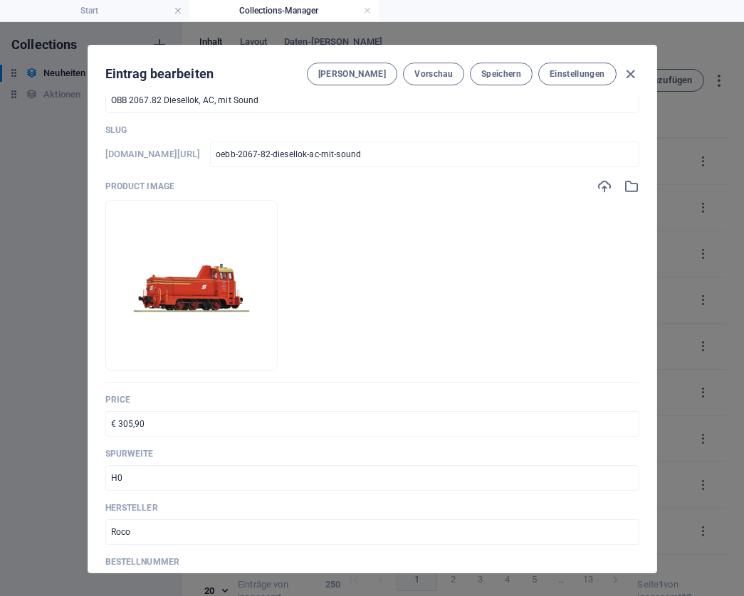
scroll to position [6, 0]
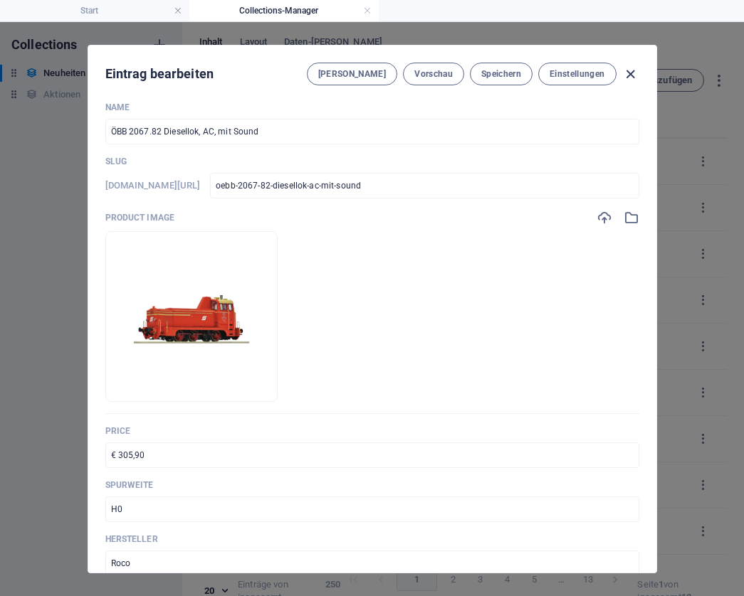
click at [636, 70] on icon "button" at bounding box center [630, 74] width 16 height 16
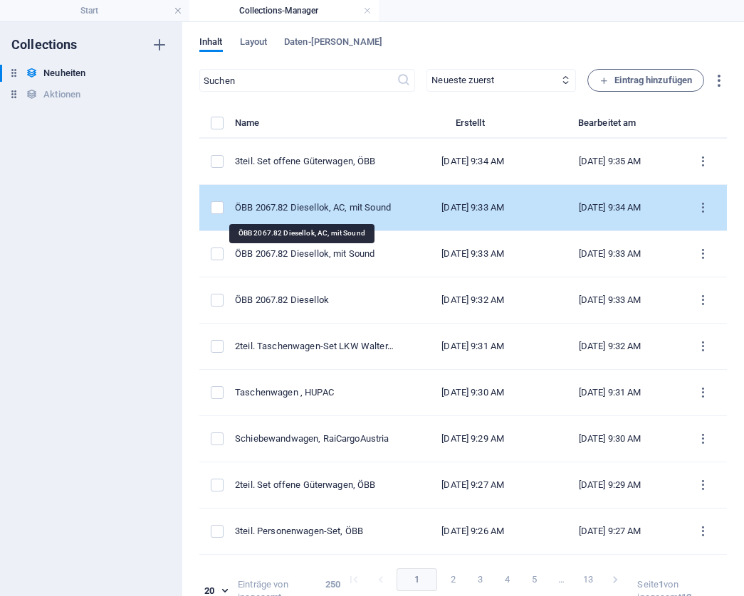
click at [343, 207] on div "ÖBB 2067.82 Diesellok, AC, mit Sound" at bounding box center [314, 207] width 159 height 13
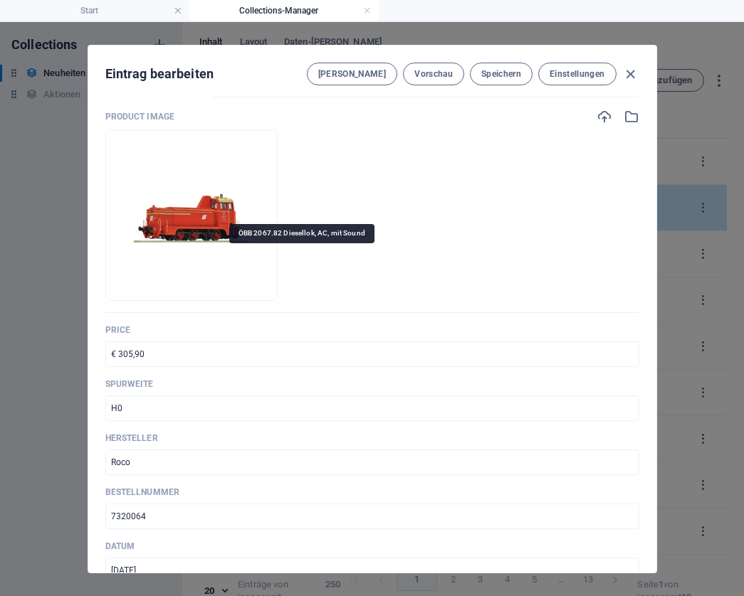
scroll to position [112, 0]
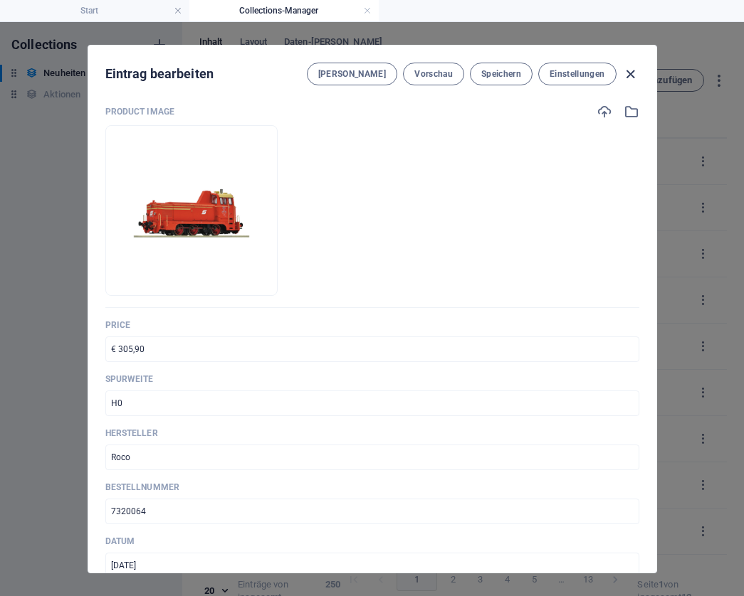
click at [630, 70] on icon "button" at bounding box center [630, 74] width 16 height 16
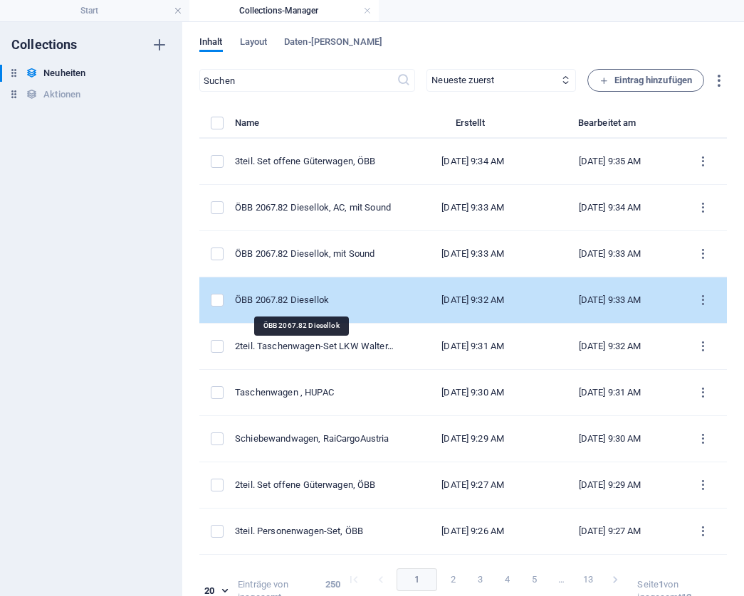
click at [285, 298] on div "ÖBB 2067.82 Diesellok" at bounding box center [314, 300] width 159 height 13
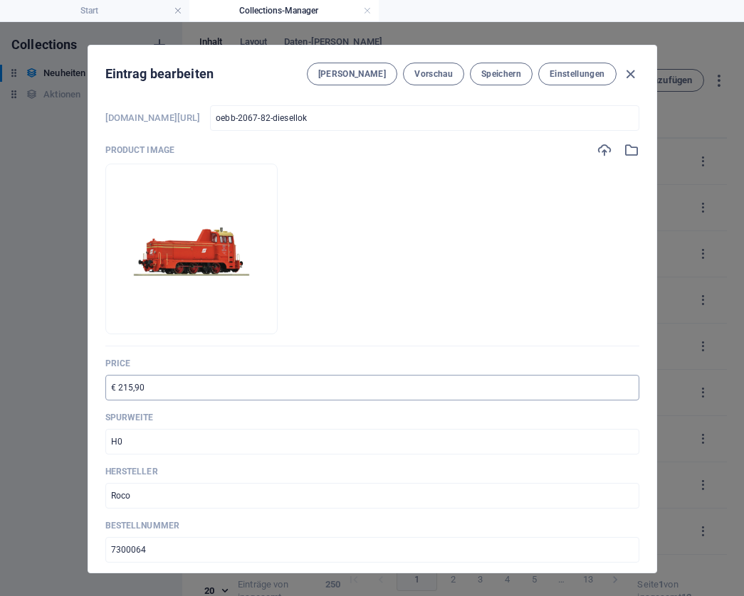
scroll to position [52, 0]
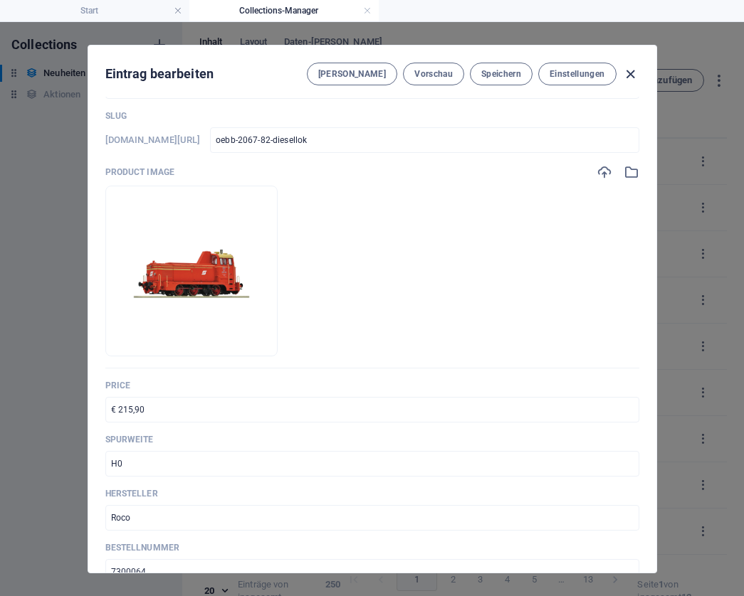
click at [628, 71] on icon "button" at bounding box center [630, 74] width 16 height 16
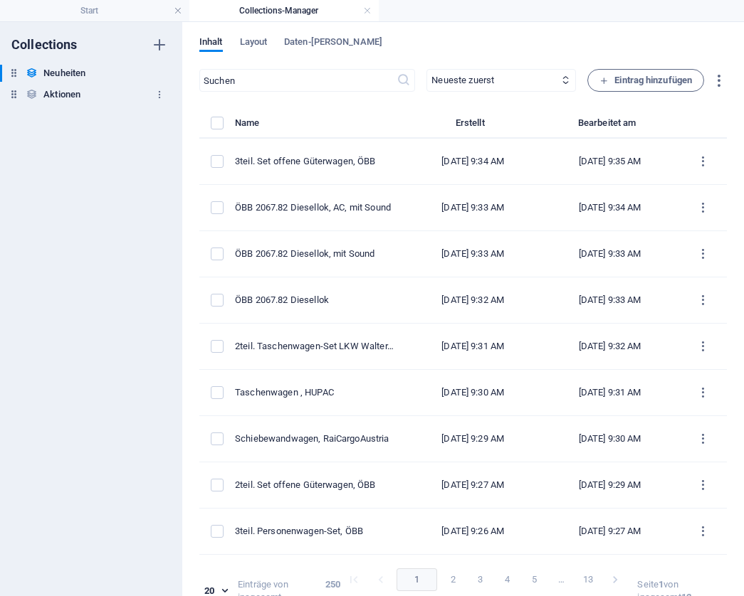
click at [74, 95] on h6 "Aktionen" at bounding box center [61, 94] width 37 height 17
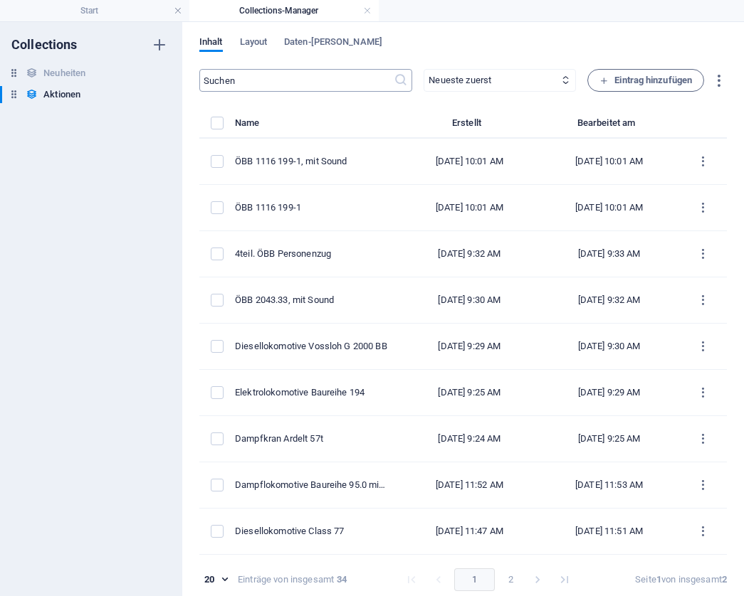
click at [289, 79] on input "text" at bounding box center [296, 80] width 194 height 23
paste input "ÖBB 2043.33"
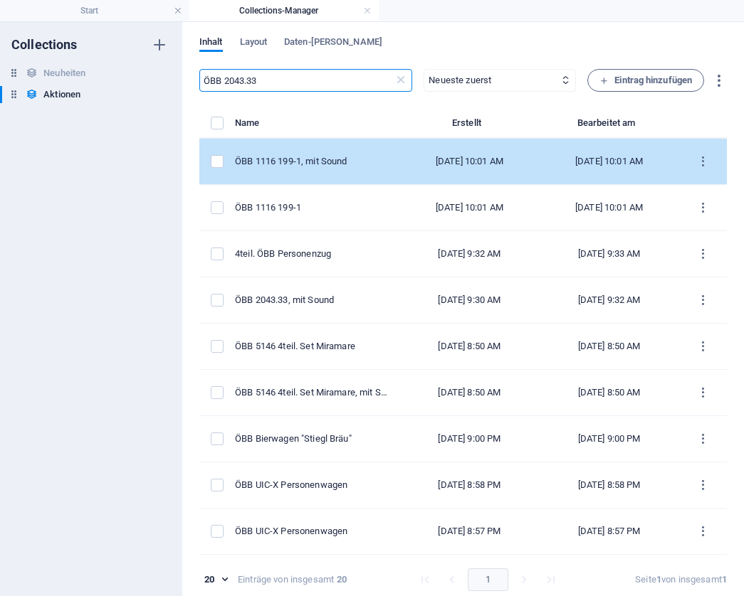
click at [449, 158] on div "[DATE] 10:01 AM" at bounding box center [469, 161] width 117 height 13
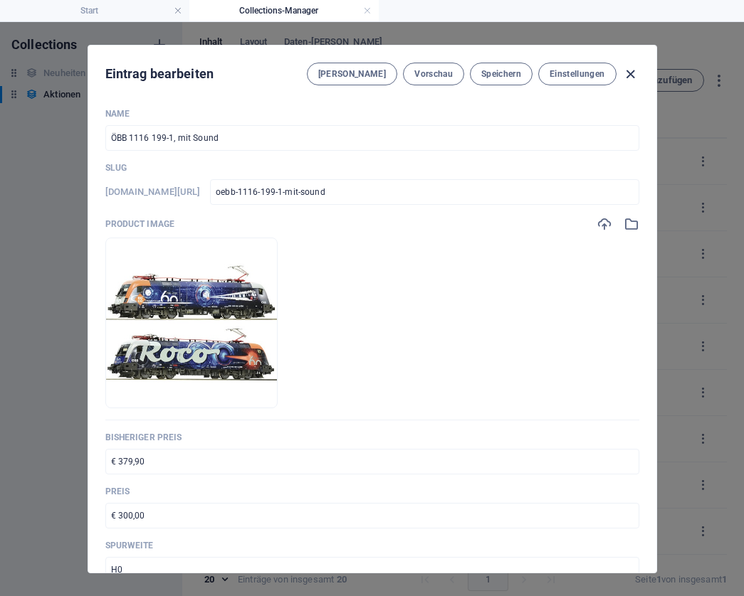
click at [631, 73] on icon "button" at bounding box center [630, 74] width 16 height 16
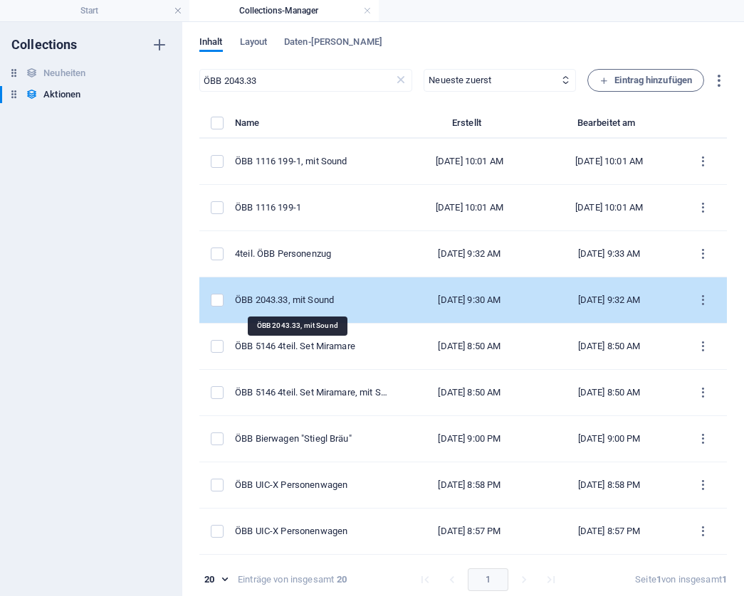
click at [342, 300] on div "ÖBB 2043.33, mit Sound" at bounding box center [311, 300] width 153 height 13
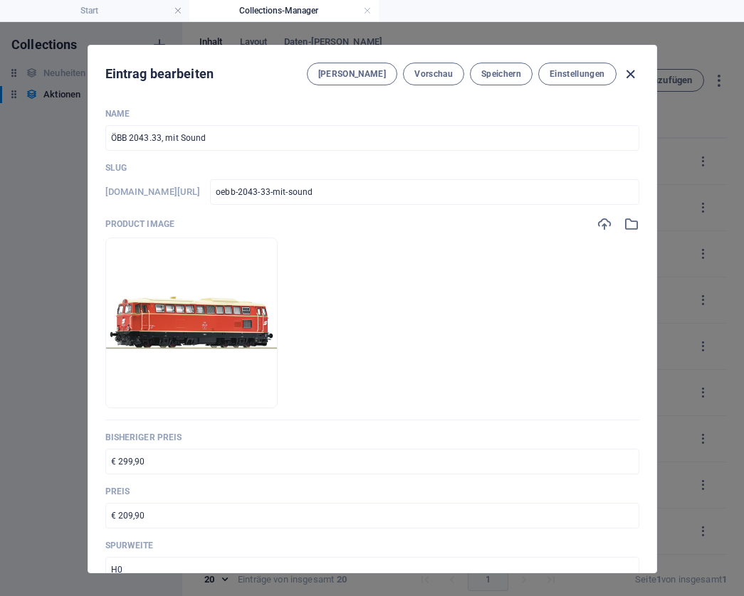
click at [628, 73] on icon "button" at bounding box center [630, 74] width 16 height 16
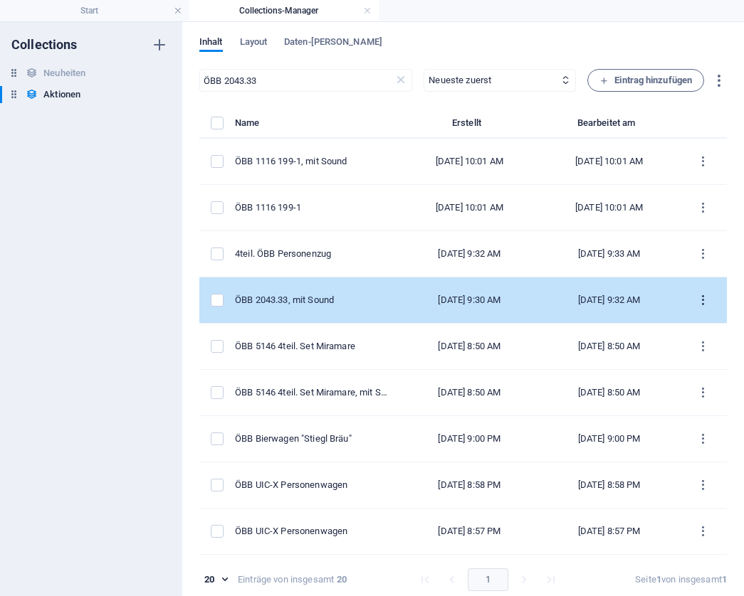
click at [697, 300] on icon "items list" at bounding box center [703, 301] width 14 height 14
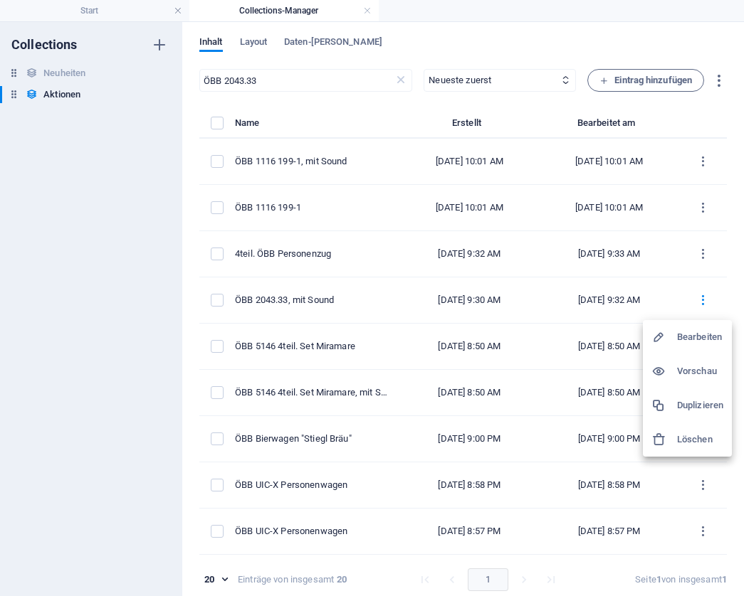
click at [691, 434] on h6 "Löschen" at bounding box center [700, 439] width 46 height 17
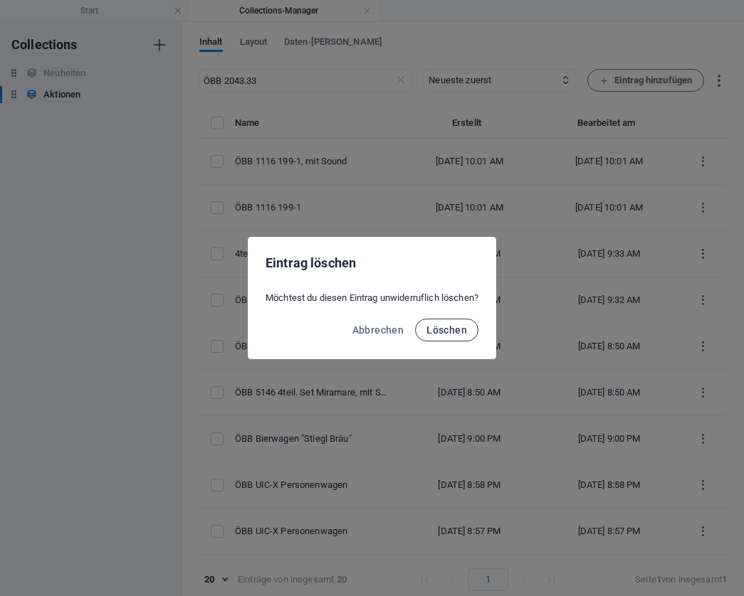
click at [464, 326] on span "Löschen" at bounding box center [446, 330] width 41 height 11
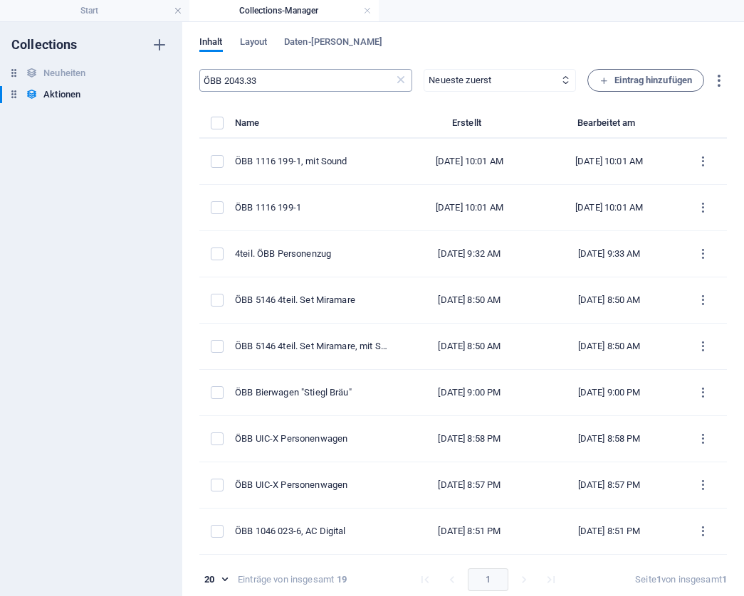
click at [326, 78] on input "ÖBB 2043.33" at bounding box center [296, 80] width 194 height 23
paste input "Dampflokomotive Baureihe 95.0 mit Ölfeuerung"
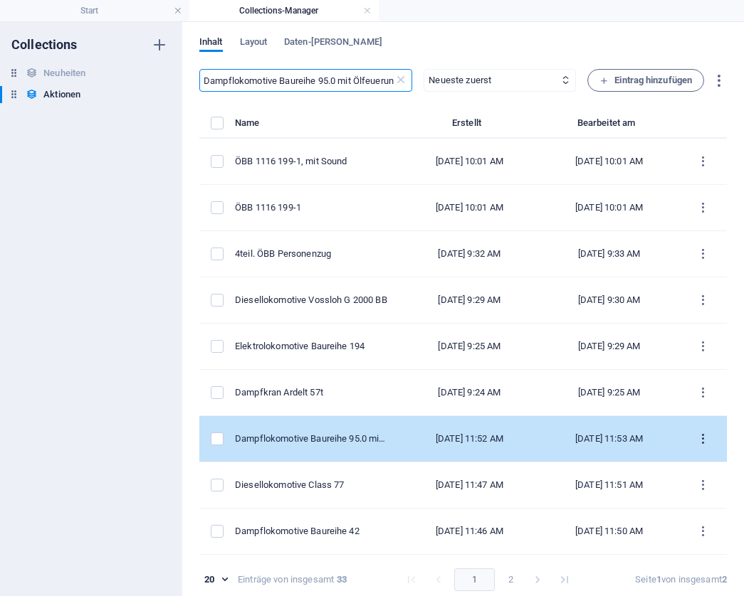
click at [696, 436] on icon "items list" at bounding box center [703, 440] width 14 height 14
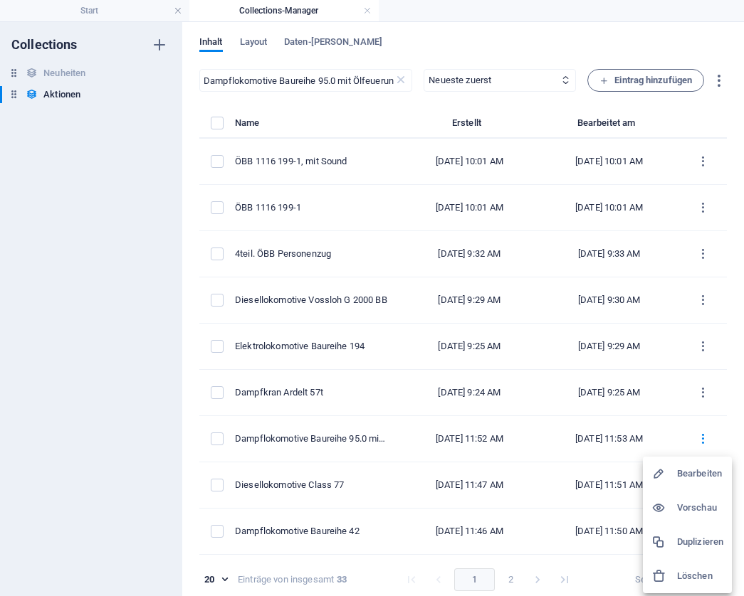
click at [697, 568] on h6 "Löschen" at bounding box center [700, 576] width 46 height 17
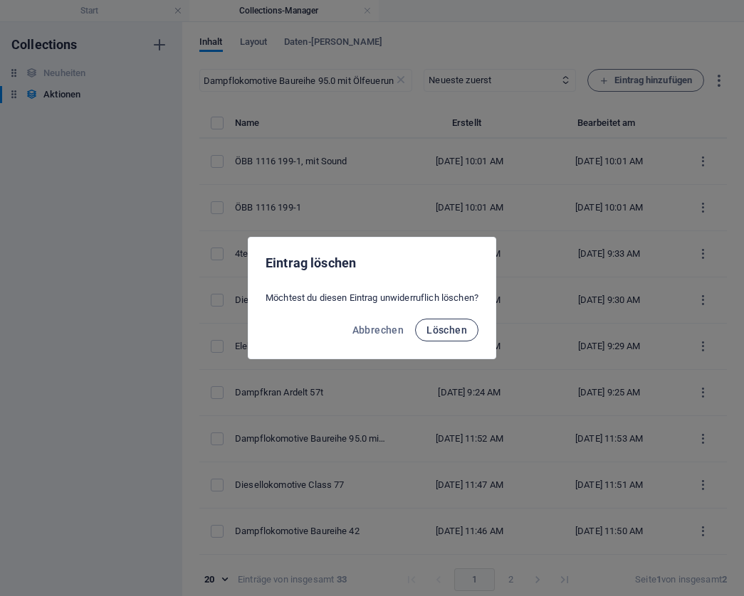
click at [450, 329] on span "Löschen" at bounding box center [446, 330] width 41 height 11
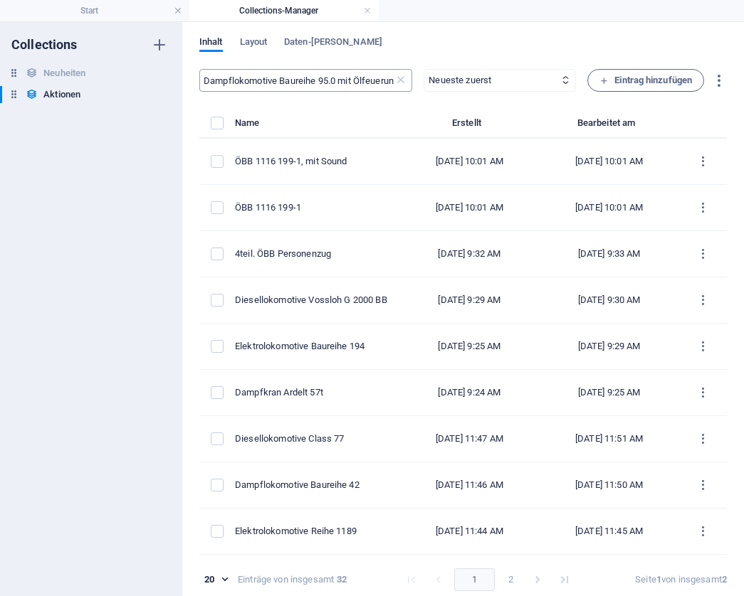
click at [364, 81] on input "Dampflokomotive Baureihe 95.0 mit Ölfeuerung" at bounding box center [296, 80] width 194 height 23
paste input "42"
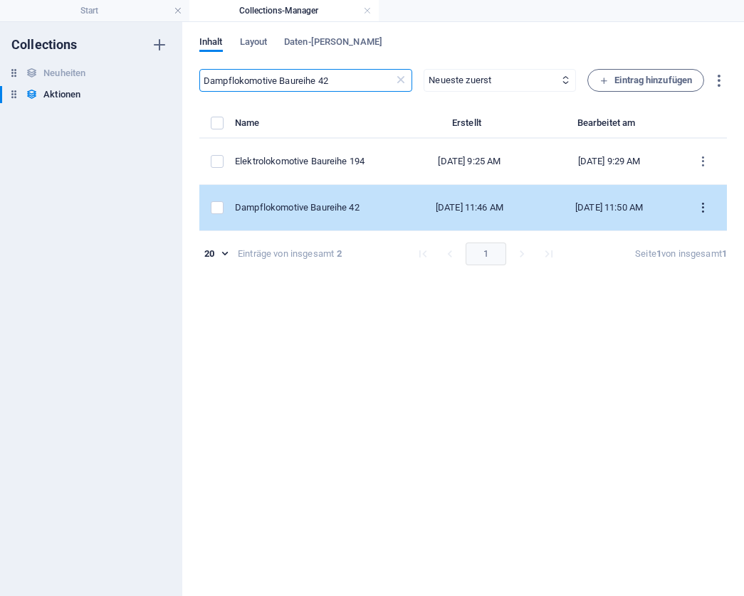
click at [708, 206] on icon "items list" at bounding box center [703, 208] width 14 height 14
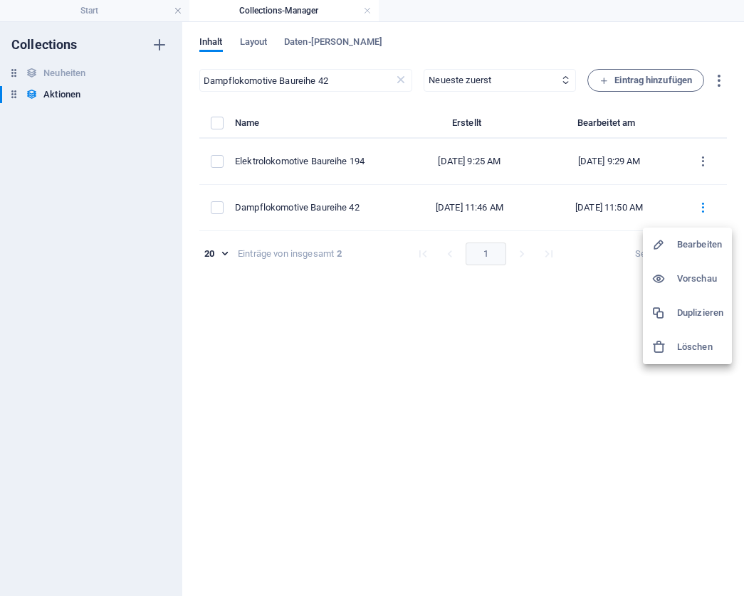
click at [687, 344] on h6 "Löschen" at bounding box center [700, 347] width 46 height 17
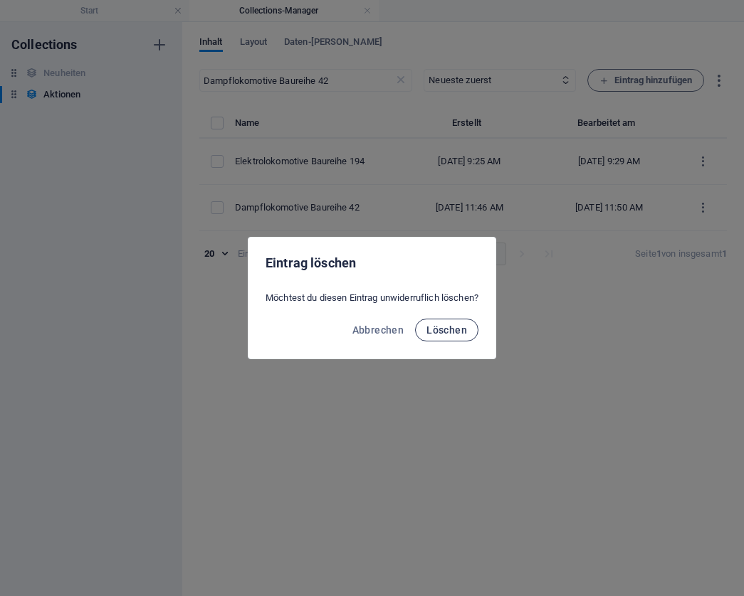
click at [467, 325] on span "Löschen" at bounding box center [446, 330] width 41 height 11
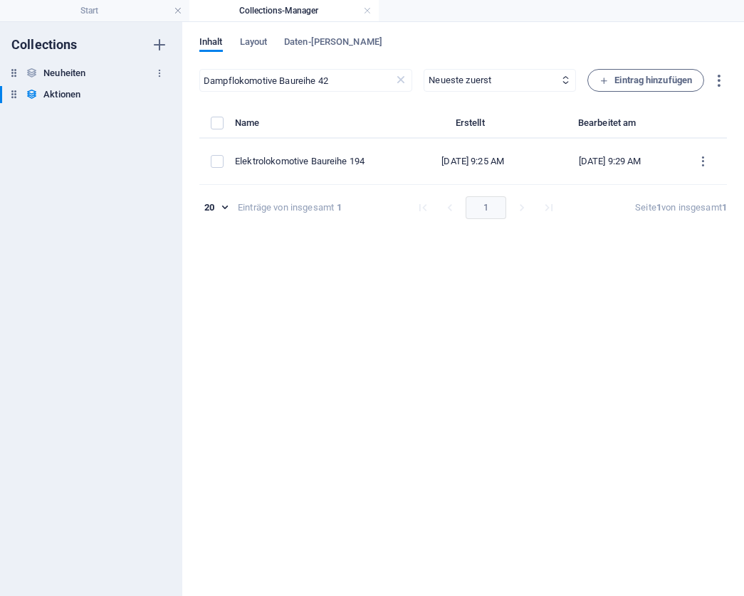
click at [78, 73] on h6 "Neuheiten" at bounding box center [64, 73] width 42 height 17
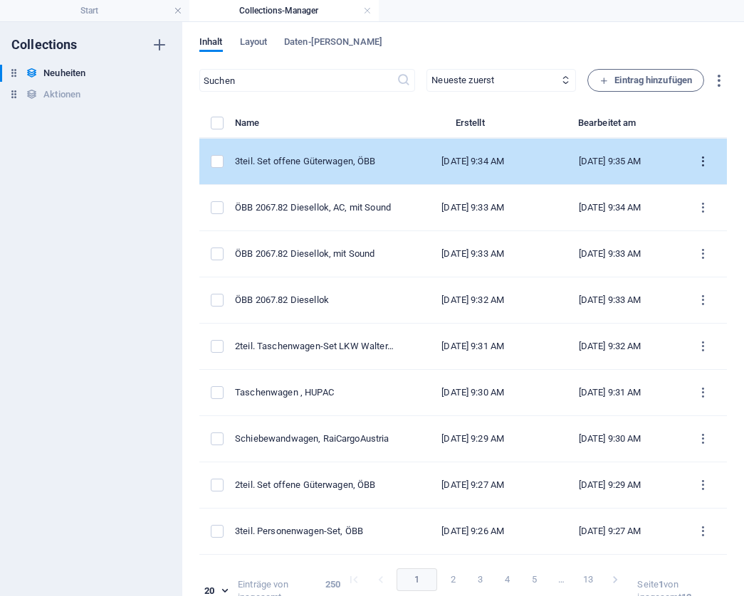
click at [697, 162] on icon "items list" at bounding box center [703, 162] width 14 height 14
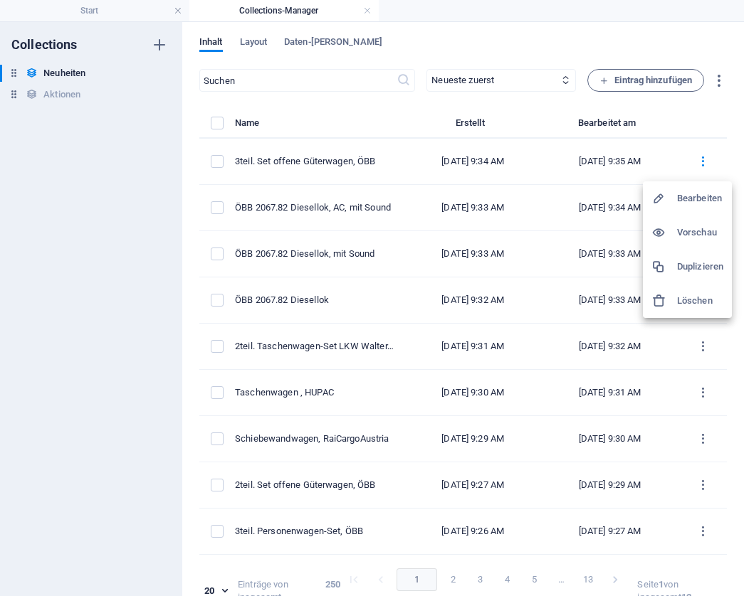
click at [696, 270] on h6 "Duplizieren" at bounding box center [700, 266] width 46 height 17
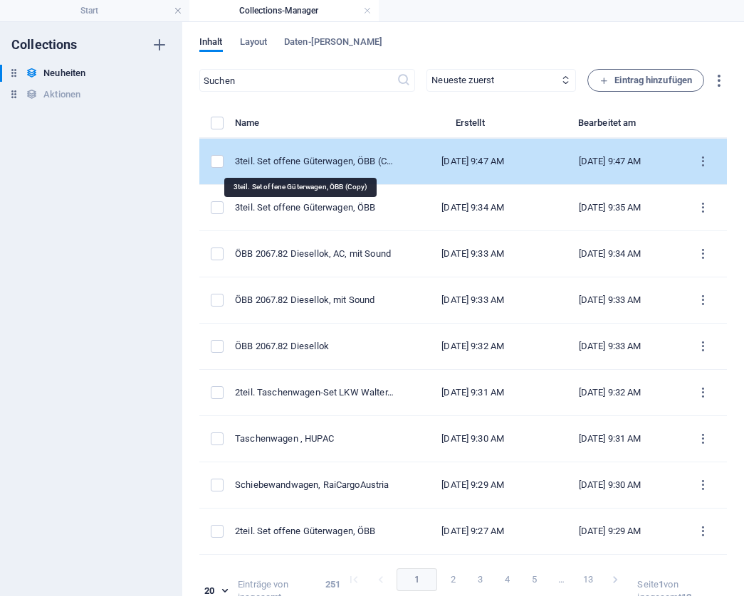
click at [327, 164] on div "3teil. Set offene Güterwagen, ÖBB (Copy)" at bounding box center [314, 161] width 159 height 13
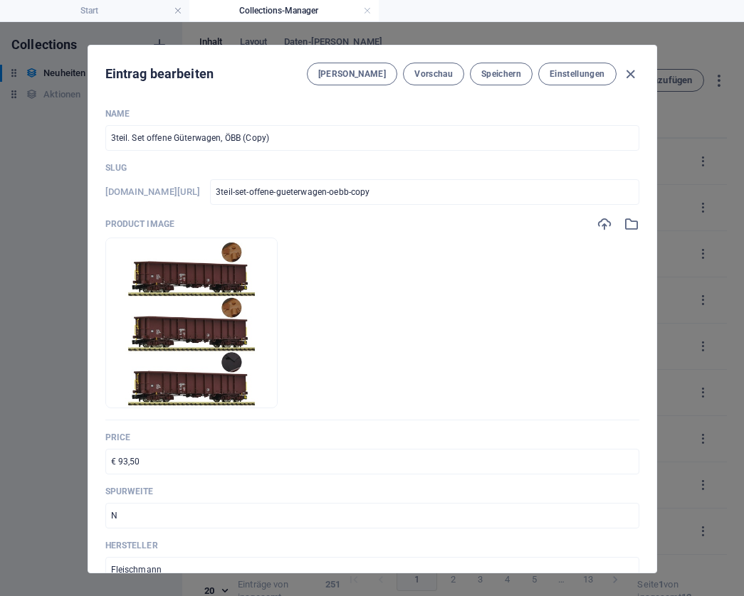
click at [286, 134] on input "3teil. Set offene Güterwagen, ÖBB (Copy)" at bounding box center [372, 138] width 534 height 26
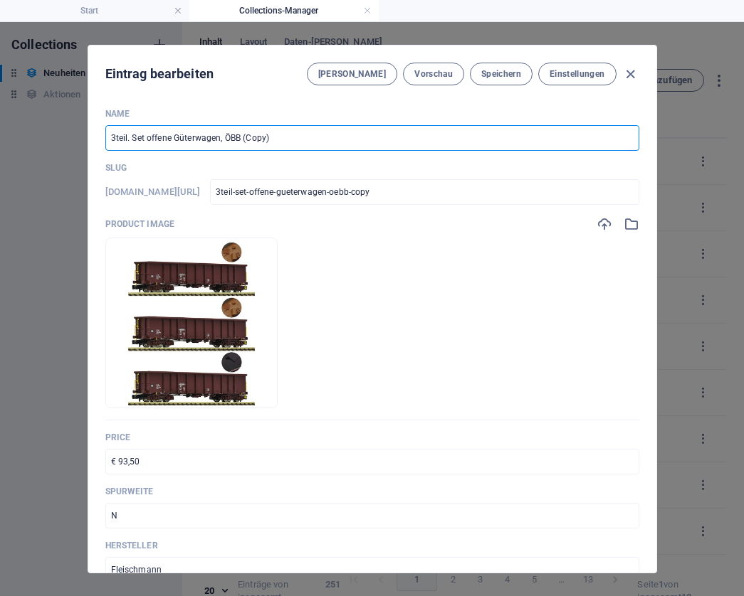
paste input "Elektrolok E88.204, DR, Sound"
click at [201, 137] on input "Elektrolok E88.204, DR, Sound" at bounding box center [372, 138] width 534 height 26
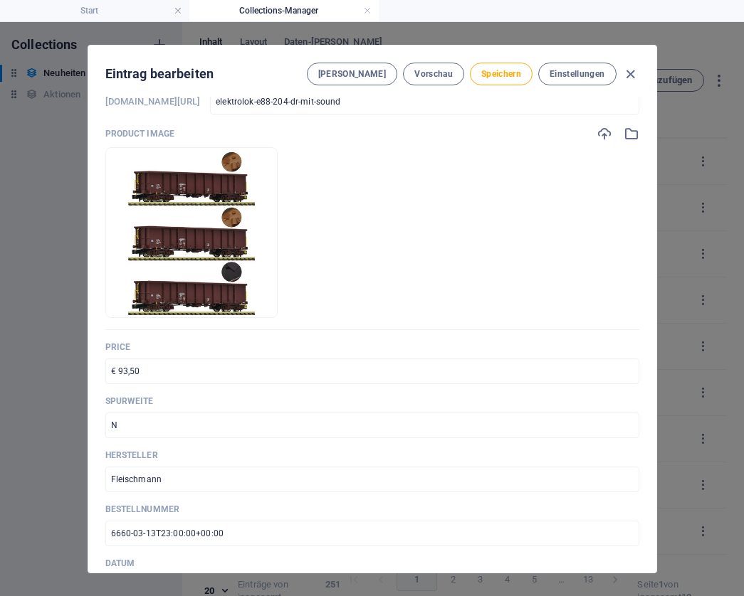
scroll to position [93, 0]
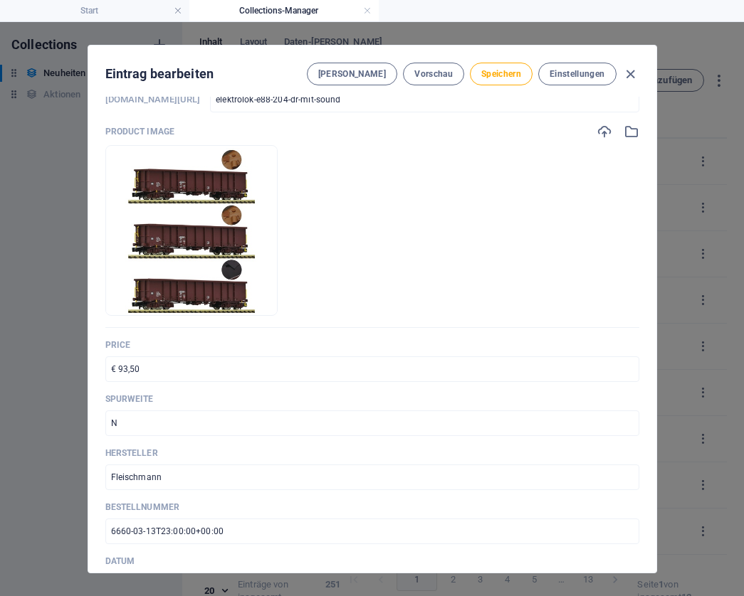
click at [209, 364] on input "€ 93,50" at bounding box center [372, 370] width 534 height 26
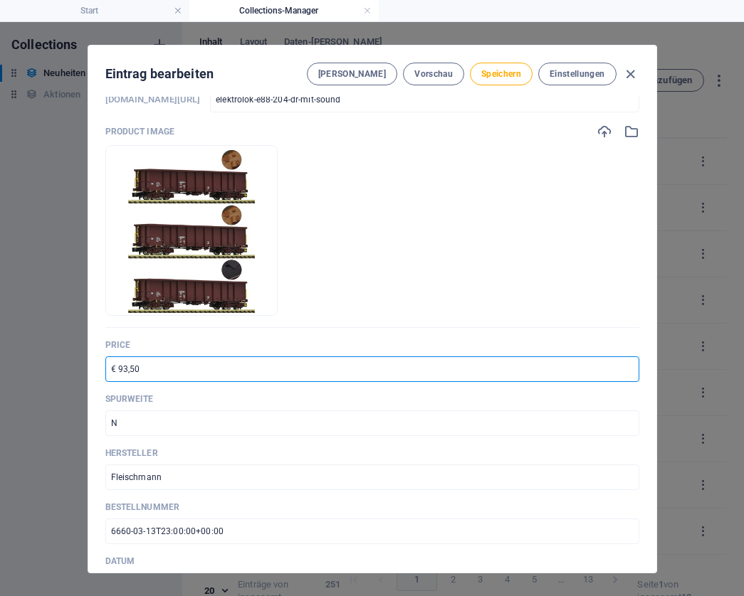
click at [211, 369] on input "€ 93,50" at bounding box center [372, 370] width 534 height 26
paste input "499,0"
click at [128, 425] on input "N" at bounding box center [372, 424] width 534 height 26
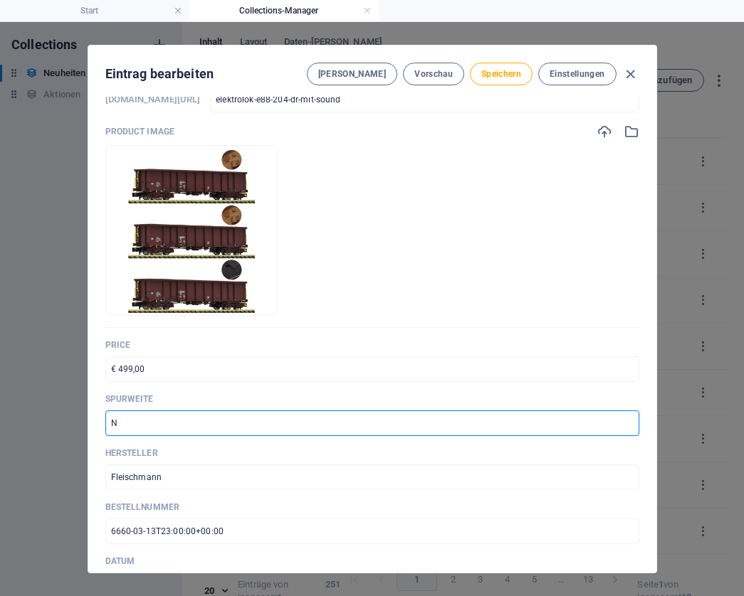
click at [128, 425] on input "N" at bounding box center [372, 424] width 534 height 26
click at [164, 480] on input "Fleischmann" at bounding box center [372, 478] width 534 height 26
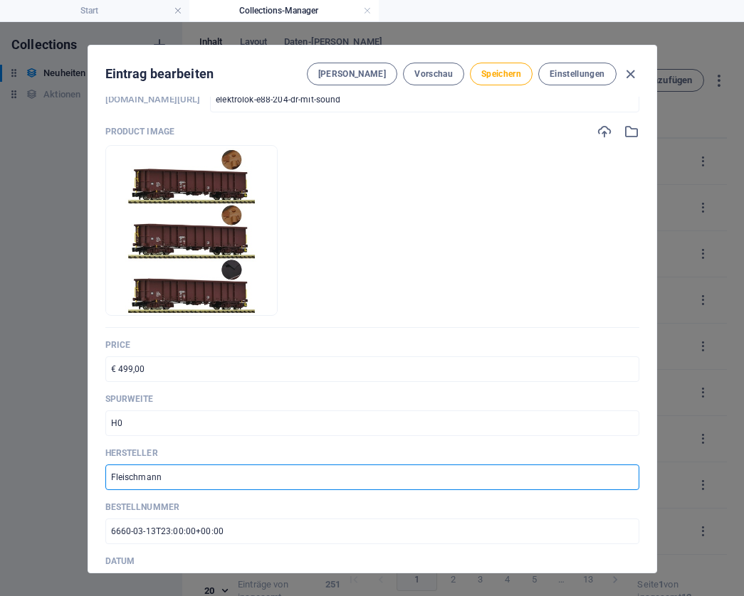
click at [164, 480] on input "Fleischmann" at bounding box center [372, 478] width 534 height 26
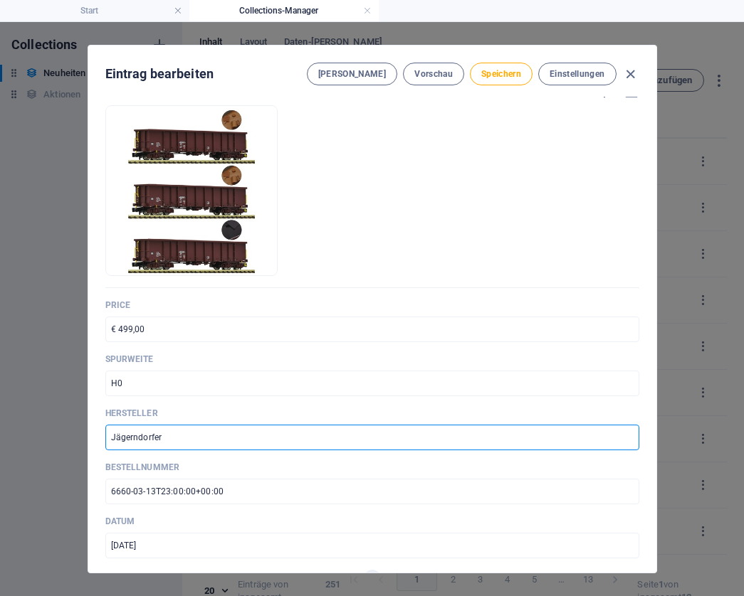
click at [186, 495] on input "6660-03-13T23:00:00+00:00" at bounding box center [372, 492] width 534 height 26
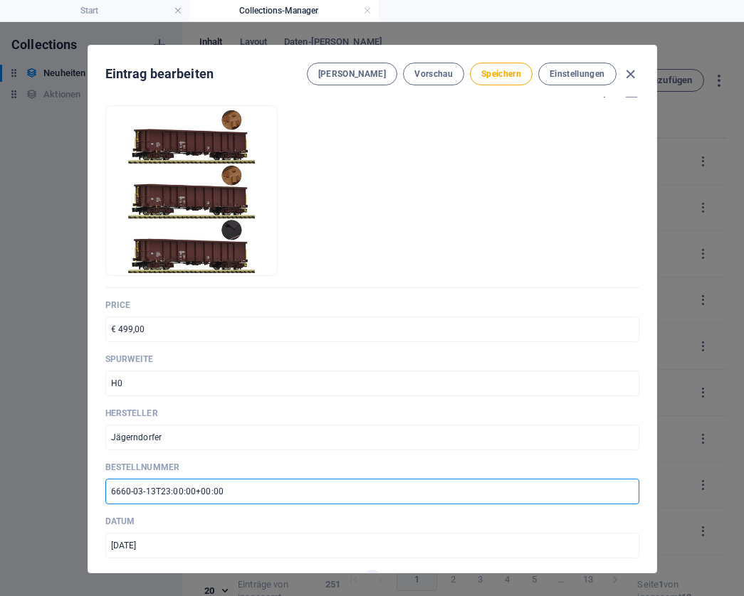
click at [186, 495] on input "6660-03-13T23:00:00+00:00" at bounding box center [372, 492] width 534 height 26
paste input "10602"
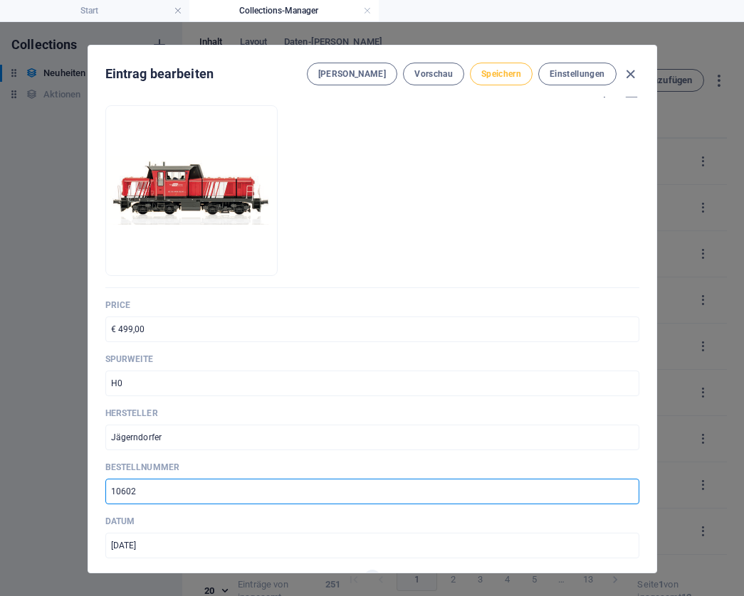
click at [502, 71] on span "Speichern" at bounding box center [501, 73] width 40 height 11
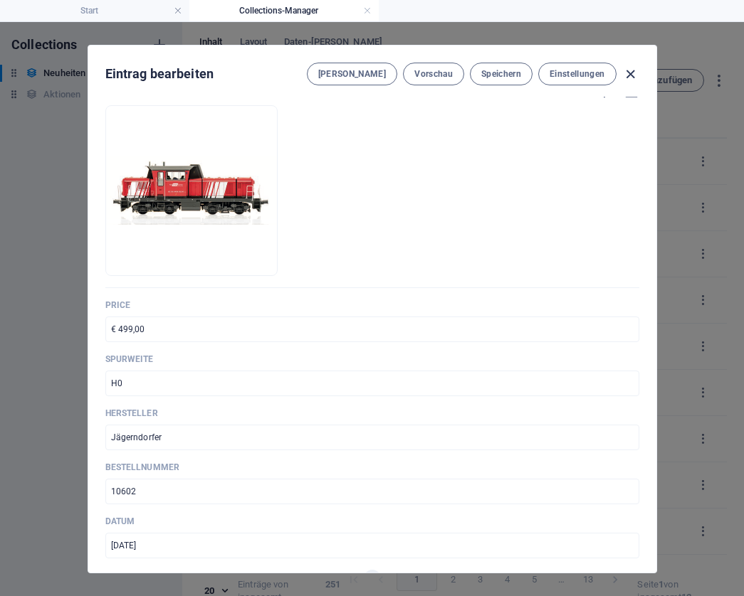
click at [626, 70] on icon "button" at bounding box center [630, 74] width 16 height 16
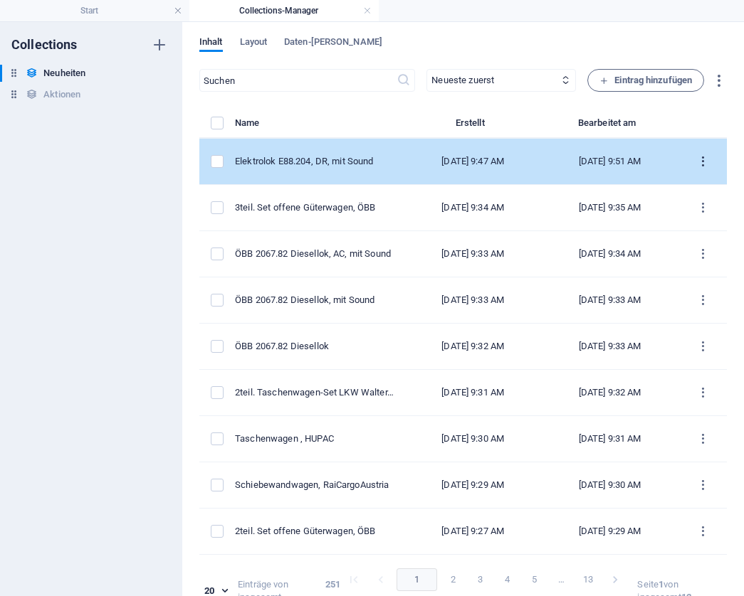
click at [696, 162] on icon "items list" at bounding box center [703, 162] width 14 height 14
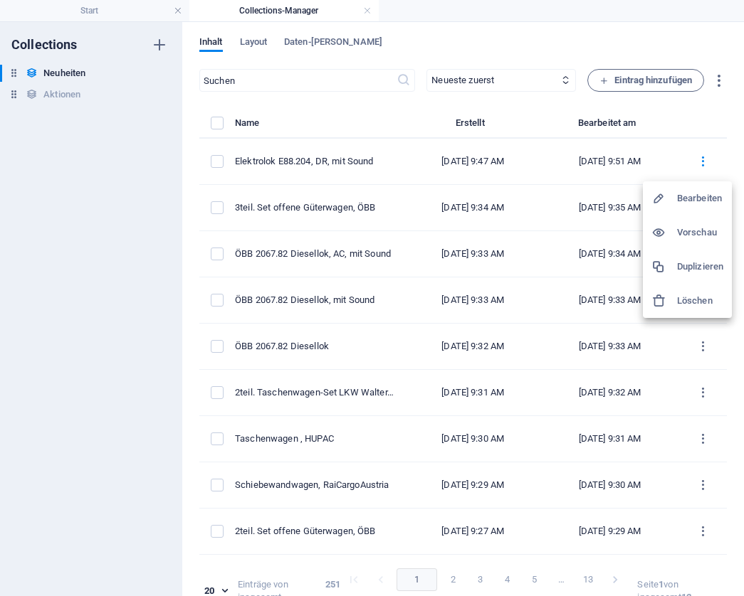
click at [693, 266] on h6 "Duplizieren" at bounding box center [700, 266] width 46 height 17
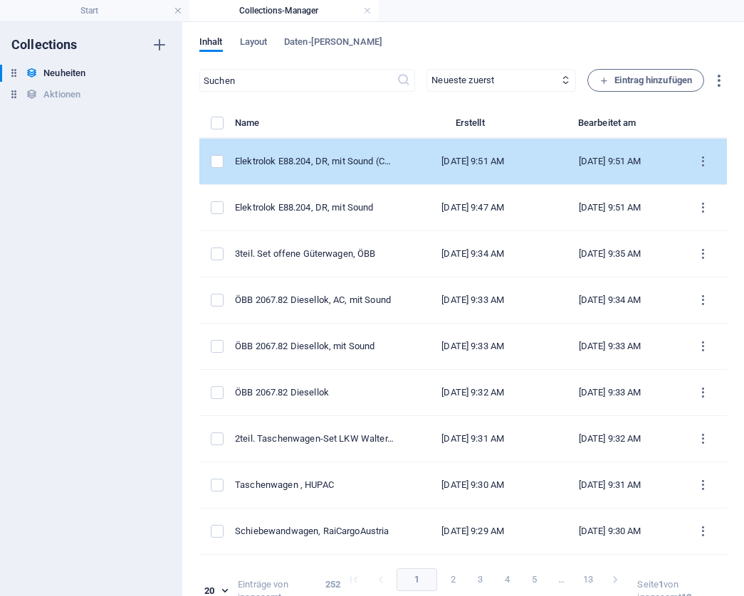
click at [421, 166] on div "[DATE] 9:51 AM" at bounding box center [472, 161] width 113 height 13
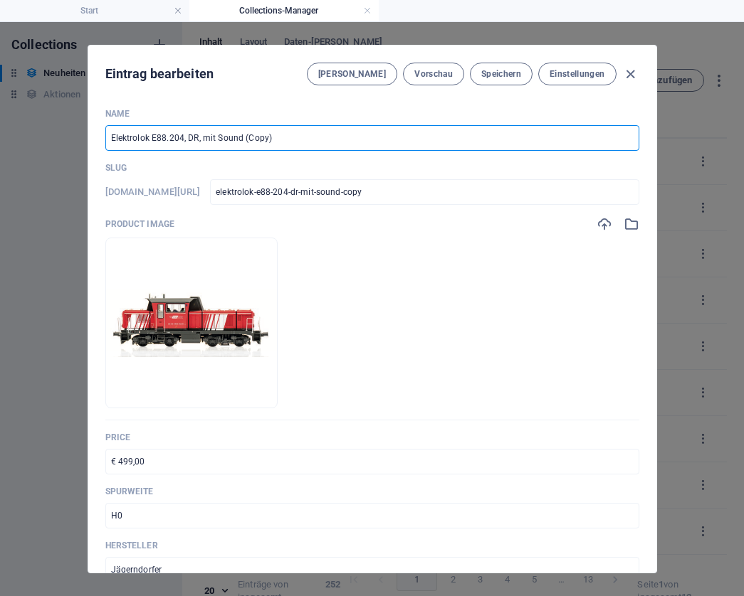
drag, startPoint x: 275, startPoint y: 137, endPoint x: 197, endPoint y: 137, distance: 78.3
click at [197, 137] on input "Elektrolok E88.204, DR, mit Sound (Copy)" at bounding box center [372, 138] width 534 height 26
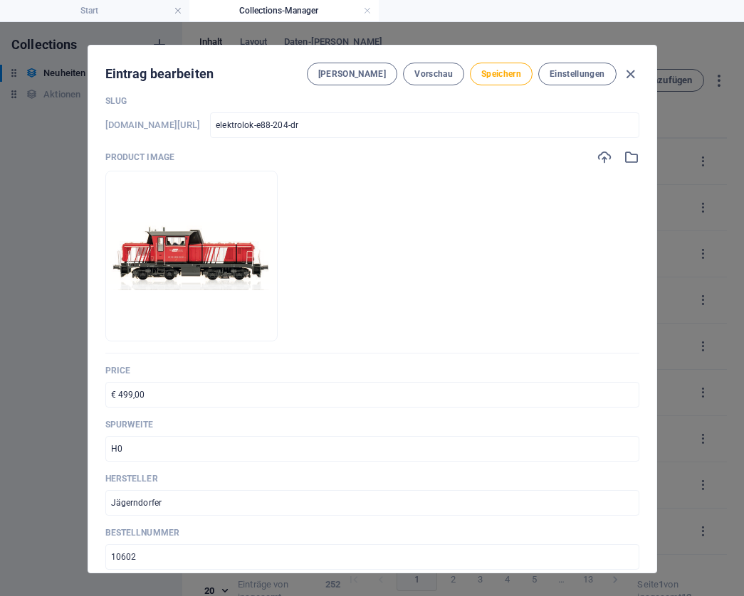
scroll to position [80, 0]
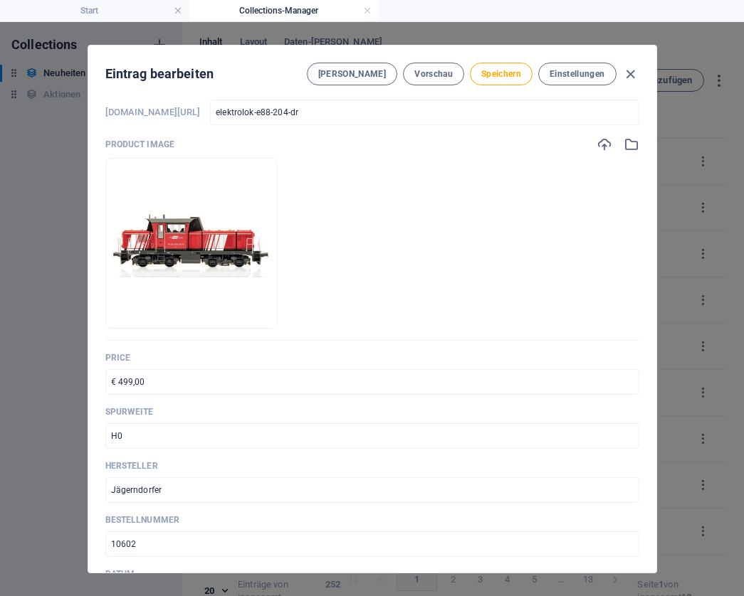
click at [173, 379] on input "€ 499,00" at bounding box center [372, 382] width 534 height 26
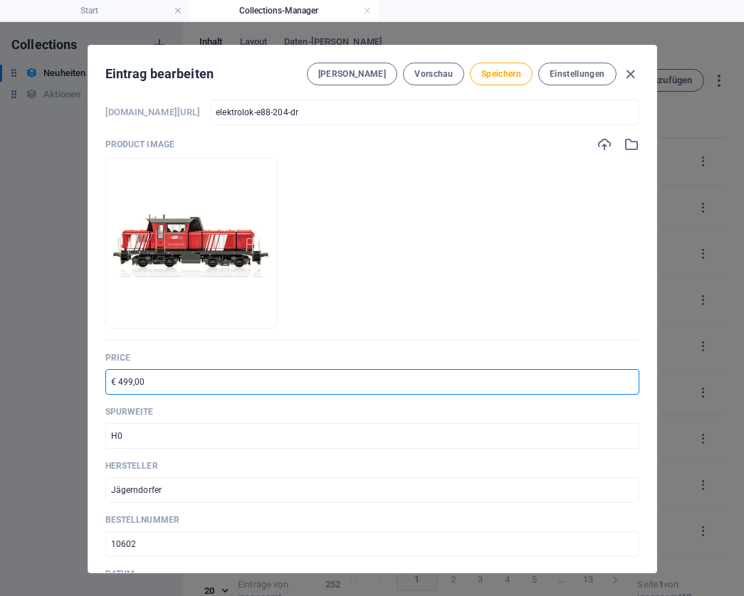
paste input "347"
click at [147, 546] on input "10602" at bounding box center [372, 545] width 534 height 26
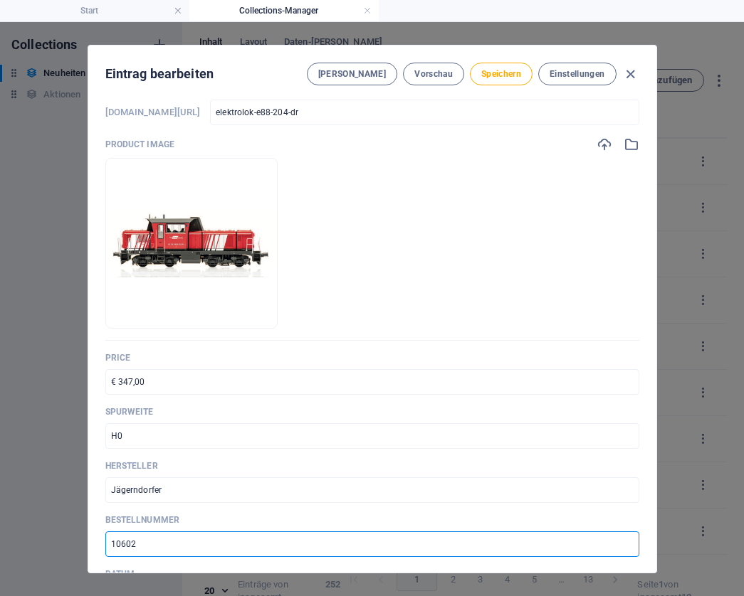
paste input "22600"
click at [500, 71] on span "Speichern" at bounding box center [501, 73] width 40 height 11
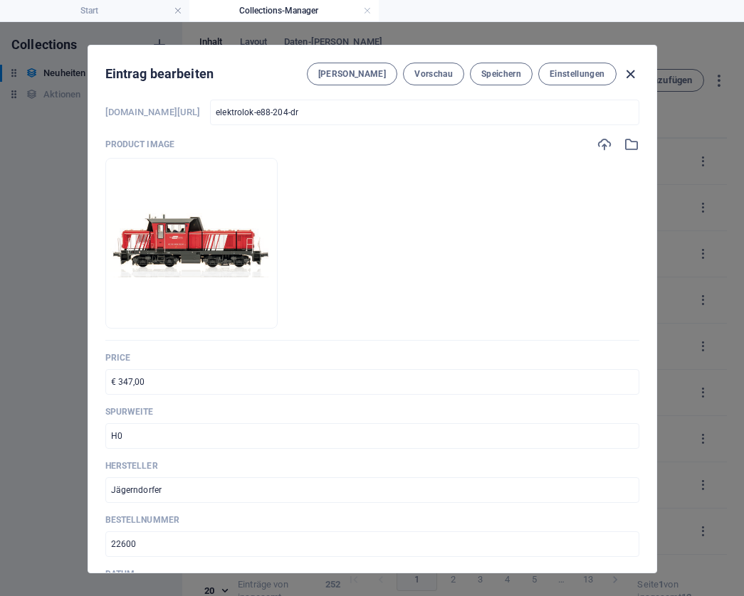
click at [631, 73] on icon "button" at bounding box center [630, 74] width 16 height 16
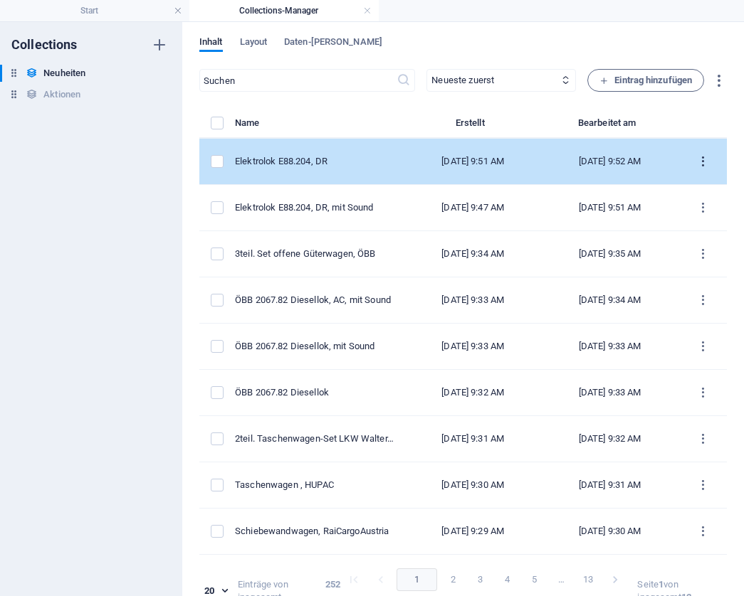
click at [697, 162] on icon "items list" at bounding box center [703, 162] width 14 height 14
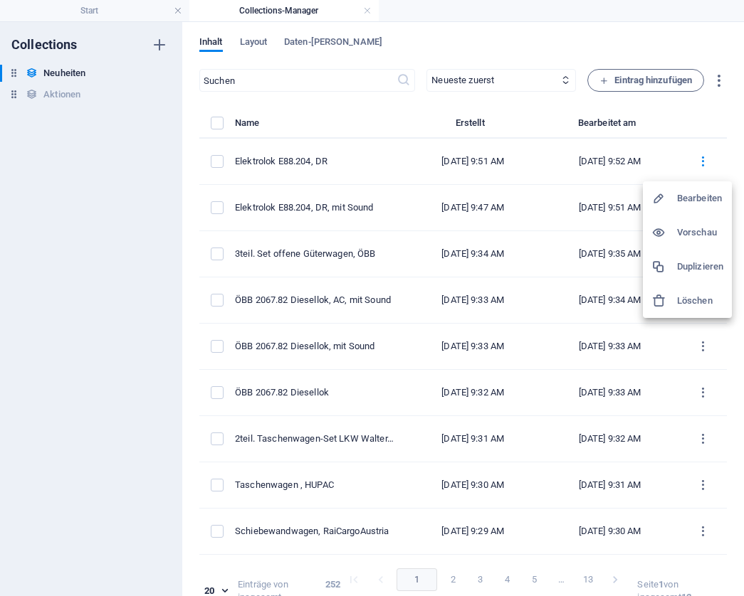
click at [685, 267] on h6 "Duplizieren" at bounding box center [700, 266] width 46 height 17
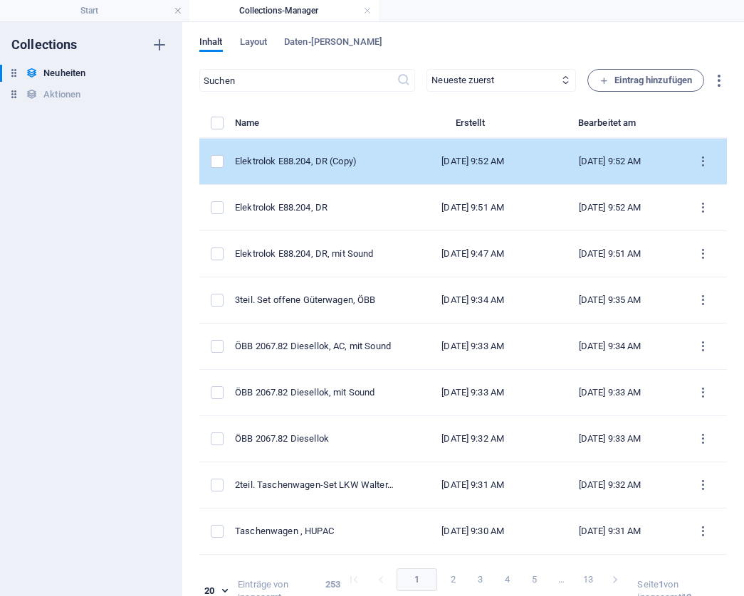
click at [326, 154] on td "Elektrolok E88.204, DR (Copy)" at bounding box center [320, 162] width 170 height 46
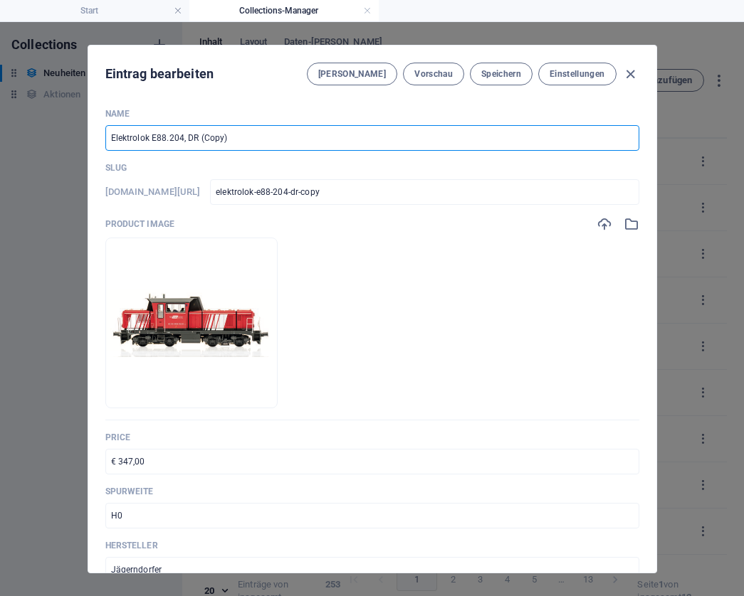
drag, startPoint x: 238, startPoint y: 137, endPoint x: 197, endPoint y: 137, distance: 40.6
click at [197, 137] on input "Elektrolok E88.204, DR (Copy)" at bounding box center [372, 138] width 534 height 26
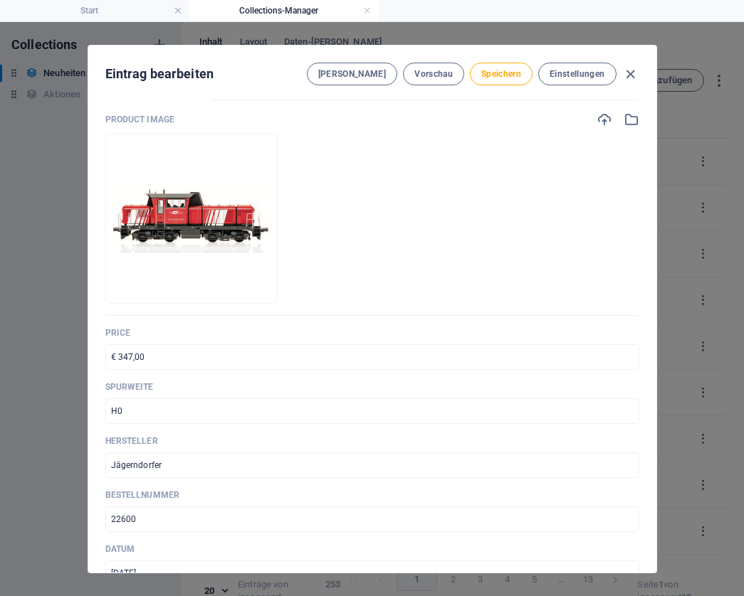
scroll to position [109, 0]
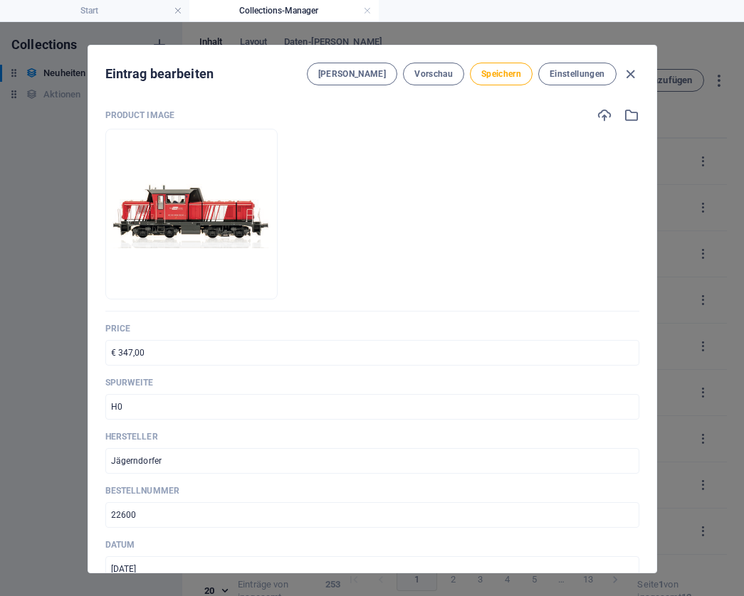
click at [288, 353] on input "€ 347,00" at bounding box center [372, 353] width 534 height 26
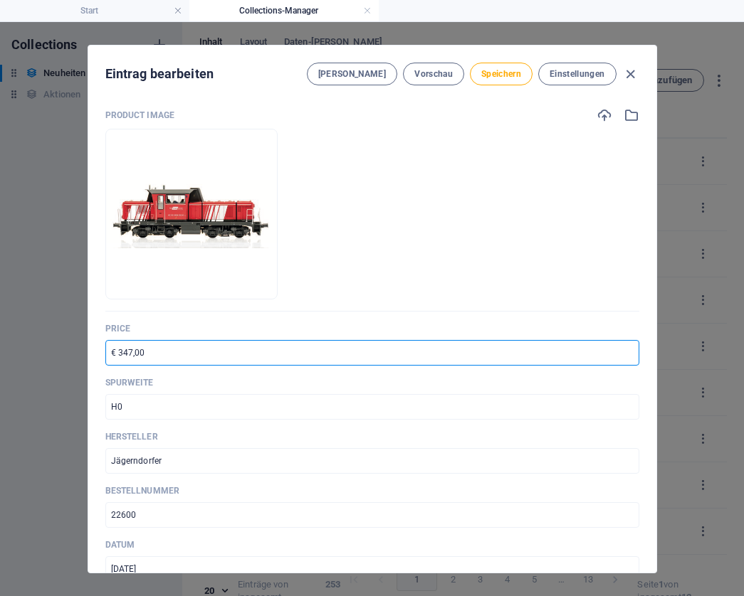
paste input "469"
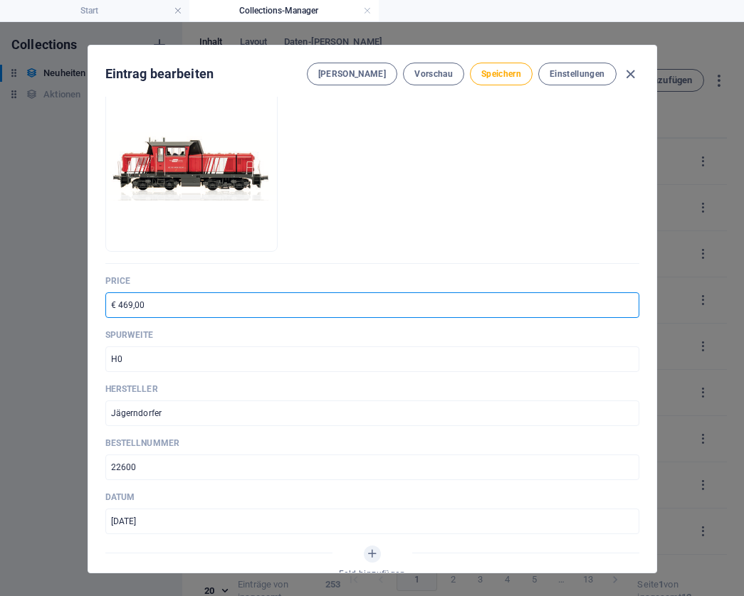
scroll to position [157, 0]
click at [181, 469] on input "22600" at bounding box center [372, 467] width 534 height 26
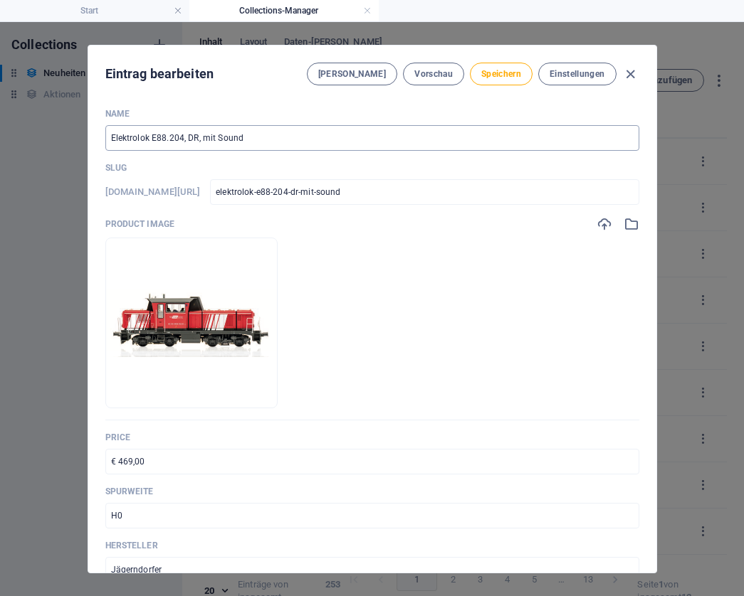
scroll to position [0, 0]
click at [487, 78] on span "Speichern" at bounding box center [501, 73] width 40 height 11
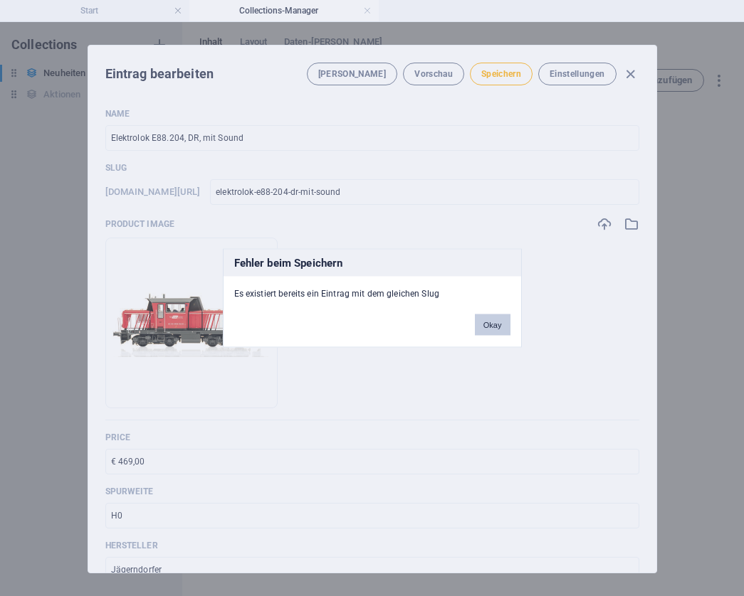
click at [490, 320] on button "Okay" at bounding box center [493, 325] width 36 height 21
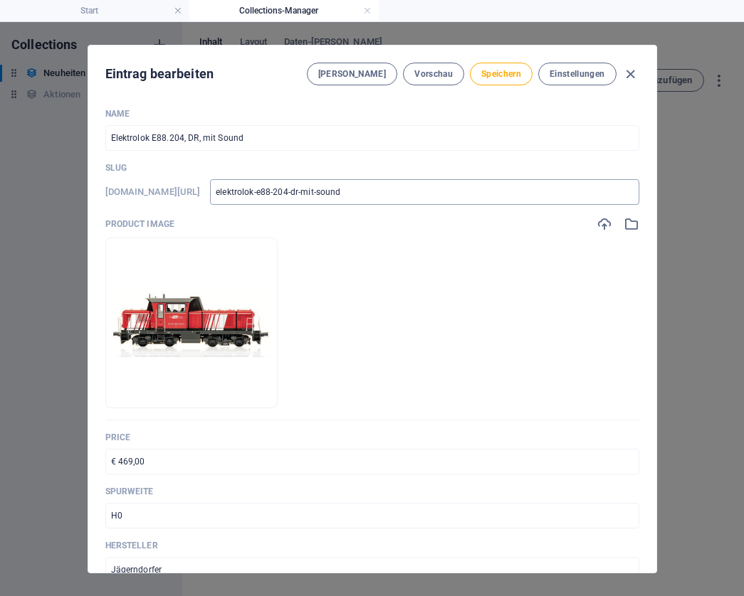
click at [409, 191] on input "elektrolok-e88-204-dr-mit-sound" at bounding box center [424, 192] width 428 height 26
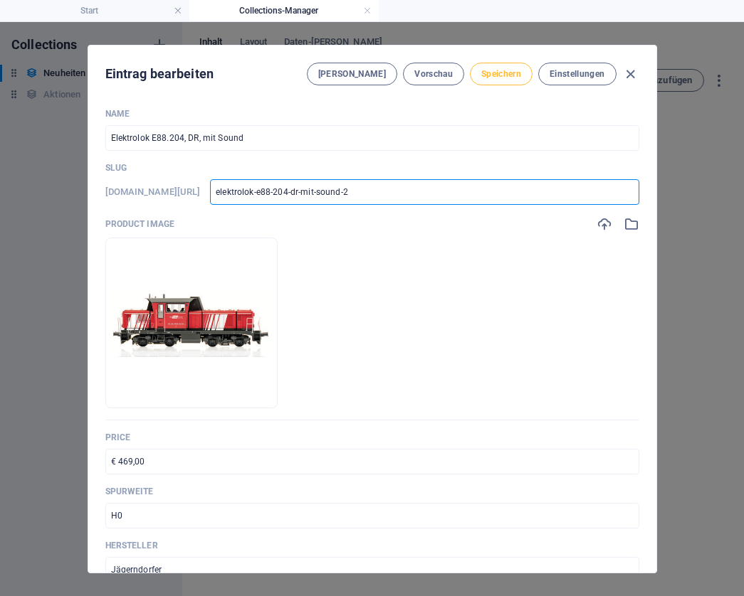
click at [498, 71] on span "Speichern" at bounding box center [501, 73] width 40 height 11
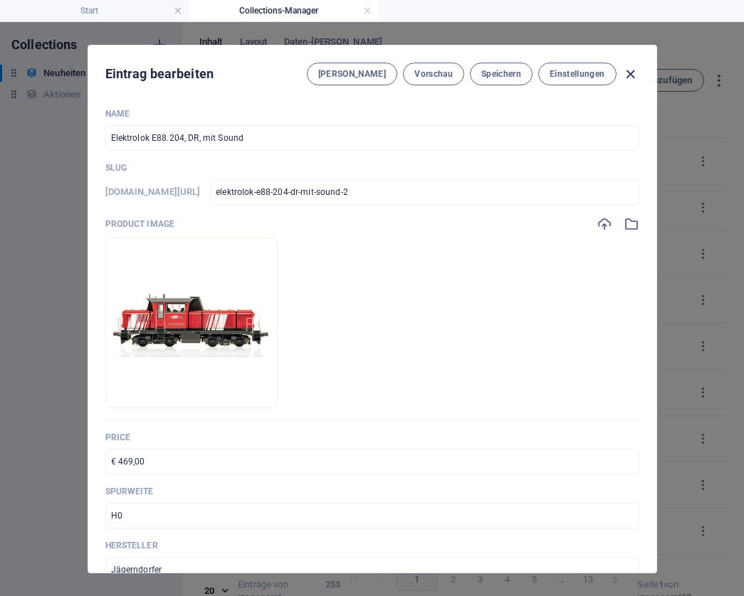
click at [633, 69] on icon "button" at bounding box center [630, 74] width 16 height 16
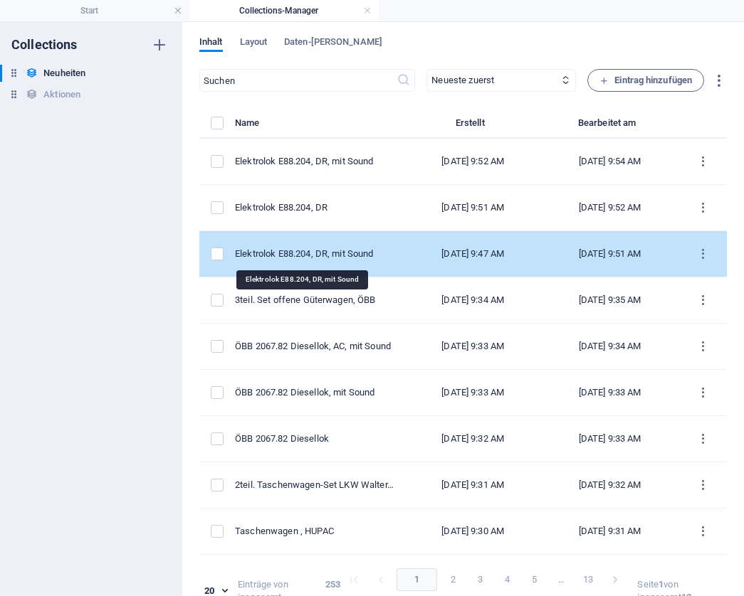
click at [318, 257] on div "Elektrolok E88.204, DR, mit Sound" at bounding box center [314, 254] width 159 height 13
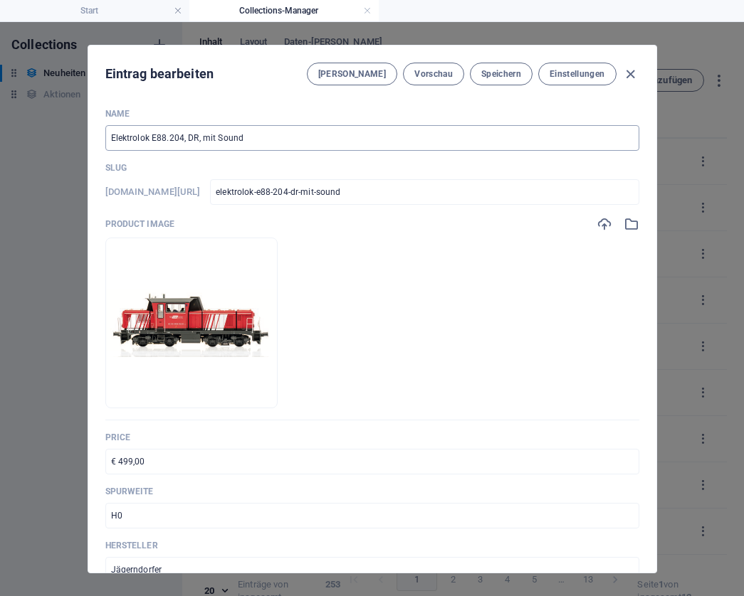
click at [201, 138] on input "Elektrolok E88.204, DR, mit Sound" at bounding box center [372, 138] width 534 height 26
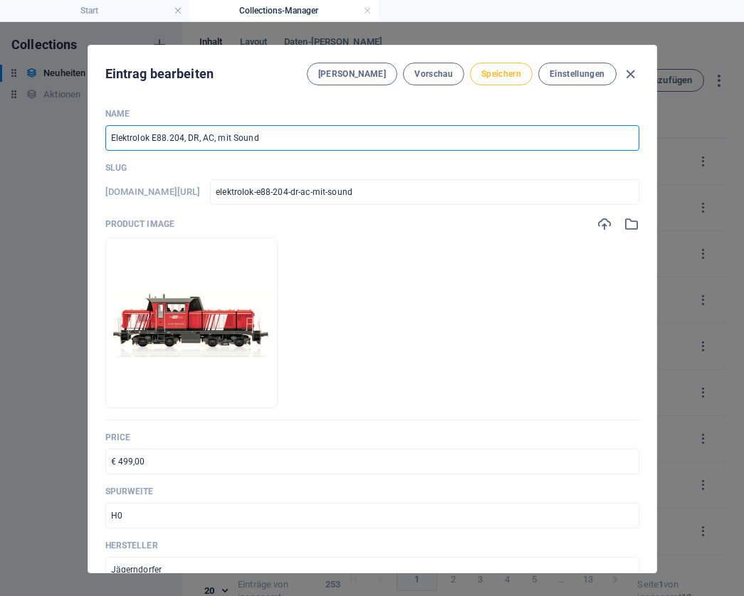
click at [502, 73] on span "Speichern" at bounding box center [501, 73] width 40 height 11
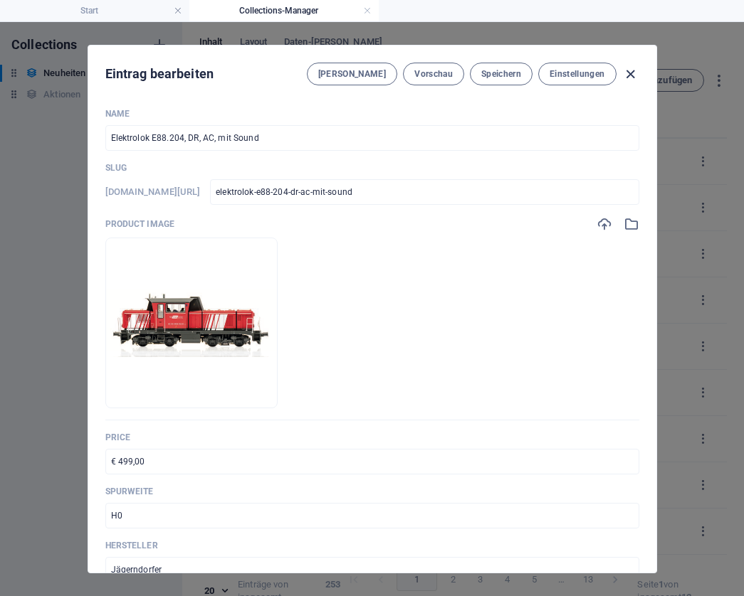
click at [628, 77] on icon "button" at bounding box center [630, 74] width 16 height 16
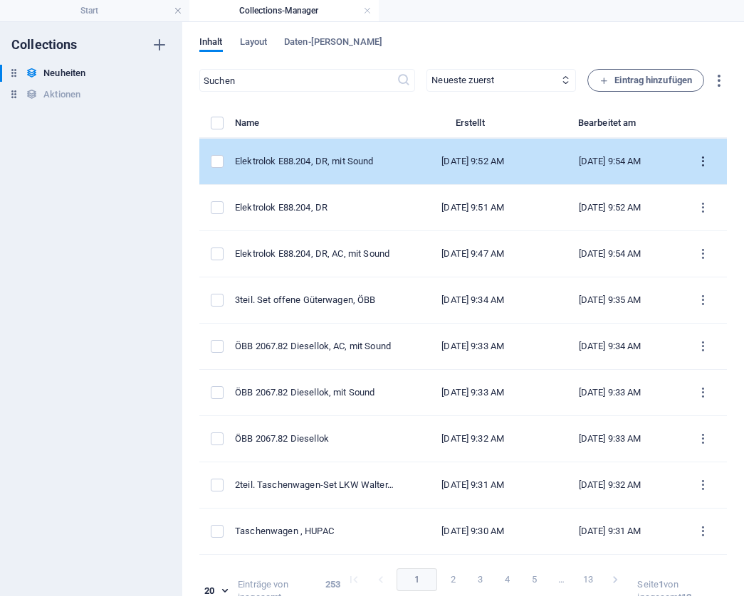
click at [697, 159] on icon "items list" at bounding box center [703, 162] width 14 height 14
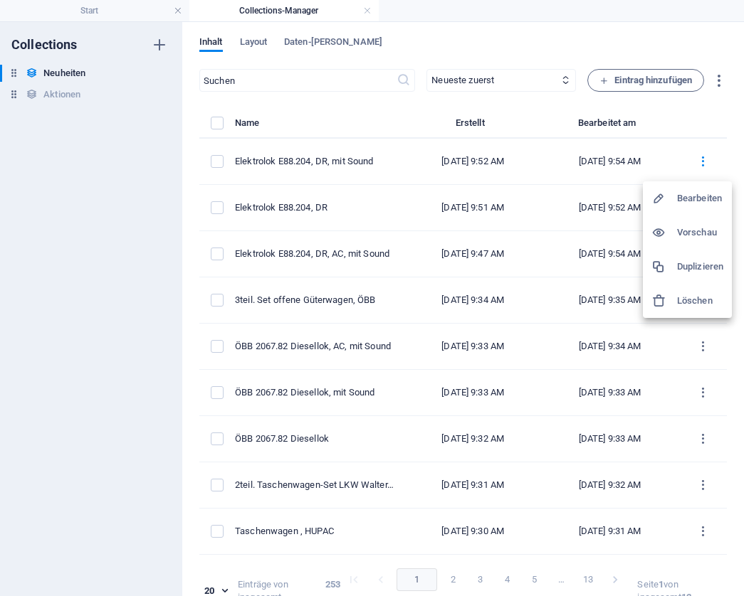
click at [695, 260] on h6 "Duplizieren" at bounding box center [700, 266] width 46 height 17
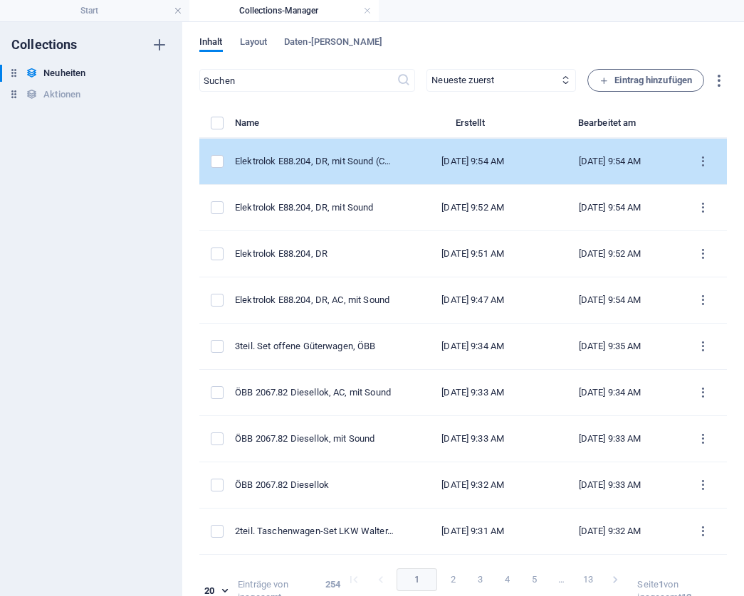
click at [480, 163] on div "[DATE] 9:54 AM" at bounding box center [472, 161] width 113 height 13
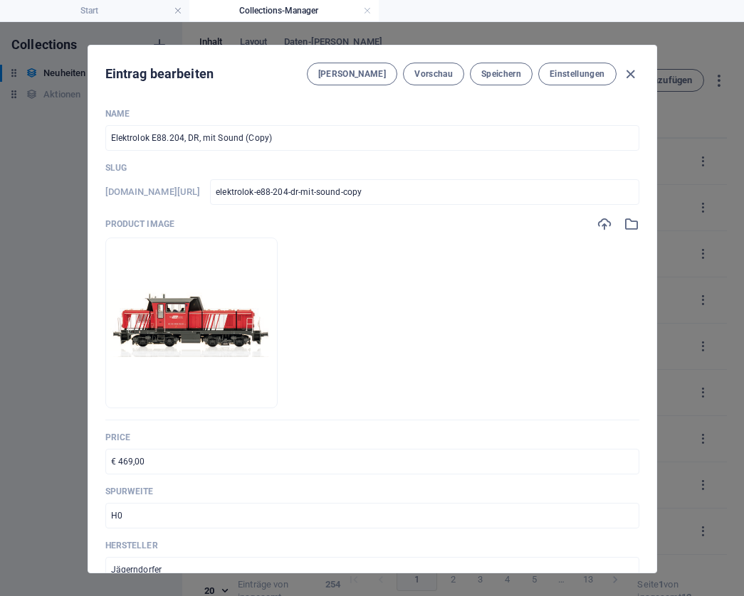
click at [286, 136] on input "Elektrolok E88.204, DR, mit Sound (Copy)" at bounding box center [372, 138] width 534 height 26
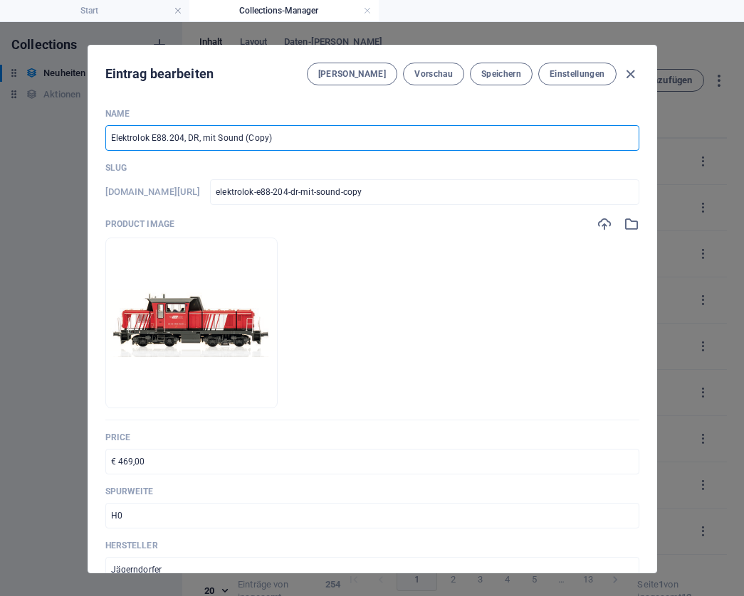
click at [286, 136] on input "Elektrolok E88.204, DR, mit Sound (Copy)" at bounding box center [372, 138] width 534 height 26
paste input "Diesellok 2050.05, ÖGEG, AC"
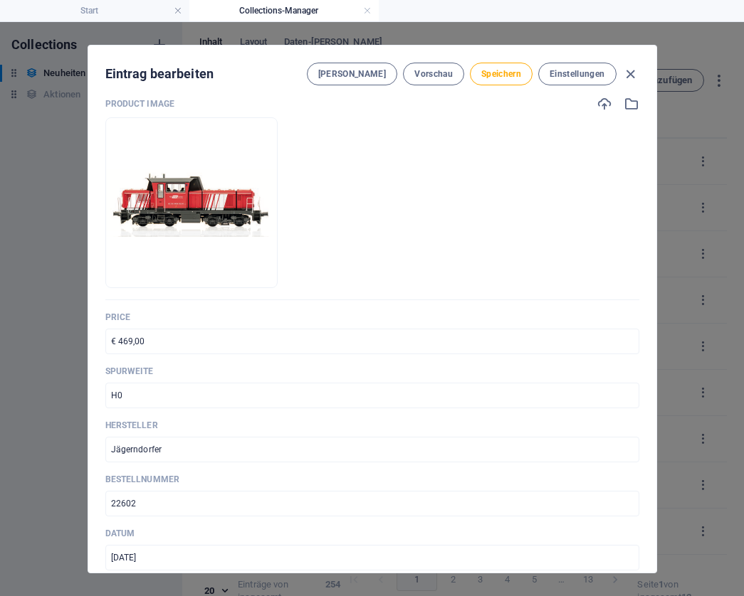
scroll to position [123, 0]
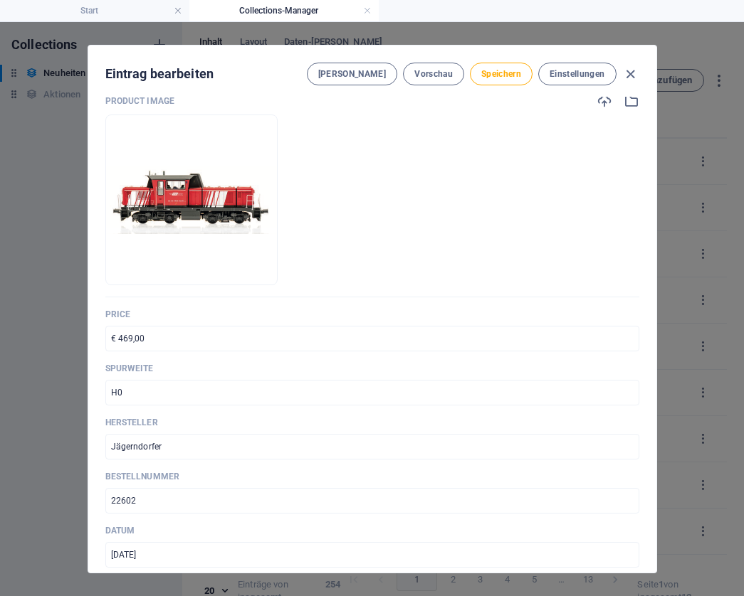
click at [191, 337] on input "€ 469,00" at bounding box center [372, 339] width 534 height 26
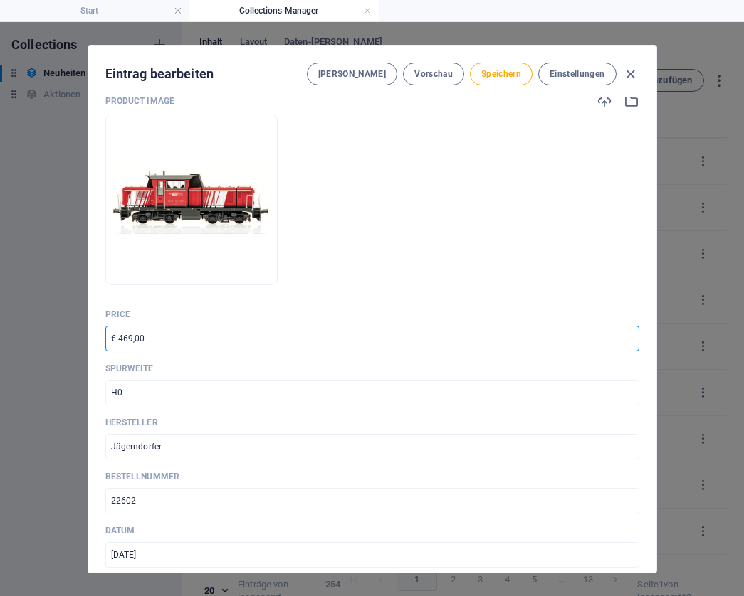
paste input "27"
click at [169, 497] on input "22602" at bounding box center [372, 501] width 534 height 26
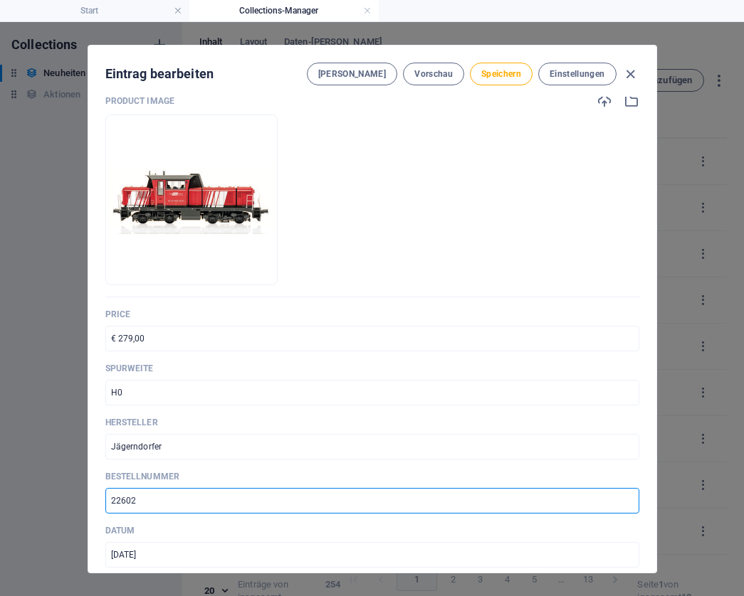
paste input "10500"
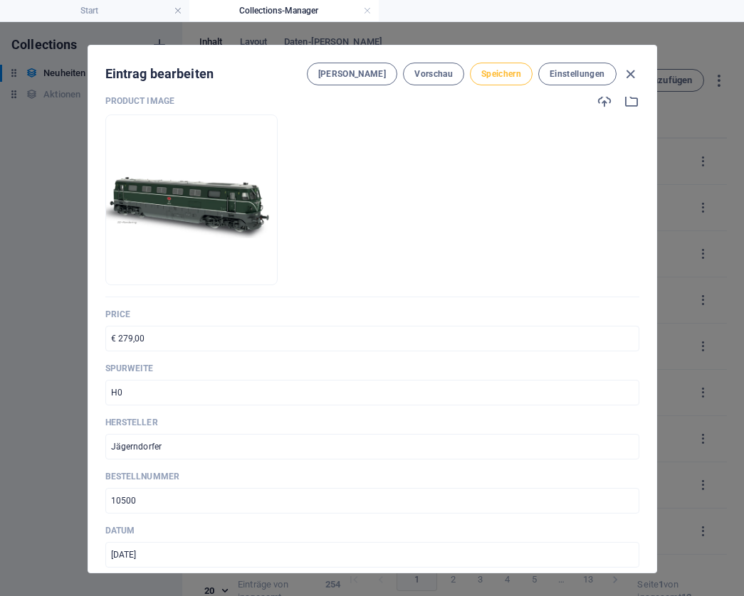
click at [489, 79] on span "Speichern" at bounding box center [501, 73] width 40 height 11
click at [628, 72] on icon "button" at bounding box center [630, 74] width 16 height 16
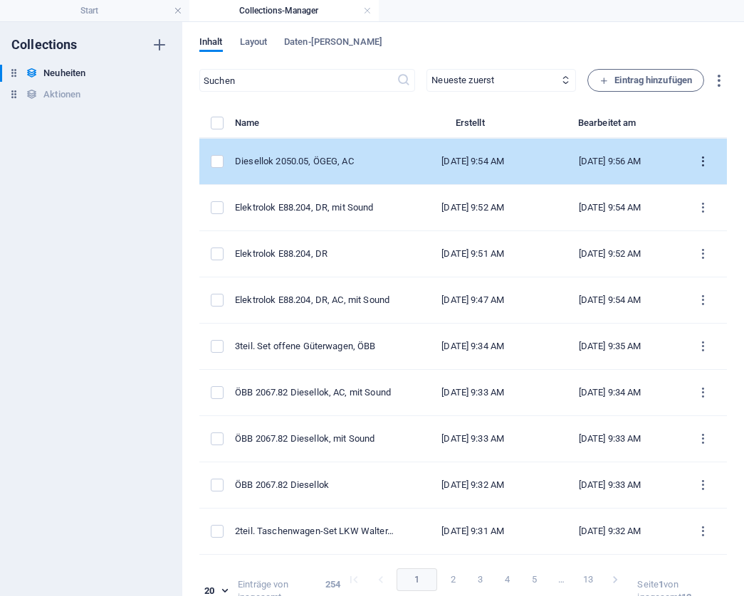
click at [699, 163] on icon "items list" at bounding box center [703, 162] width 14 height 14
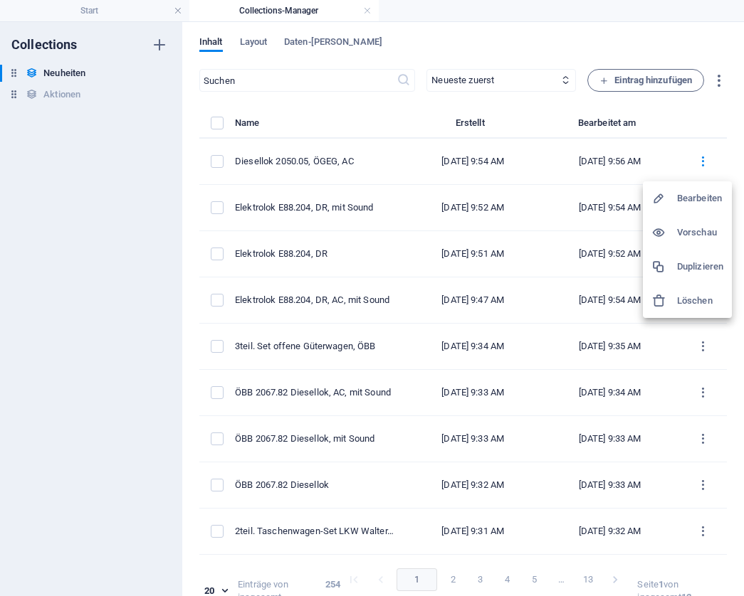
click at [680, 263] on h6 "Duplizieren" at bounding box center [700, 266] width 46 height 17
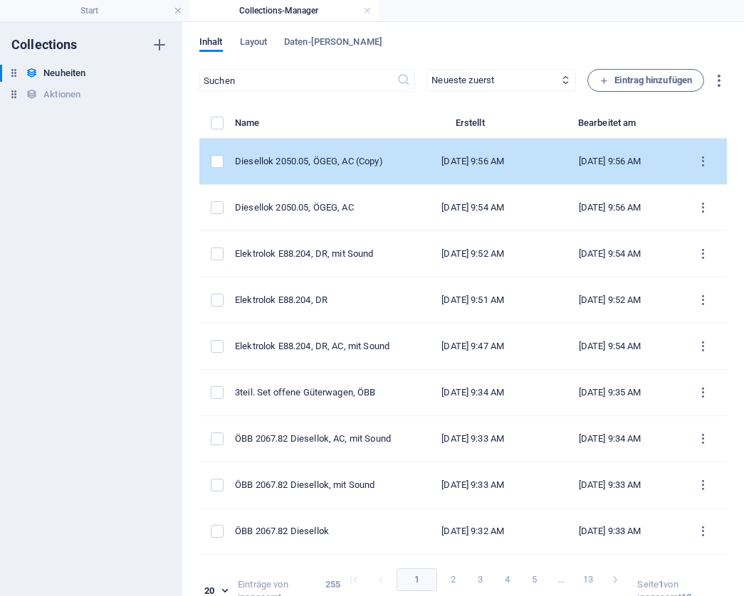
click at [313, 154] on td "Diesellok 2050.05, ÖGEG, AC (Copy)" at bounding box center [320, 162] width 170 height 46
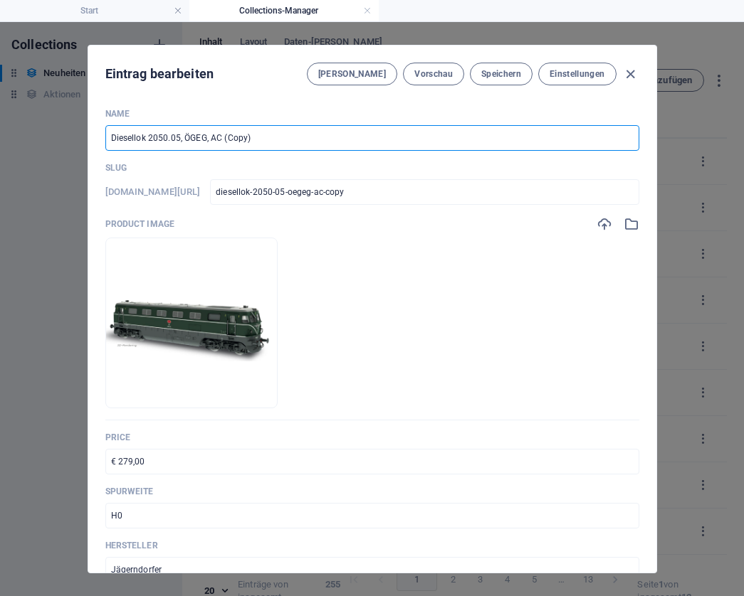
drag, startPoint x: 312, startPoint y: 135, endPoint x: 218, endPoint y: 135, distance: 93.2
click at [218, 135] on input "Diesellok 2050.05, ÖGEG, AC (Copy)" at bounding box center [372, 138] width 534 height 26
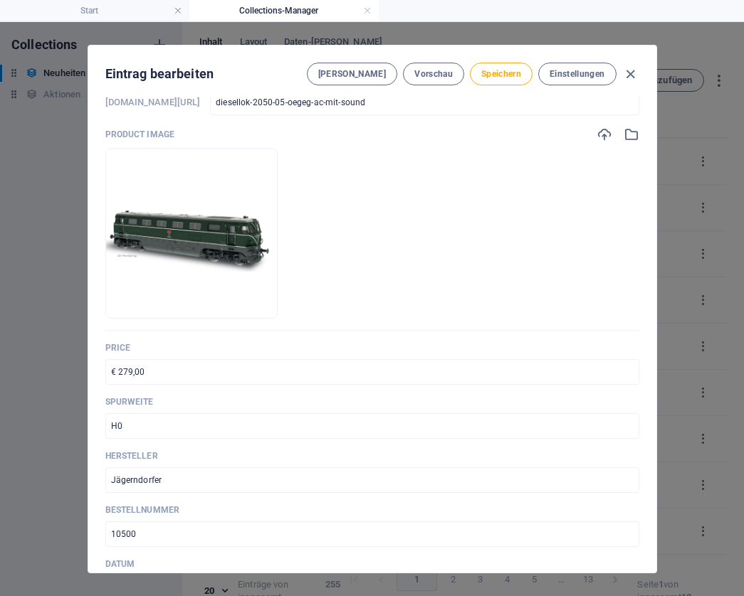
scroll to position [91, 0]
click at [194, 372] on input "€ 279,00" at bounding box center [372, 371] width 534 height 26
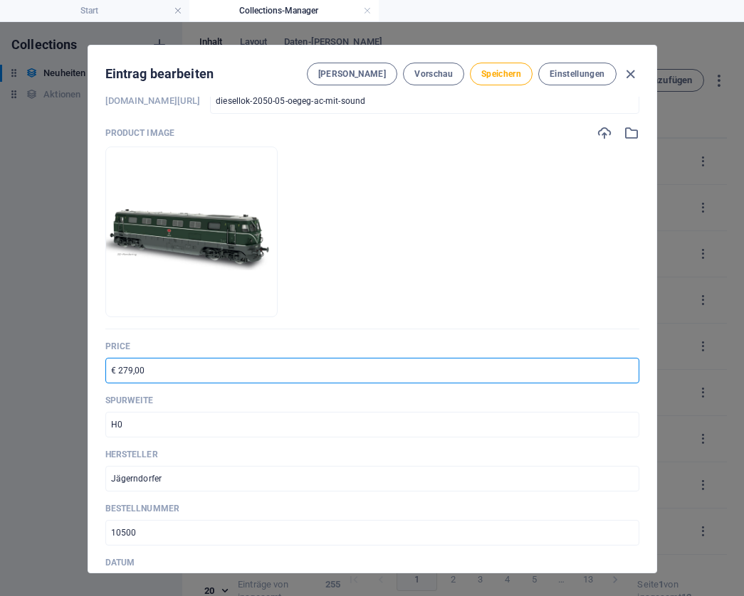
paste input "405"
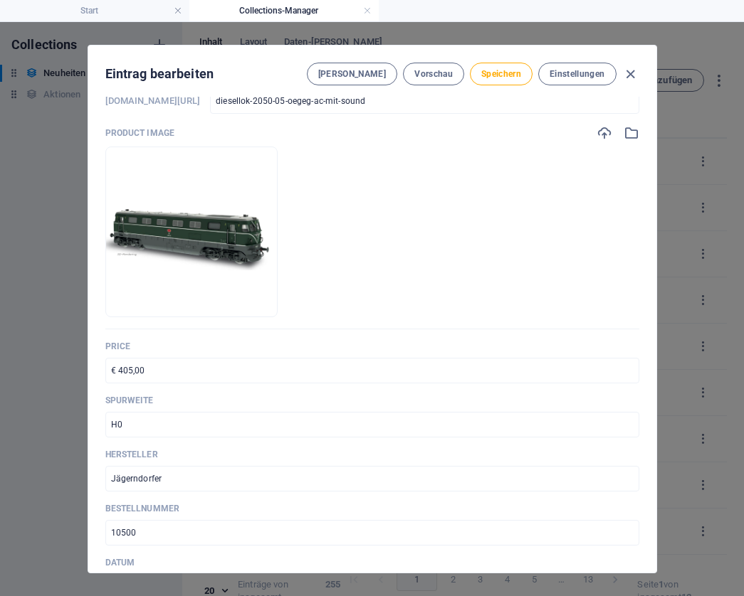
click at [156, 528] on input "10500" at bounding box center [372, 533] width 534 height 26
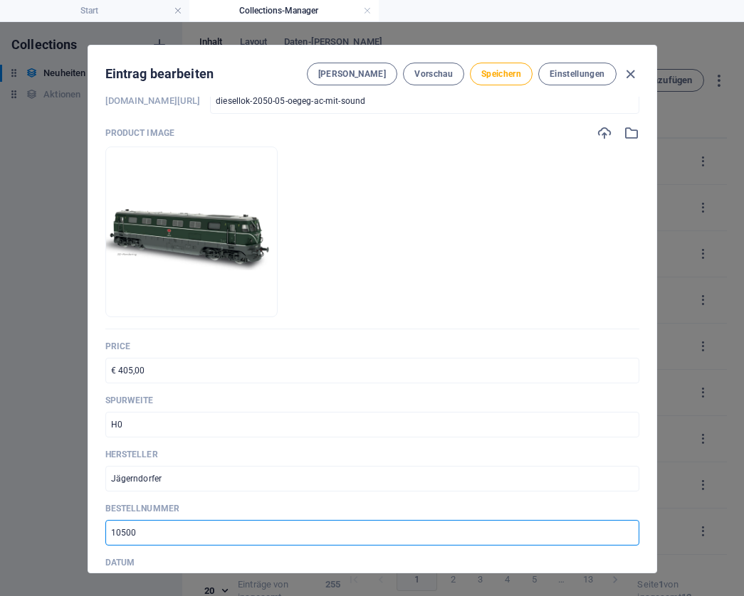
paste input "2"
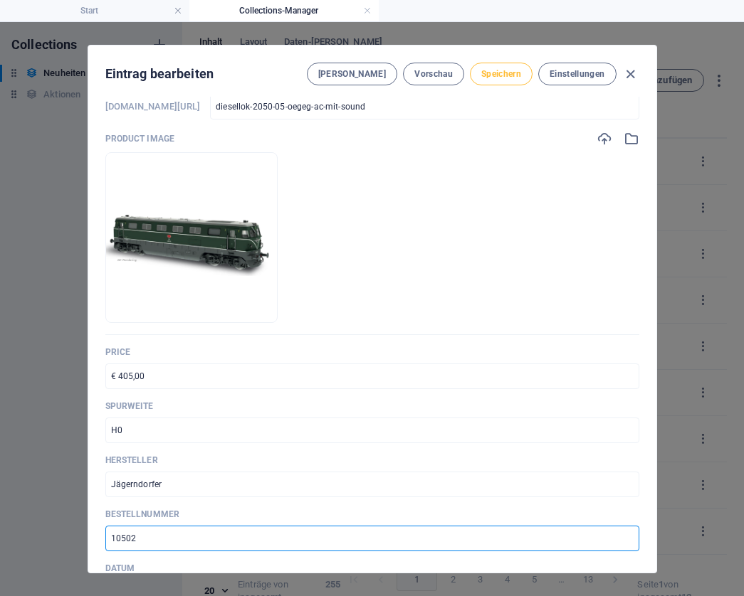
click at [507, 70] on span "Speichern" at bounding box center [501, 73] width 40 height 11
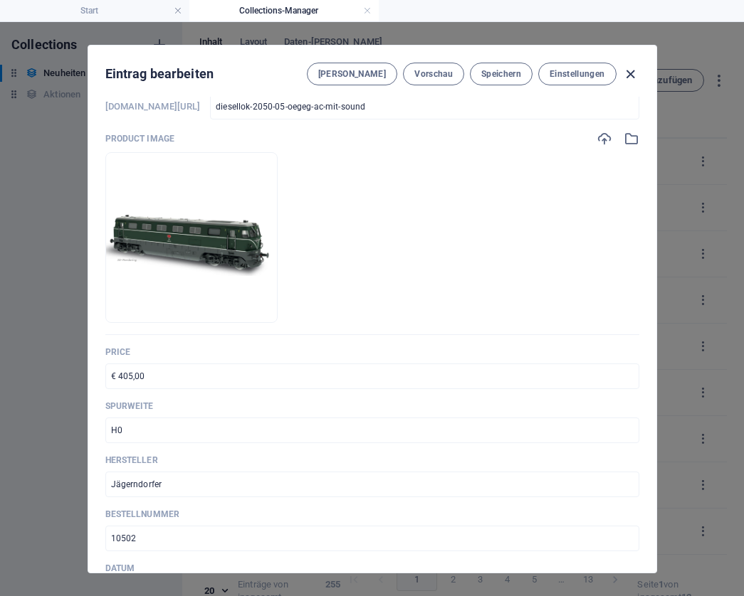
click at [627, 70] on icon "button" at bounding box center [630, 74] width 16 height 16
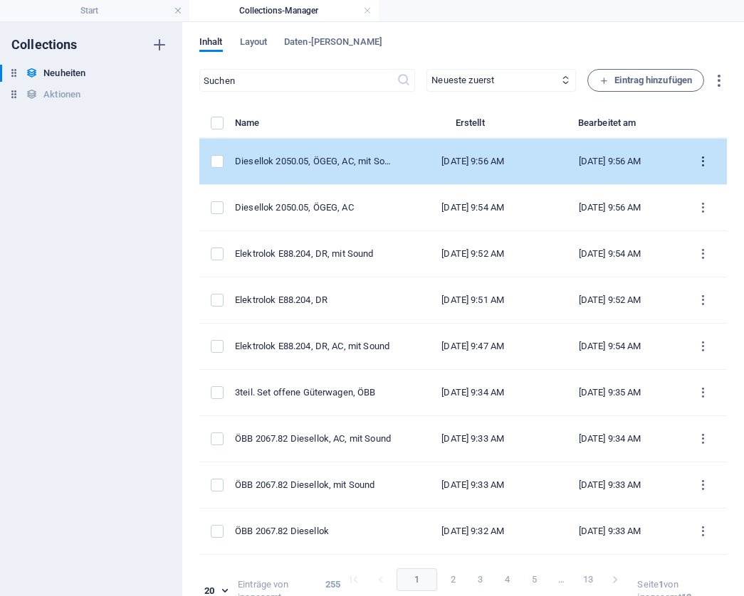
click at [699, 161] on icon "items list" at bounding box center [703, 162] width 14 height 14
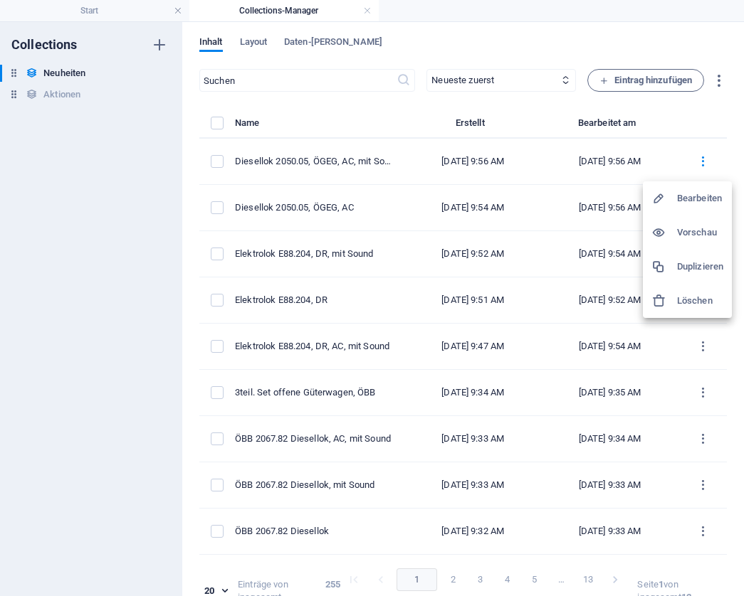
click at [687, 265] on h6 "Duplizieren" at bounding box center [700, 266] width 46 height 17
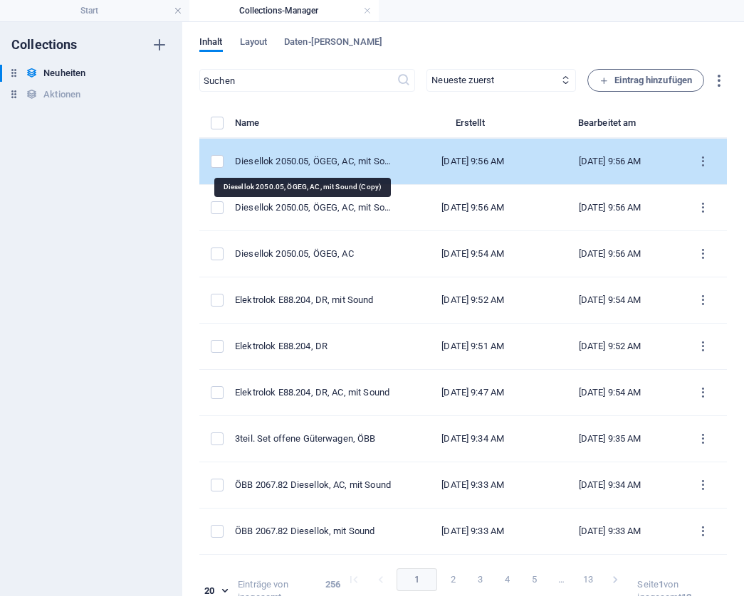
click at [333, 161] on div "Diesellok 2050.05, ÖGEG, AC, mit Sound (Copy)" at bounding box center [314, 161] width 159 height 13
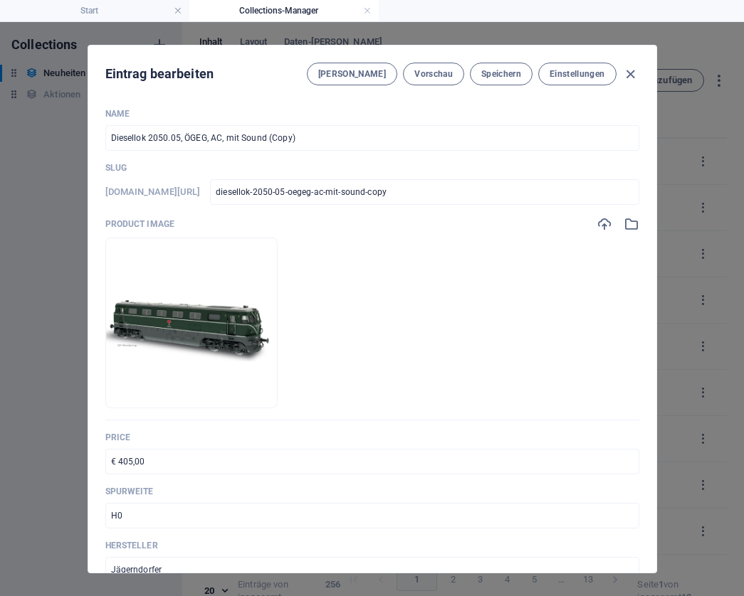
click at [301, 138] on input "Diesellok 2050.05, ÖGEG, AC, mit Sound (Copy)" at bounding box center [372, 138] width 534 height 26
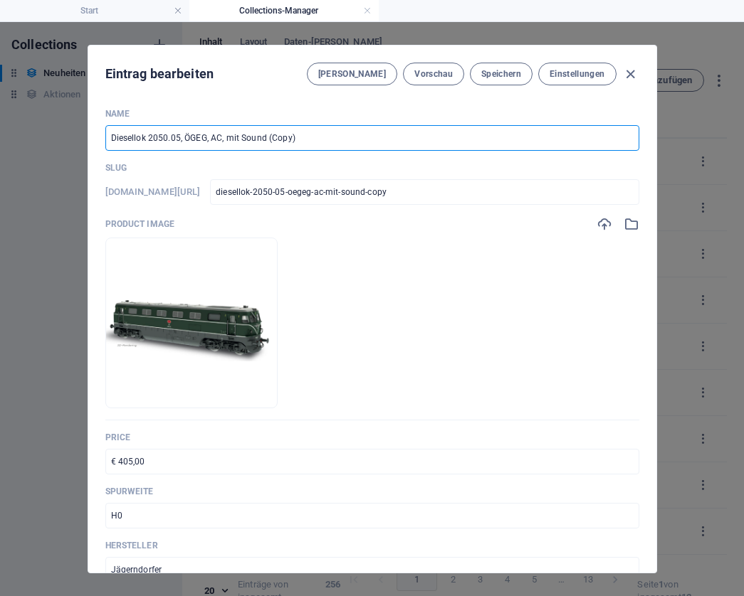
click at [301, 138] on input "Diesellok 2050.05, ÖGEG, AC, mit Sound (Copy)" at bounding box center [372, 138] width 534 height 26
paste input "1, ÖBB, AC"
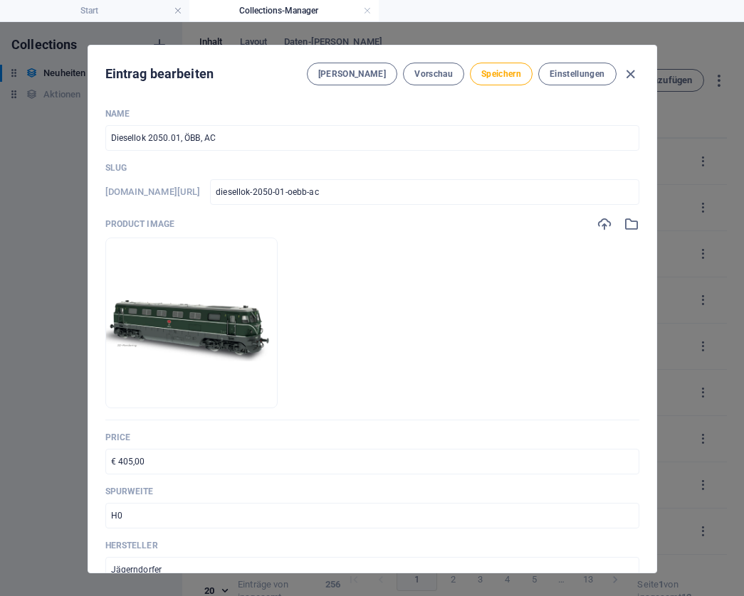
click at [150, 465] on input "€ 405,00" at bounding box center [372, 462] width 534 height 26
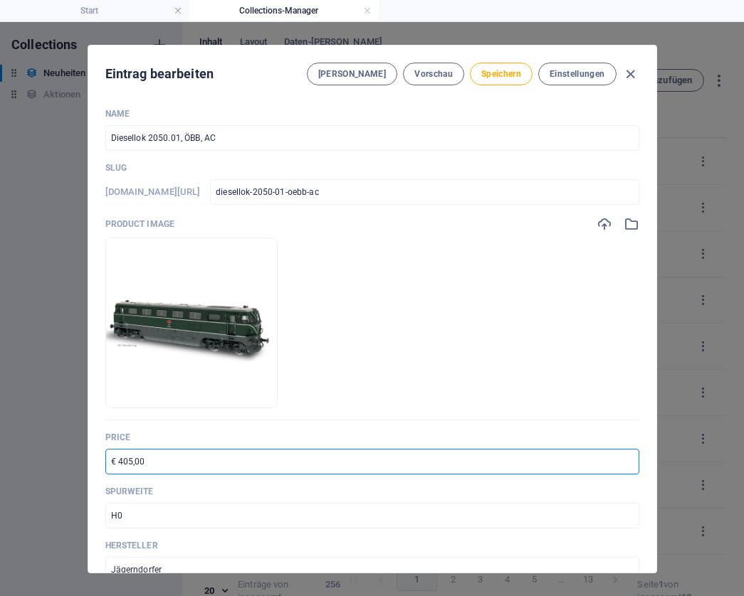
paste input "279"
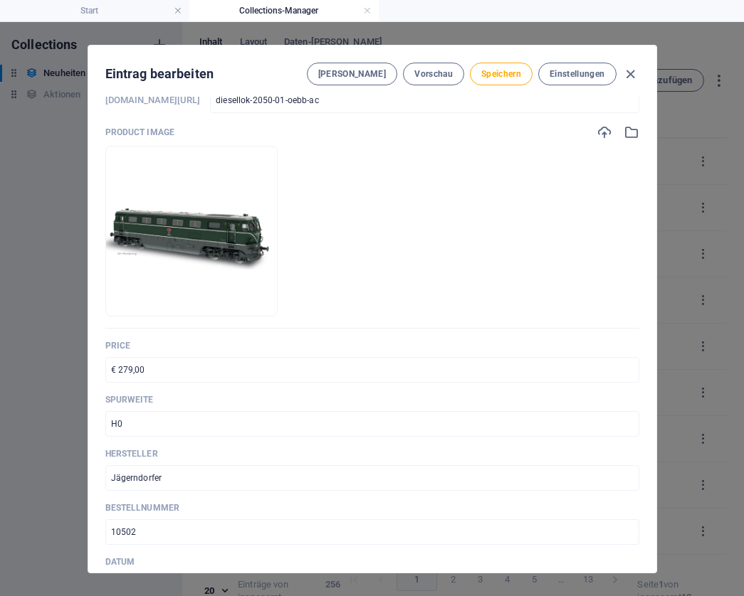
scroll to position [96, 0]
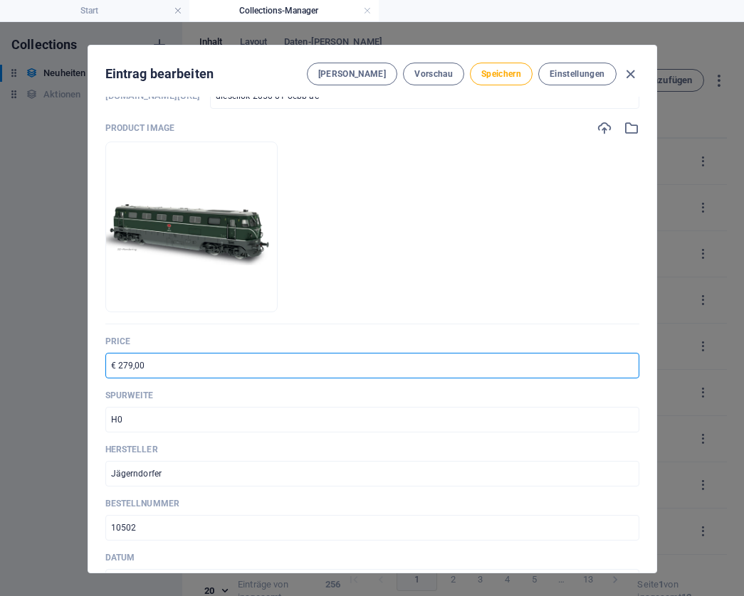
click at [157, 525] on input "10502" at bounding box center [372, 528] width 534 height 26
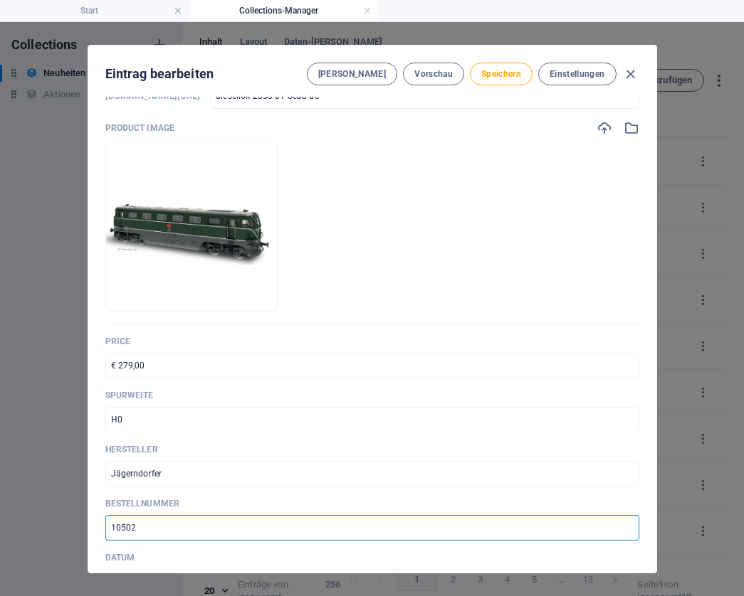
paste input "30"
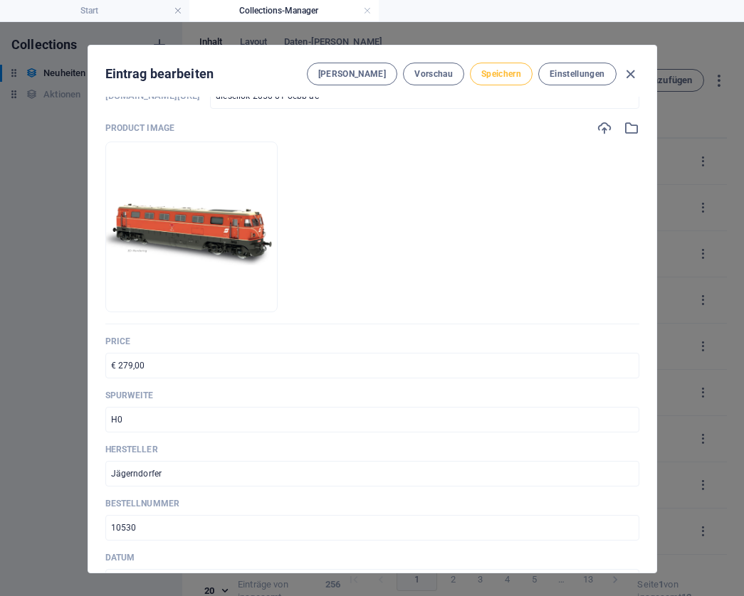
click at [492, 78] on span "Speichern" at bounding box center [501, 73] width 40 height 11
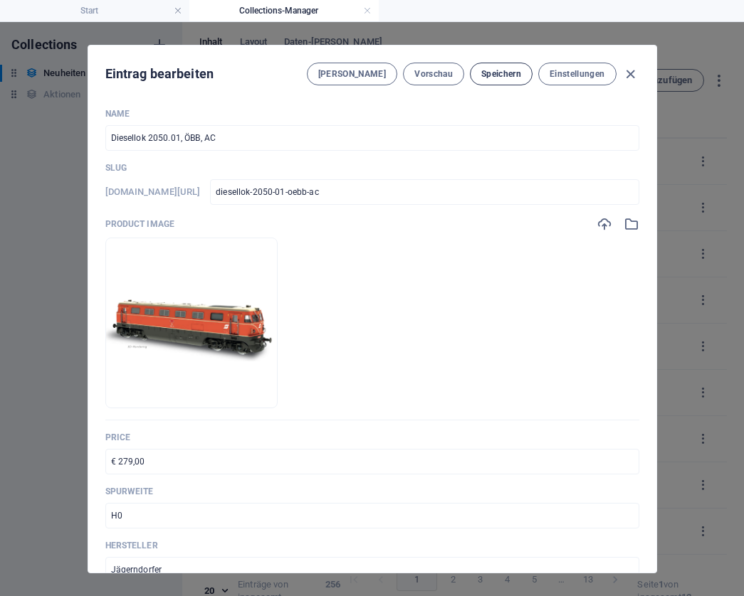
click at [512, 71] on span "Speichern" at bounding box center [501, 73] width 40 height 11
click at [630, 75] on icon "button" at bounding box center [630, 74] width 16 height 16
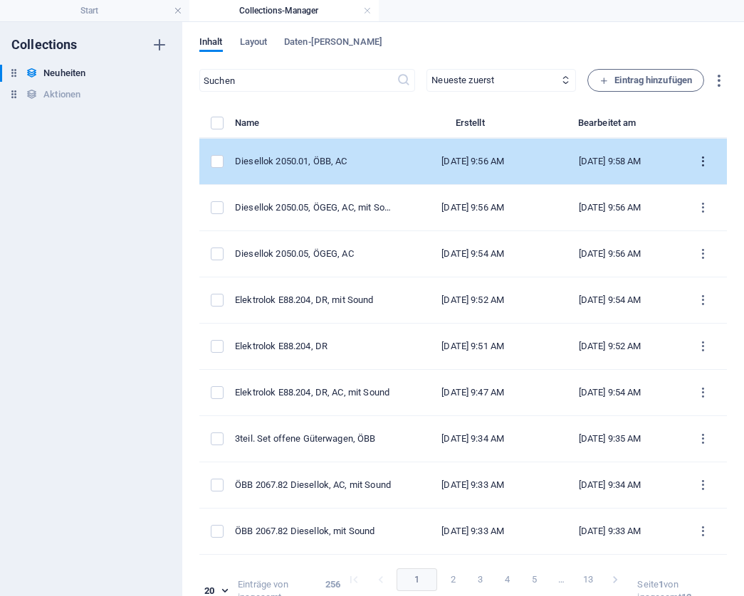
click at [696, 162] on icon "items list" at bounding box center [703, 162] width 14 height 14
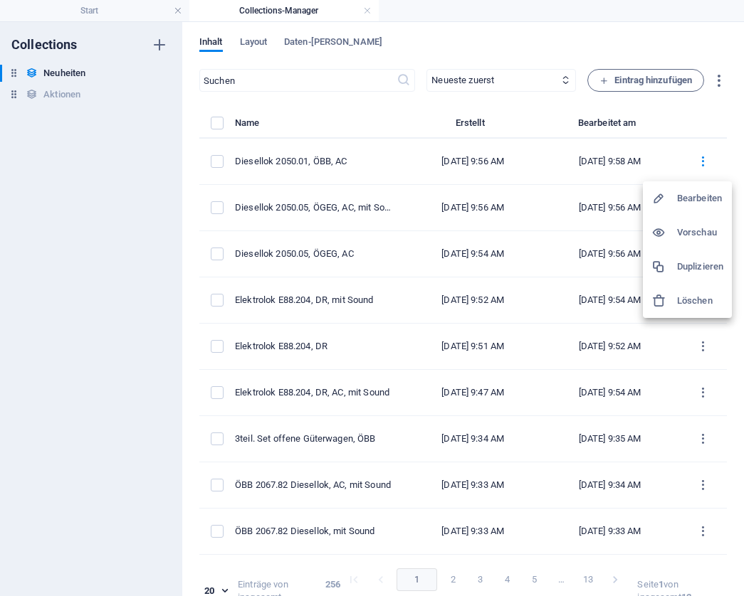
click at [681, 261] on h6 "Duplizieren" at bounding box center [700, 266] width 46 height 17
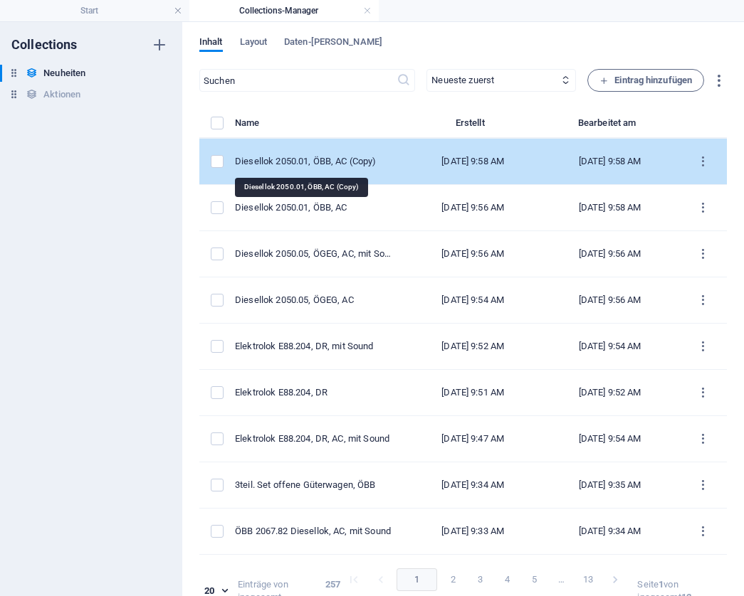
click at [359, 160] on div "Diesellok 2050.01, ÖBB, AC (Copy)" at bounding box center [314, 161] width 159 height 13
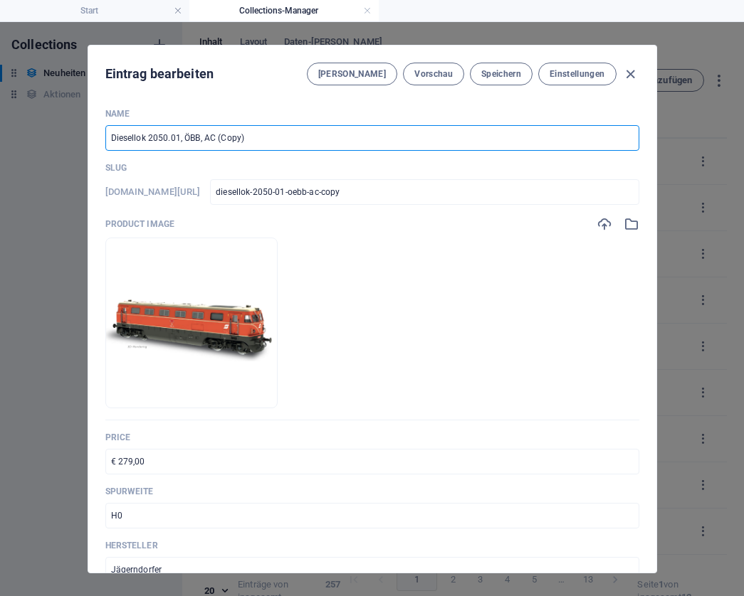
drag, startPoint x: 276, startPoint y: 137, endPoint x: 214, endPoint y: 136, distance: 61.9
click at [214, 136] on input "Diesellok 2050.01, ÖBB, AC (Copy)" at bounding box center [372, 138] width 534 height 26
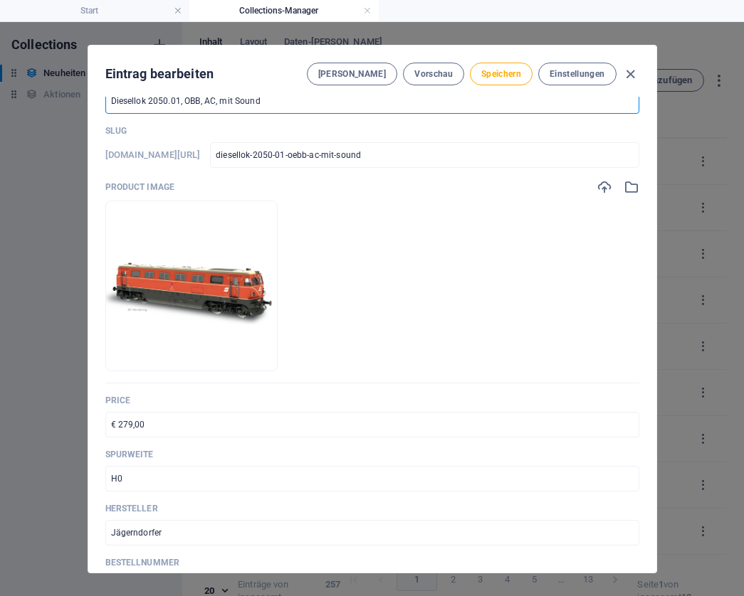
scroll to position [38, 0]
click at [185, 426] on input "€ 279,00" at bounding box center [372, 424] width 534 height 26
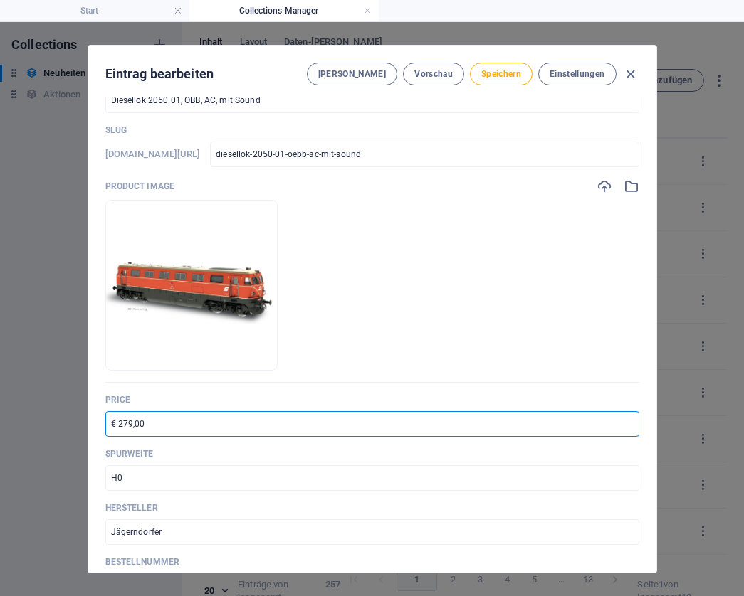
paste input "405"
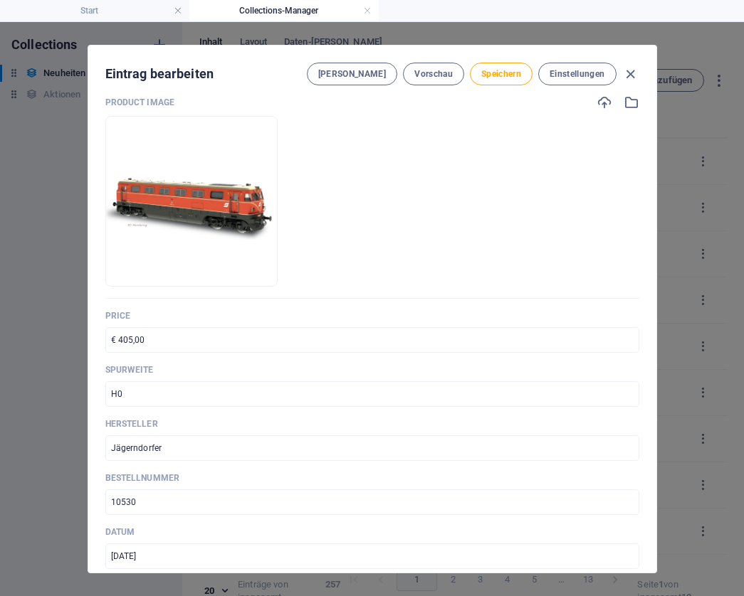
scroll to position [127, 0]
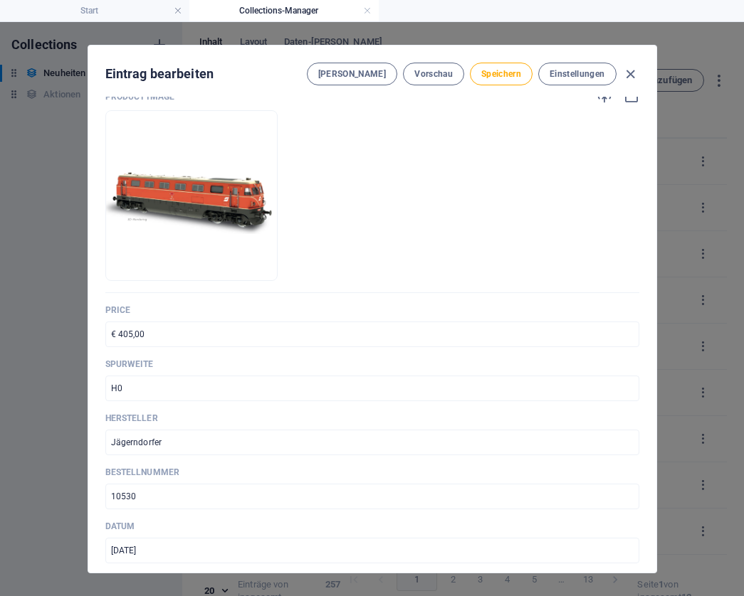
click at [159, 500] on input "10530" at bounding box center [372, 497] width 534 height 26
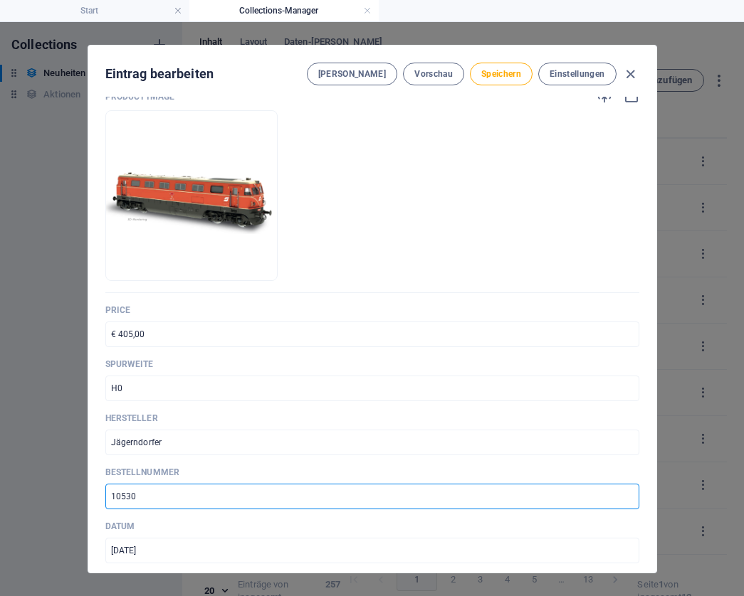
click at [159, 500] on input "10530" at bounding box center [372, 497] width 534 height 26
paste input "2"
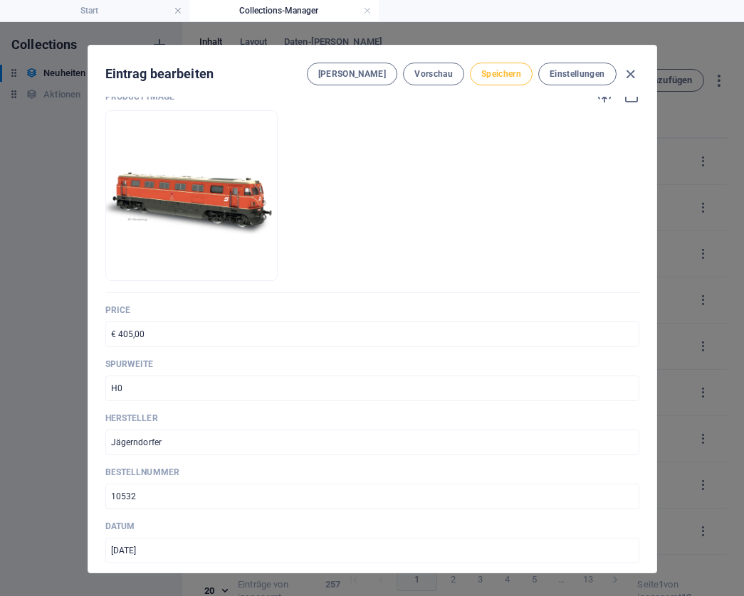
click at [503, 80] on button "Speichern" at bounding box center [501, 74] width 63 height 23
click at [631, 71] on icon "button" at bounding box center [630, 74] width 16 height 16
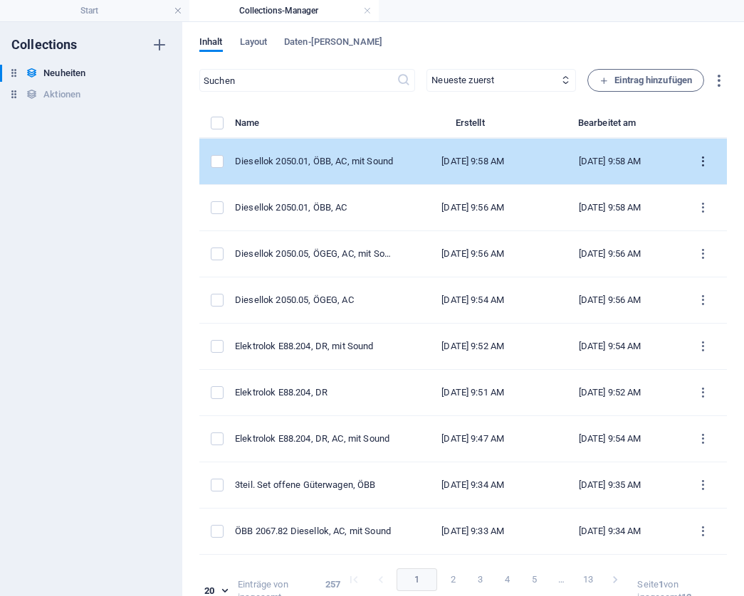
click at [697, 159] on icon "items list" at bounding box center [703, 162] width 14 height 14
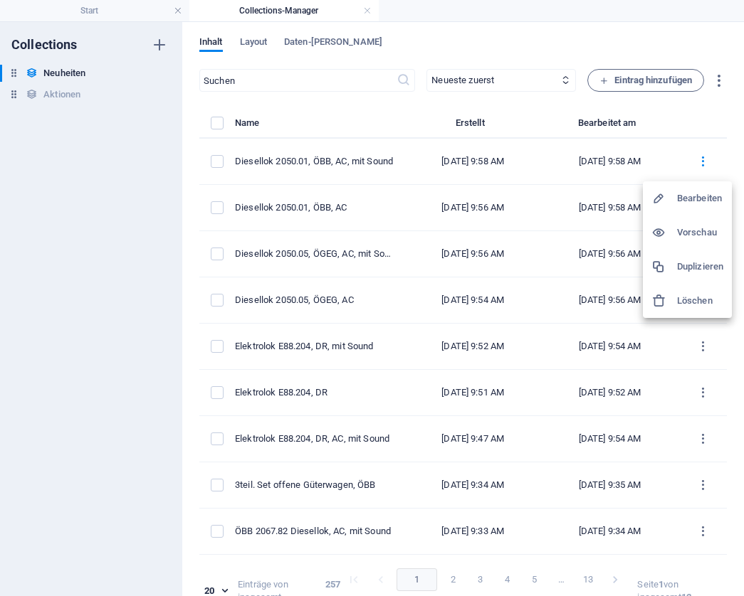
click at [690, 260] on h6 "Duplizieren" at bounding box center [700, 266] width 46 height 17
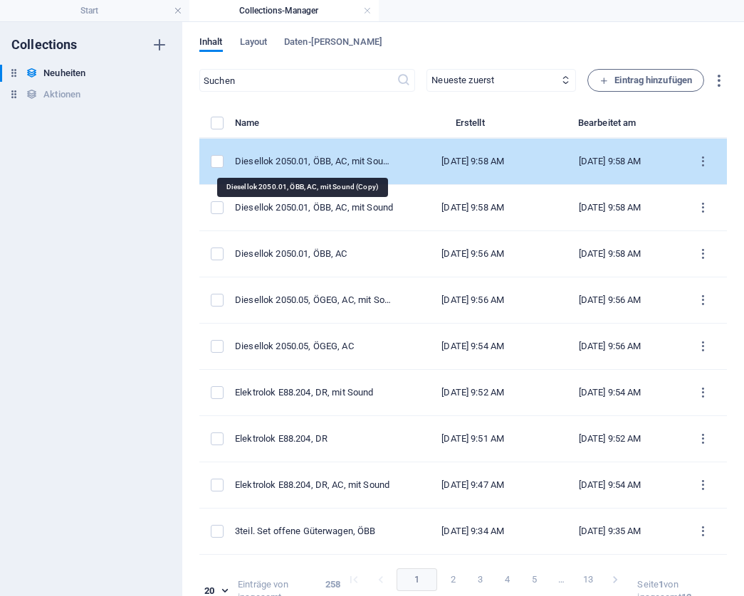
click at [347, 157] on div "Diesellok 2050.01, ÖBB, AC, mit Sound (Copy)" at bounding box center [314, 161] width 159 height 13
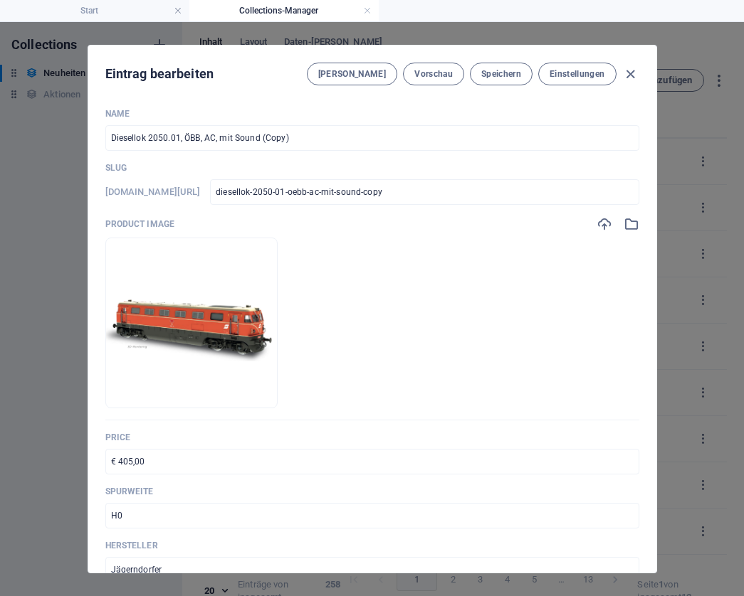
click at [295, 137] on input "Diesellok 2050.01, ÖBB, AC, mit Sound (Copy)" at bounding box center [372, 138] width 534 height 26
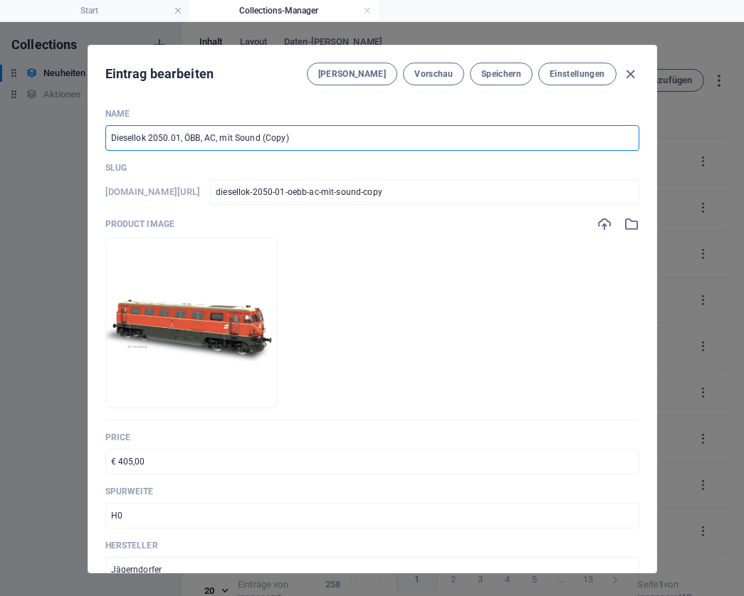
click at [295, 137] on input "Diesellok 2050.01, ÖBB, AC, mit Sound (Copy)" at bounding box center [372, 138] width 534 height 26
paste input "5, ÖGEG"
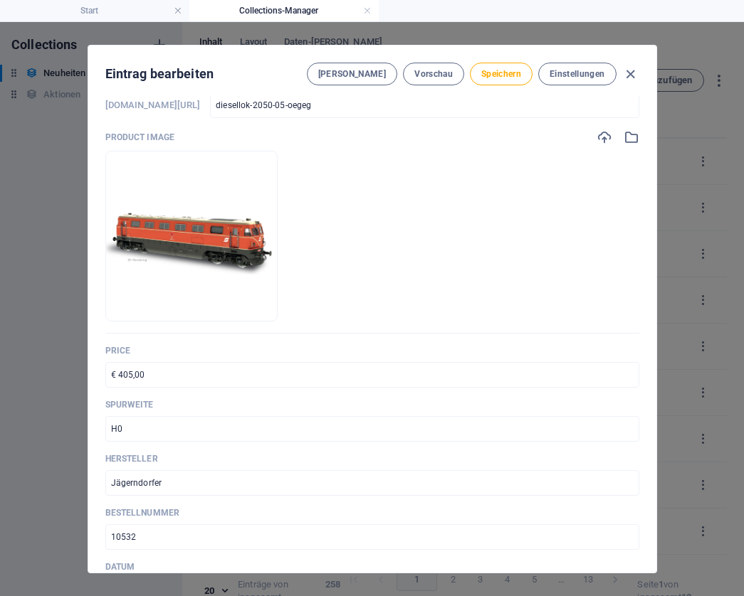
scroll to position [88, 0]
click at [152, 372] on input "€ 405,00" at bounding box center [372, 375] width 534 height 26
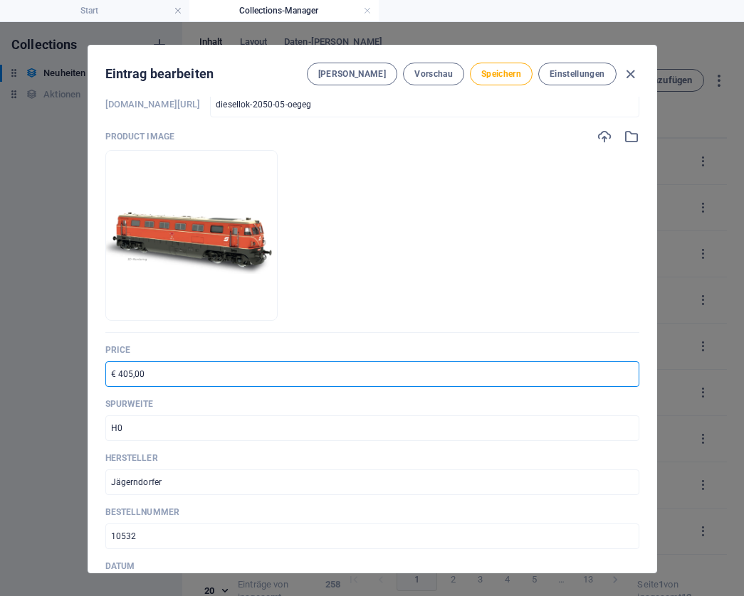
paste input "239"
click at [139, 536] on input "10532" at bounding box center [372, 537] width 534 height 26
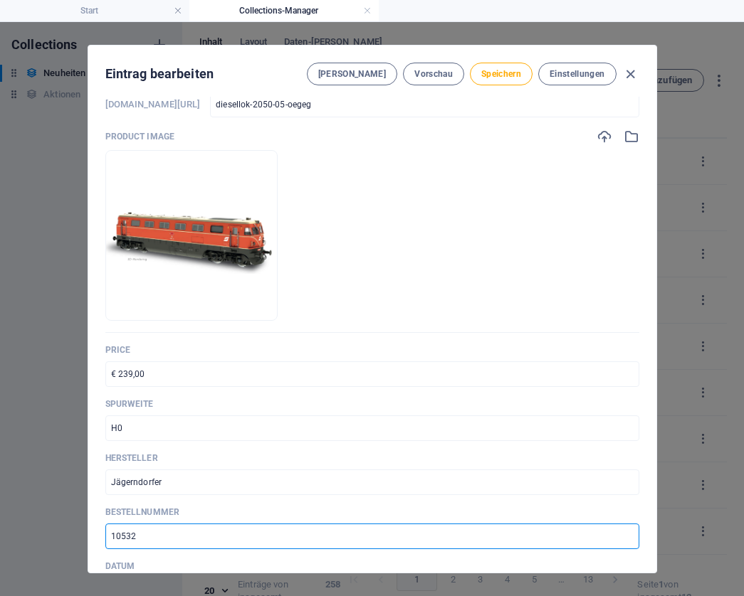
paste input "20500"
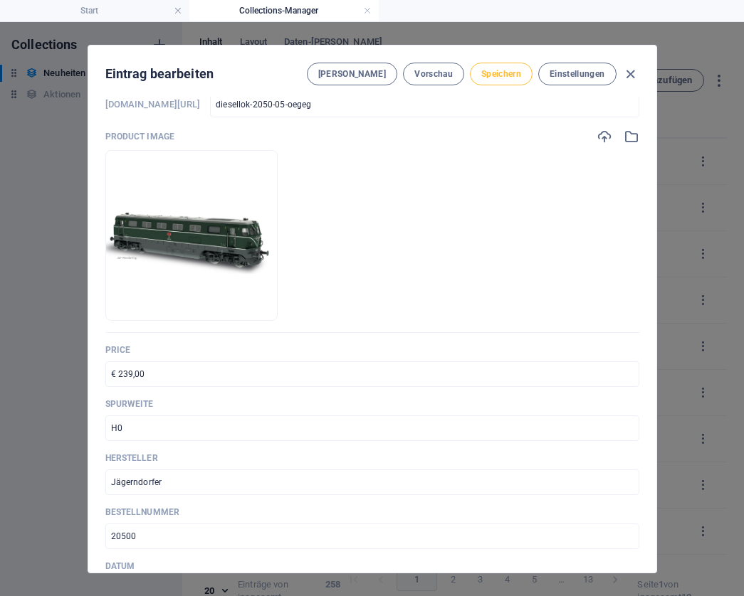
click at [501, 74] on span "Speichern" at bounding box center [501, 73] width 40 height 11
click at [627, 72] on icon "button" at bounding box center [630, 74] width 16 height 16
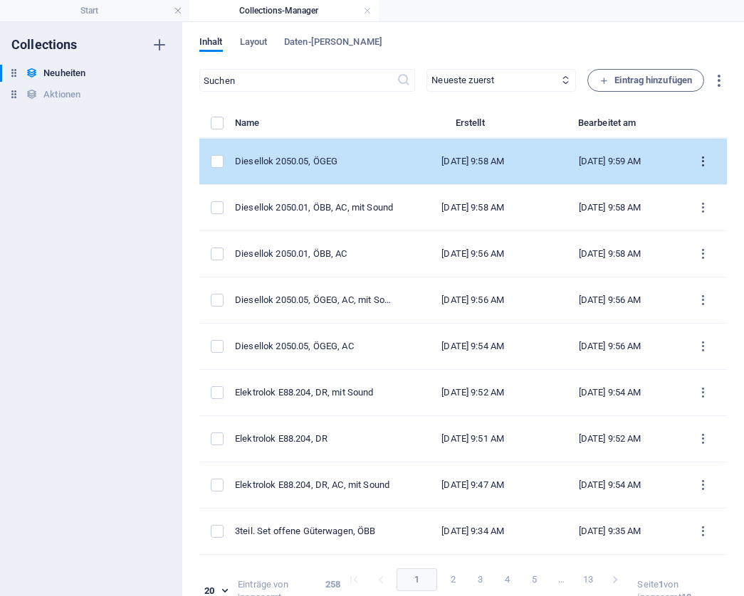
click at [698, 164] on icon "items list" at bounding box center [703, 162] width 14 height 14
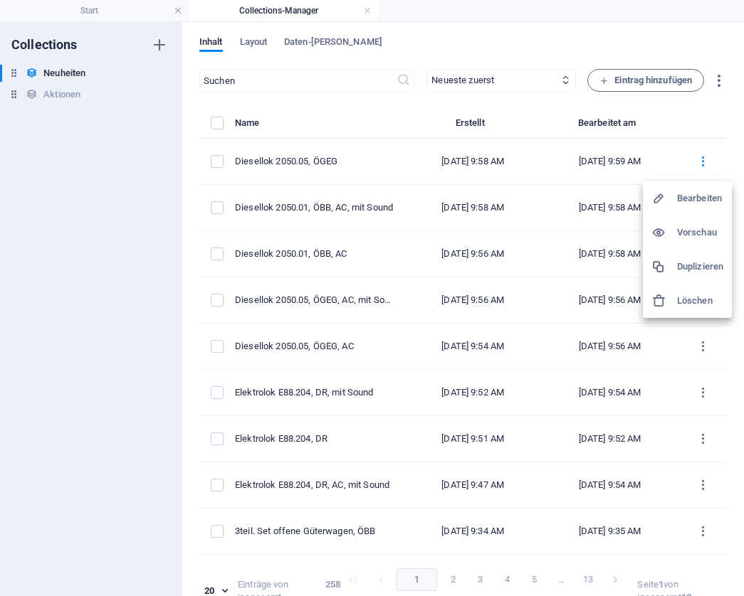
click at [689, 260] on h6 "Duplizieren" at bounding box center [700, 266] width 46 height 17
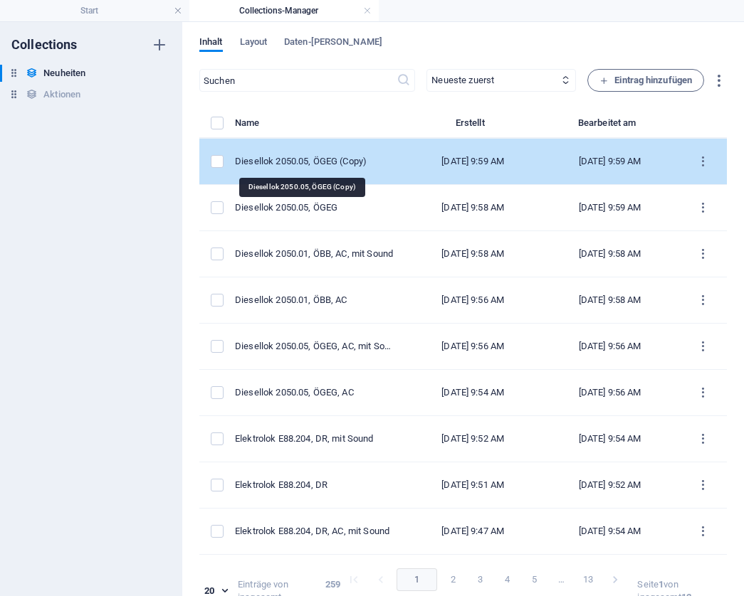
click at [308, 162] on div "Diesellok 2050.05, ÖGEG (Copy)" at bounding box center [314, 161] width 159 height 13
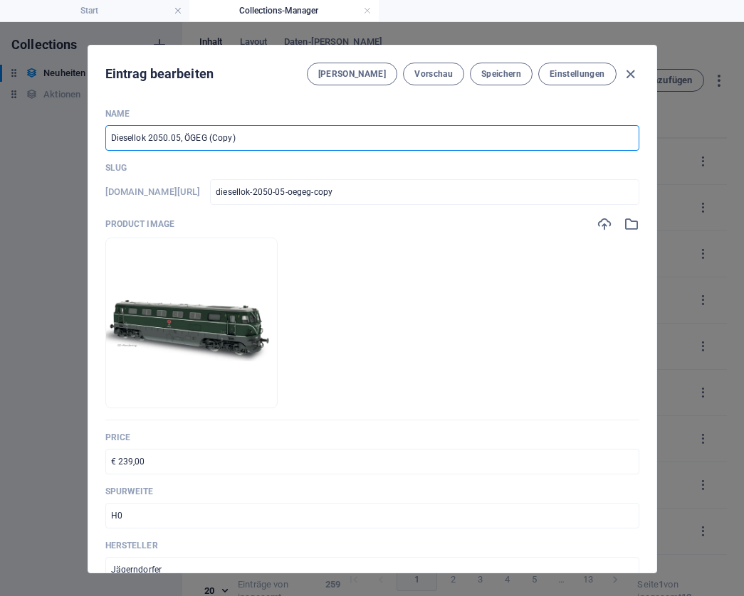
drag, startPoint x: 253, startPoint y: 134, endPoint x: 204, endPoint y: 134, distance: 49.8
click at [204, 134] on input "Diesellok 2050.05, ÖGEG (Copy)" at bounding box center [372, 138] width 534 height 26
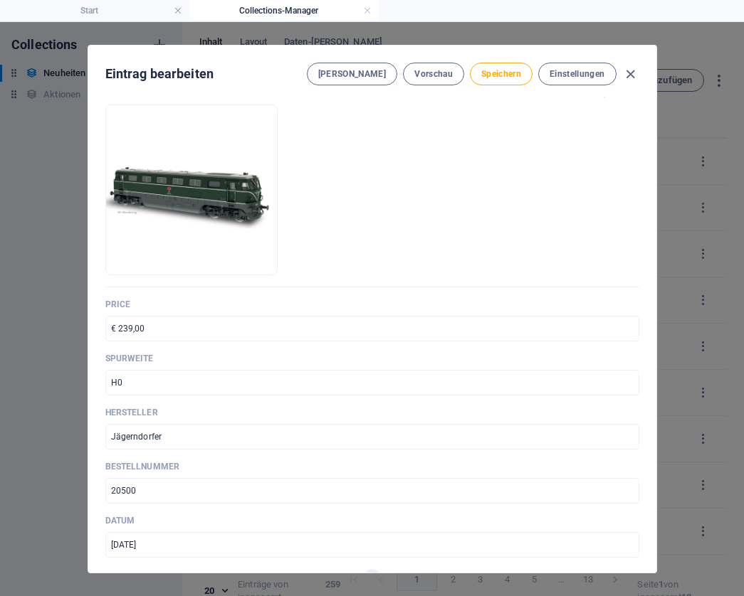
scroll to position [134, 0]
click at [241, 325] on input "€ 239,00" at bounding box center [372, 328] width 534 height 26
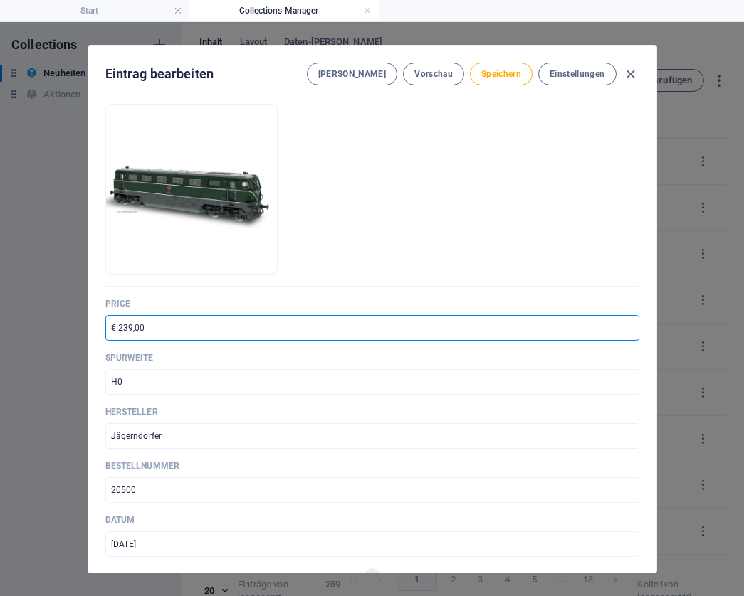
paste input "36"
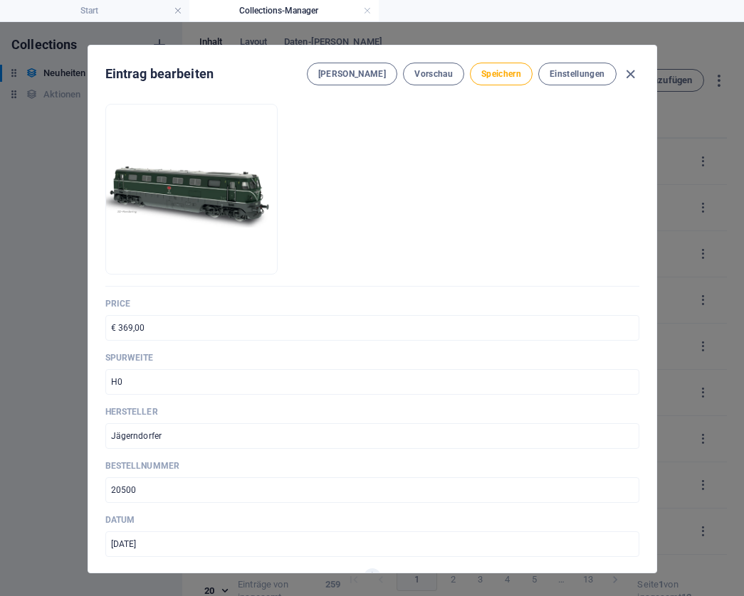
click at [147, 490] on input "20500" at bounding box center [372, 491] width 534 height 26
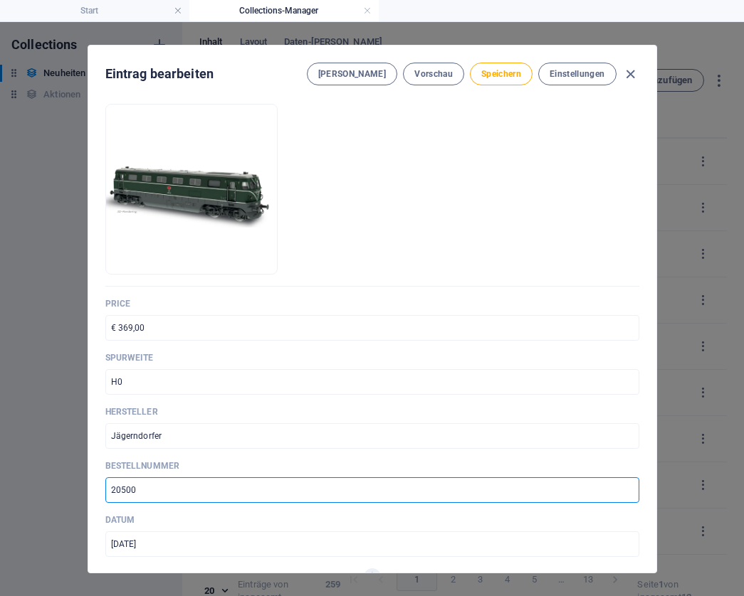
paste input "2"
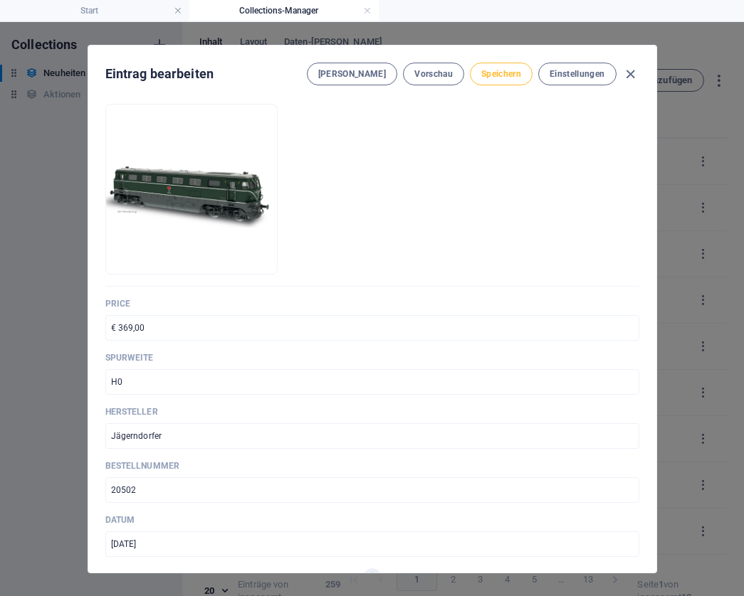
click at [500, 73] on span "Speichern" at bounding box center [501, 73] width 40 height 11
click at [630, 74] on icon "button" at bounding box center [630, 74] width 16 height 16
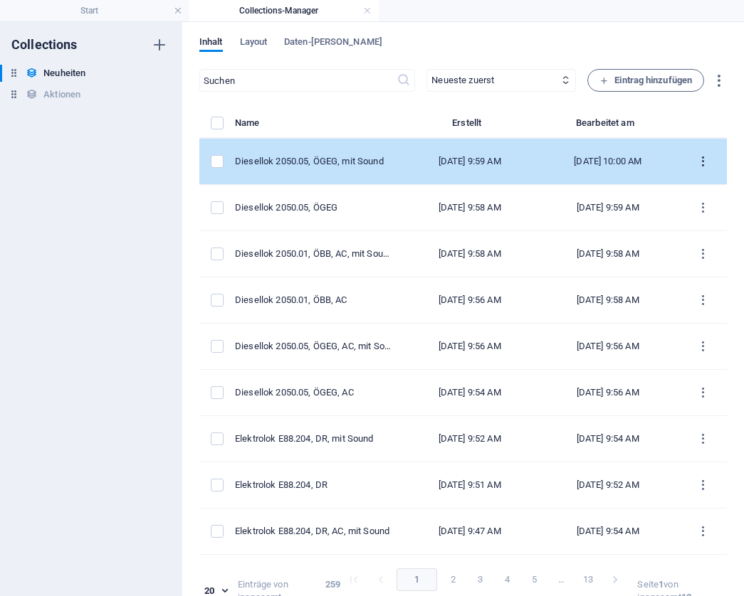
click at [696, 163] on icon "items list" at bounding box center [703, 162] width 14 height 14
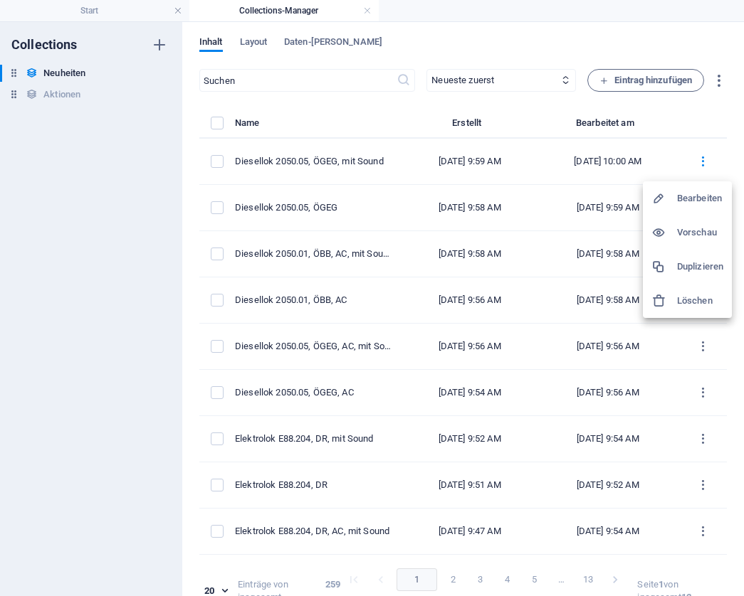
click at [702, 260] on h6 "Duplizieren" at bounding box center [700, 266] width 46 height 17
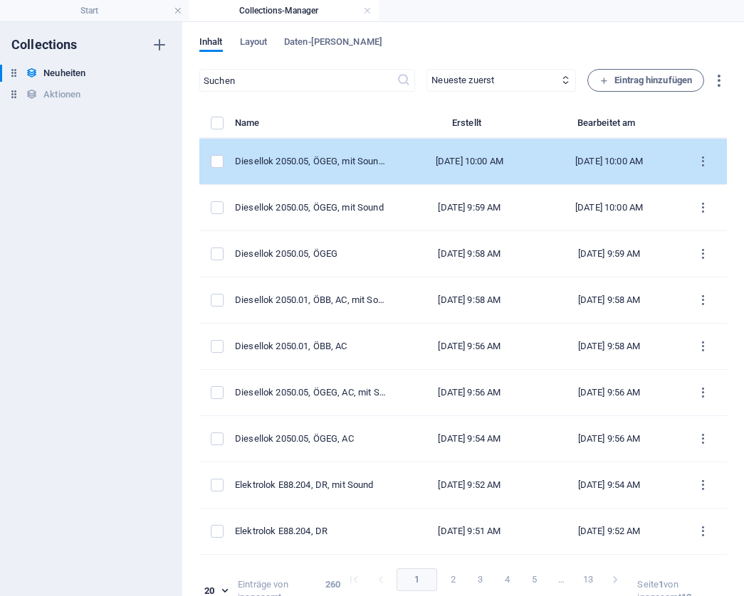
click at [429, 162] on div "[DATE] 10:00 AM" at bounding box center [469, 161] width 117 height 13
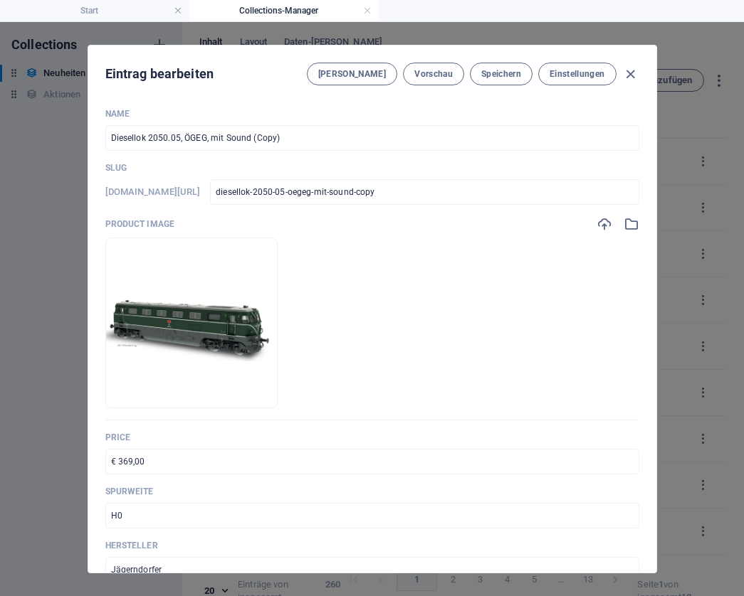
click at [297, 139] on input "Diesellok 2050.05, ÖGEG, mit Sound (Copy)" at bounding box center [372, 138] width 534 height 26
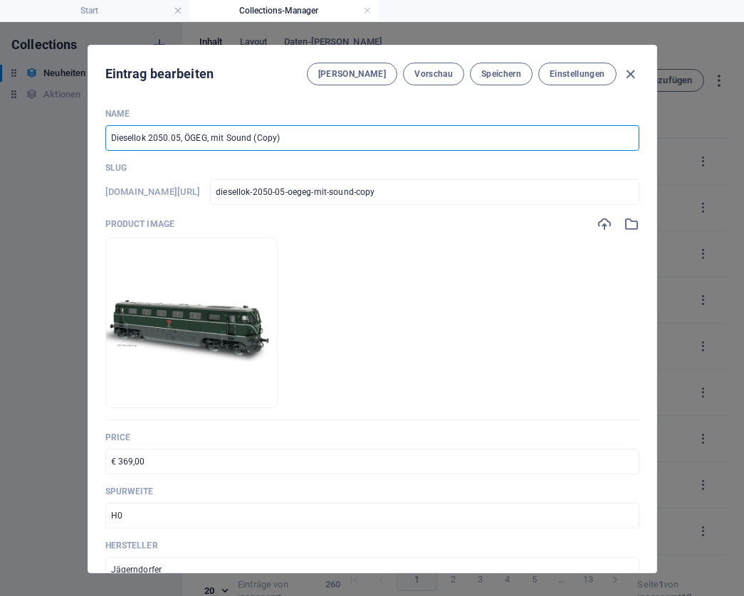
click at [297, 139] on input "Diesellok 2050.05, ÖGEG, mit Sound (Copy)" at bounding box center [372, 138] width 534 height 26
paste input "1, ÖBB"
click at [163, 459] on input "€ 369,00" at bounding box center [372, 462] width 534 height 26
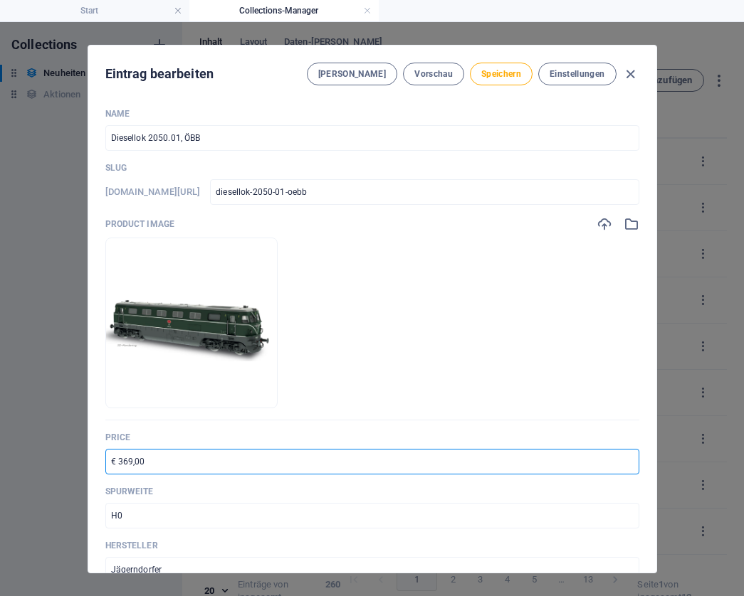
paste input "23"
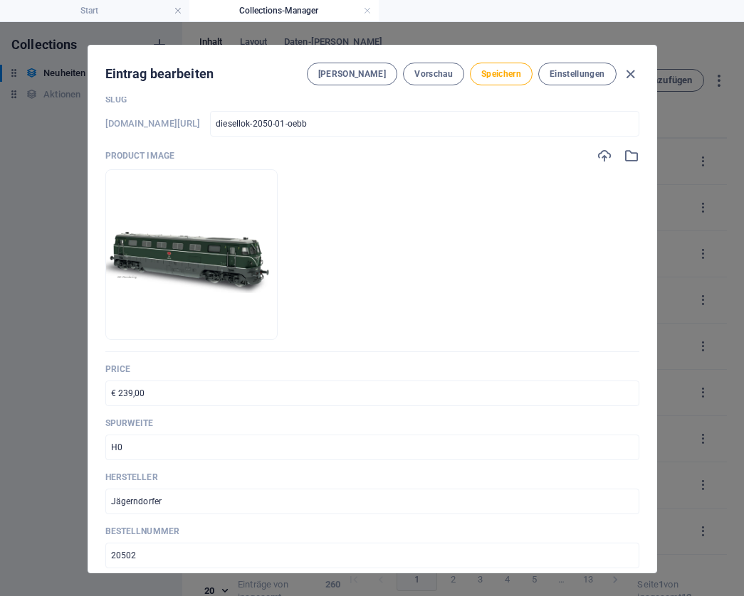
scroll to position [70, 0]
click at [164, 551] on input "20502" at bounding box center [372, 555] width 534 height 26
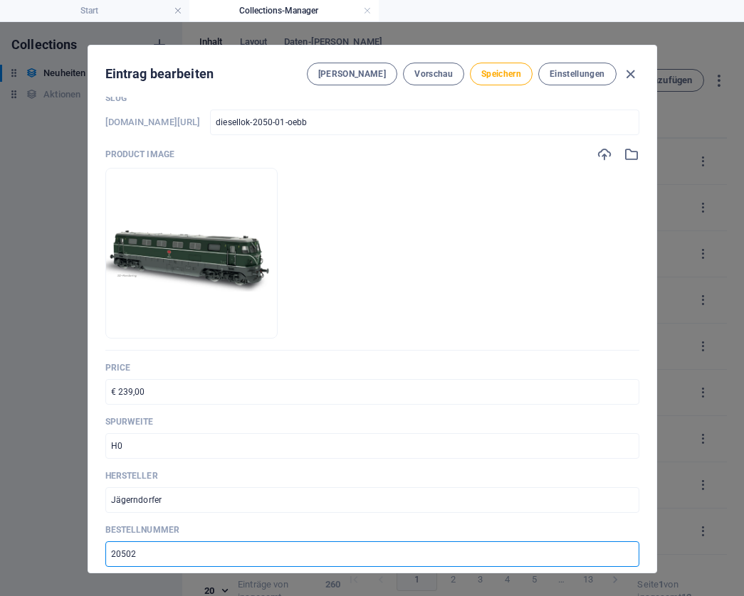
paste input "30"
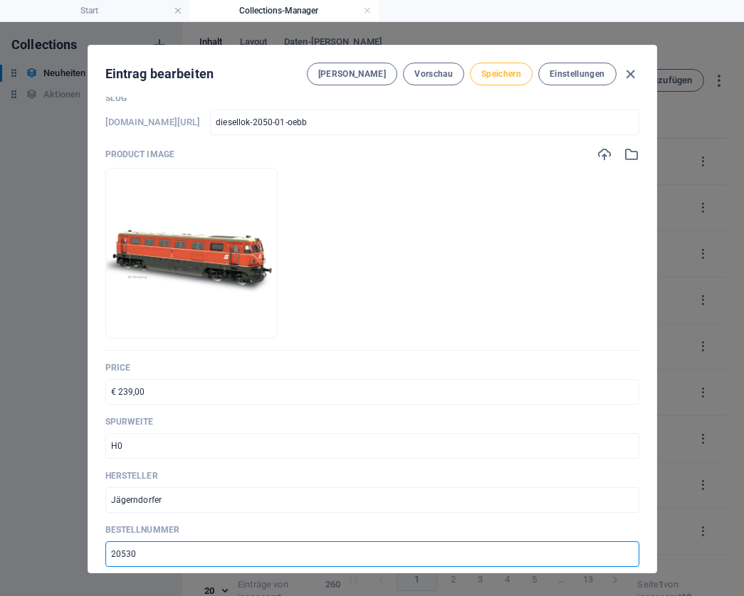
click at [495, 76] on span "Speichern" at bounding box center [501, 73] width 40 height 11
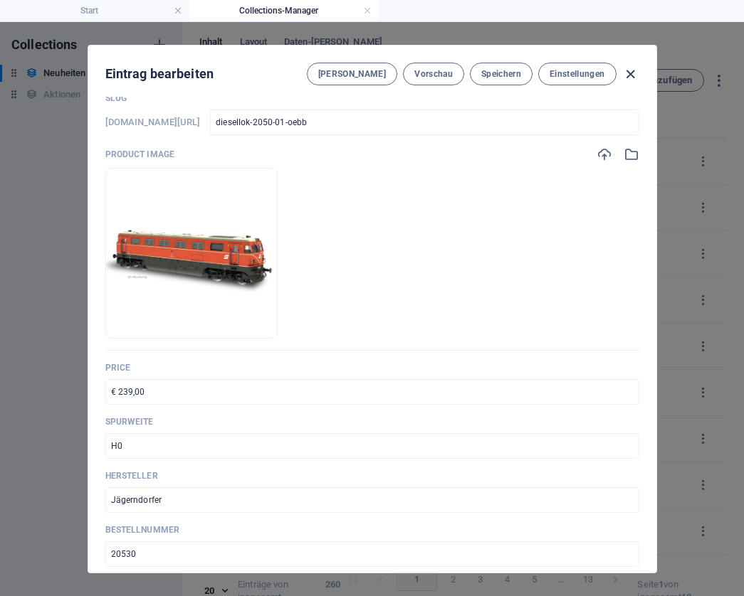
click at [629, 75] on icon "button" at bounding box center [630, 74] width 16 height 16
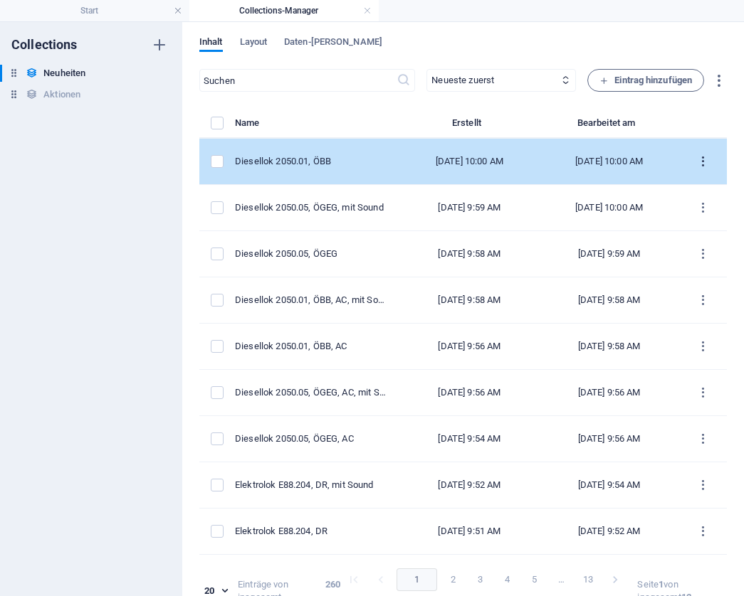
click at [699, 165] on icon "items list" at bounding box center [703, 162] width 14 height 14
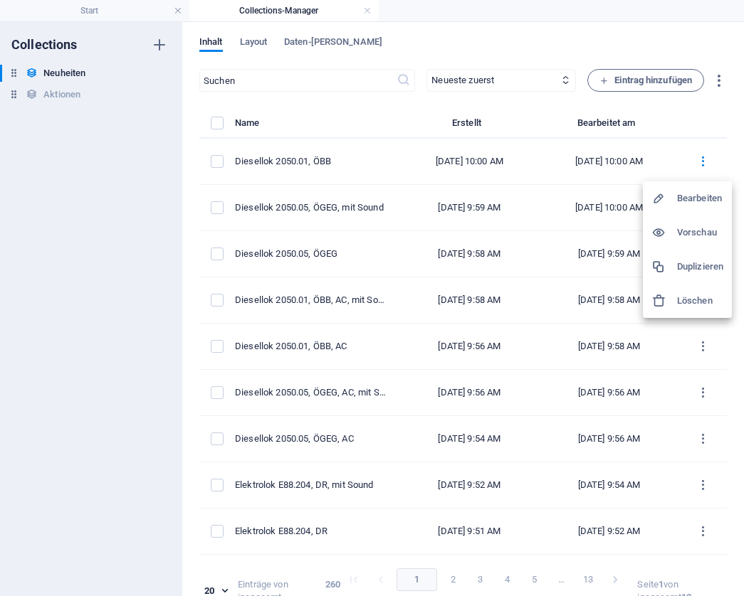
click at [690, 265] on h6 "Duplizieren" at bounding box center [700, 266] width 46 height 17
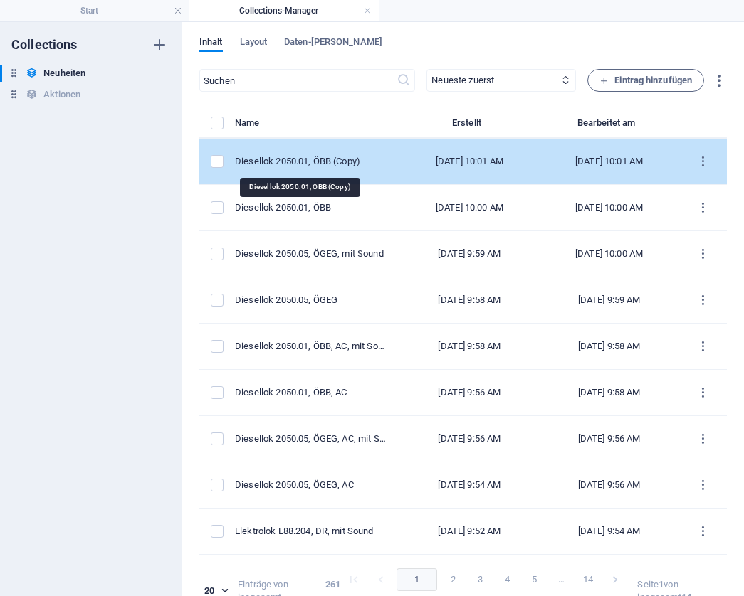
click at [304, 159] on div "Diesellok 2050.01, ÖBB (Copy)" at bounding box center [311, 161] width 153 height 13
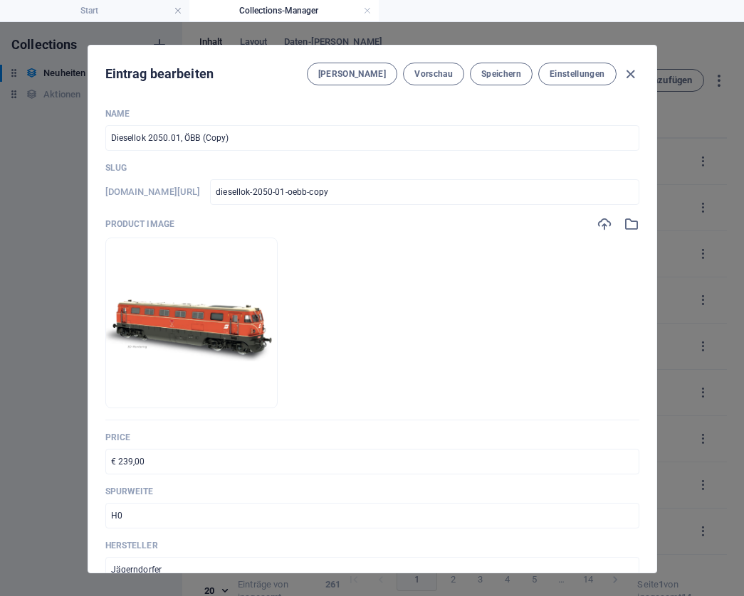
click at [248, 138] on input "Diesellok 2050.01, ÖBB (Copy)" at bounding box center [372, 138] width 534 height 26
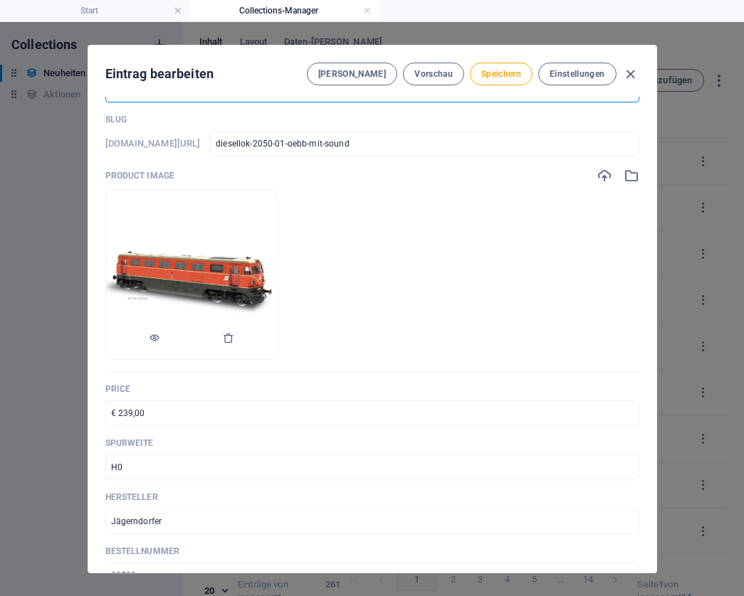
scroll to position [58, 0]
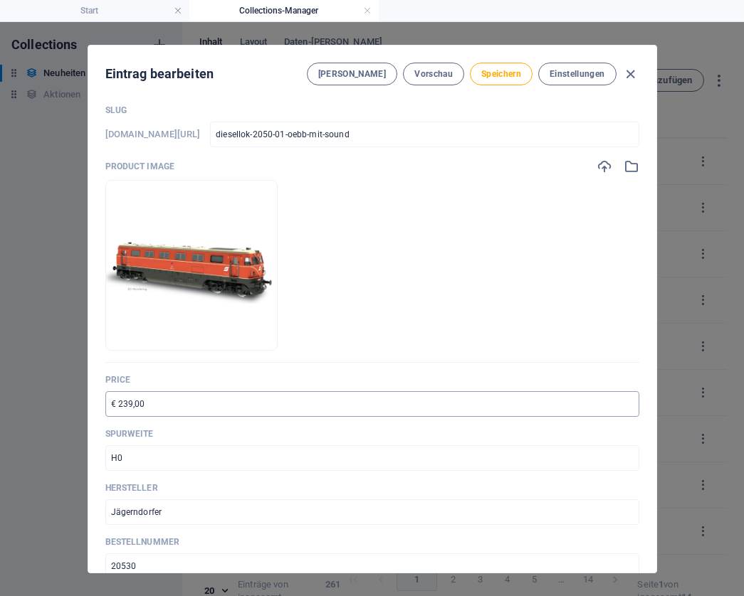
click at [175, 410] on input "€ 239,00" at bounding box center [372, 404] width 534 height 26
paste input "36"
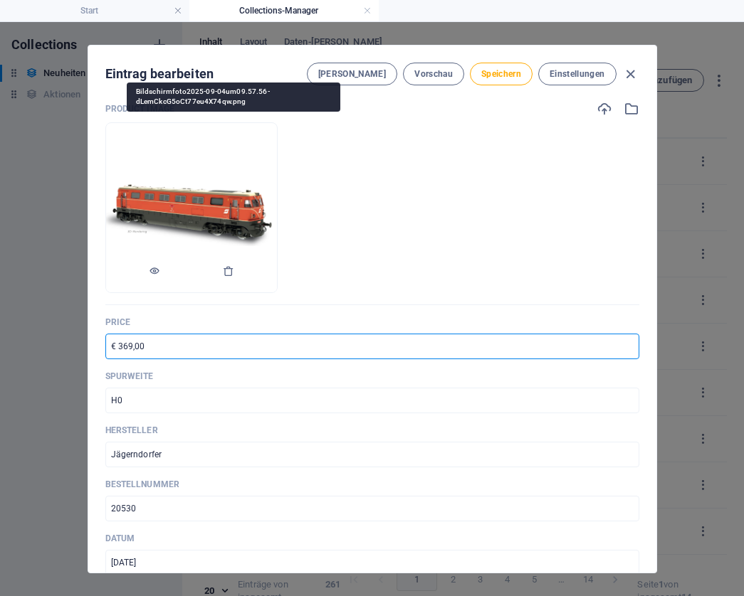
scroll to position [117, 0]
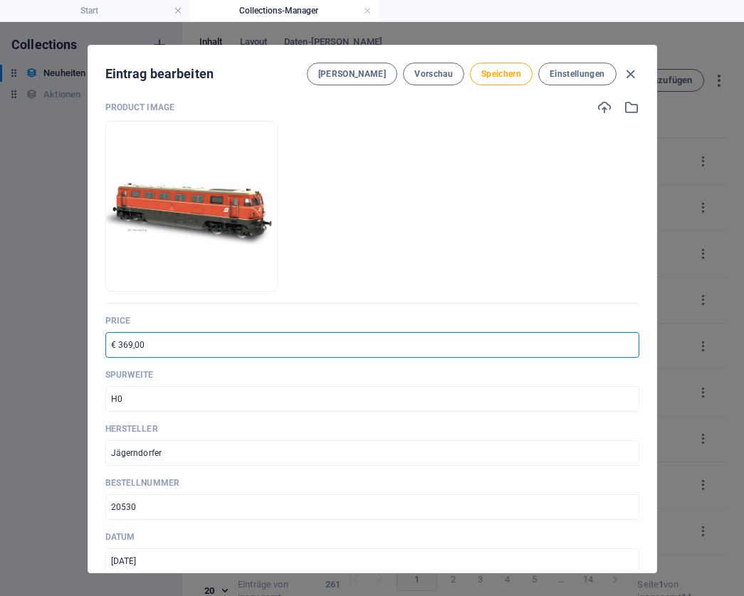
click at [156, 505] on input "20530" at bounding box center [372, 508] width 534 height 26
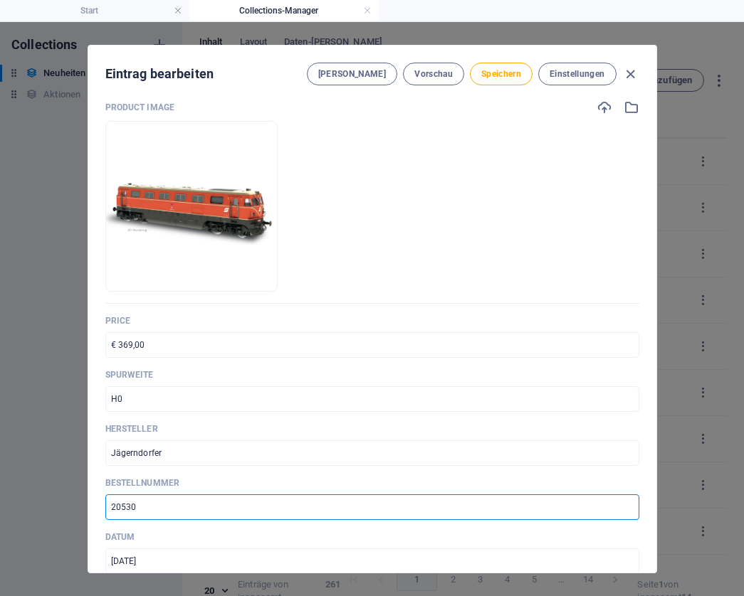
paste input "2"
click at [504, 73] on span "Speichern" at bounding box center [501, 73] width 40 height 11
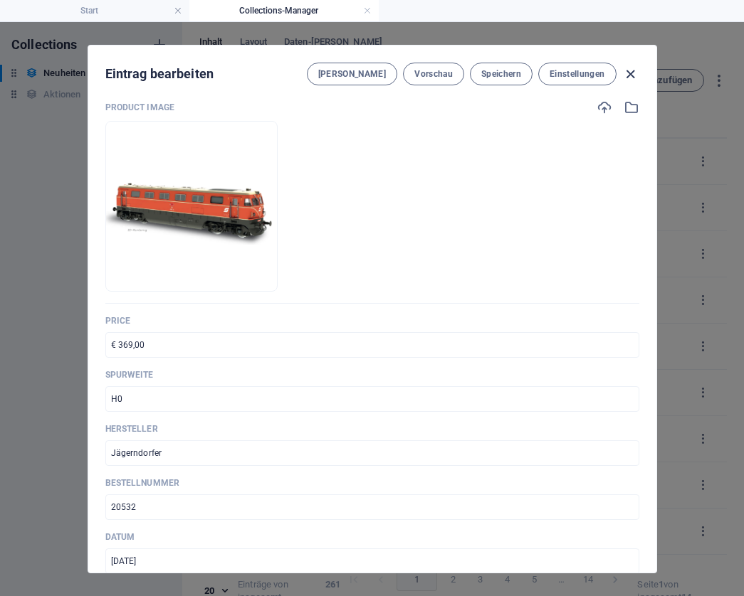
click at [624, 75] on icon "button" at bounding box center [630, 74] width 16 height 16
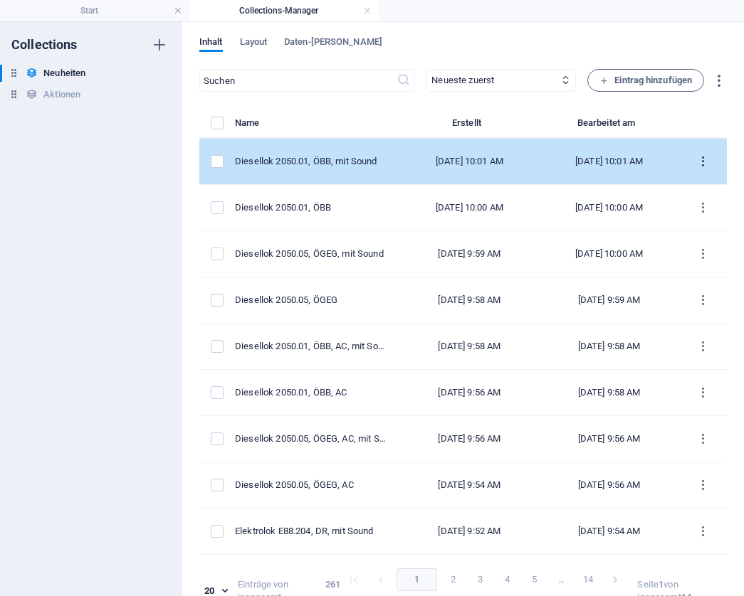
click at [696, 165] on icon "items list" at bounding box center [703, 162] width 14 height 14
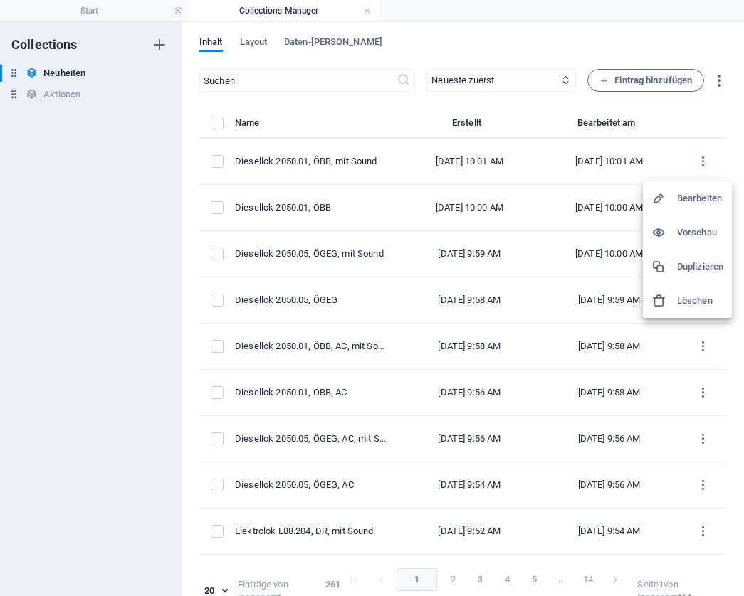
click at [678, 260] on h6 "Duplizieren" at bounding box center [700, 266] width 46 height 17
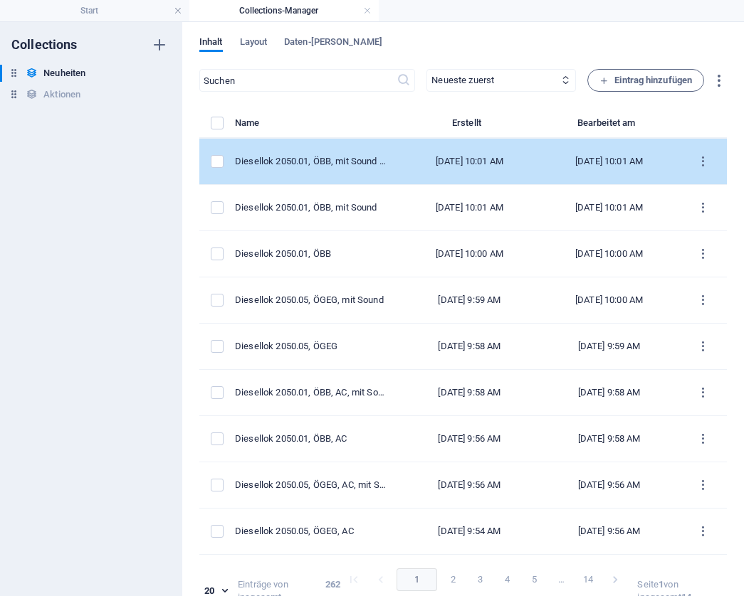
click at [517, 149] on td "[DATE] 10:01 AM" at bounding box center [468, 162] width 139 height 46
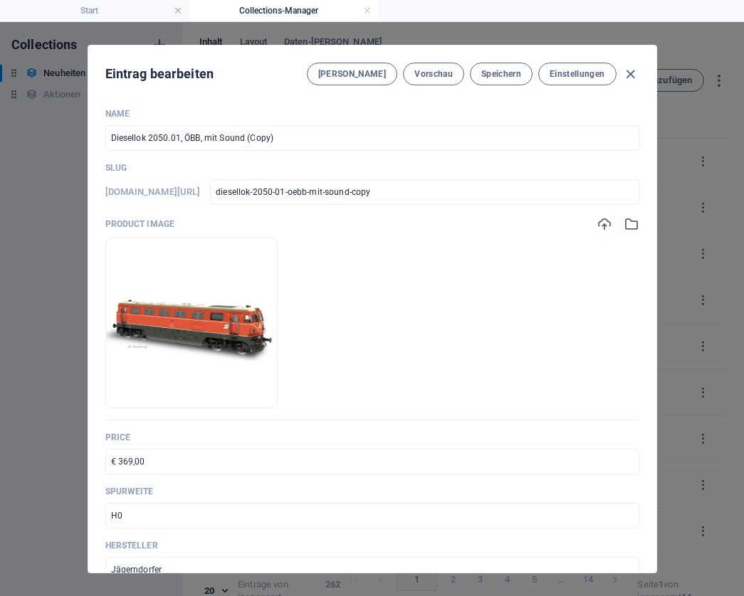
click at [288, 139] on input "Diesellok 2050.01, ÖBB, mit Sound (Copy)" at bounding box center [372, 138] width 534 height 26
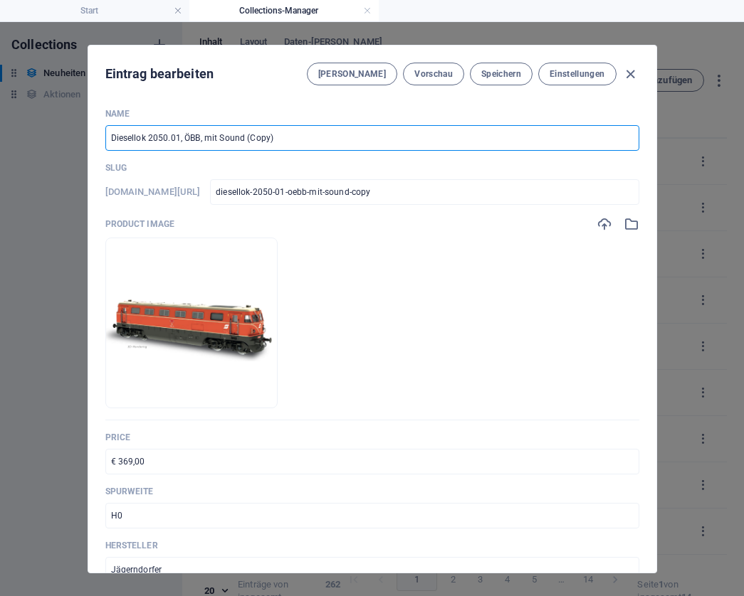
click at [288, 139] on input "Diesellok 2050.01, ÖBB, mit Sound (Copy)" at bounding box center [372, 138] width 534 height 26
paste input "2.Kl. ÖBB Reisezugwagen Orange"
click at [178, 465] on input "€ 369,00" at bounding box center [372, 462] width 534 height 26
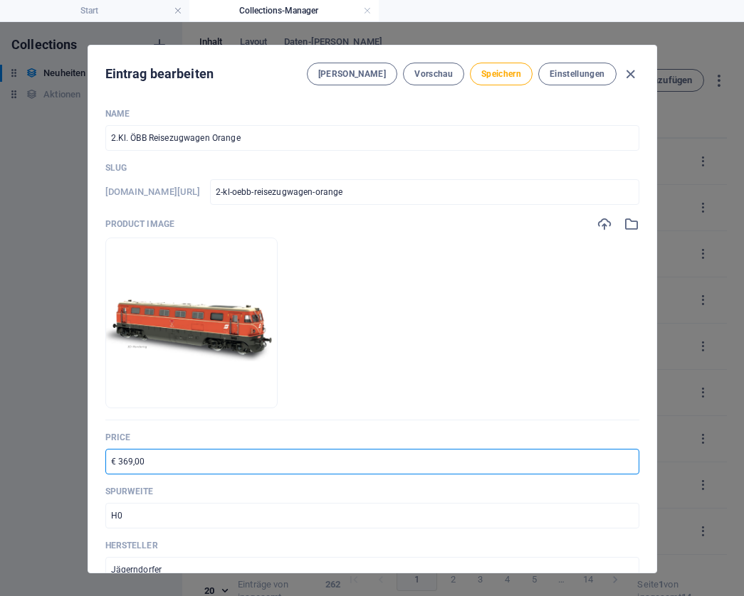
paste input "68"
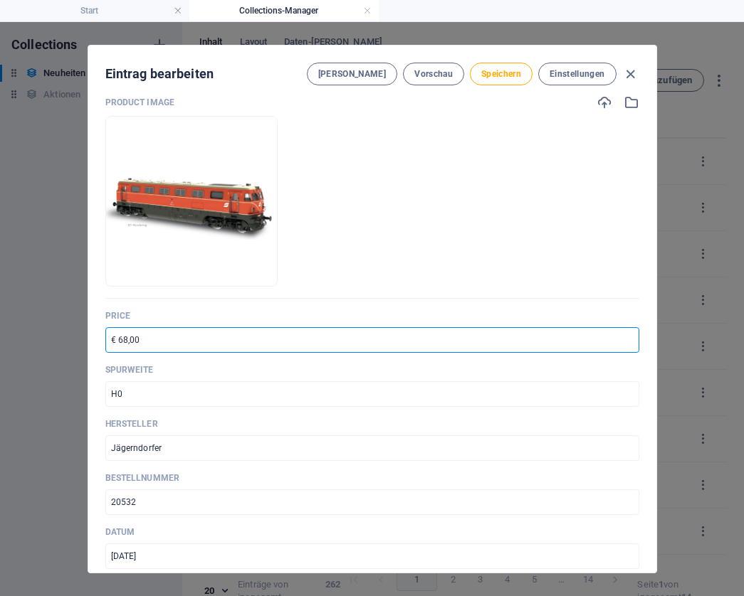
scroll to position [122, 0]
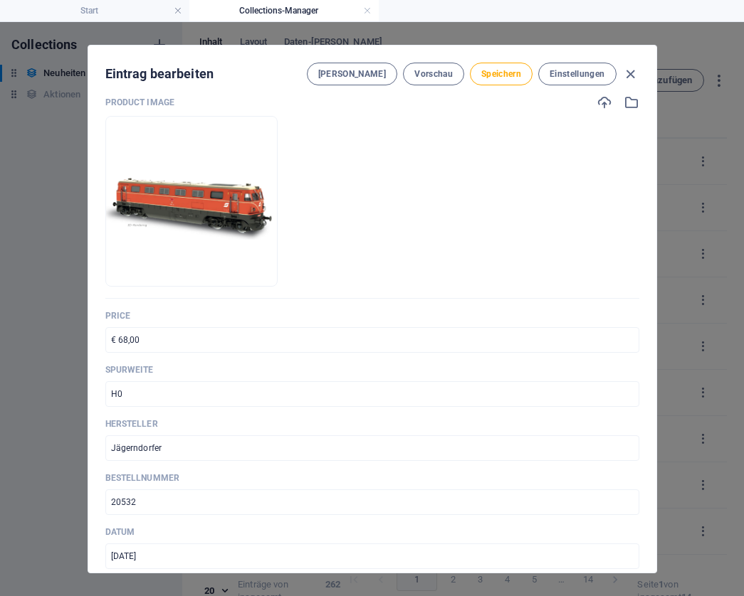
click at [150, 500] on input "20532" at bounding box center [372, 503] width 534 height 26
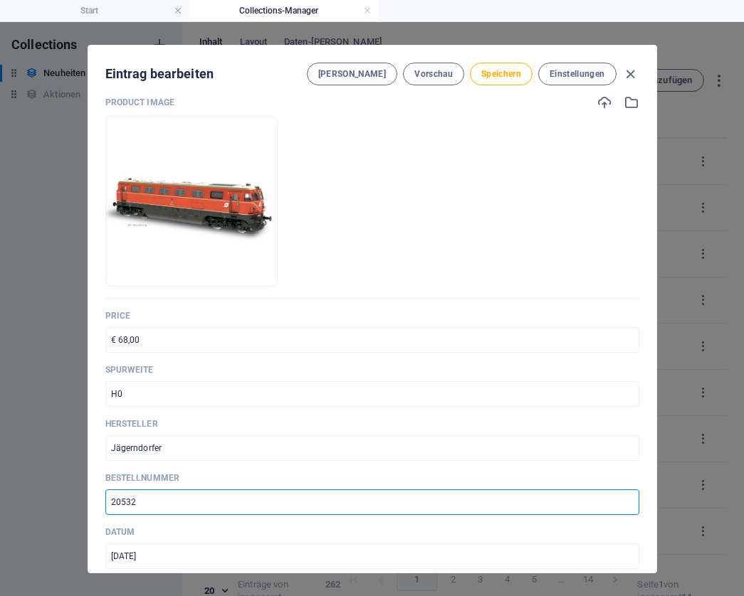
paste input "91020"
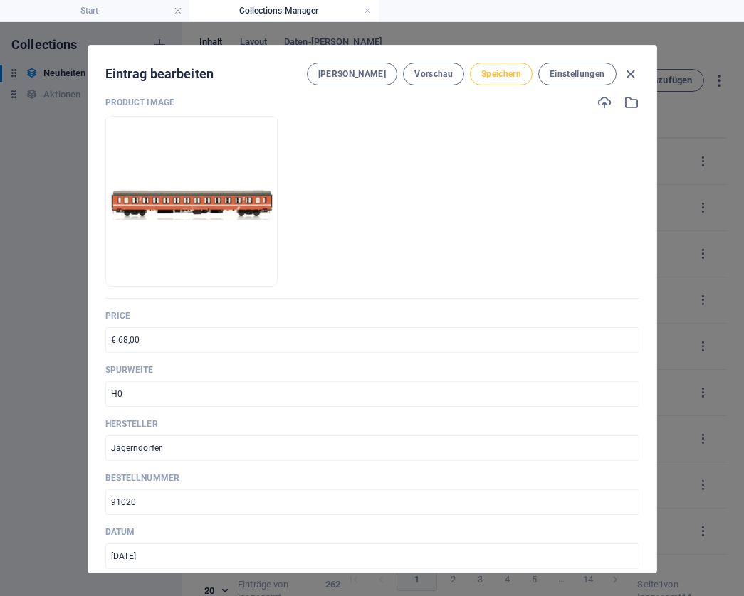
click at [489, 73] on span "Speichern" at bounding box center [501, 73] width 40 height 11
click at [628, 75] on icon "button" at bounding box center [630, 74] width 16 height 16
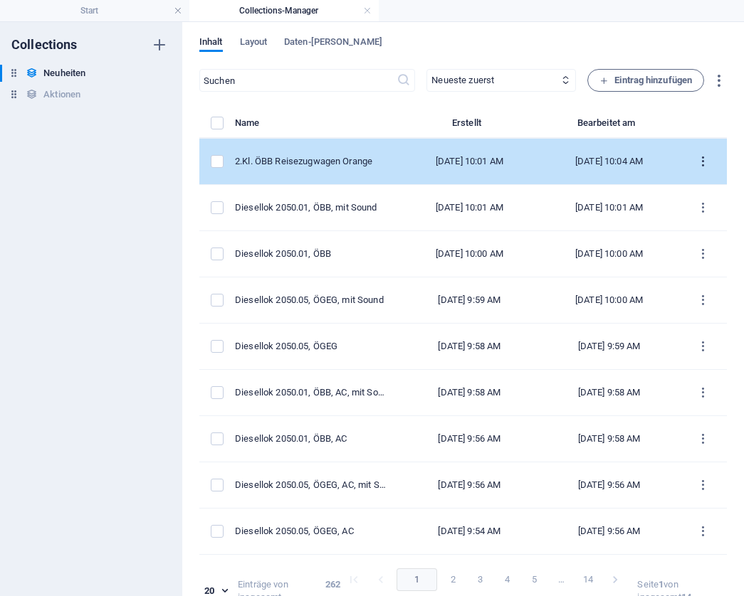
click at [697, 161] on icon "items list" at bounding box center [703, 162] width 14 height 14
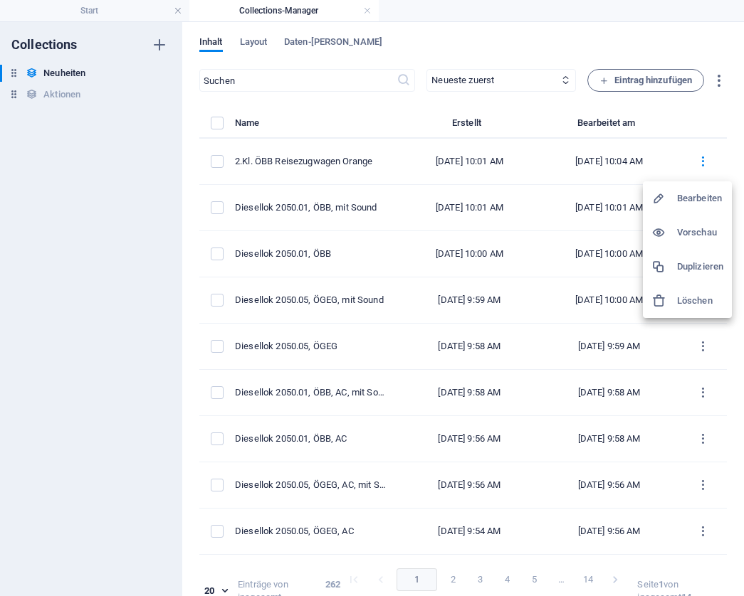
click at [690, 268] on h6 "Duplizieren" at bounding box center [700, 266] width 46 height 17
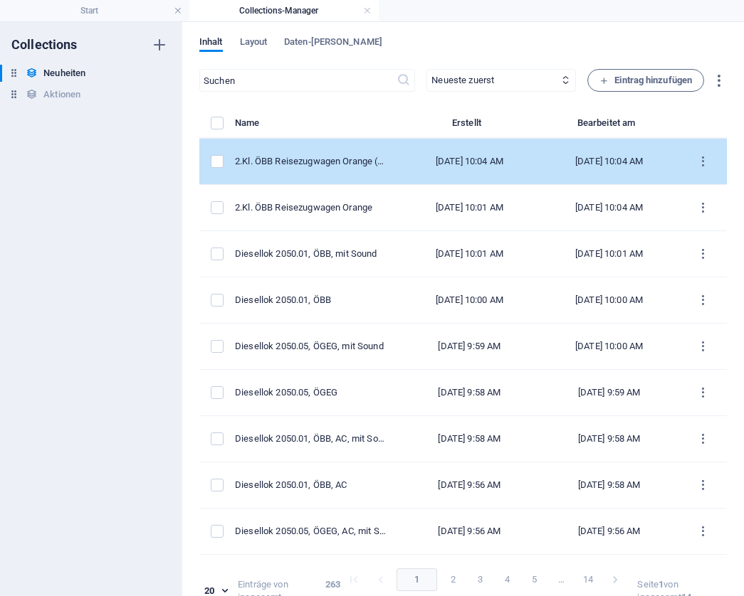
click at [355, 158] on div "2.Kl. ÖBB Reisezugwagen Orange (Copy)" at bounding box center [311, 161] width 153 height 13
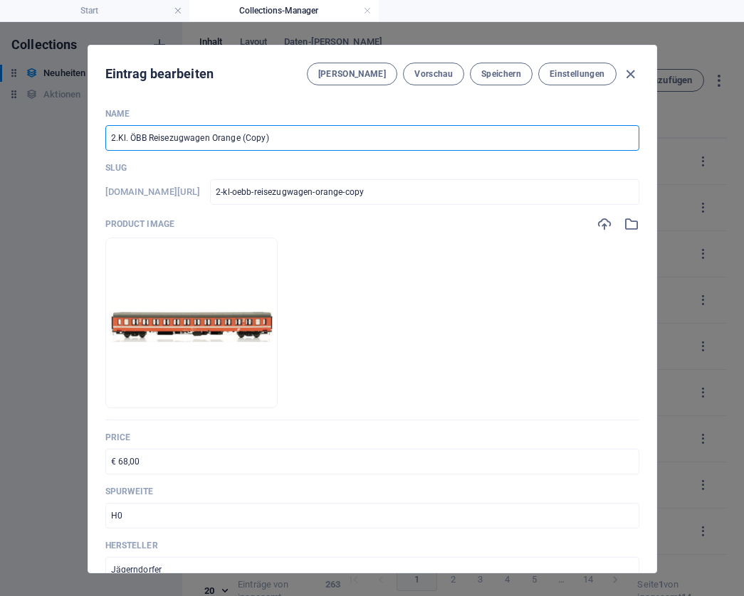
drag, startPoint x: 290, startPoint y: 137, endPoint x: 238, endPoint y: 137, distance: 52.7
click at [238, 137] on input "2.Kl. ÖBB Reisezugwagen Orange (Copy)" at bounding box center [372, 138] width 534 height 26
click at [436, 199] on input "2-kl-oebb-reisezugwagen-orange" at bounding box center [424, 192] width 428 height 26
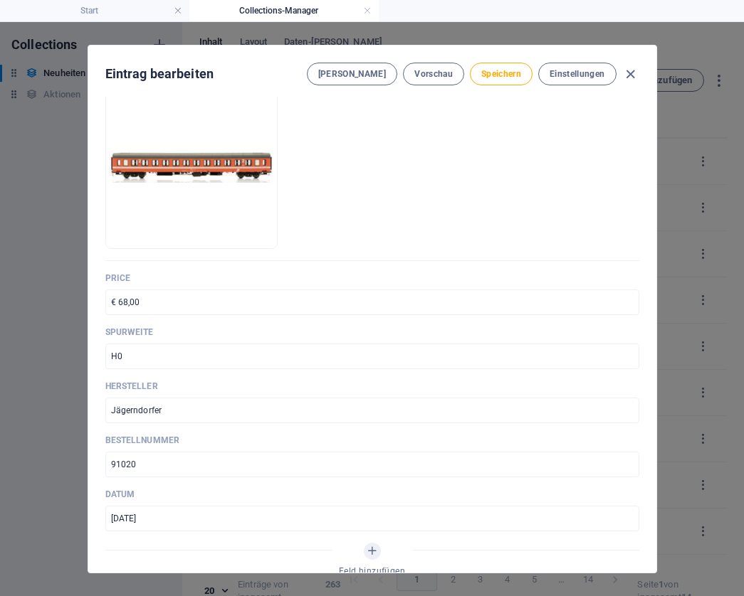
scroll to position [162, 0]
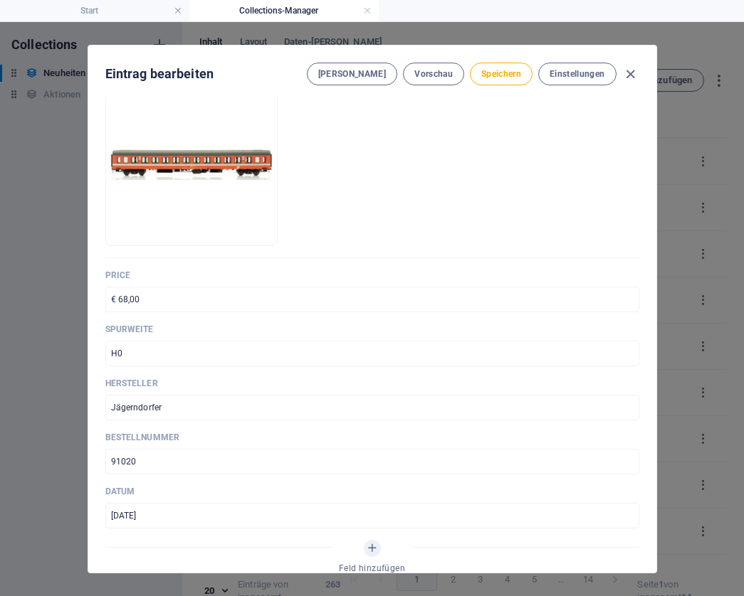
click at [157, 461] on input "91020" at bounding box center [372, 462] width 534 height 26
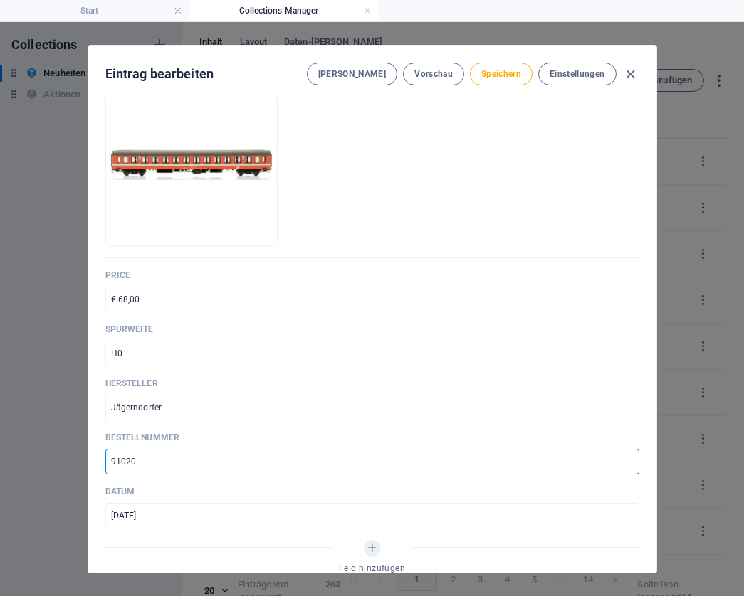
paste input "3"
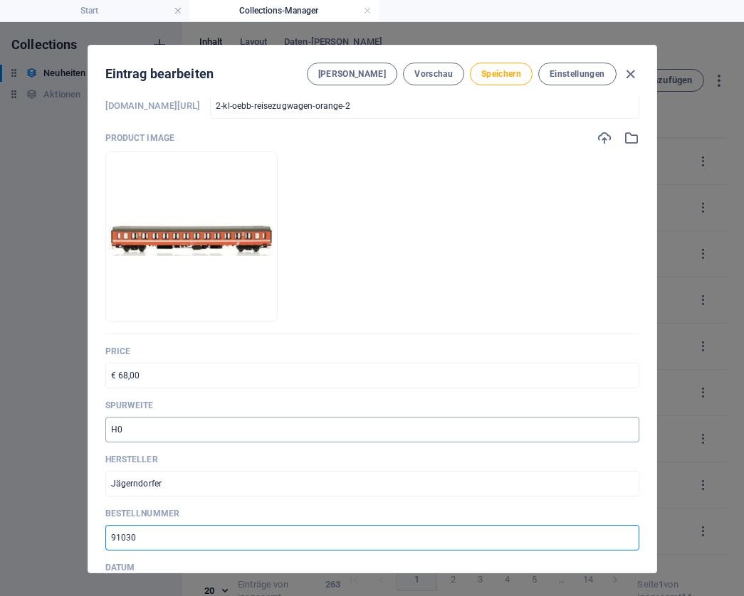
scroll to position [88, 0]
click at [499, 75] on span "Speichern" at bounding box center [501, 73] width 40 height 11
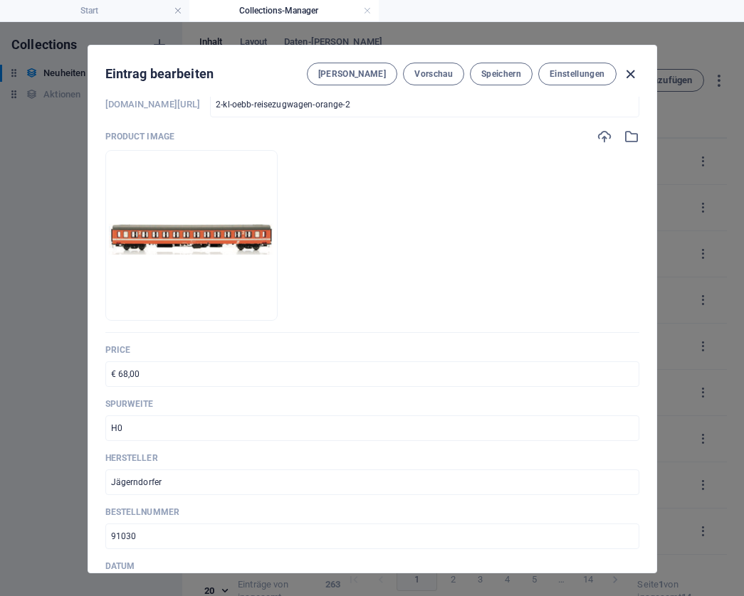
click at [624, 73] on icon "button" at bounding box center [630, 74] width 16 height 16
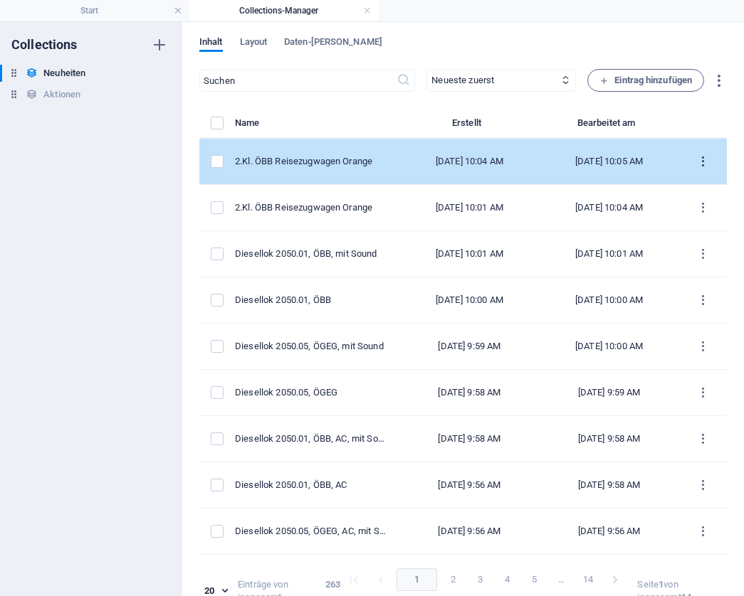
click at [699, 162] on icon "items list" at bounding box center [703, 162] width 14 height 14
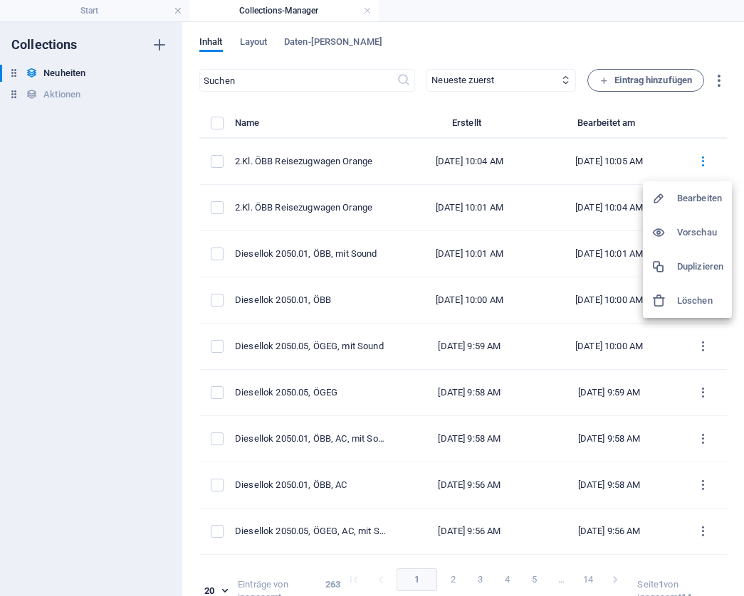
click at [697, 266] on h6 "Duplizieren" at bounding box center [700, 266] width 46 height 17
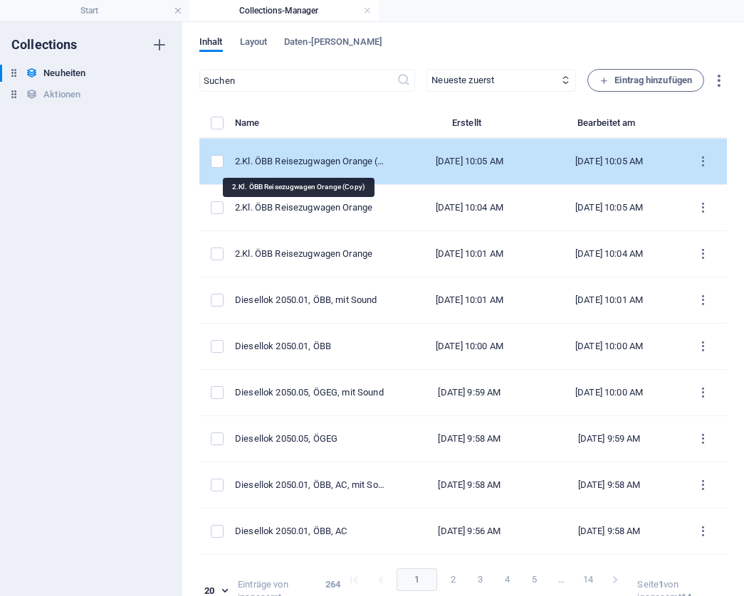
click at [351, 157] on div "2.Kl. ÖBB Reisezugwagen Orange (Copy)" at bounding box center [311, 161] width 153 height 13
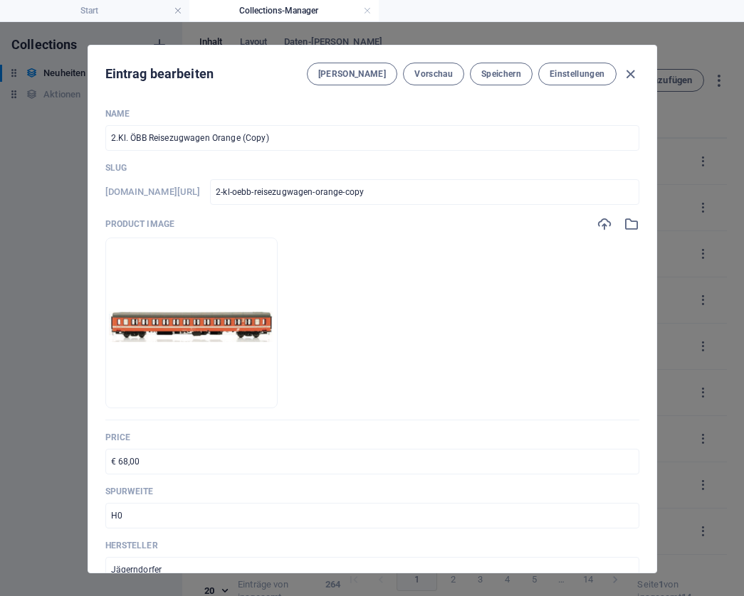
click at [278, 137] on input "2.Kl. ÖBB Reisezugwagen Orange (Copy)" at bounding box center [372, 138] width 534 height 26
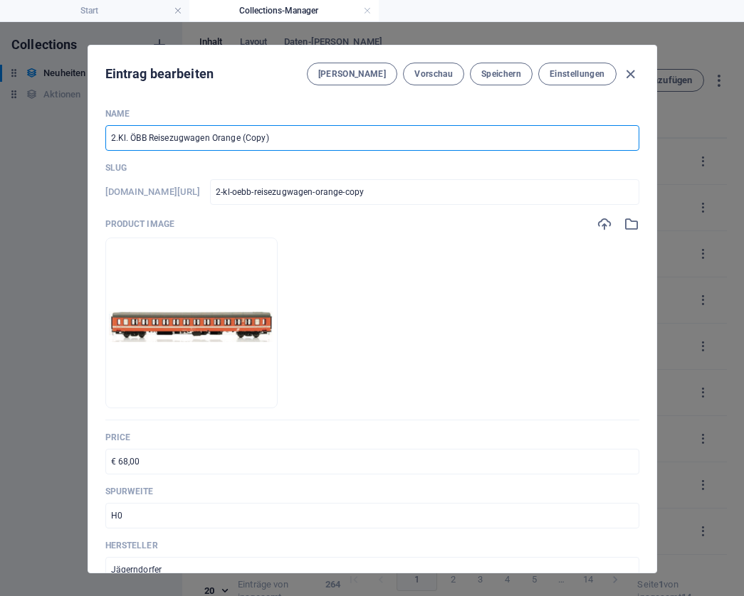
paste input "ÖBB Liegewagen RoLa"
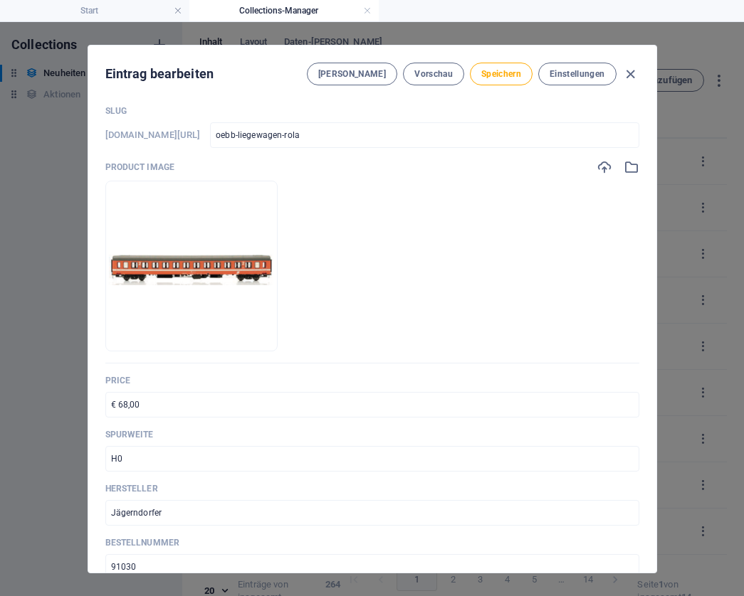
scroll to position [60, 0]
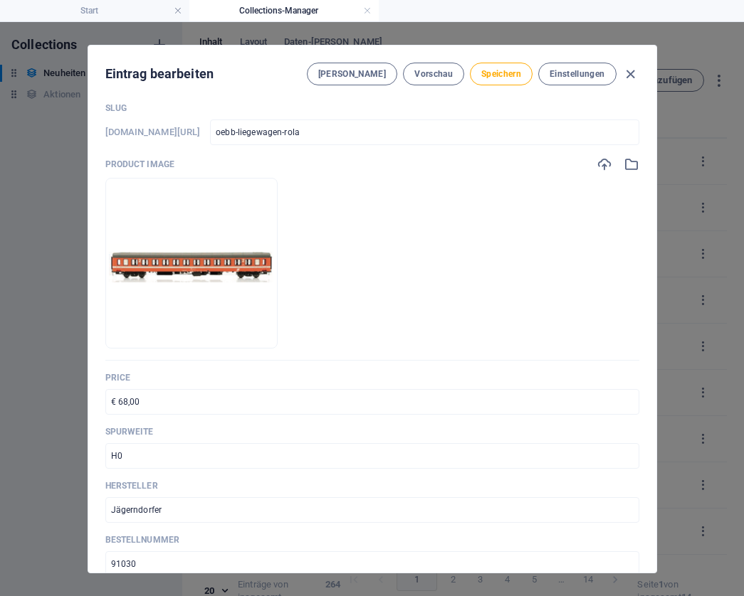
click at [213, 399] on input "€ 68,00" at bounding box center [372, 402] width 534 height 26
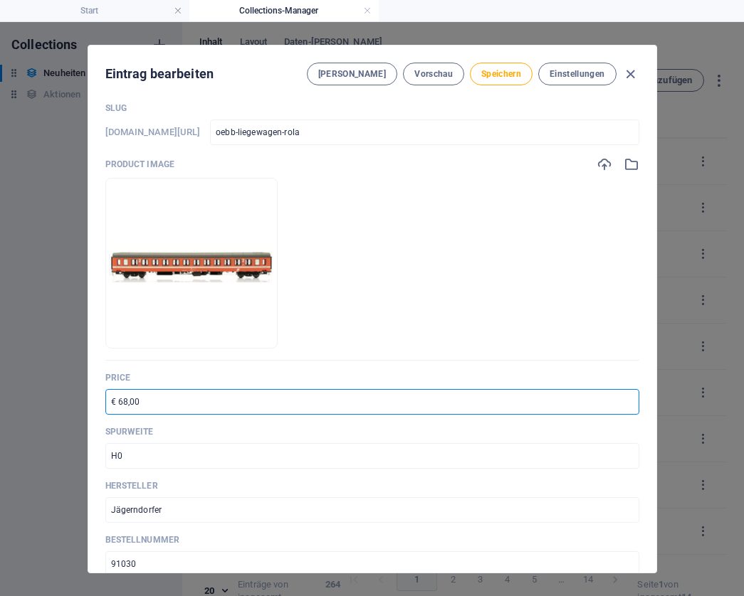
paste input "75,9"
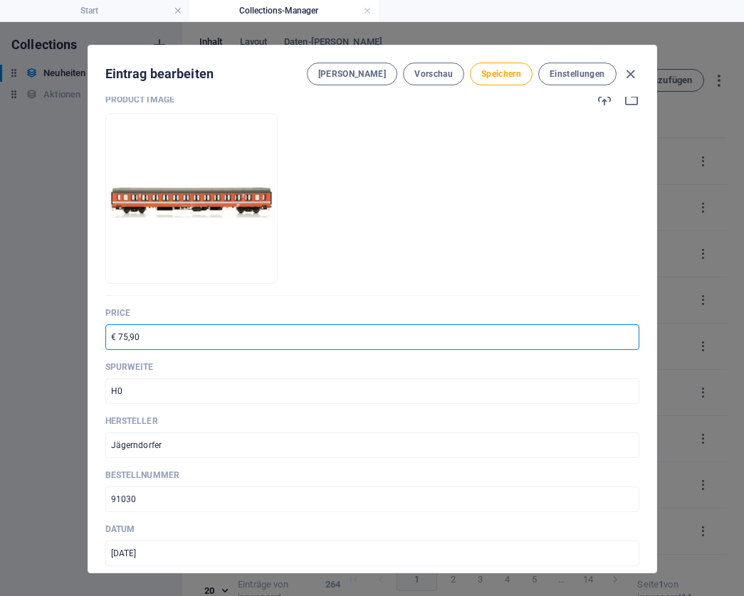
scroll to position [128, 0]
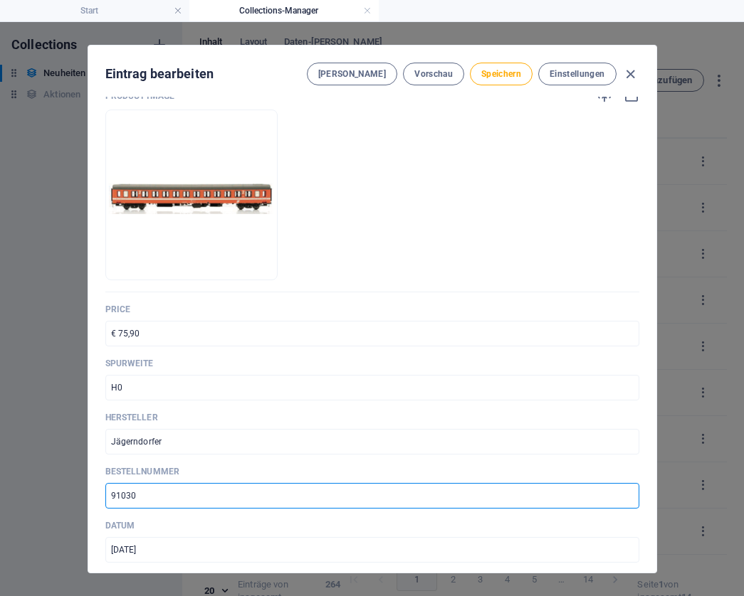
click at [144, 492] on input "91030" at bounding box center [372, 496] width 534 height 26
paste input "7"
click at [508, 75] on span "Speichern" at bounding box center [501, 73] width 40 height 11
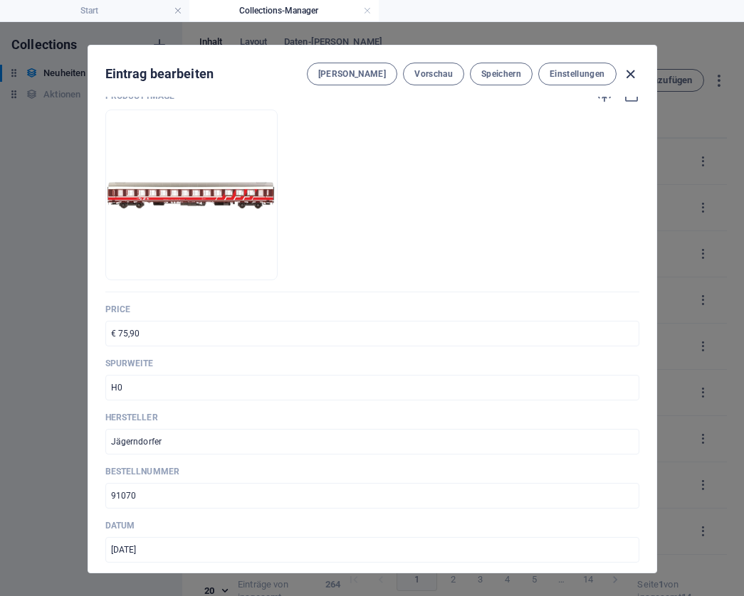
click at [631, 75] on icon "button" at bounding box center [630, 74] width 16 height 16
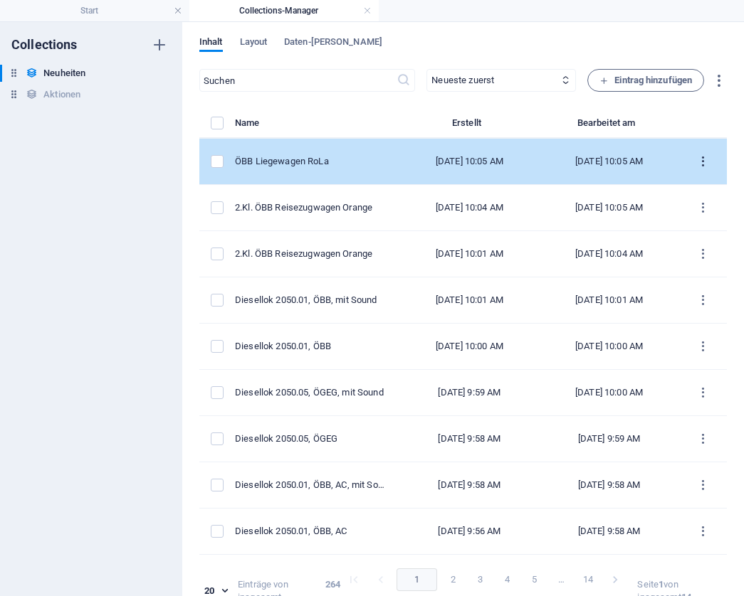
click at [700, 161] on icon "items list" at bounding box center [703, 162] width 14 height 14
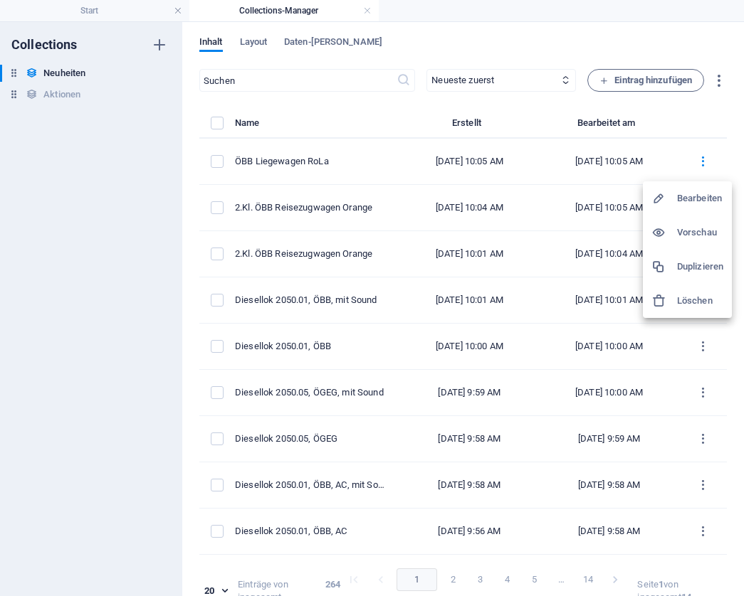
click at [692, 262] on h6 "Duplizieren" at bounding box center [700, 266] width 46 height 17
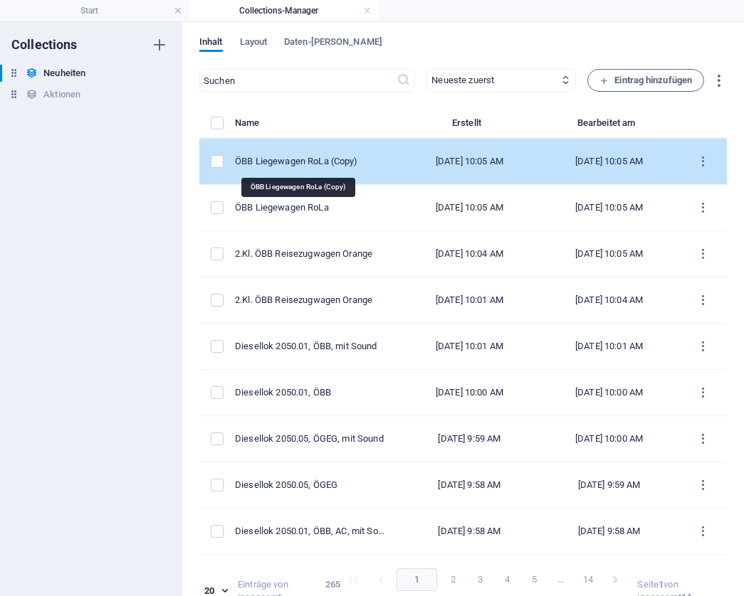
click at [321, 164] on div "ÖBB Liegewagen RoLa (Copy)" at bounding box center [311, 161] width 153 height 13
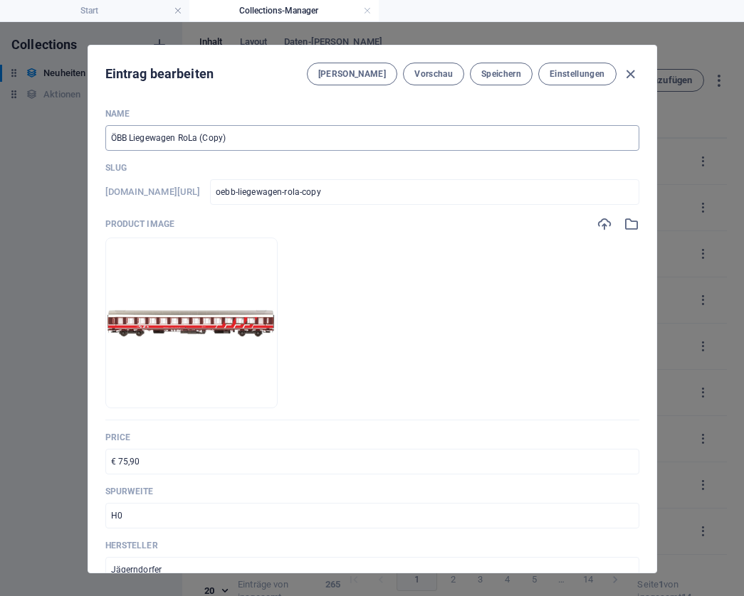
click at [245, 135] on input "ÖBB Liegewagen RoLa (Copy)" at bounding box center [372, 138] width 534 height 26
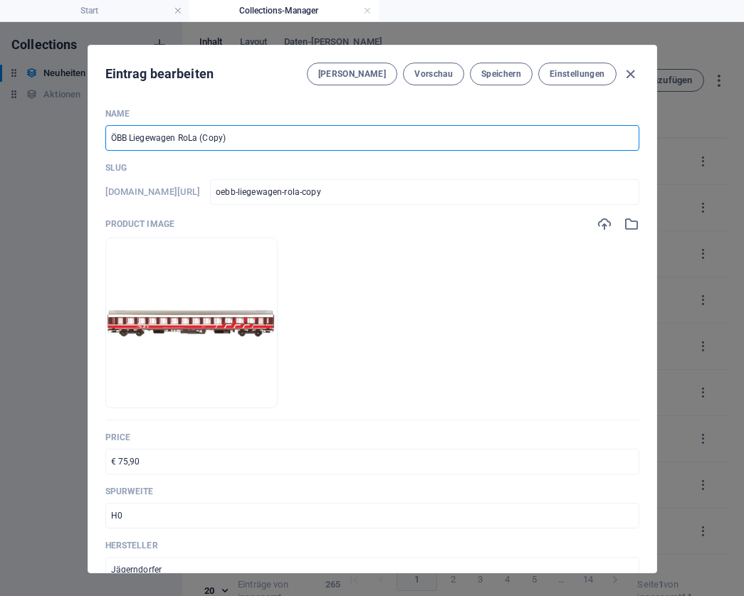
click at [245, 135] on input "ÖBB Liegewagen RoLa (Copy)" at bounding box center [372, 138] width 534 height 26
paste input "3teil. ÖBB Reisezugwagen Orange"
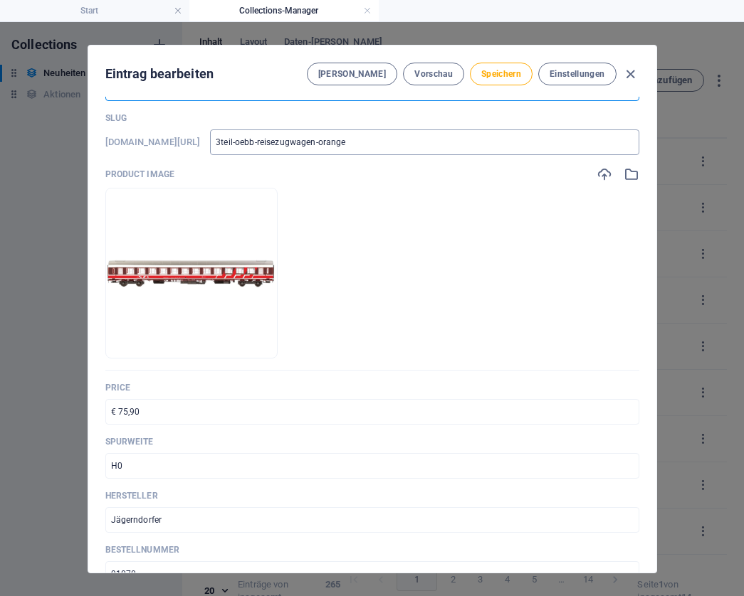
scroll to position [51, 0]
click at [186, 407] on input "€ 75,90" at bounding box center [372, 412] width 534 height 26
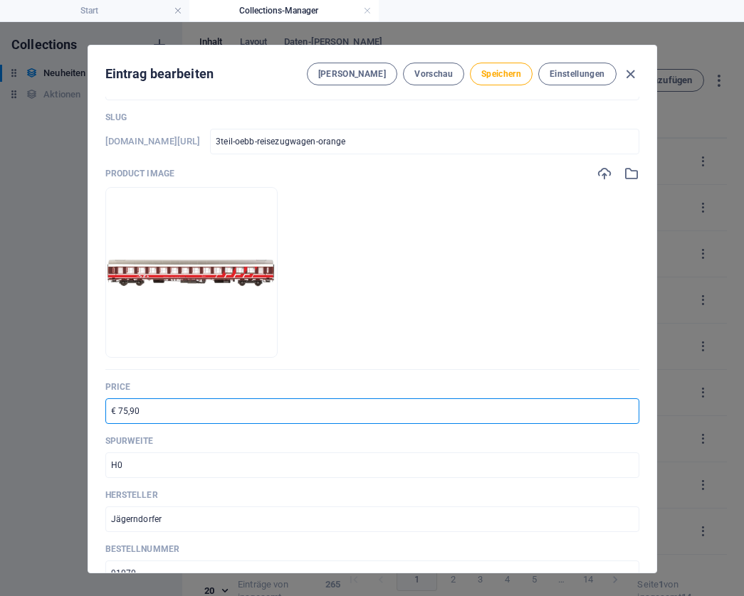
paste input "199"
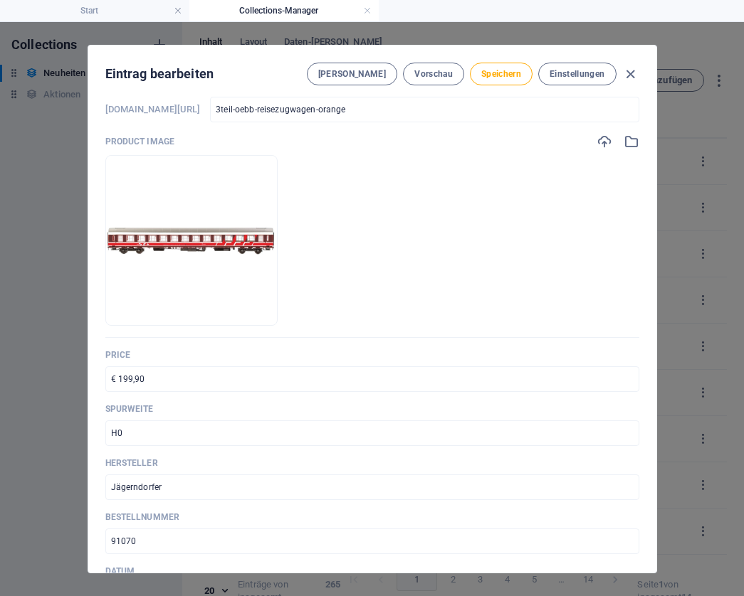
scroll to position [101, 0]
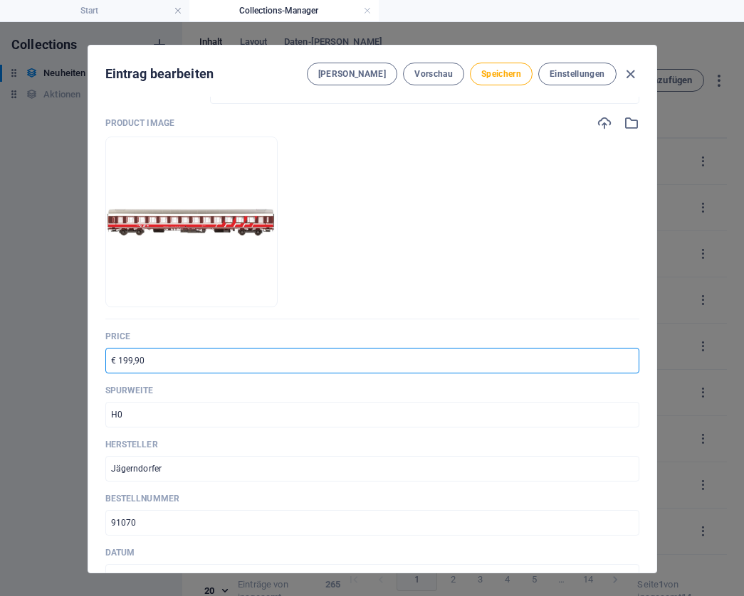
click at [178, 519] on input "91070" at bounding box center [372, 523] width 534 height 26
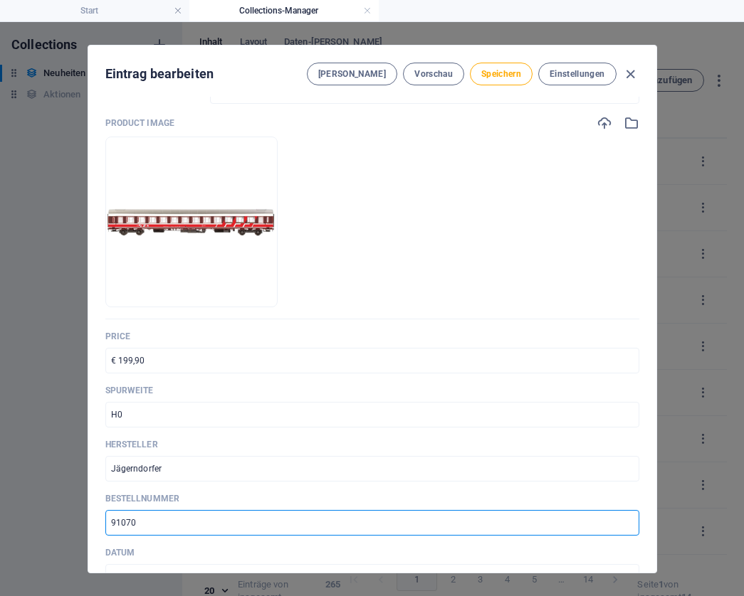
paste input "0501"
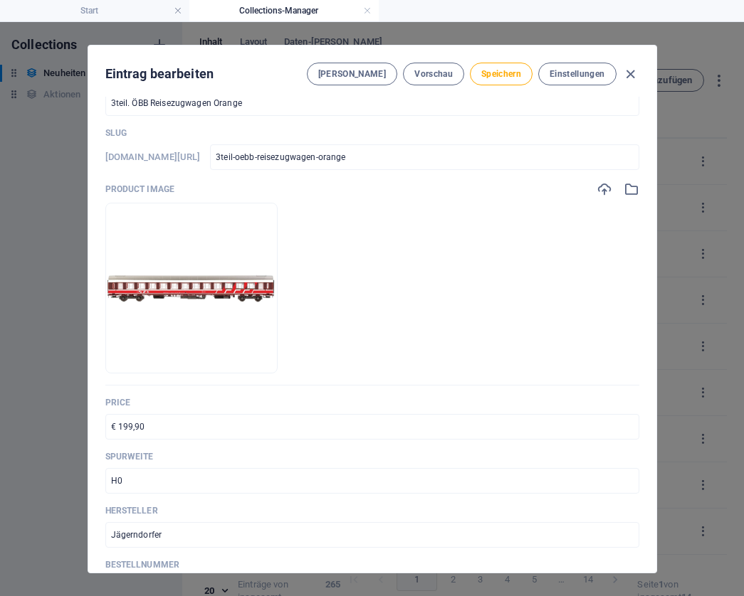
scroll to position [36, 0]
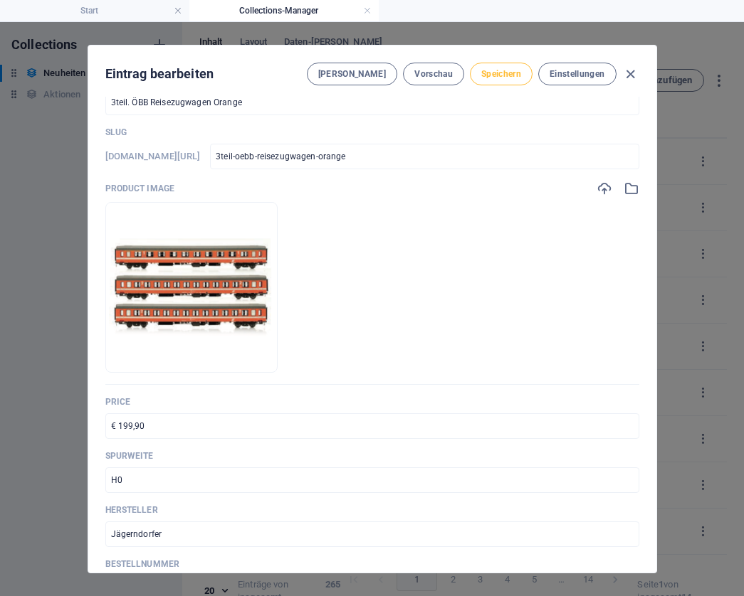
click at [505, 77] on span "Speichern" at bounding box center [501, 73] width 40 height 11
click at [629, 72] on icon "button" at bounding box center [630, 74] width 16 height 16
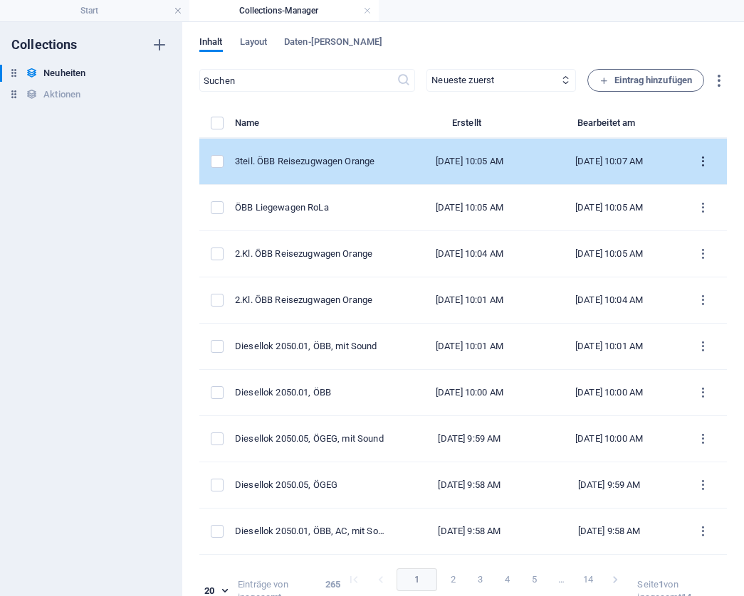
click at [697, 160] on icon "items list" at bounding box center [703, 162] width 14 height 14
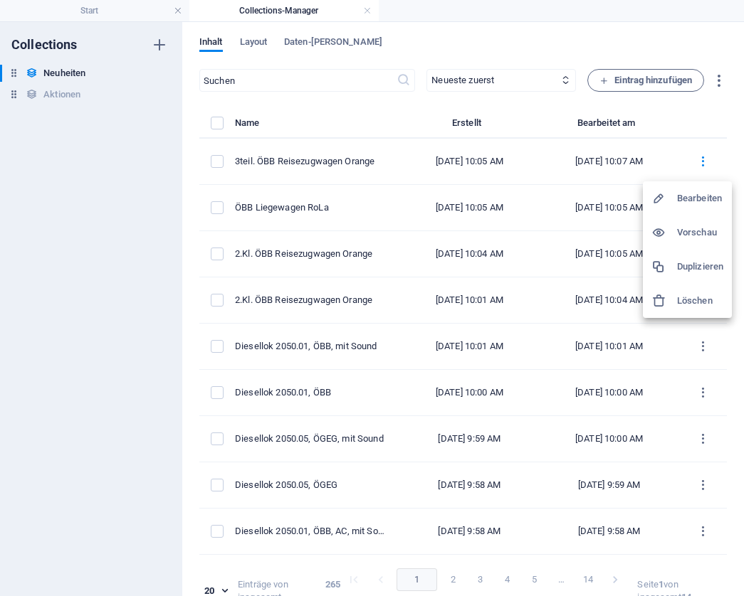
click at [699, 263] on h6 "Duplizieren" at bounding box center [700, 266] width 46 height 17
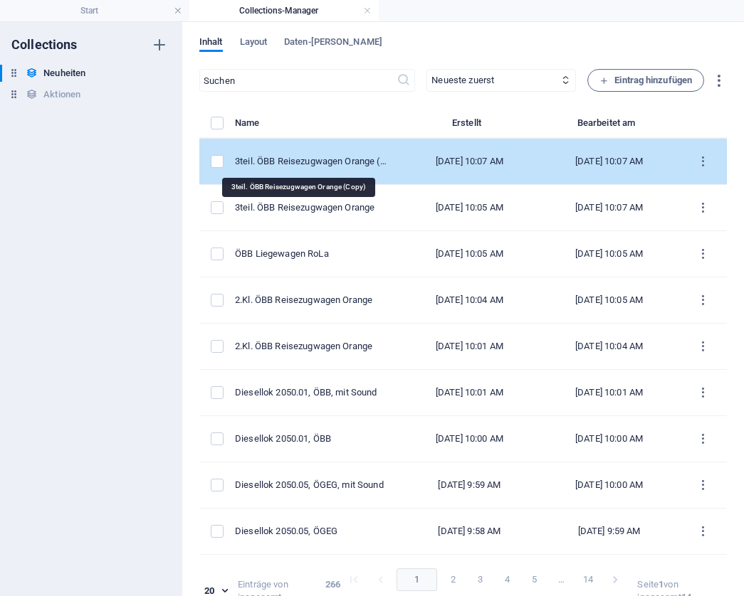
click at [347, 159] on div "3teil. ÖBB Reisezugwagen Orange (Copy)" at bounding box center [311, 161] width 153 height 13
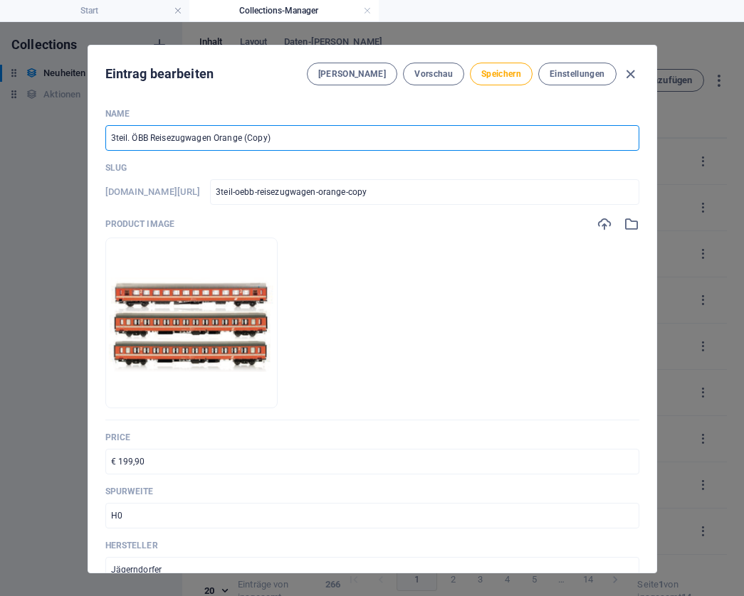
drag, startPoint x: 314, startPoint y: 139, endPoint x: 240, endPoint y: 137, distance: 74.1
click at [240, 137] on input "3teil. ÖBB Reisezugwagen Orange (Copy)" at bounding box center [372, 138] width 534 height 26
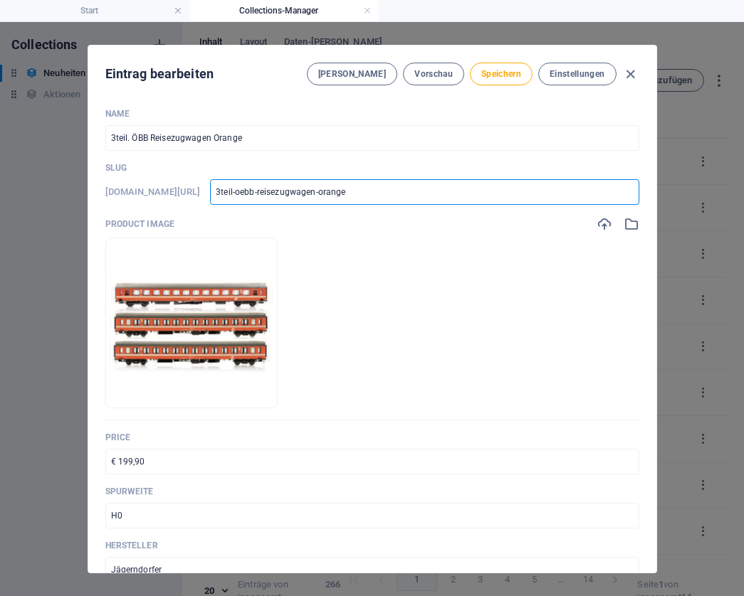
click at [404, 191] on input "3teil-oebb-reisezugwagen-orange" at bounding box center [424, 192] width 428 height 26
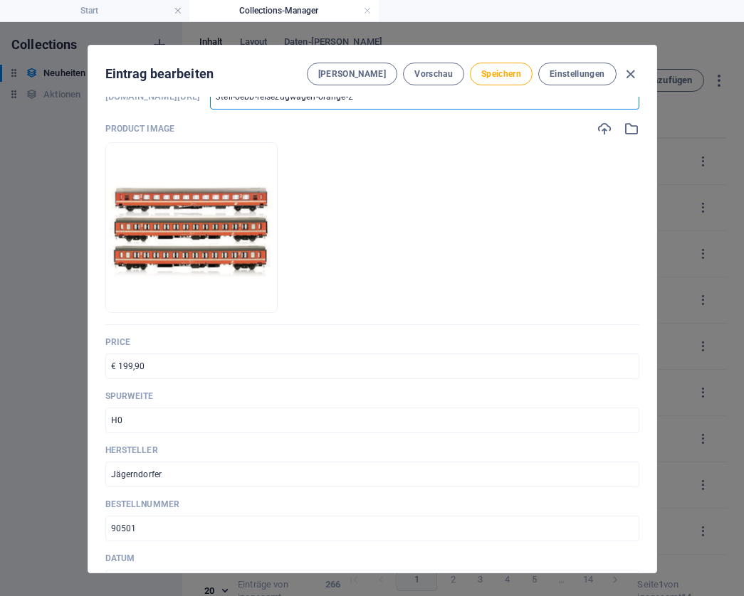
scroll to position [98, 0]
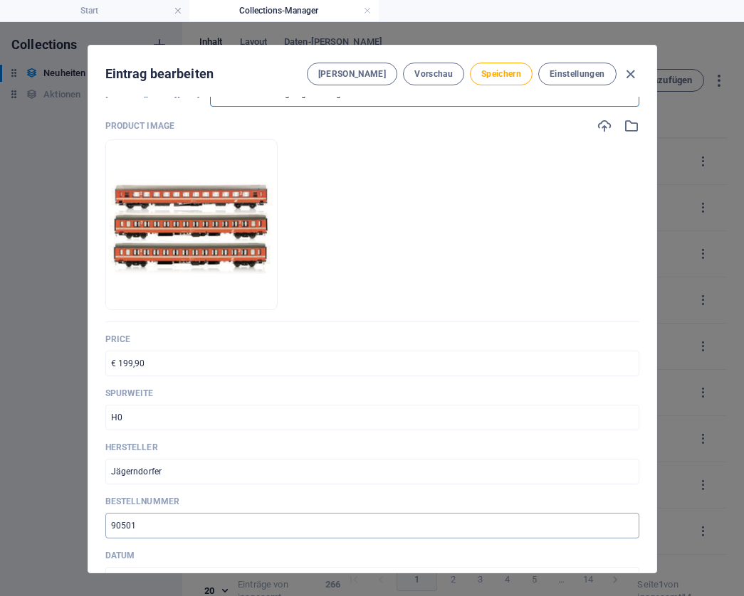
click at [142, 524] on input "90501" at bounding box center [372, 526] width 534 height 26
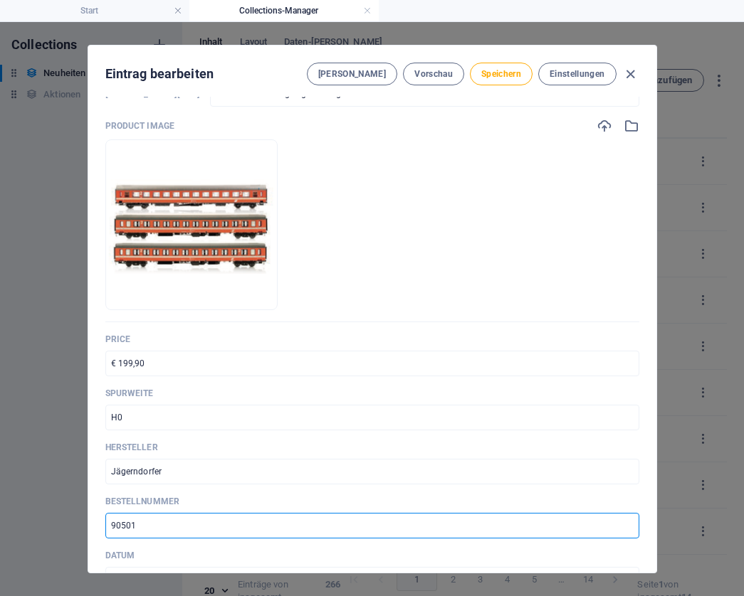
click at [142, 524] on input "90501" at bounding box center [372, 526] width 534 height 26
paste input "4"
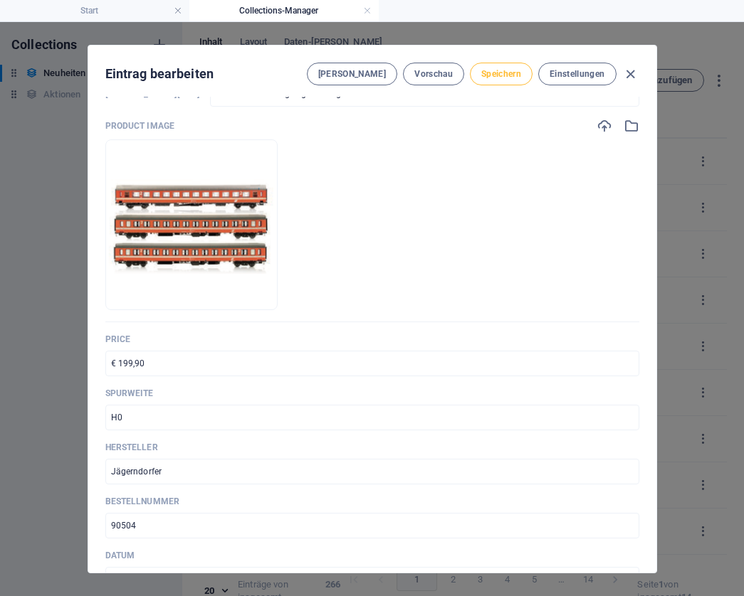
click at [492, 75] on span "Speichern" at bounding box center [501, 73] width 40 height 11
click at [631, 75] on icon "button" at bounding box center [630, 74] width 16 height 16
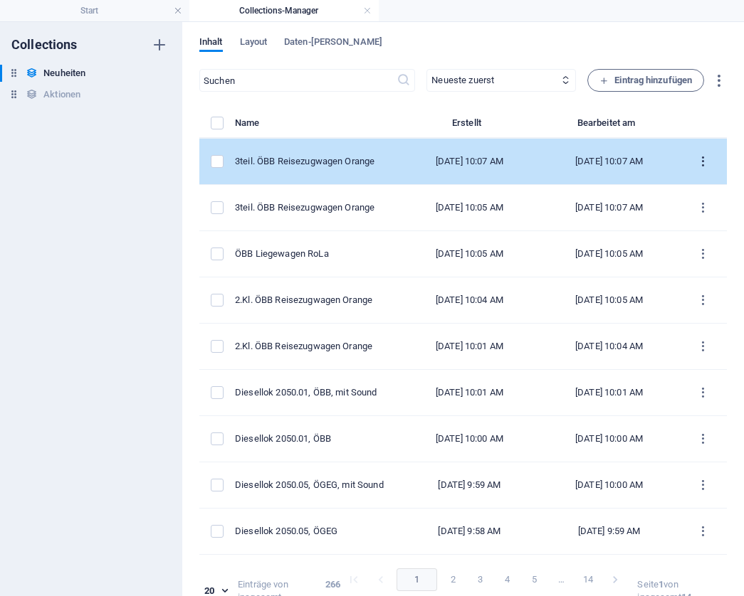
click at [699, 160] on icon "items list" at bounding box center [703, 162] width 14 height 14
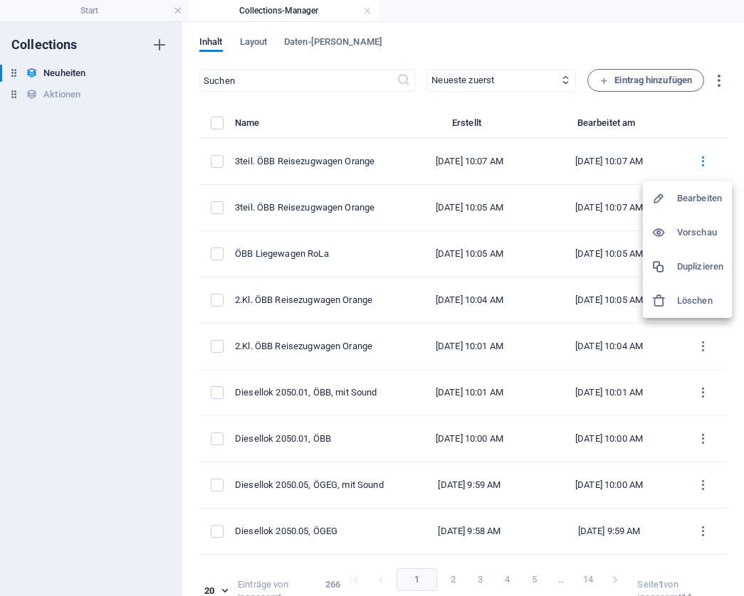
click at [697, 261] on h6 "Duplizieren" at bounding box center [700, 266] width 46 height 17
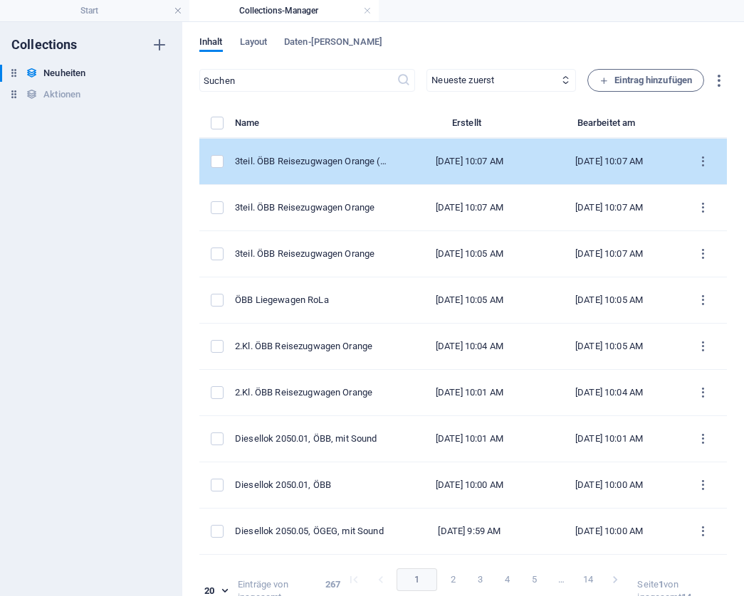
click at [368, 159] on td "3teil. ÖBB Reisezugwagen Orange (Copy)" at bounding box center [317, 162] width 164 height 46
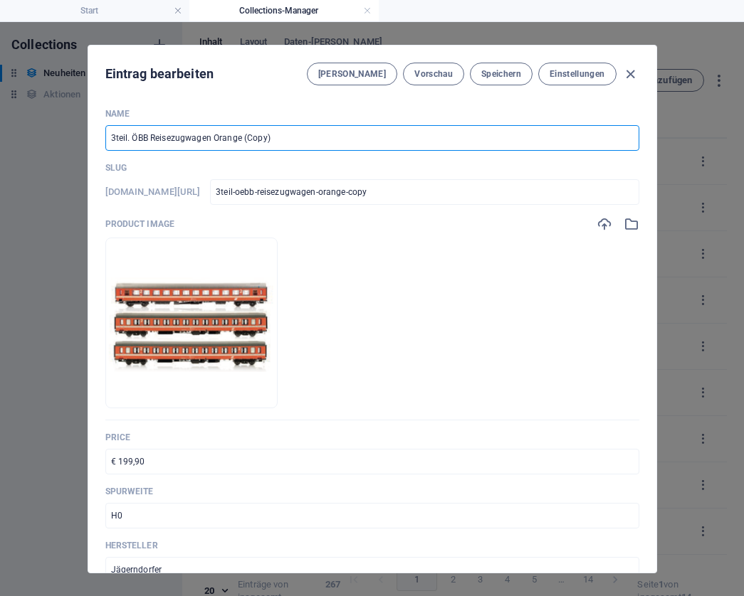
click at [285, 139] on input "3teil. ÖBB Reisezugwagen Orange (Copy)" at bounding box center [372, 138] width 534 height 26
paste input "ÖBB Personenwagen"
click at [179, 462] on input "€ 199,90" at bounding box center [372, 462] width 534 height 26
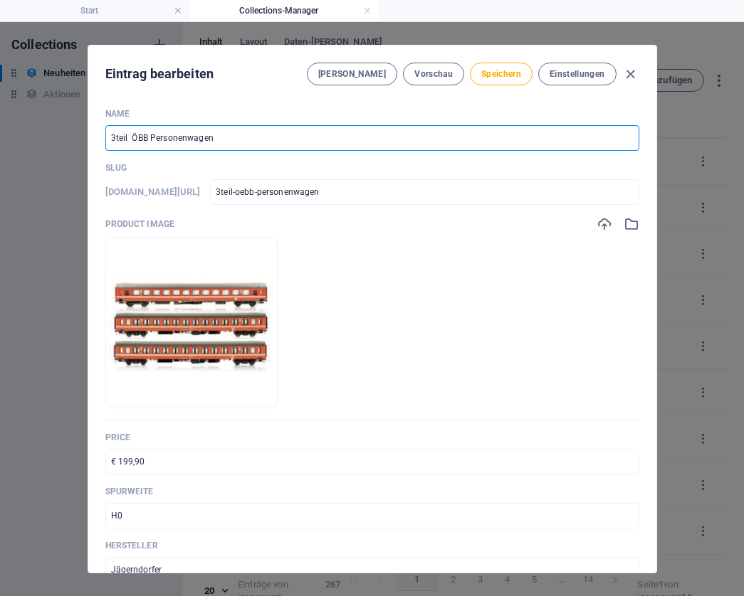
click at [179, 462] on input "€ 199,90" at bounding box center [372, 462] width 534 height 26
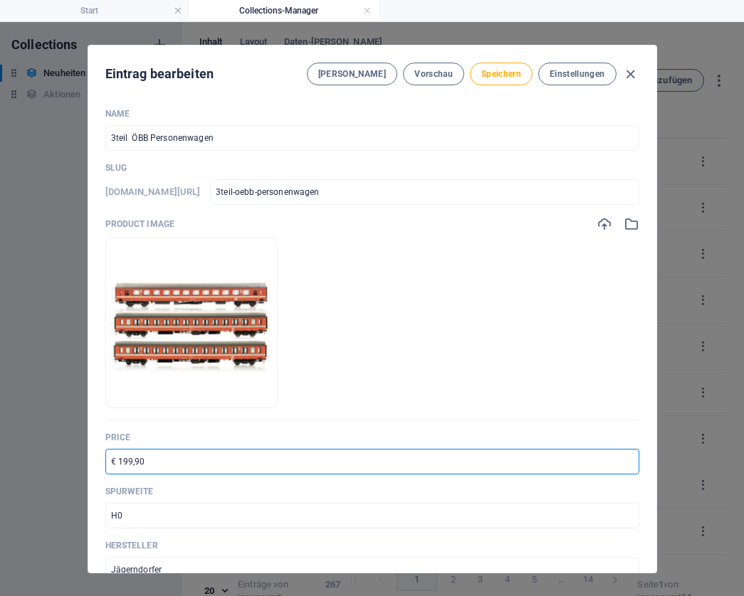
paste input "21"
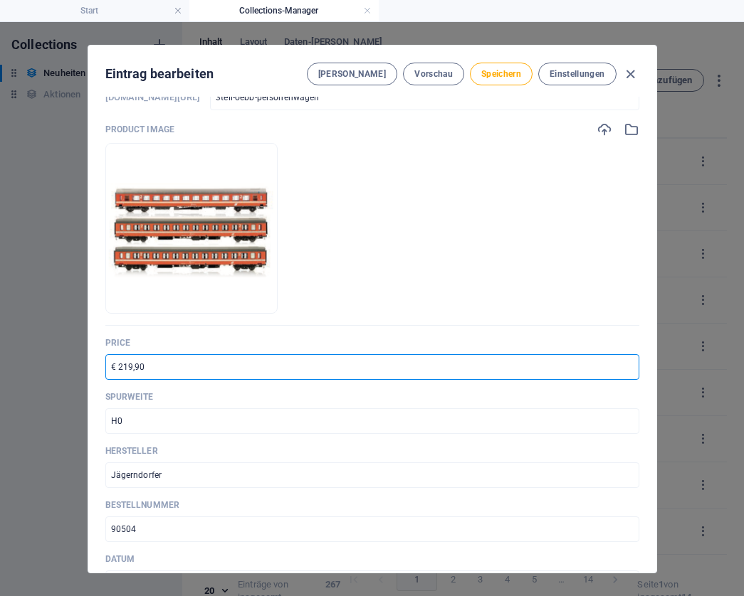
scroll to position [107, 0]
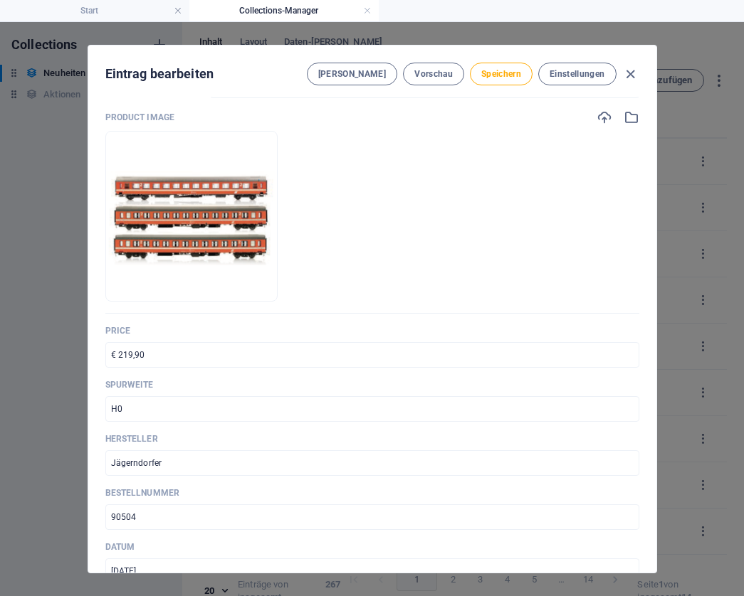
click at [172, 513] on input "90504" at bounding box center [372, 518] width 534 height 26
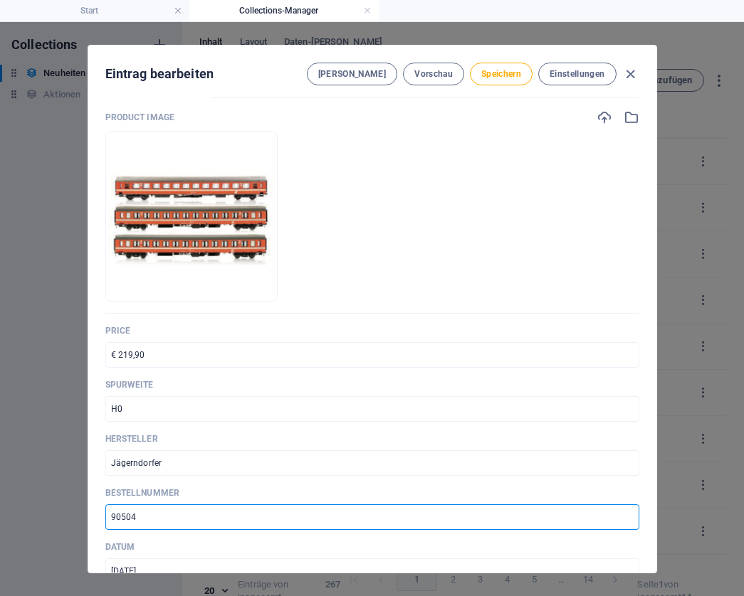
click at [172, 513] on input "90504" at bounding box center [372, 518] width 534 height 26
paste input "6"
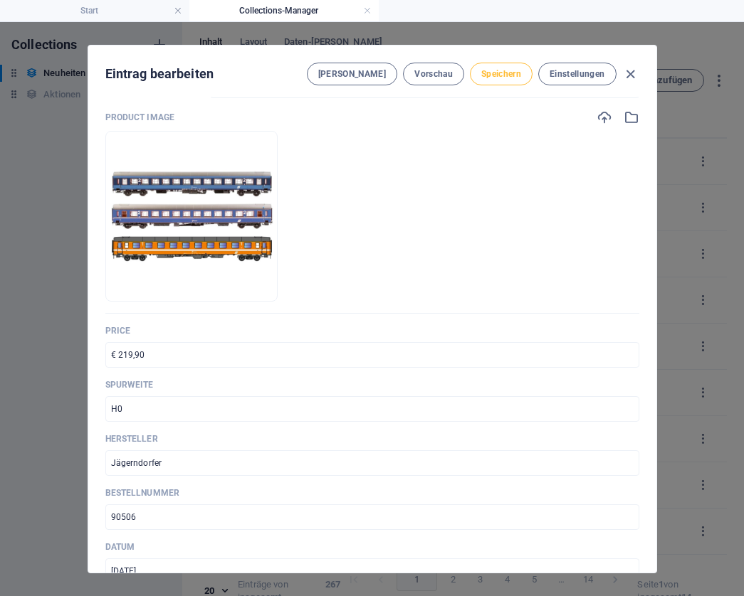
click at [504, 73] on span "Speichern" at bounding box center [501, 73] width 40 height 11
click at [631, 74] on icon "button" at bounding box center [630, 74] width 16 height 16
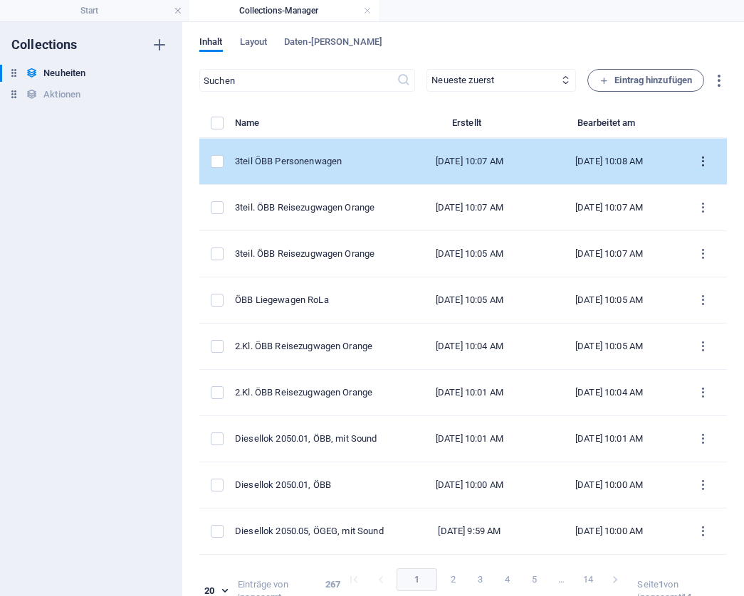
click at [696, 161] on icon "items list" at bounding box center [703, 162] width 14 height 14
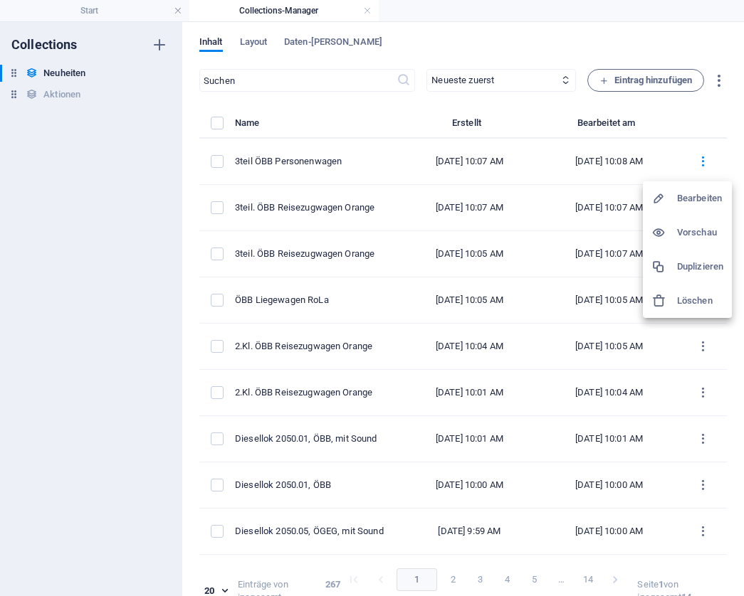
click at [686, 272] on h6 "Duplizieren" at bounding box center [700, 266] width 46 height 17
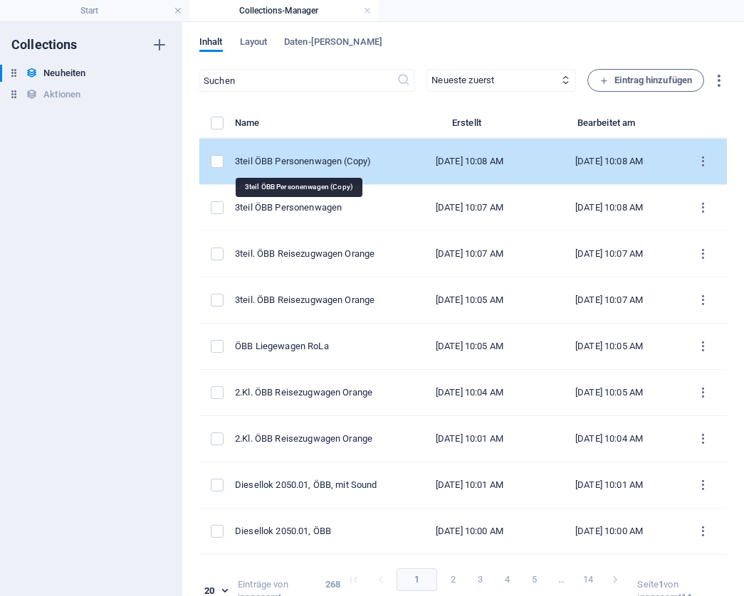
click at [300, 163] on div "3teil ÖBB Personenwagen (Copy)" at bounding box center [311, 161] width 153 height 13
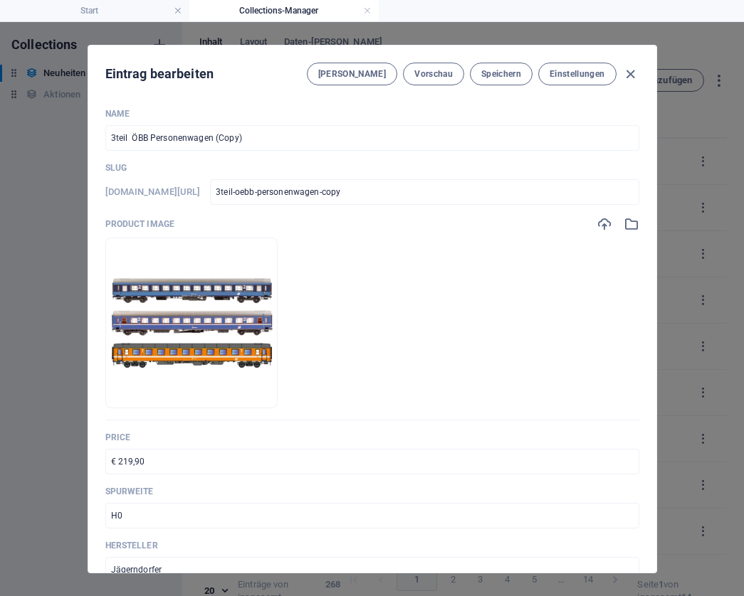
click at [266, 143] on input "3teil ÖBB Personenwagen (Copy)" at bounding box center [372, 138] width 534 height 26
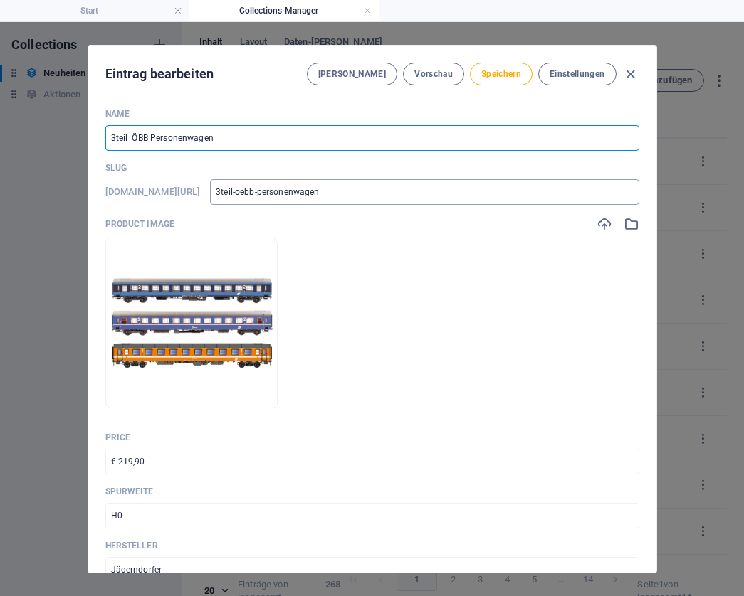
click at [389, 189] on input "3teil-oebb-personenwagen" at bounding box center [424, 192] width 428 height 26
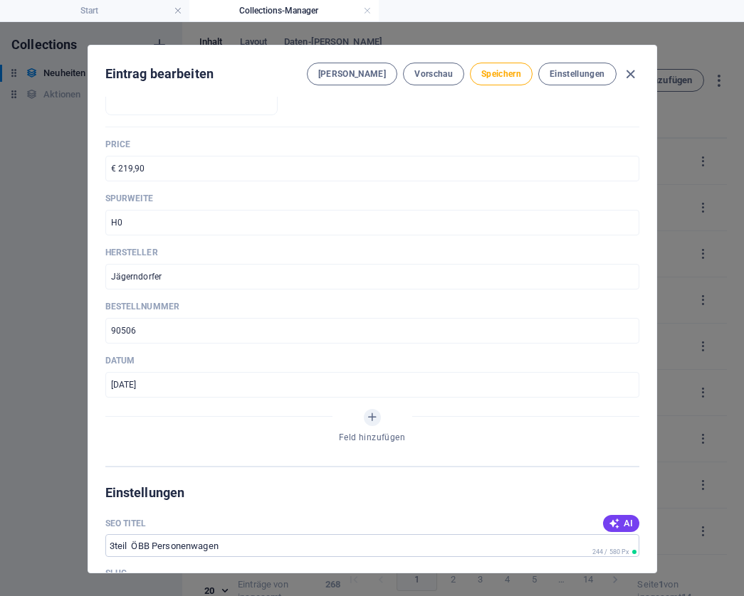
scroll to position [297, 0]
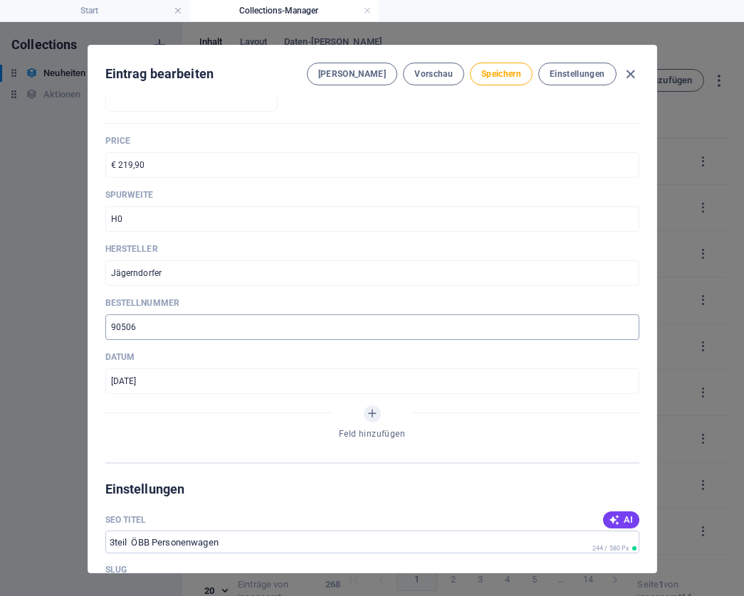
click at [151, 328] on input "90506" at bounding box center [372, 328] width 534 height 26
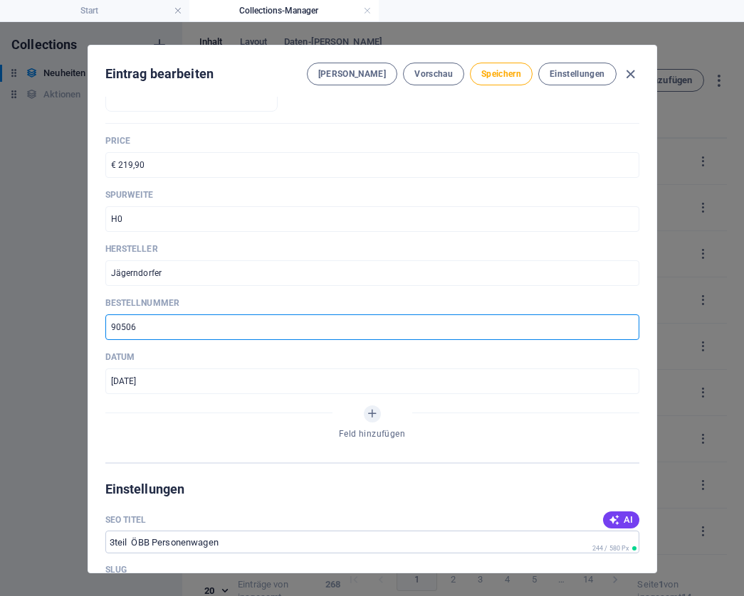
paste input "7"
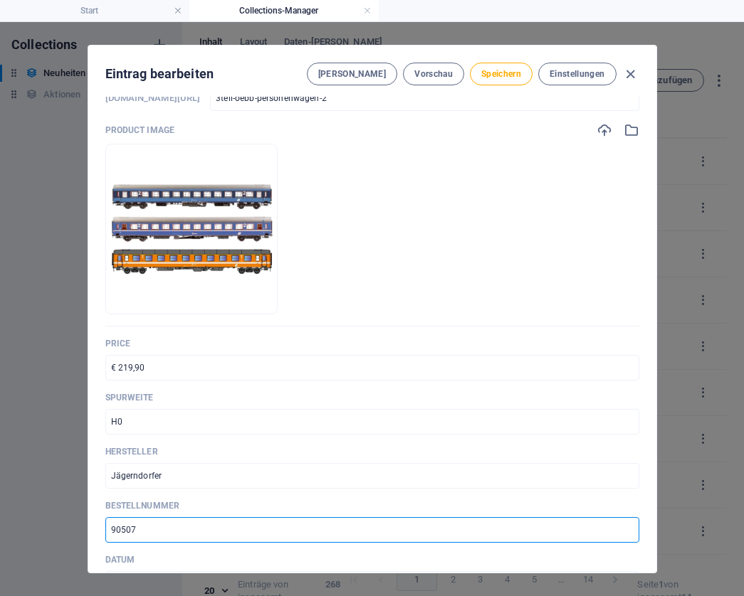
scroll to position [75, 0]
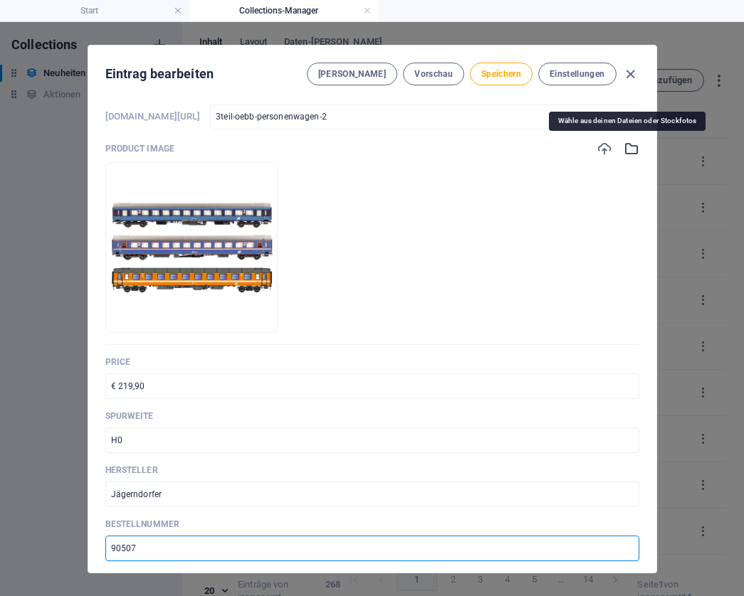
click at [625, 149] on icon "button" at bounding box center [631, 149] width 16 height 16
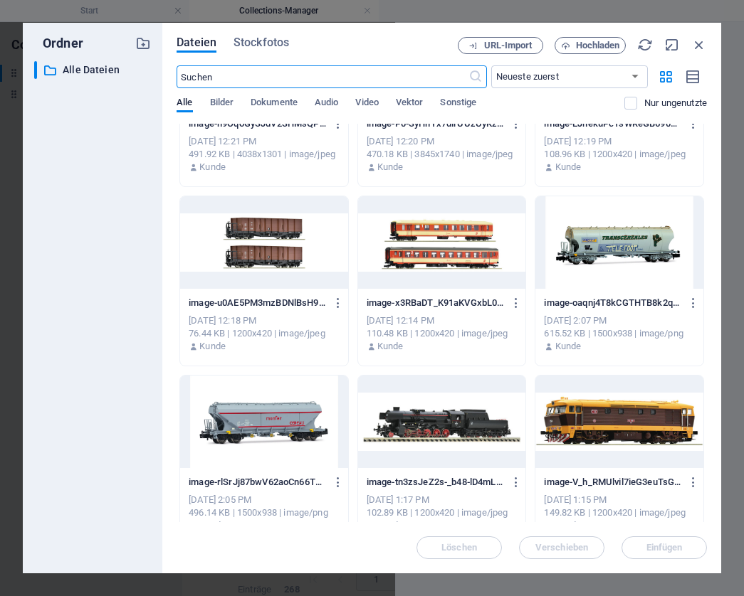
scroll to position [5673, 0]
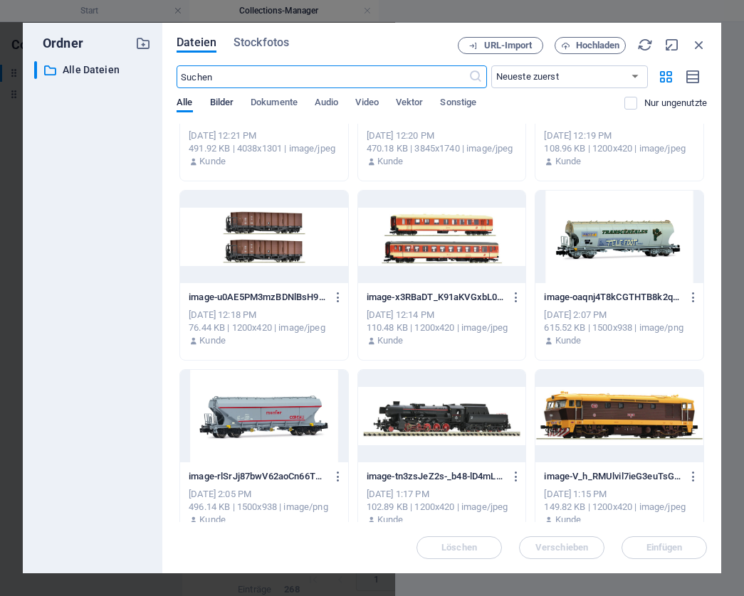
click at [233, 102] on span "Bilder" at bounding box center [222, 104] width 24 height 20
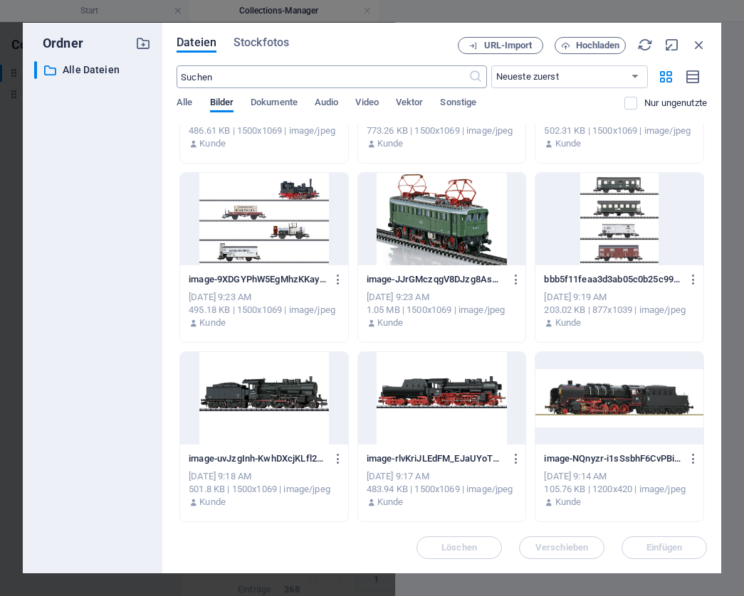
click at [268, 75] on input "text" at bounding box center [321, 76] width 291 height 23
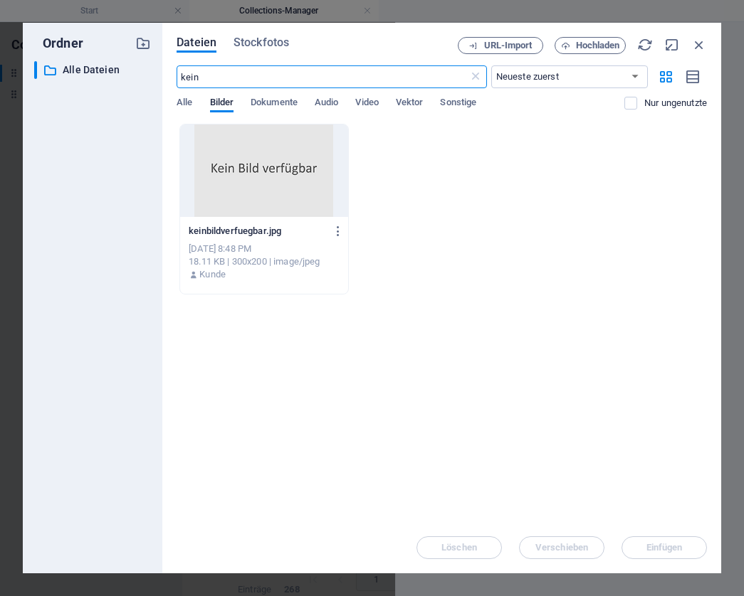
click at [284, 162] on div at bounding box center [264, 171] width 168 height 93
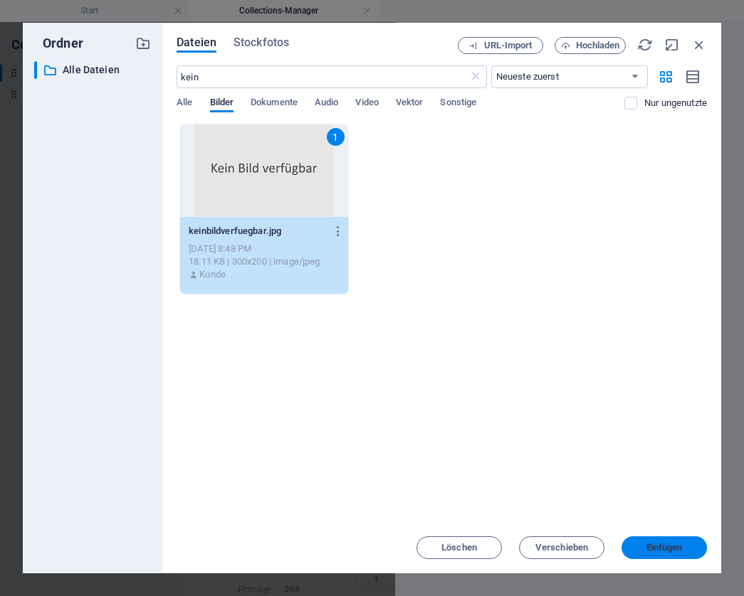
click at [673, 544] on span "Einfügen" at bounding box center [664, 548] width 36 height 9
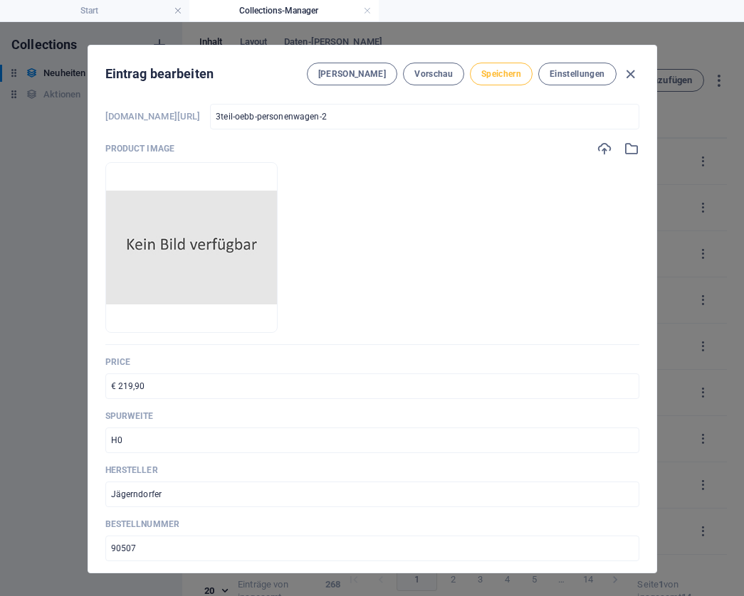
click at [499, 74] on span "Speichern" at bounding box center [501, 73] width 40 height 11
click at [633, 75] on icon "button" at bounding box center [630, 74] width 16 height 16
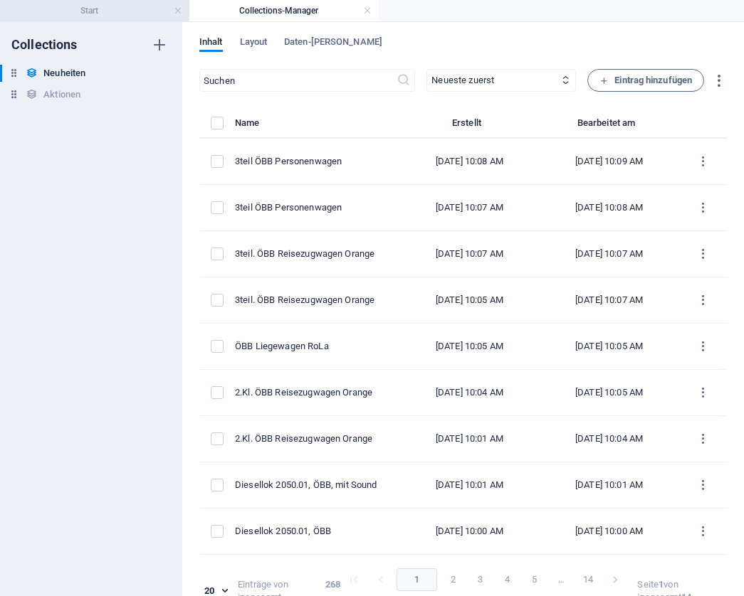
click at [103, 9] on h4 "Start" at bounding box center [94, 11] width 189 height 16
